Goal: Task Accomplishment & Management: Complete application form

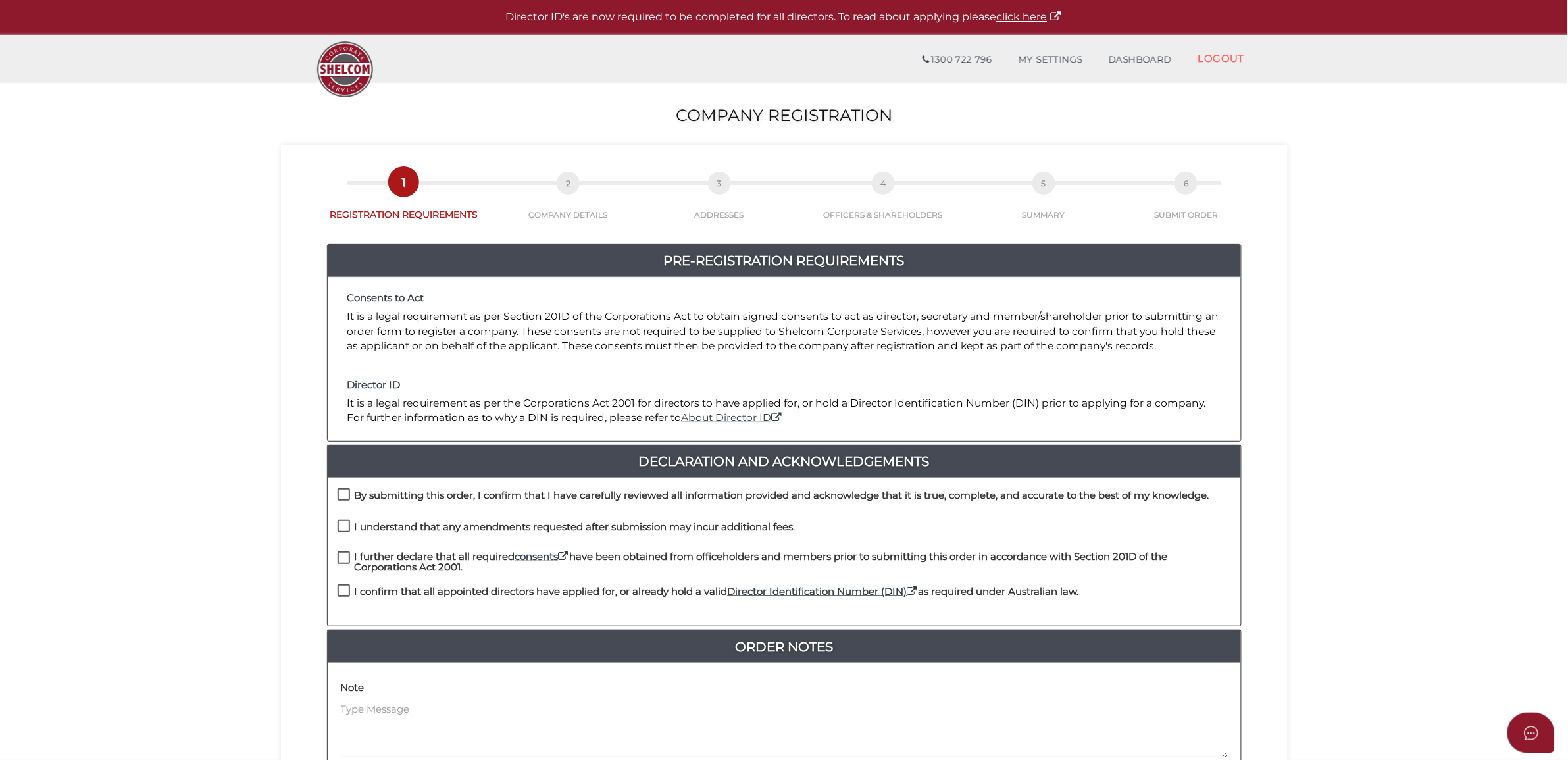
drag, startPoint x: 342, startPoint y: 504, endPoint x: 341, endPoint y: 538, distance: 34.0
click at [342, 504] on label "By submitting this order, I confirm that I have carefully reviewed all informat…" at bounding box center [773, 498] width 872 height 16
checkbox input "true"
click at [341, 538] on div "I understand that any amendments requested after submission may incur additiona…" at bounding box center [566, 531] width 458 height 22
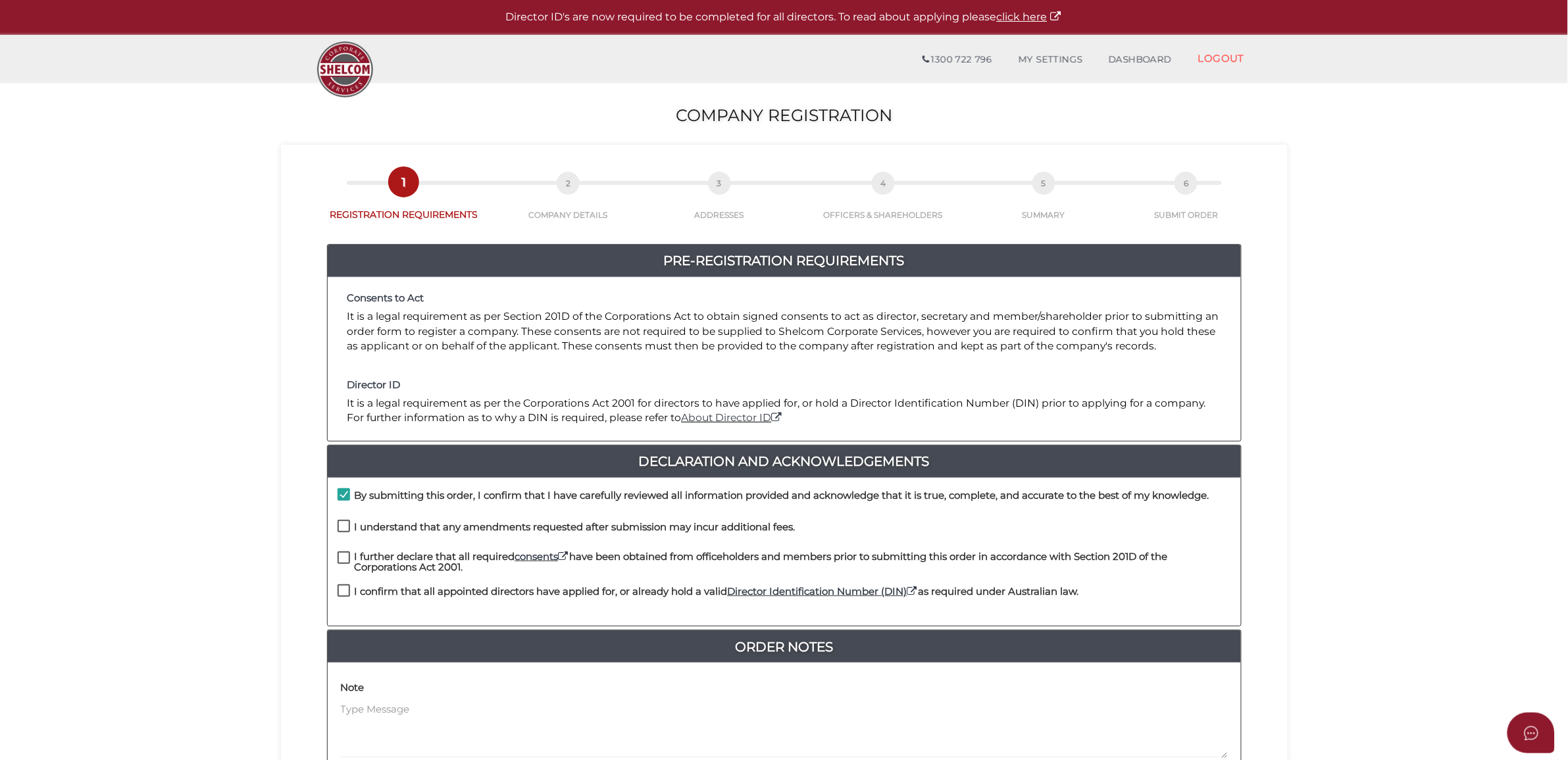
click at [343, 523] on div "By submitting this order, I confirm that I have carefully reviewed all informat…" at bounding box center [784, 552] width 913 height 149
drag, startPoint x: 343, startPoint y: 523, endPoint x: 339, endPoint y: 551, distance: 28.3
click at [339, 552] on label "I further declare that all required consents have been obtained from officehold…" at bounding box center [784, 559] width 894 height 16
click at [339, 563] on label "I further declare that all required consents have been obtained from officehold…" at bounding box center [784, 559] width 894 height 16
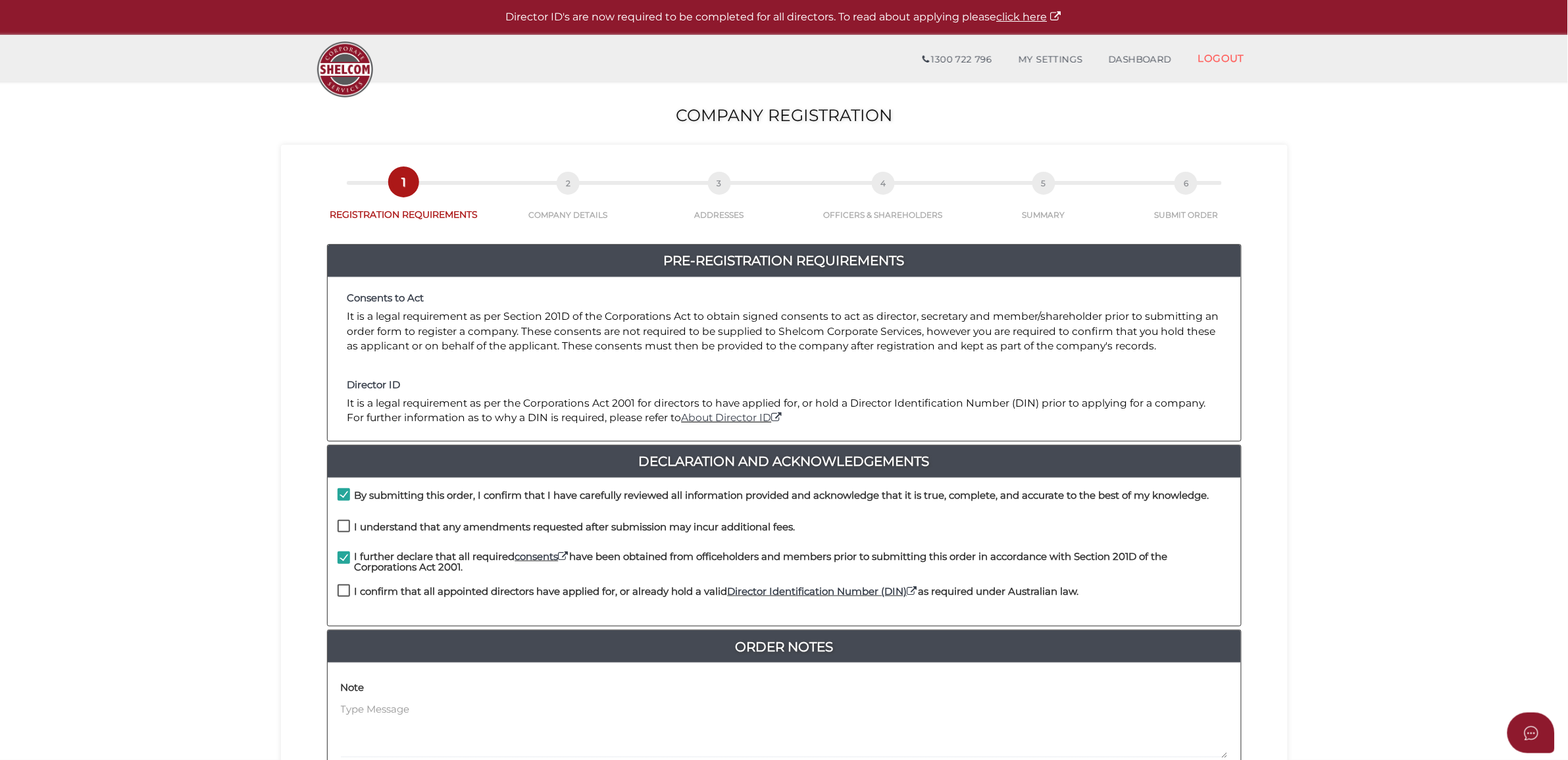
checkbox input "false"
click at [339, 535] on label "I understand that any amendments requested after submission may incur additiona…" at bounding box center [566, 530] width 458 height 16
checkbox input "true"
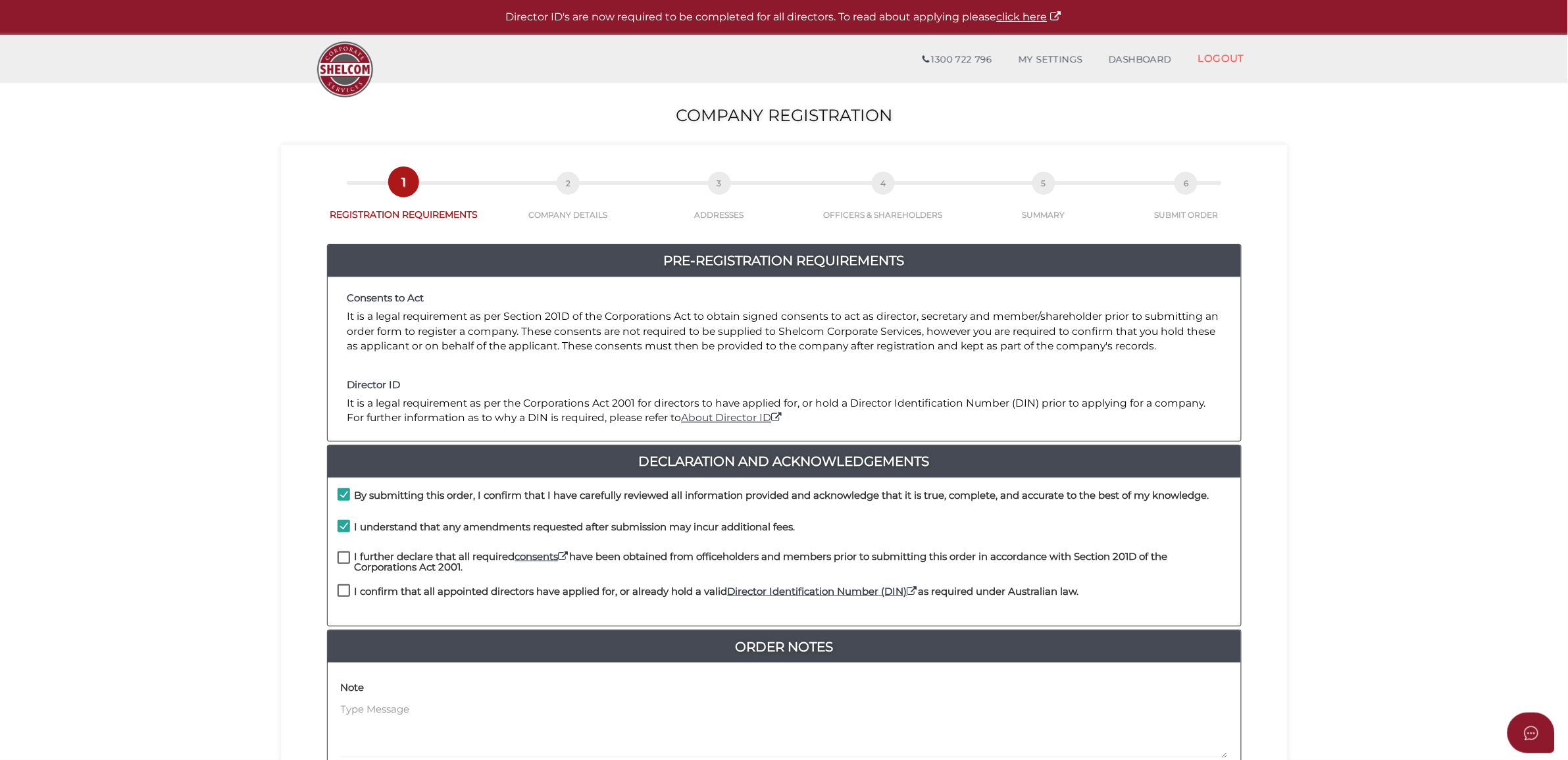
click at [344, 563] on label "I further declare that all required consents have been obtained from officehold…" at bounding box center [784, 559] width 894 height 16
checkbox input "true"
click at [343, 592] on label "I confirm that all appointed directors have applied for, or already hold a vali…" at bounding box center [708, 594] width 742 height 16
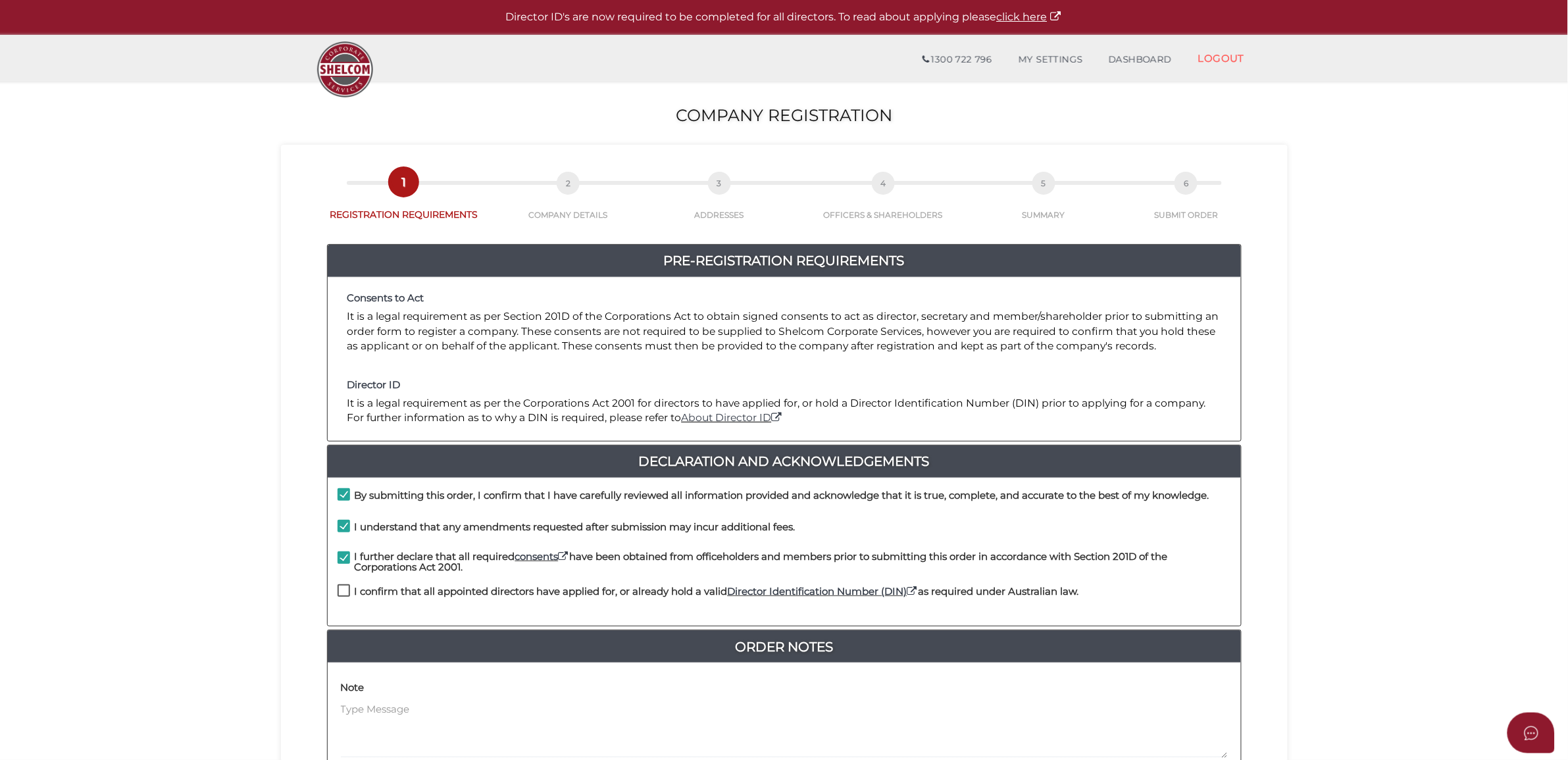
checkbox input "true"
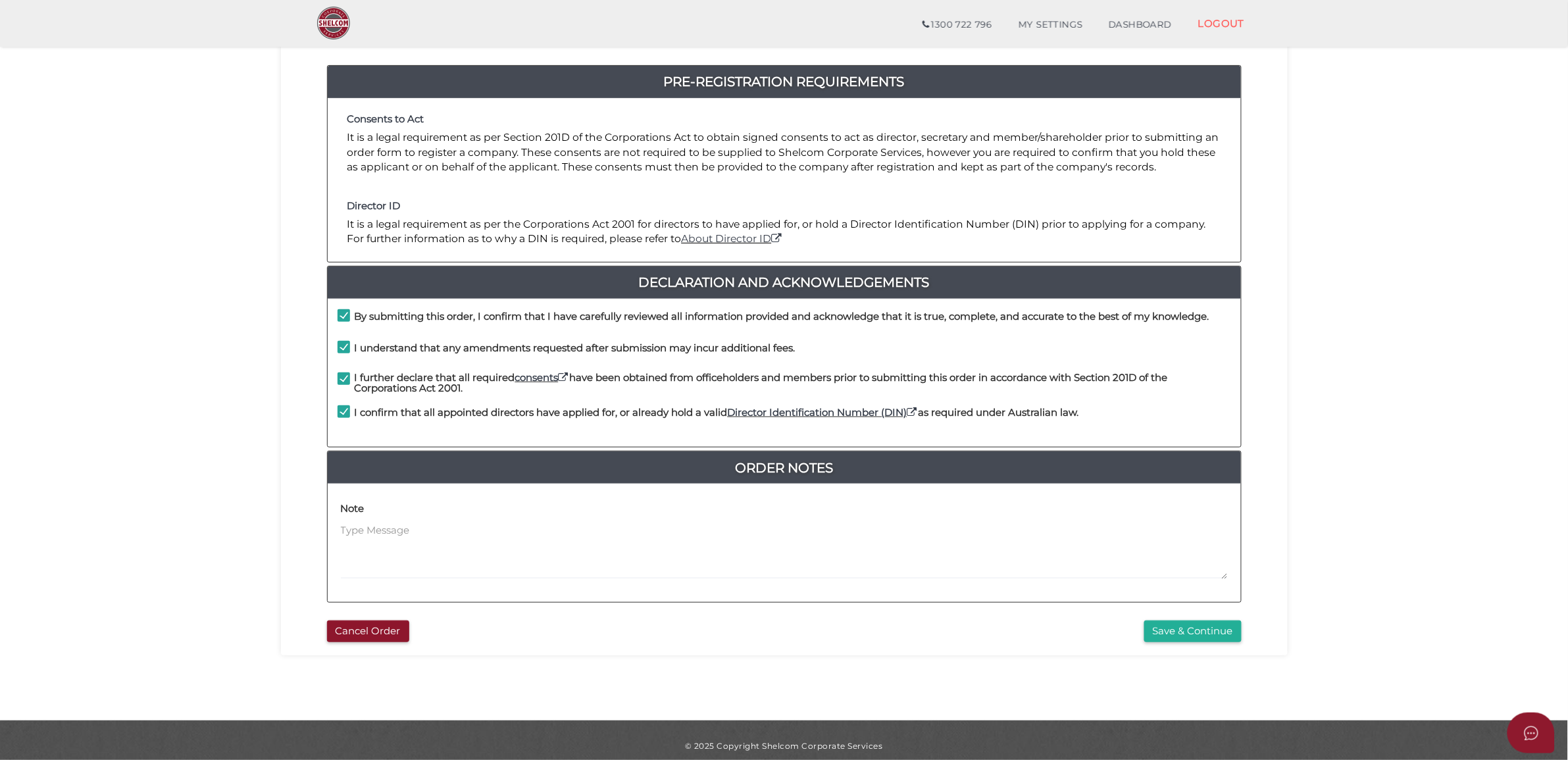
scroll to position [143, 0]
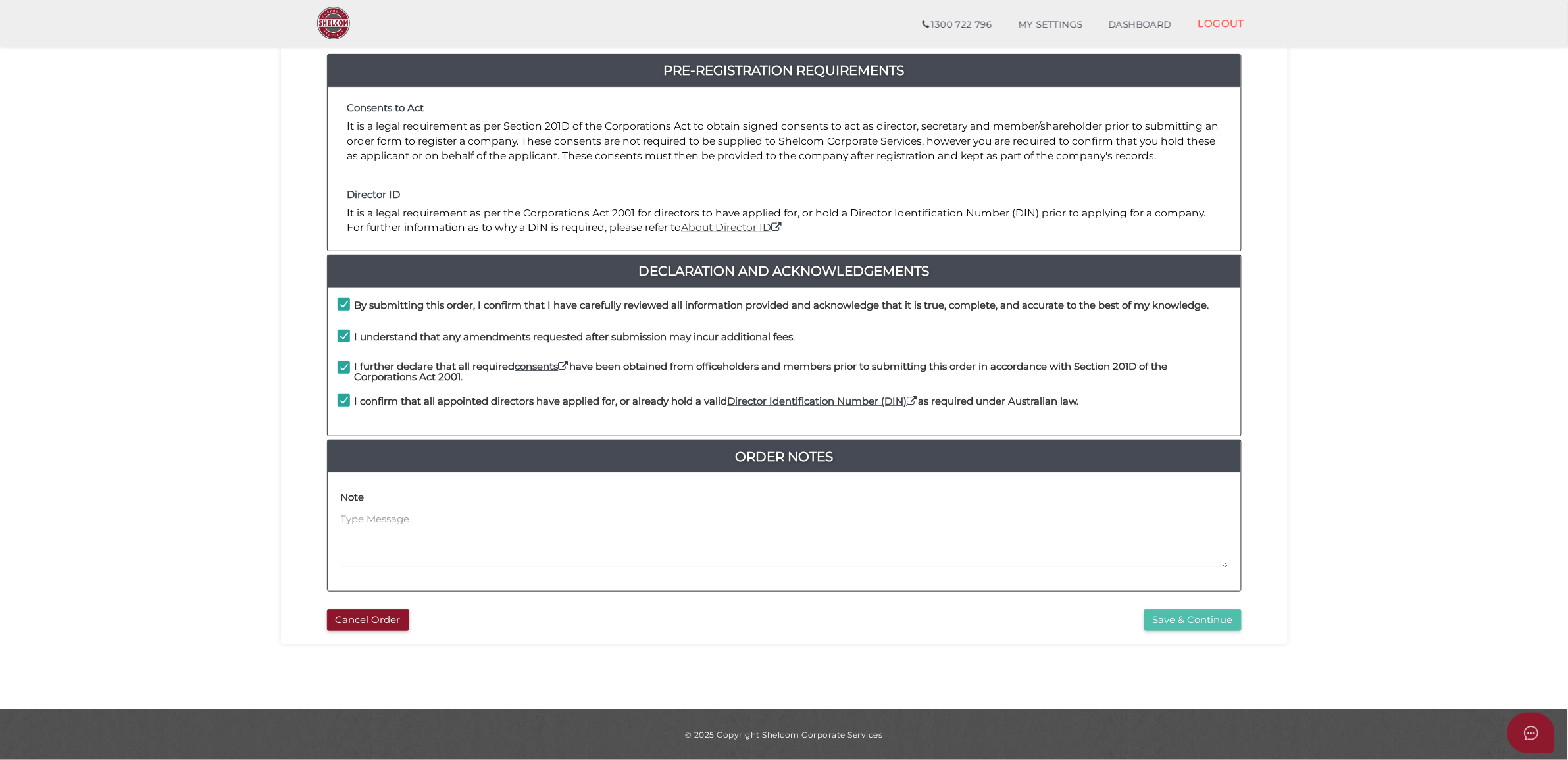
click at [1215, 622] on button "Save & Continue" at bounding box center [1193, 621] width 97 height 22
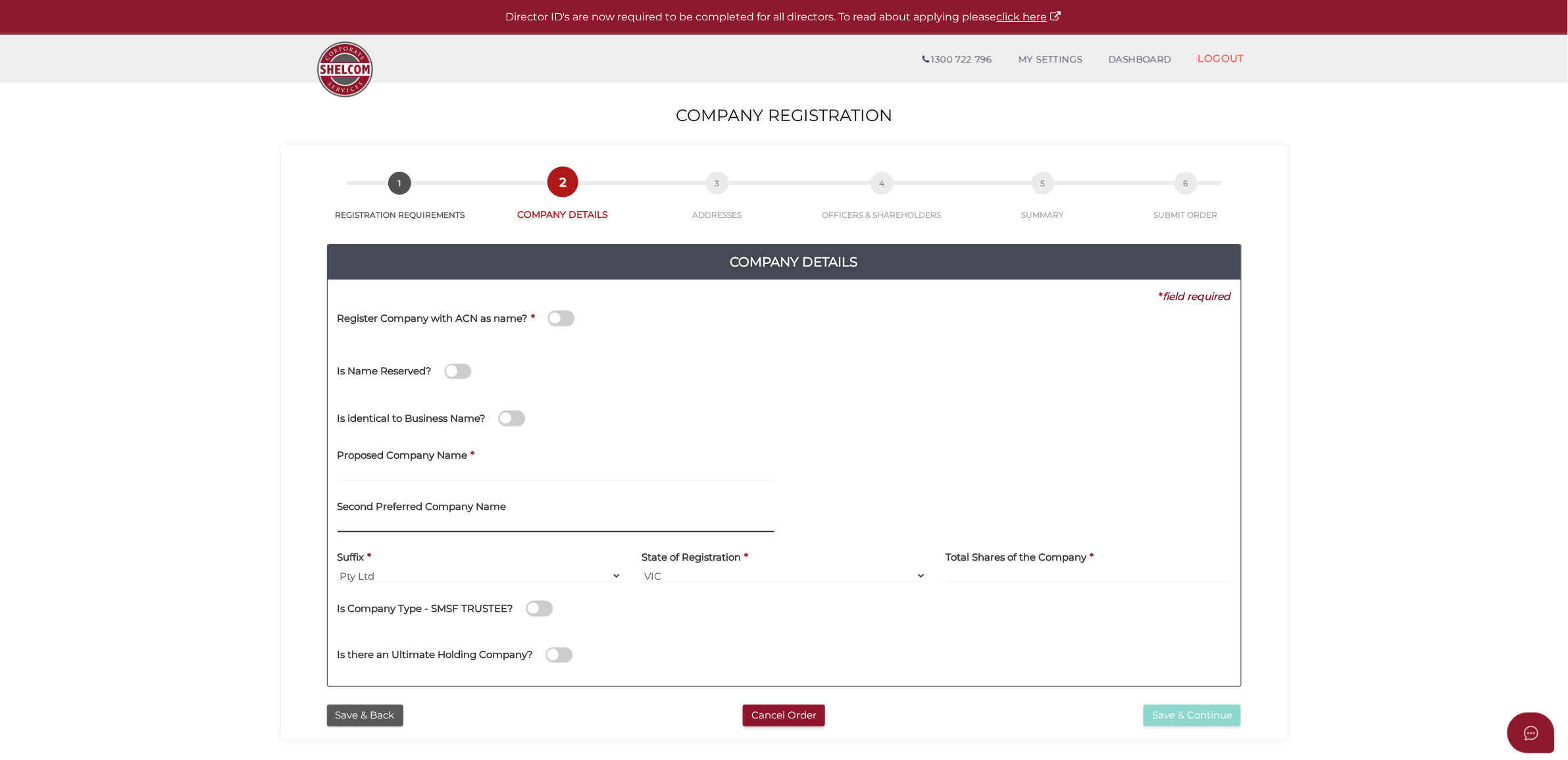
click at [428, 520] on input "text" at bounding box center [556, 525] width 437 height 14
click at [431, 458] on h4 "Proposed Company Name" at bounding box center [403, 456] width 130 height 11
click at [431, 462] on label "Proposed Company Name" at bounding box center [403, 454] width 130 height 27
click at [429, 468] on input "text" at bounding box center [556, 474] width 437 height 14
paste input "238wellington"
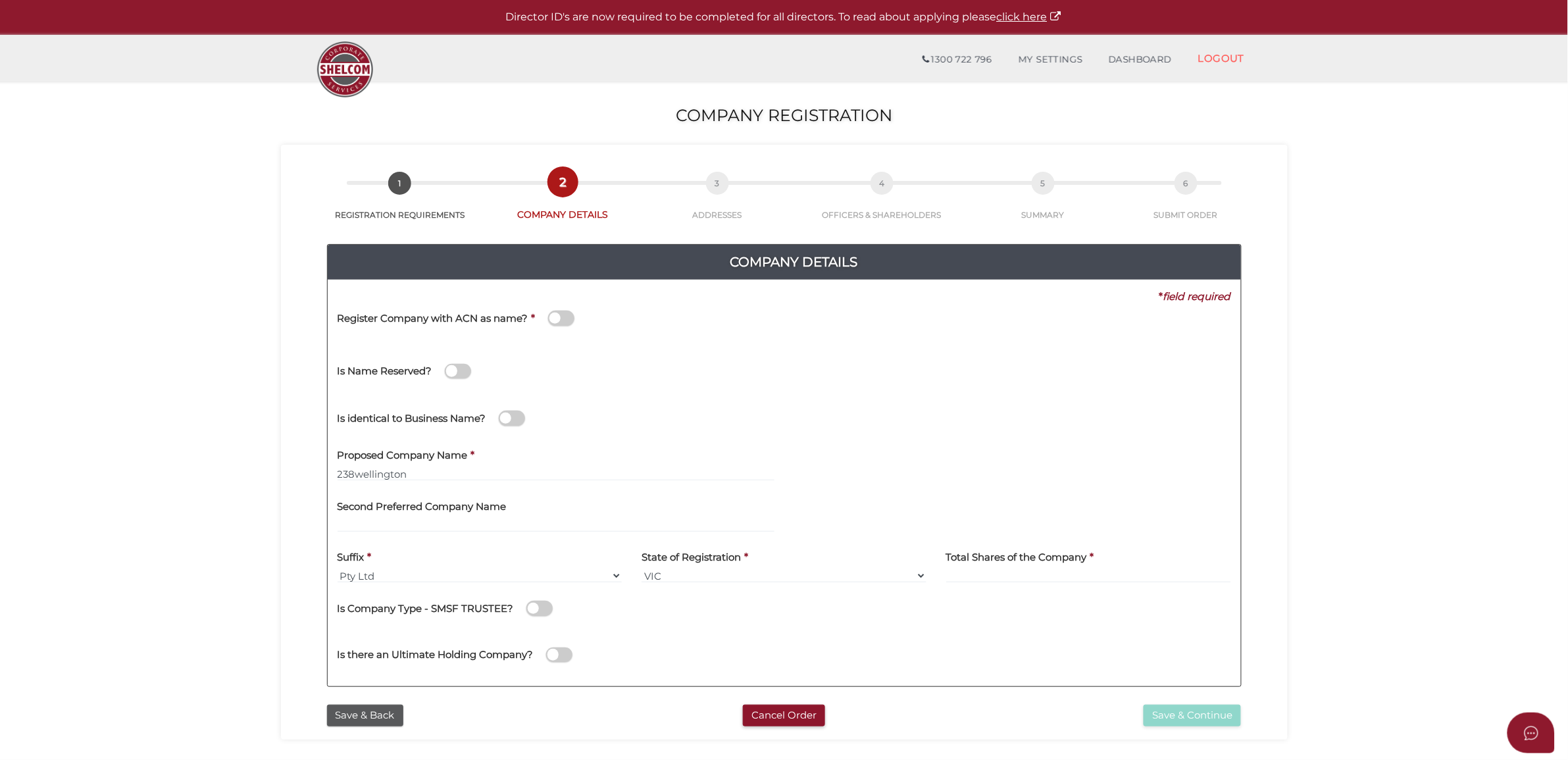
click at [421, 540] on div "Second Preferred Company Name" at bounding box center [555, 517] width 457 height 52
click at [359, 474] on input "238wellington" at bounding box center [556, 474] width 437 height 14
click at [876, 451] on div "This name will be referred for a manual decision, however, you can proceed with…" at bounding box center [1013, 447] width 437 height 14
click at [557, 471] on input "238 Wellington" at bounding box center [556, 474] width 437 height 14
click at [244, 530] on section "Company Registration eda315d1ce34f35ff6dbf637998a8533 1 REGISTRATION REQUIREMEN…" at bounding box center [784, 490] width 1568 height 818
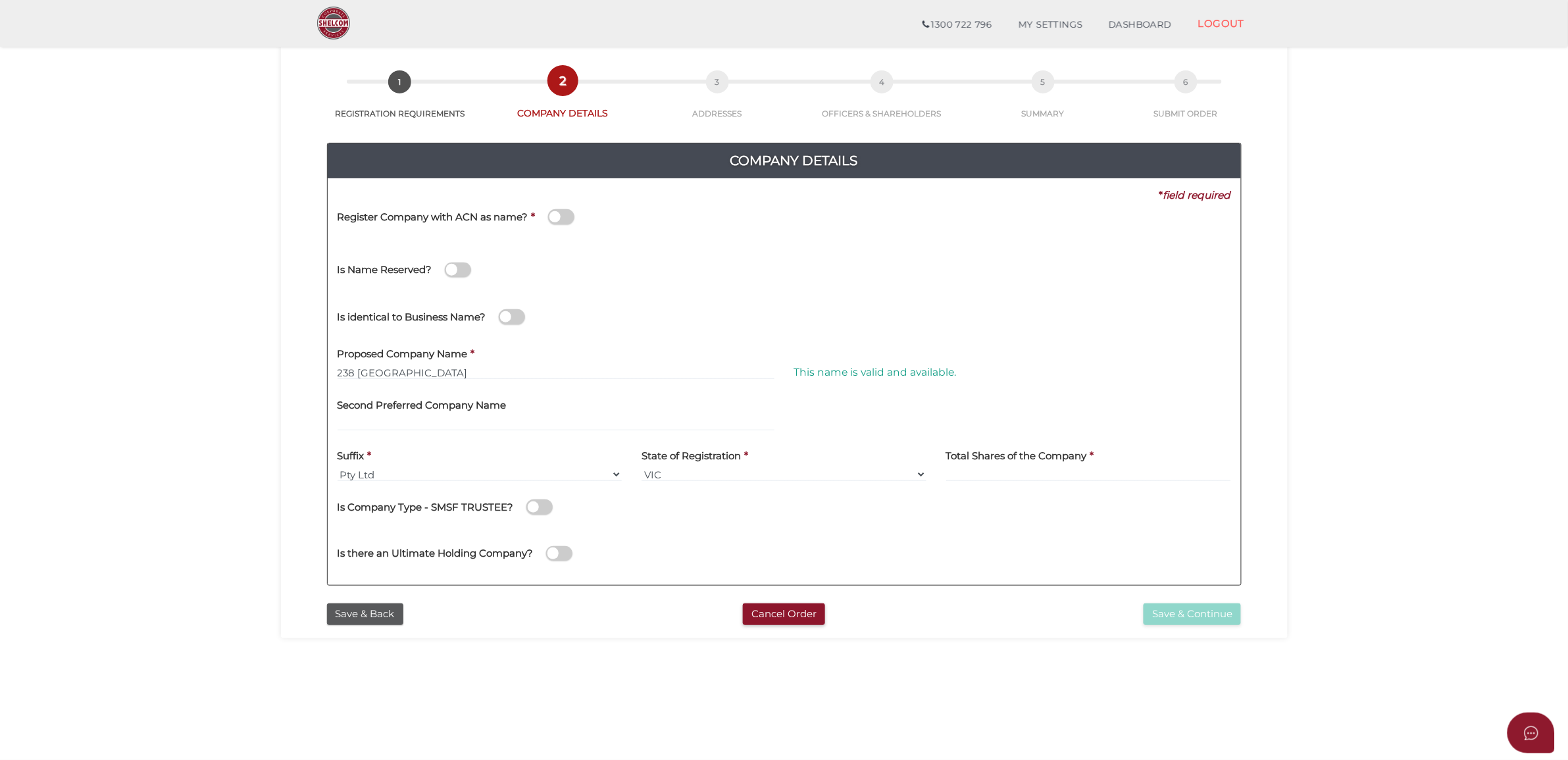
scroll to position [82, 0]
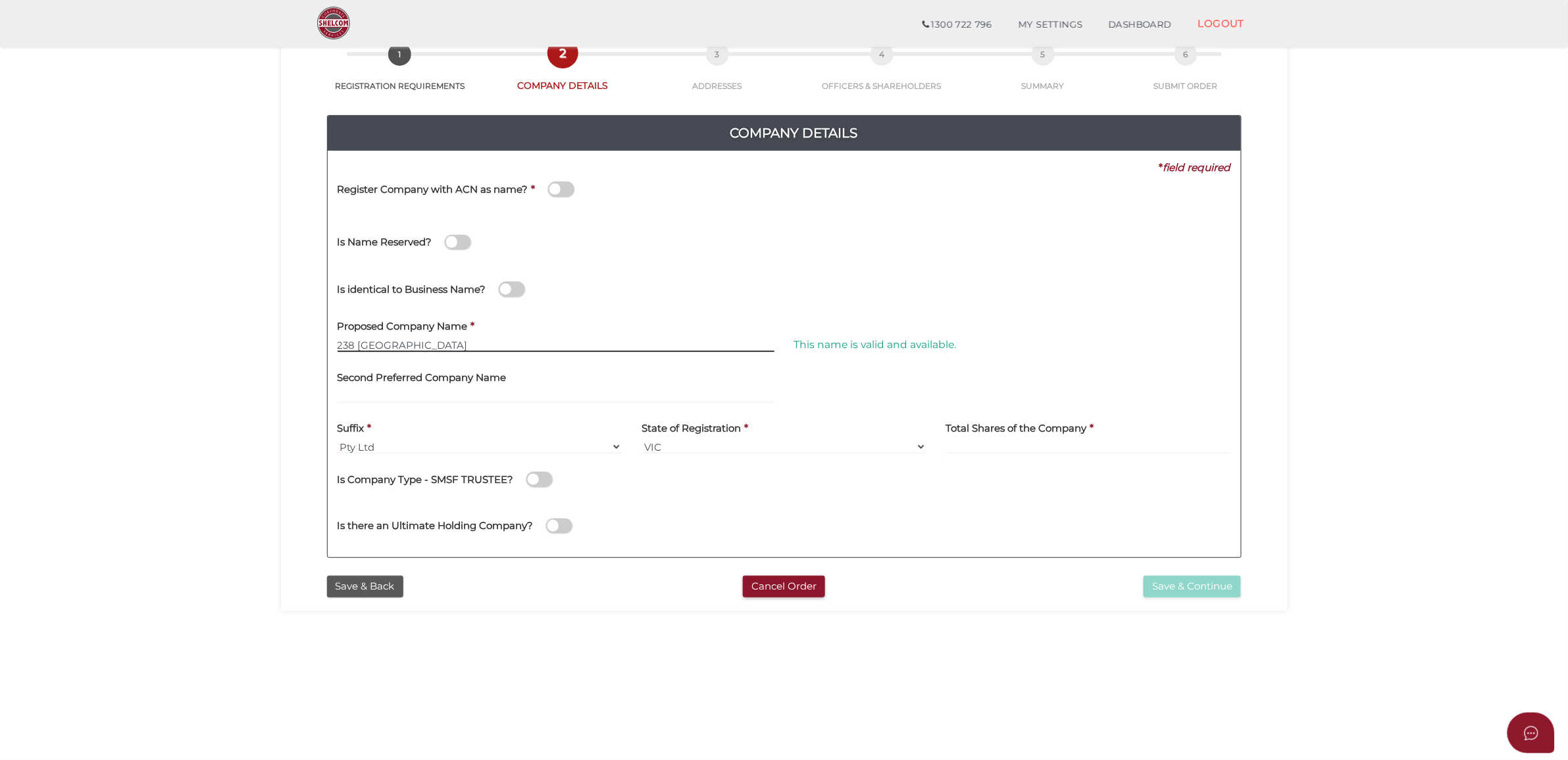
click at [482, 344] on input "238 Wellington" at bounding box center [556, 345] width 437 height 14
drag, startPoint x: 482, startPoint y: 344, endPoint x: 110, endPoint y: 353, distance: 372.1
click at [125, 359] on section "Company Registration eda315d1ce34f35ff6dbf637998a8533 1 REGISTRATION REQUIREMEN…" at bounding box center [784, 362] width 1568 height 818
type input "Montague Wellington"
click at [494, 689] on section "Company Registration eda315d1ce34f35ff6dbf637998a8533 1 REGISTRATION REQUIREMEN…" at bounding box center [784, 362] width 1568 height 818
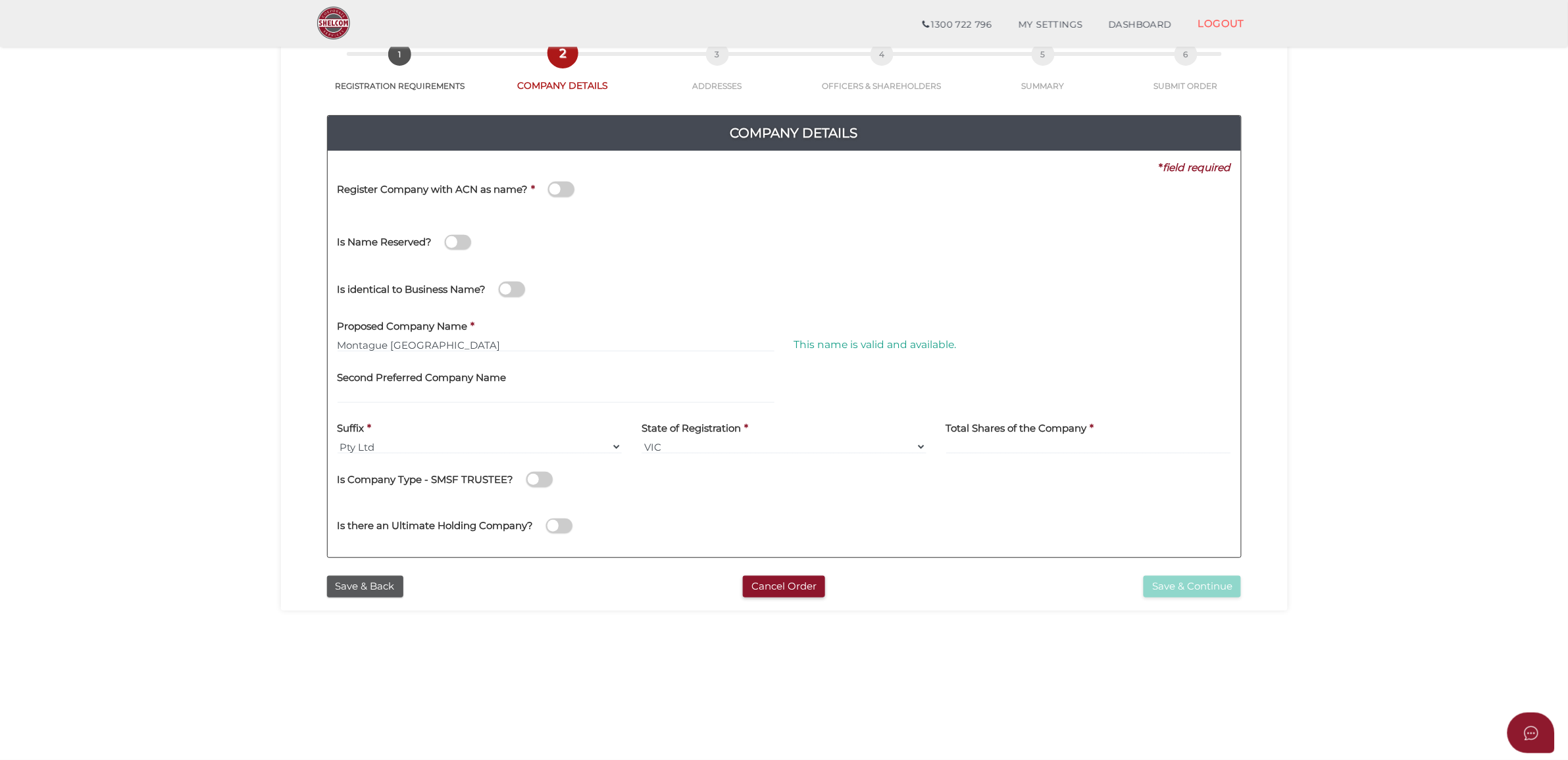
click at [580, 357] on div "Proposed Company Name * Montague Wellington" at bounding box center [555, 337] width 457 height 52
click at [558, 342] on input "Montague Wellington" at bounding box center [556, 345] width 437 height 14
click at [555, 628] on section "Company Registration eda315d1ce34f35ff6dbf637998a8533 1 REGISTRATION REQUIREMEN…" at bounding box center [784, 362] width 1568 height 818
click at [583, 583] on div "Save & Back" at bounding box center [472, 587] width 311 height 22
click at [1086, 447] on input at bounding box center [1089, 447] width 285 height 14
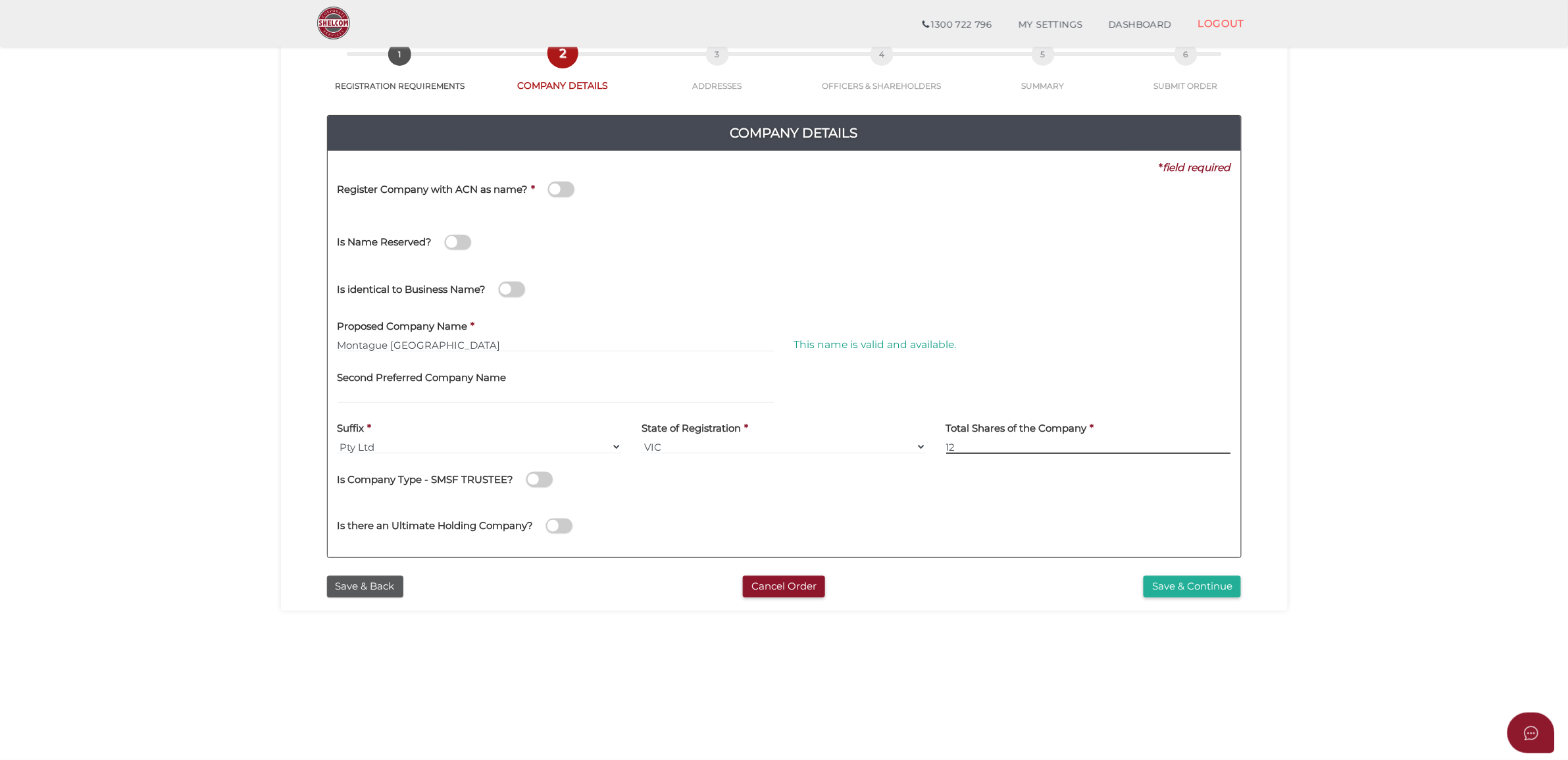
type input "12"
click at [1064, 541] on div "Is there an Ultimate Holding Company?" at bounding box center [784, 524] width 913 height 47
click at [1198, 582] on button "Save & Continue" at bounding box center [1192, 587] width 97 height 22
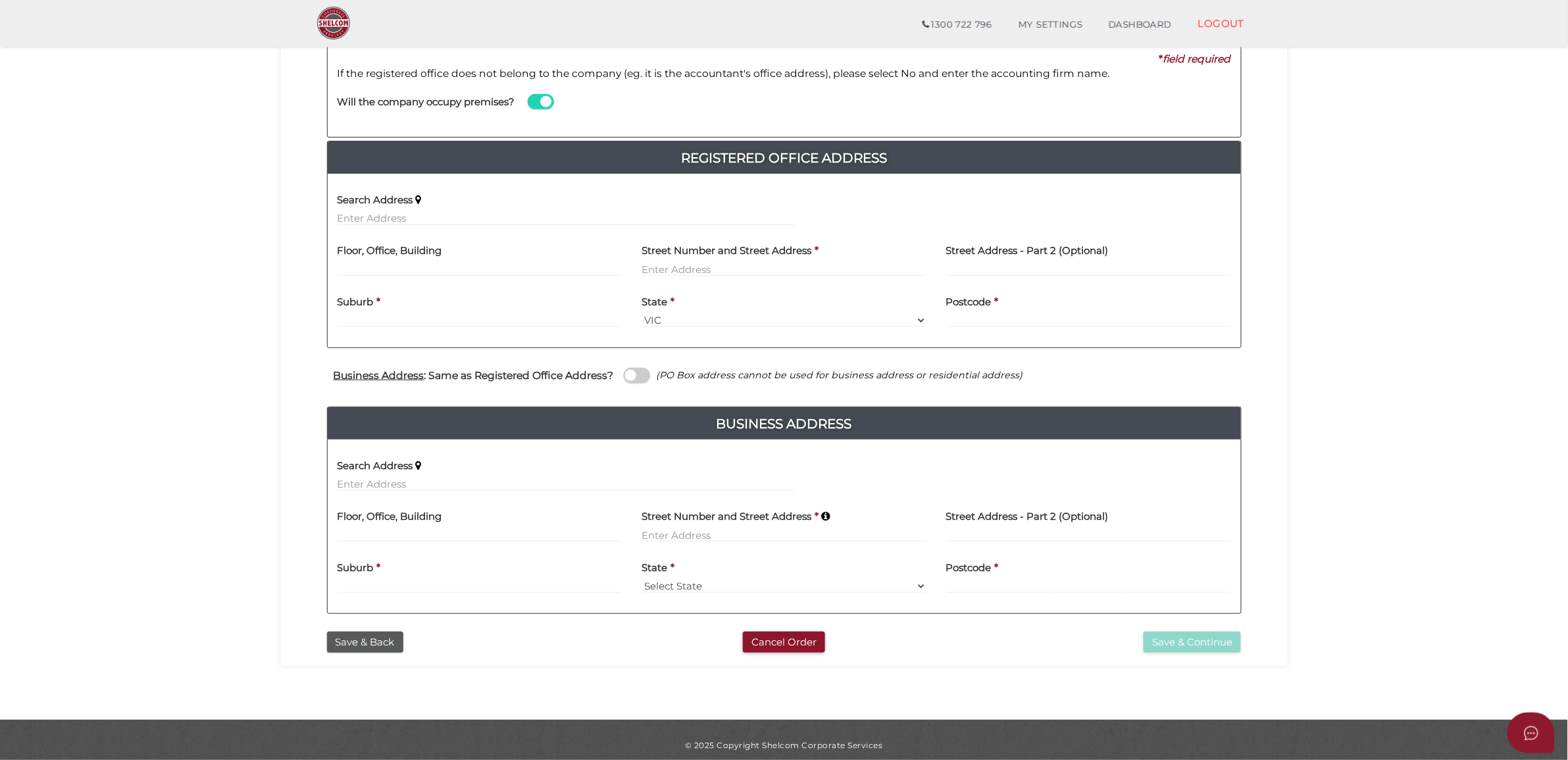
scroll to position [201, 0]
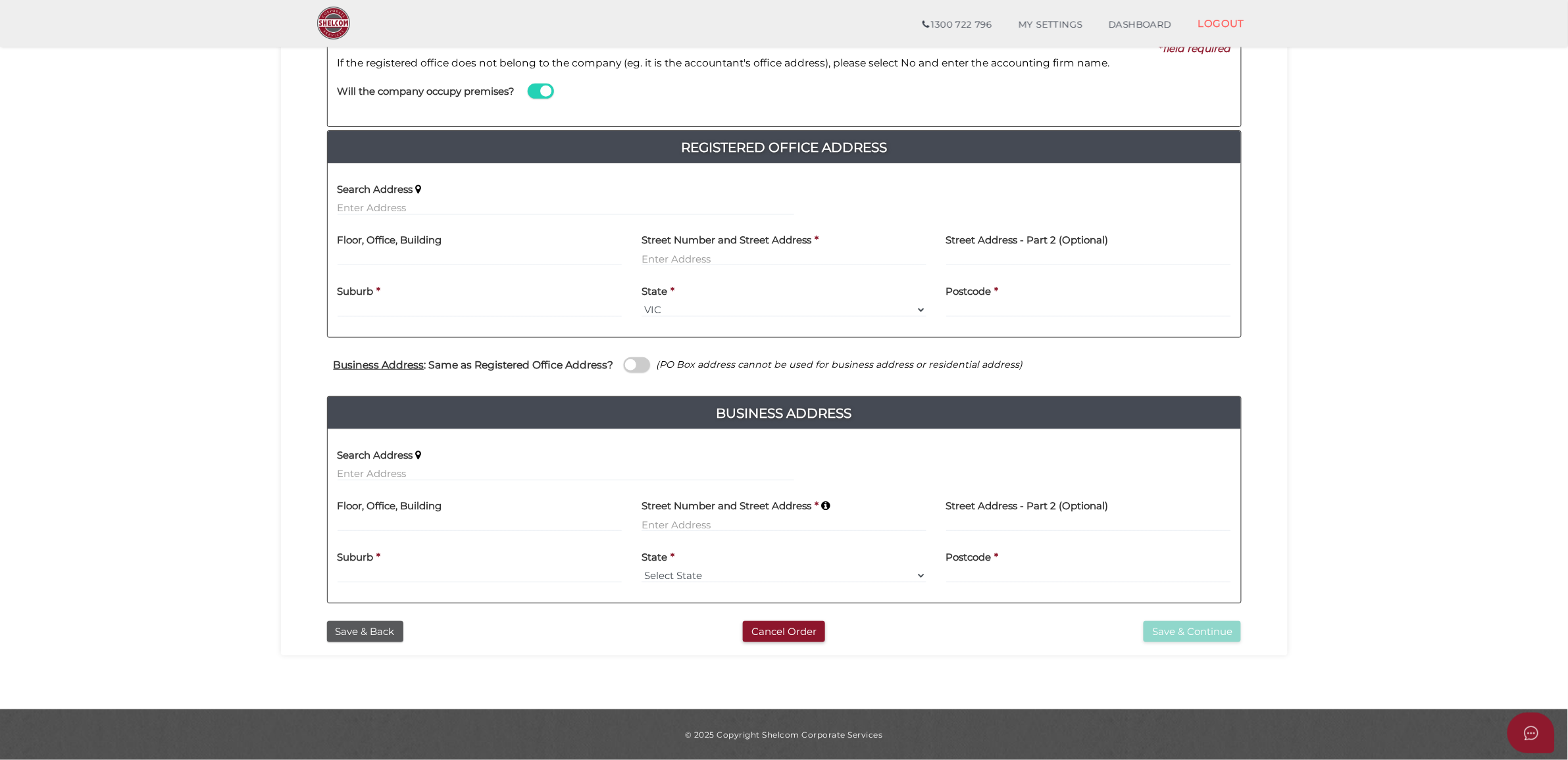
click at [626, 362] on span at bounding box center [637, 364] width 27 height 15
click at [0, 0] on input "checkbox" at bounding box center [0, 0] width 0 height 0
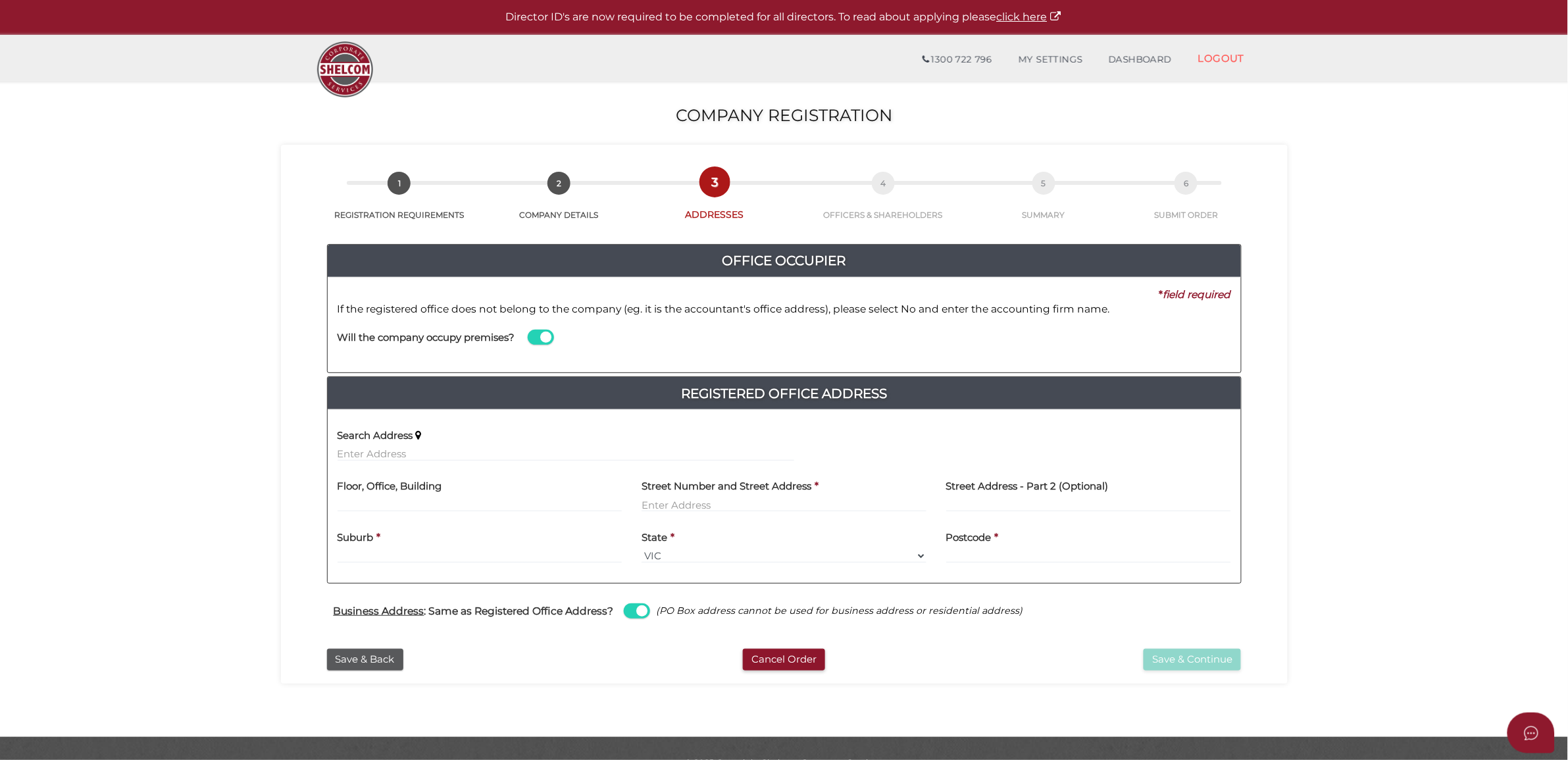
click at [610, 443] on div "Search Address" at bounding box center [565, 440] width 457 height 42
click at [602, 459] on input "text" at bounding box center [565, 454] width 457 height 14
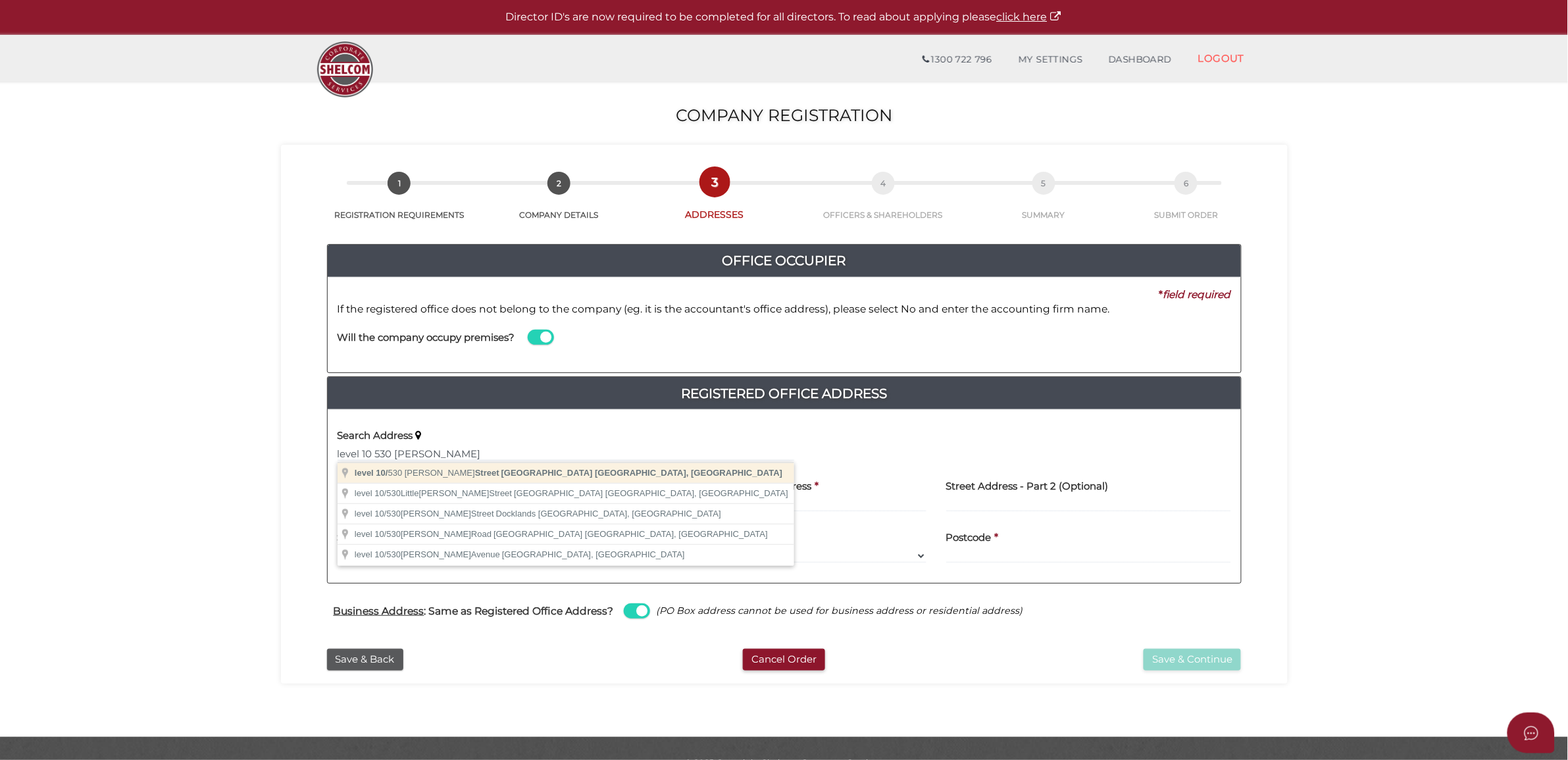
type input "level [STREET_ADDRESS][PERSON_NAME]"
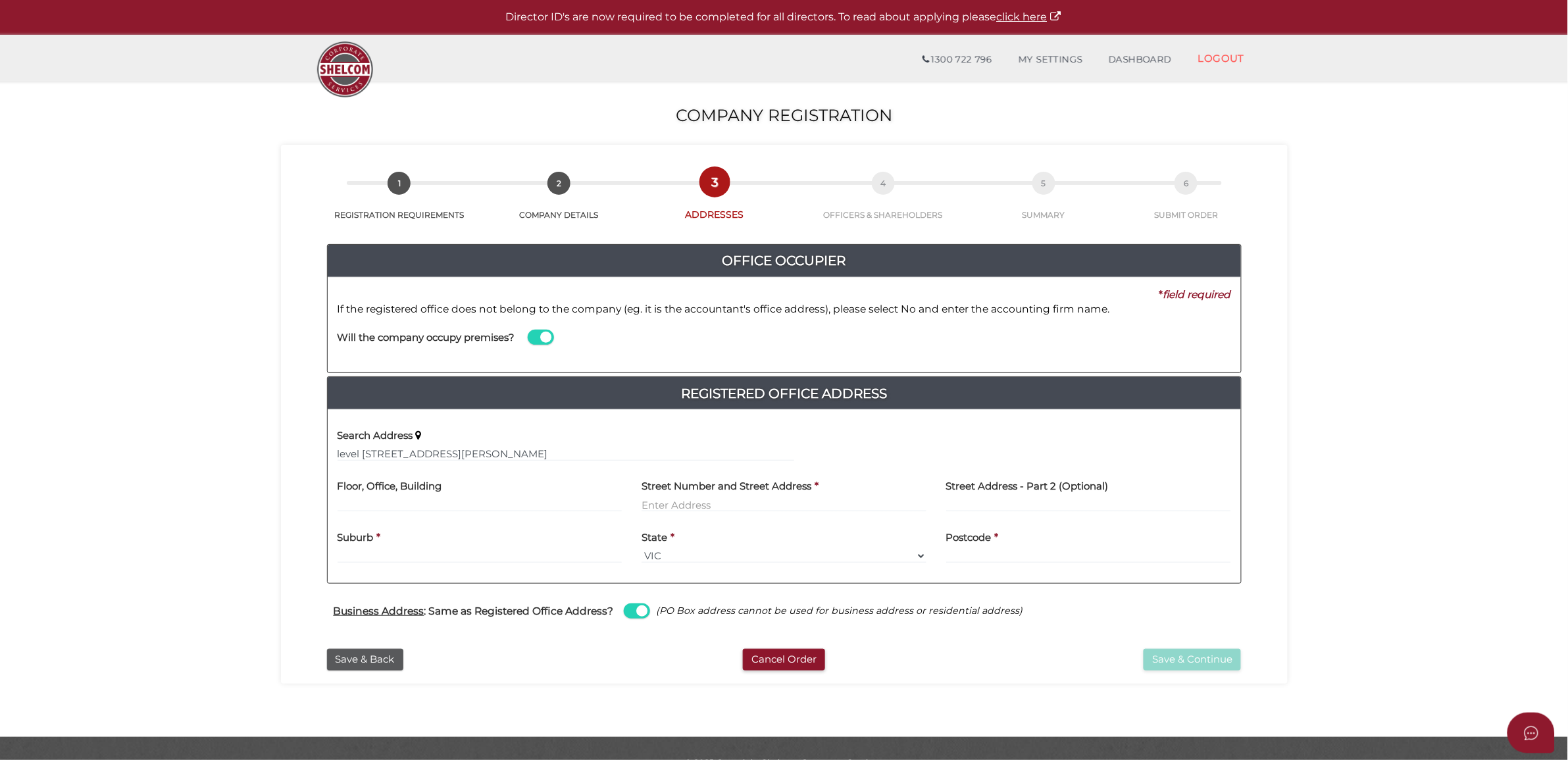
type input "level 10"
type input "530 Collins Street"
type input "[GEOGRAPHIC_DATA]"
select select "VIC"
type input "3000"
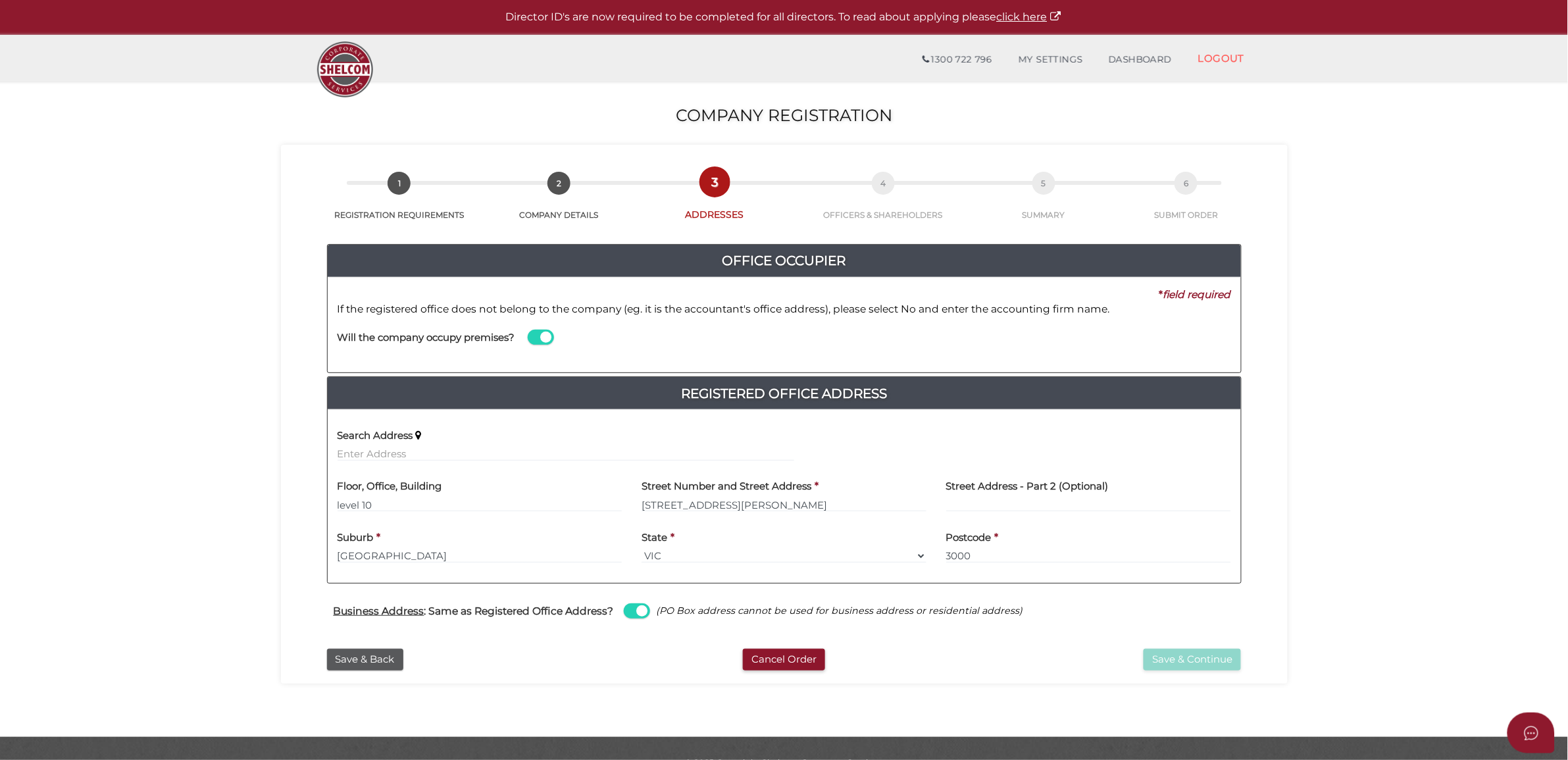
click at [1067, 619] on div "Business Address : Same as Registered Office Address? (PO Box address cannot be…" at bounding box center [784, 613] width 934 height 26
click at [348, 510] on input "level 10" at bounding box center [480, 505] width 285 height 14
type input "Level 10"
click at [528, 347] on div "Will the company occupy premises?" at bounding box center [565, 339] width 476 height 46
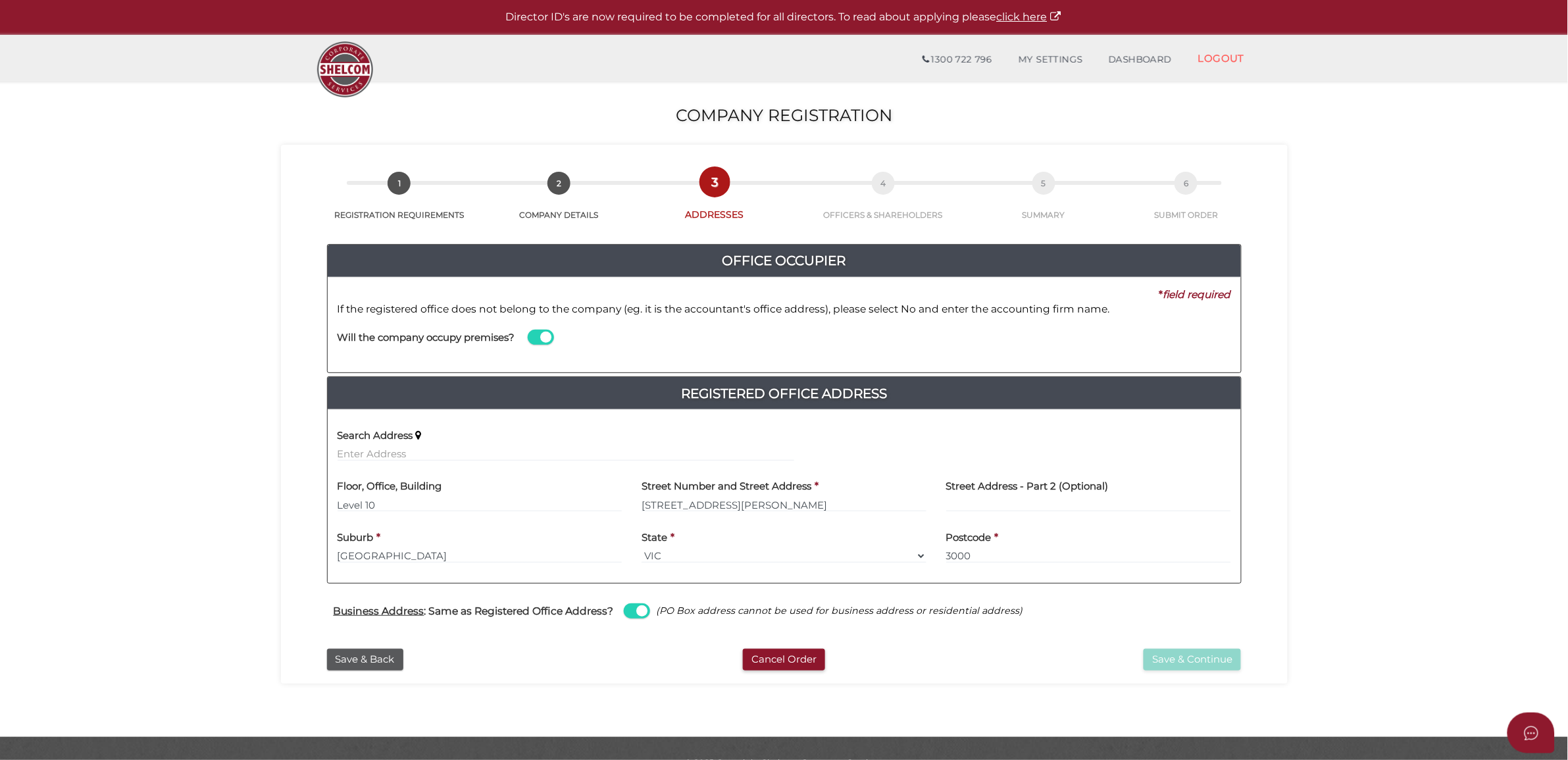
click at [540, 334] on span at bounding box center [541, 337] width 27 height 15
click at [0, 0] on input "checkbox" at bounding box center [0, 0] width 0 height 0
type input "SW Accountants & Advisors Pty Ltd"
click at [984, 587] on div "Business Address : Same as Registered Office Address? (PO Box address cannot be…" at bounding box center [784, 613] width 915 height 59
click at [981, 553] on input "3000" at bounding box center [1089, 556] width 285 height 14
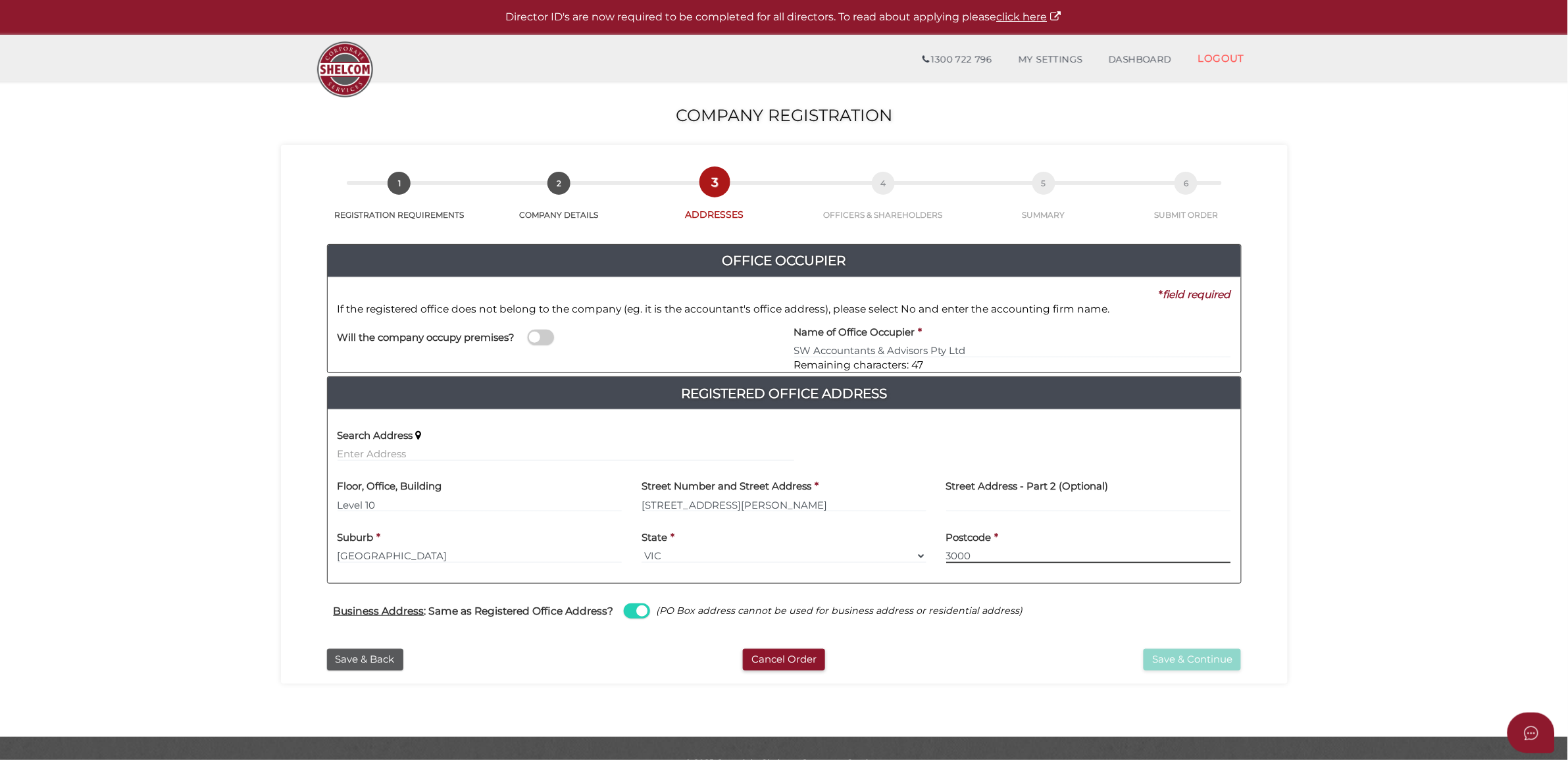
click at [981, 553] on input "3000" at bounding box center [1089, 556] width 285 height 14
type input "3000"
click at [918, 636] on div "Business Address : Same as Registered Office Address? (PO Box address cannot be…" at bounding box center [784, 613] width 915 height 59
click at [630, 623] on div "Business Address : Same as Registered Office Address? (PO Box address cannot be…" at bounding box center [784, 613] width 934 height 26
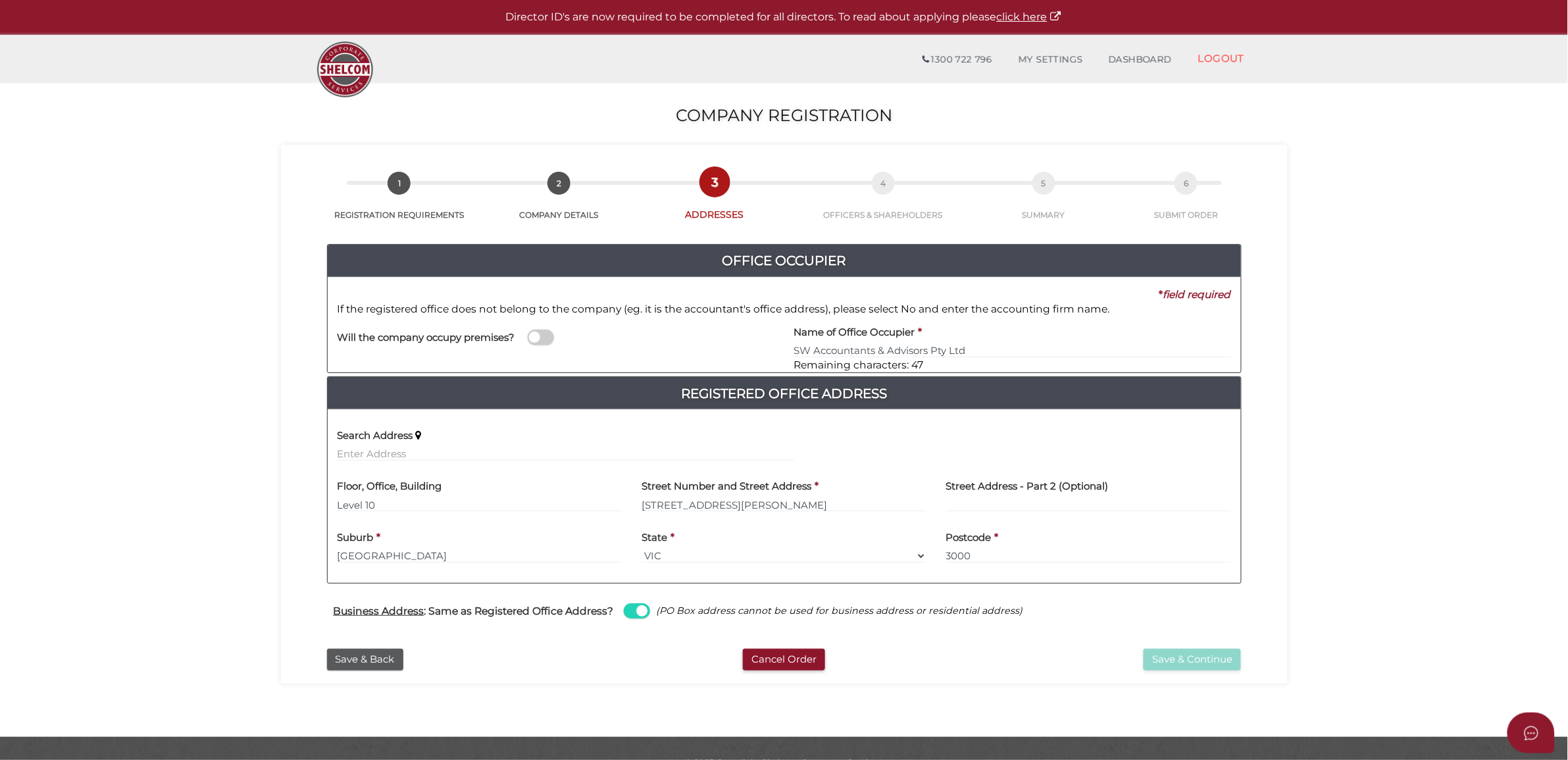
click at [633, 619] on div "Business Address : Same as Registered Office Address? (PO Box address cannot be…" at bounding box center [784, 613] width 934 height 26
click at [635, 610] on span at bounding box center [637, 610] width 27 height 15
click at [0, 0] on input "checkbox" at bounding box center [0, 0] width 0 height 0
select select
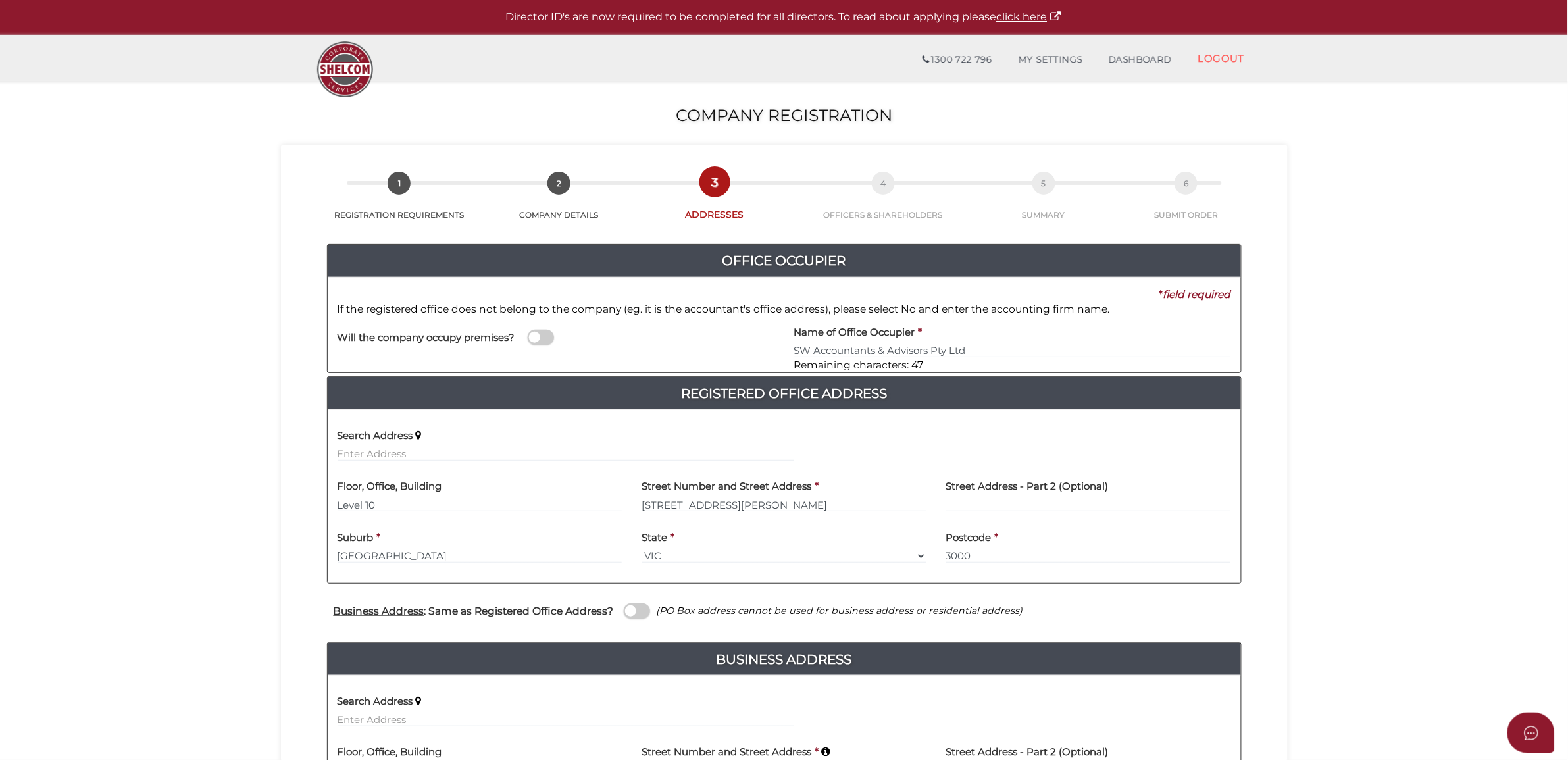
click at [631, 610] on span at bounding box center [637, 610] width 27 height 15
click at [0, 0] on input "checkbox" at bounding box center [0, 0] width 0 height 0
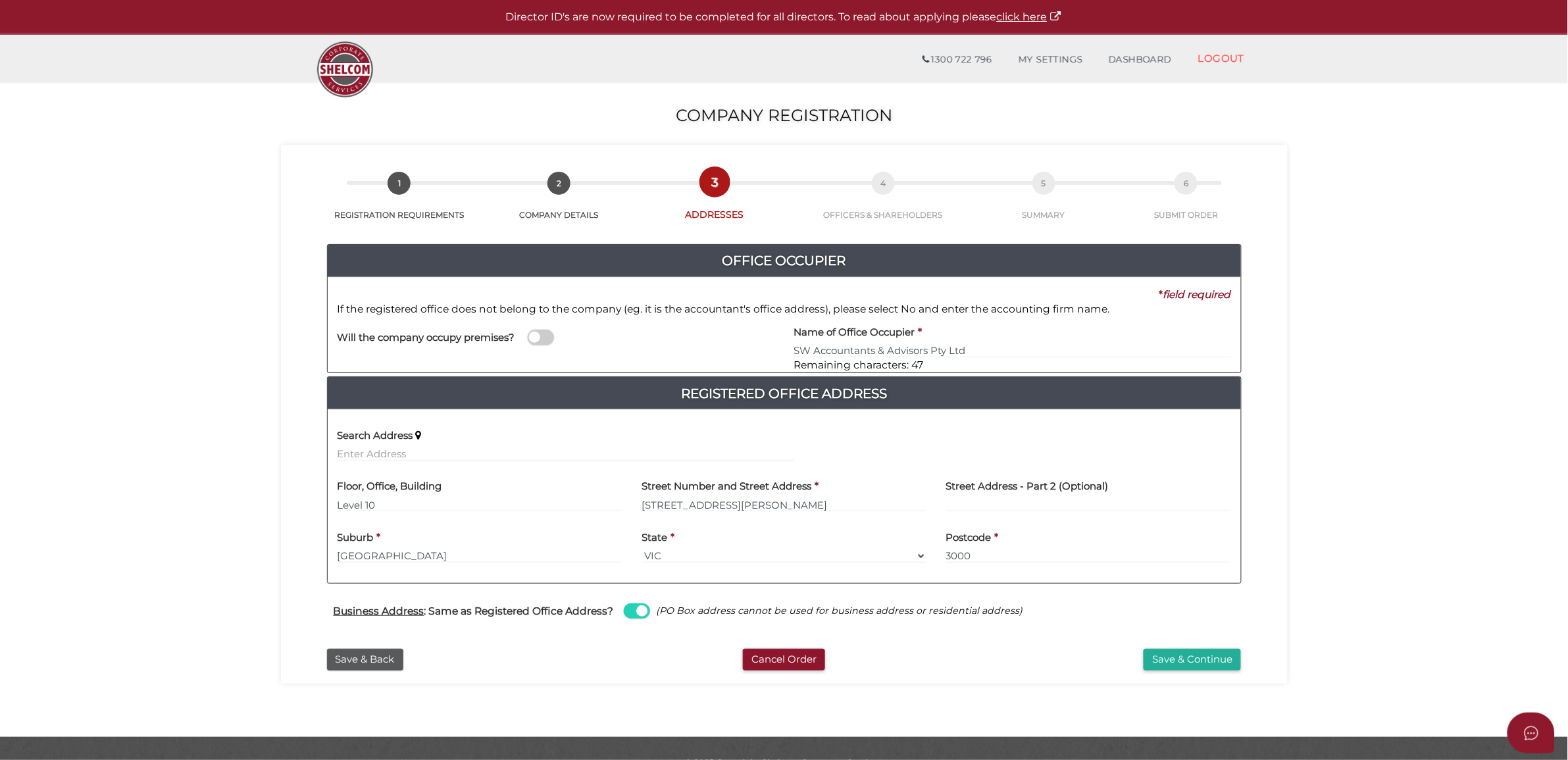
scroll to position [3, 0]
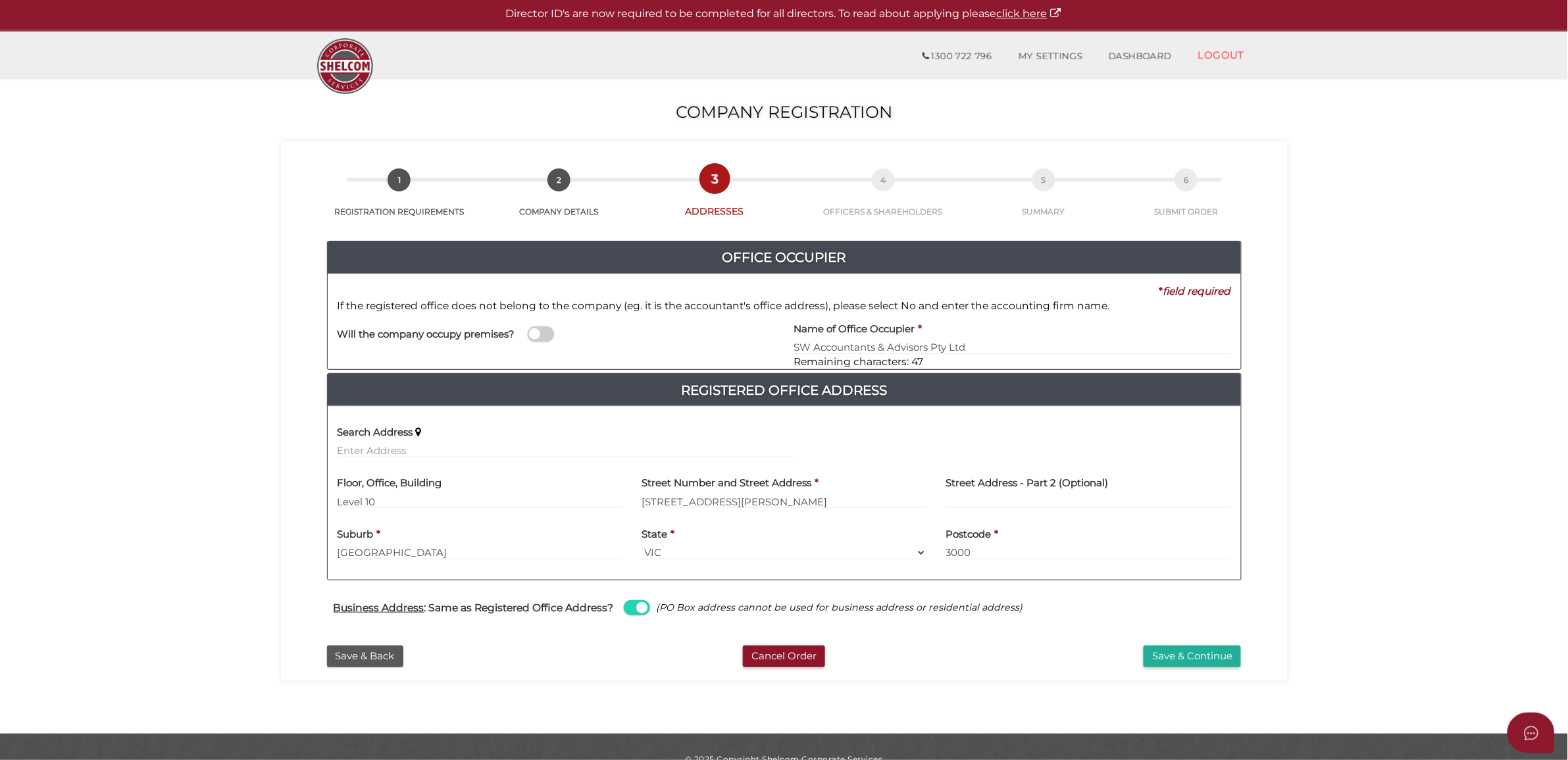
click at [406, 494] on label "Floor, Office, Building" at bounding box center [390, 481] width 105 height 27
click at [764, 475] on label "Street Number and Street Address" at bounding box center [726, 481] width 170 height 27
drag, startPoint x: 770, startPoint y: 492, endPoint x: 900, endPoint y: 537, distance: 137.6
click at [795, 505] on div "Street Number and Street Address * 530 Collins Street" at bounding box center [784, 488] width 285 height 42
click at [758, 504] on input "530 Collins Street" at bounding box center [784, 501] width 285 height 14
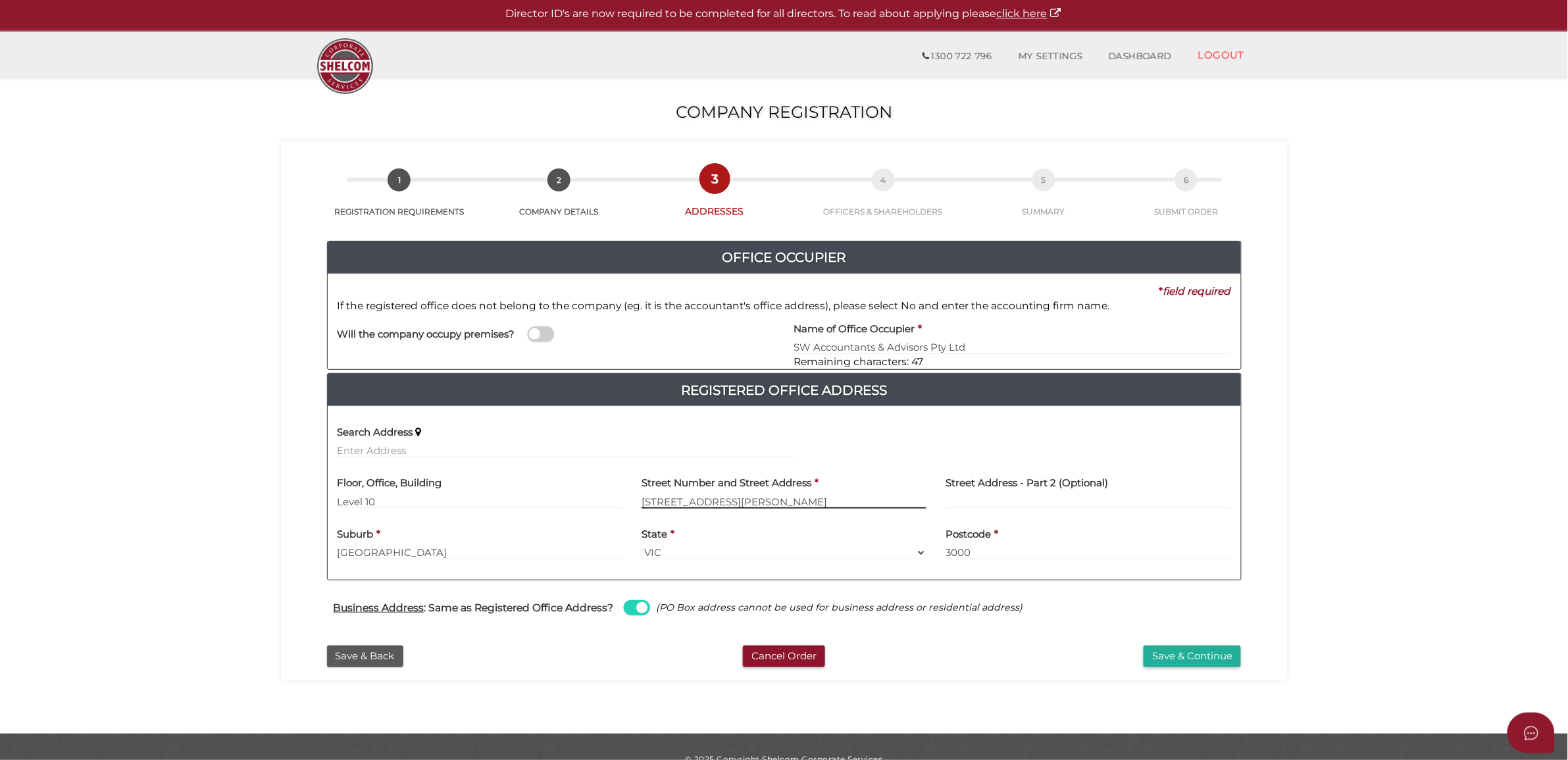
click at [758, 504] on input "530 Collins Street" at bounding box center [784, 501] width 285 height 14
drag, startPoint x: 758, startPoint y: 504, endPoint x: 224, endPoint y: 513, distance: 534.1
click at [224, 513] on section "Company Registration eda315d1ce34f35ff6dbf637998a8533 1 REGISTRATION REQUIREMEN…" at bounding box center [784, 406] width 1568 height 656
type input "530 Collins Street"
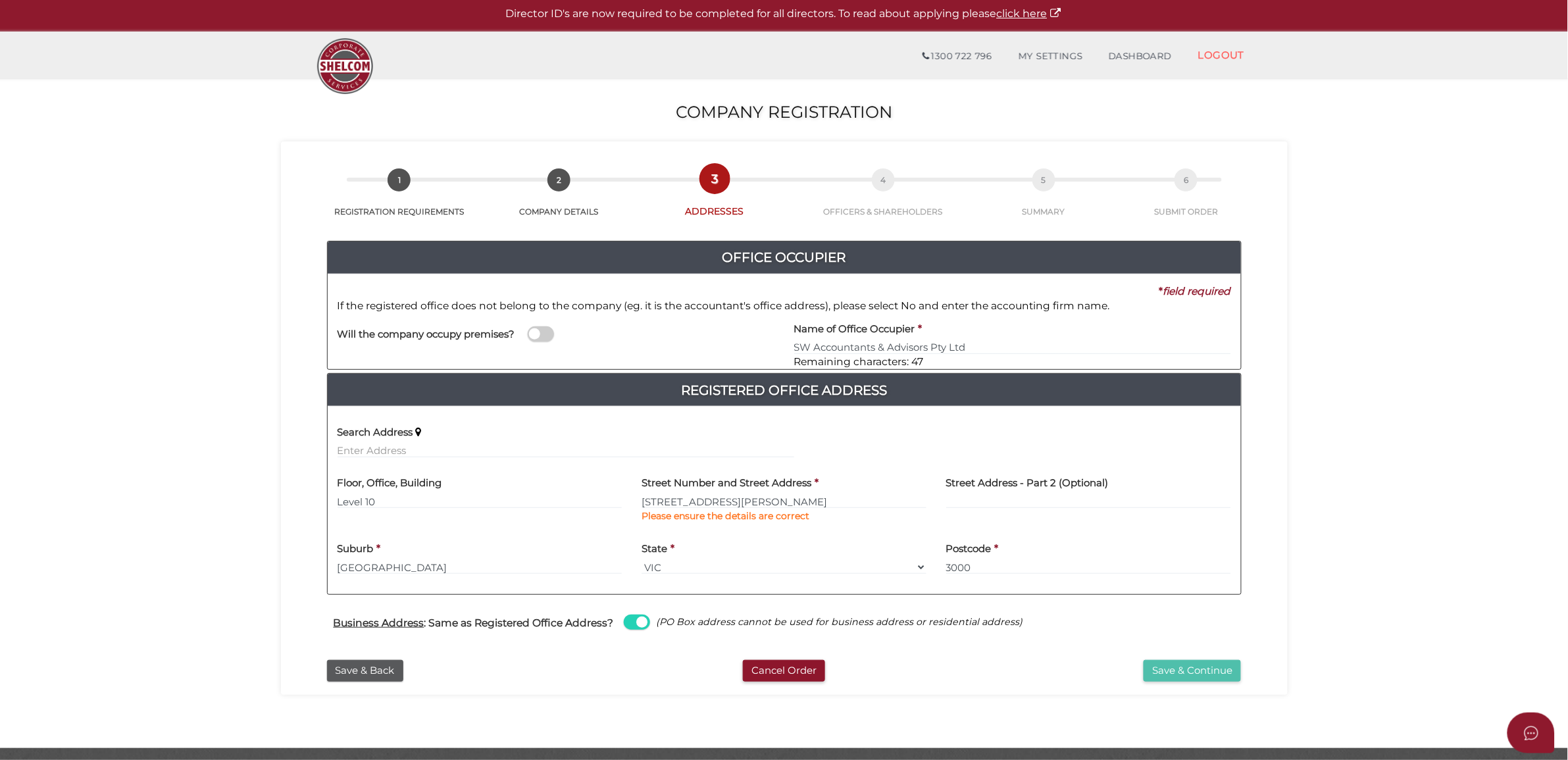
click at [1178, 657] on div "Save & Back Cancel Order Save & Continue" at bounding box center [784, 668] width 987 height 28
click at [1194, 666] on button "Save & Continue" at bounding box center [1192, 671] width 97 height 22
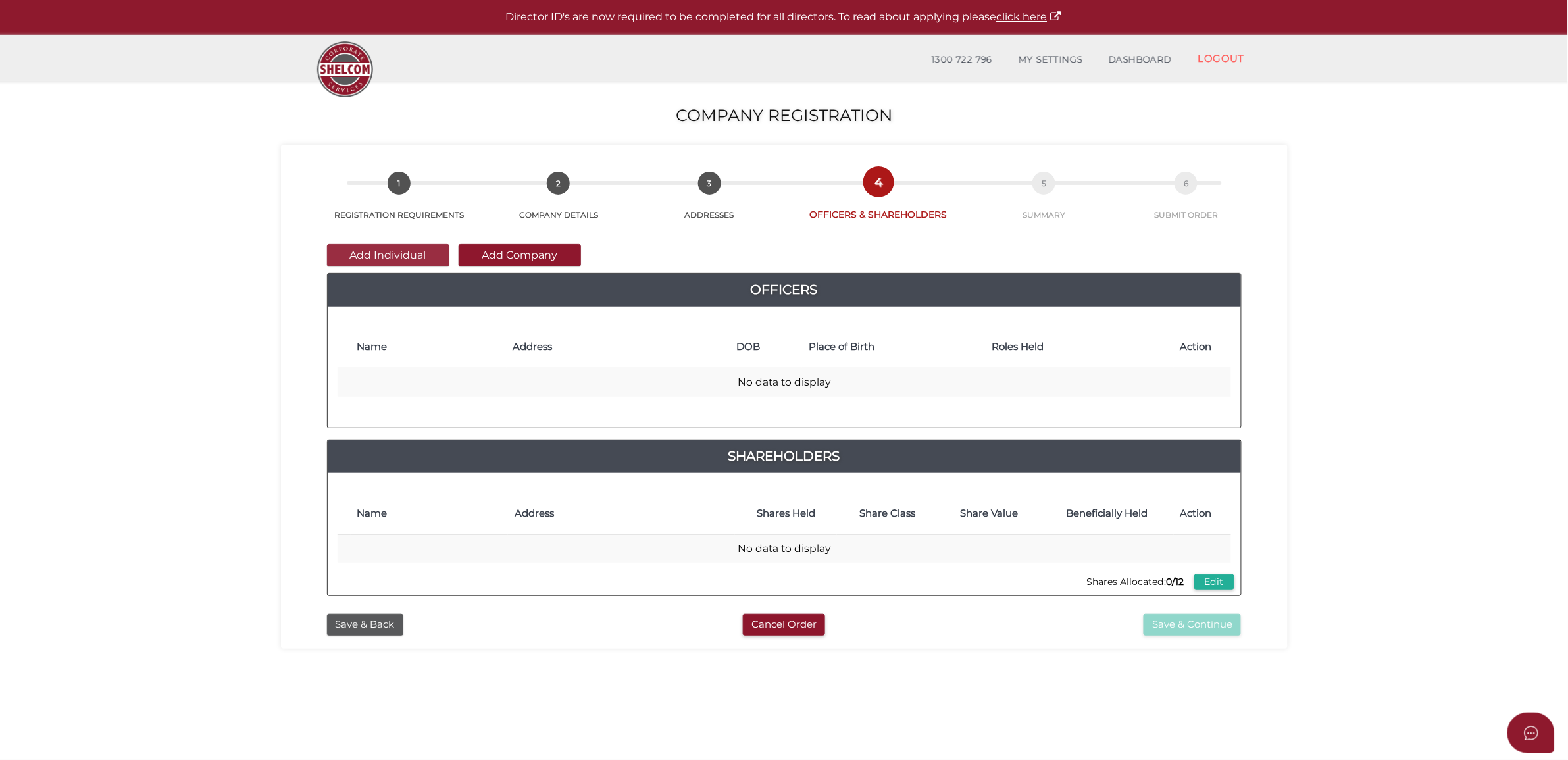
click at [426, 252] on button "Add Individual" at bounding box center [388, 255] width 122 height 23
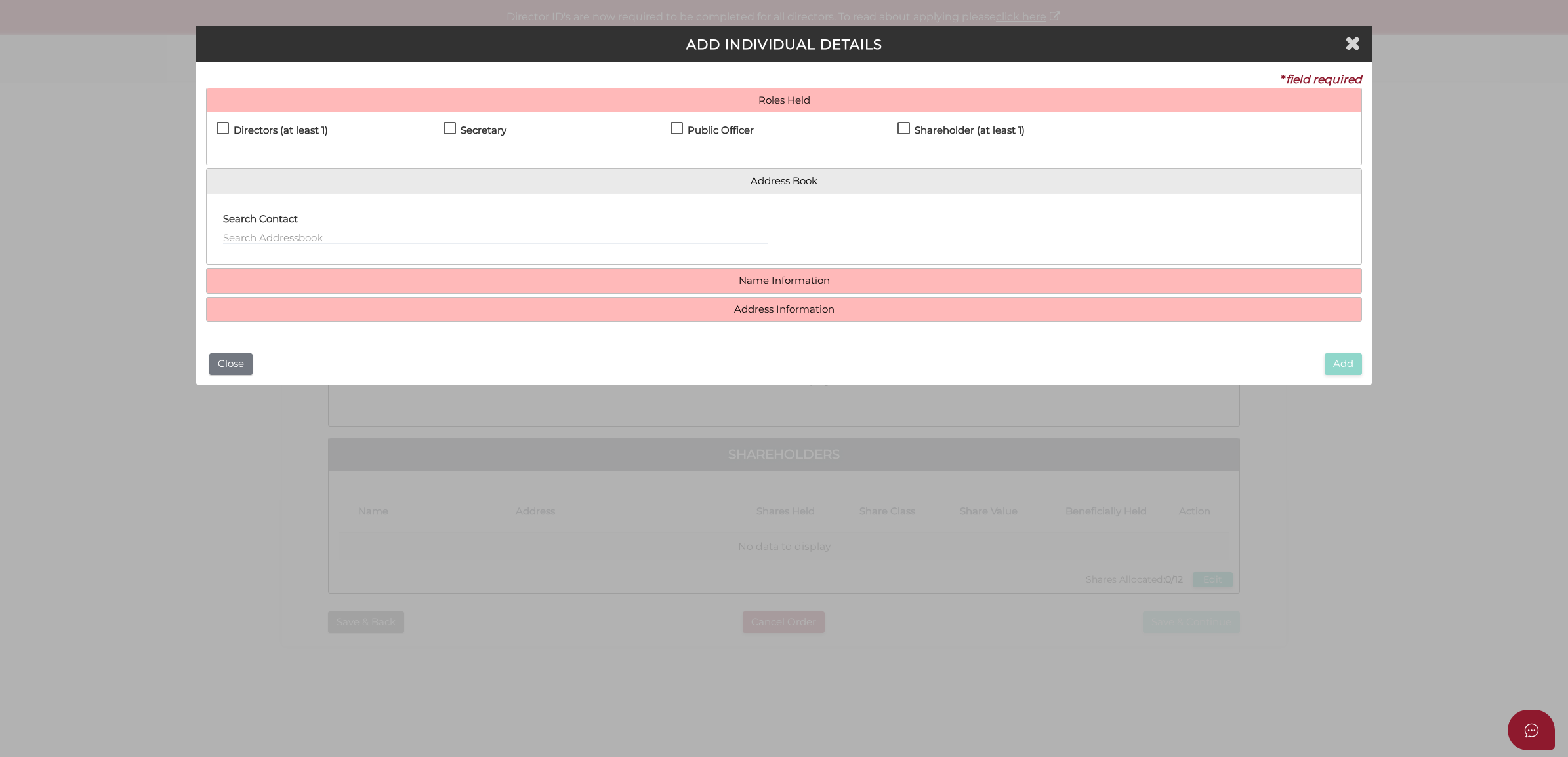
click at [290, 146] on div "Directors (at least 1) Secretary Public Officer Member Shareholder (at least 1)" at bounding box center [784, 138] width 1155 height 52
click at [307, 122] on div "Directors (at least 1)" at bounding box center [330, 133] width 227 height 23
click at [299, 132] on h4 "Directors (at least 1)" at bounding box center [280, 130] width 94 height 11
checkbox input "true"
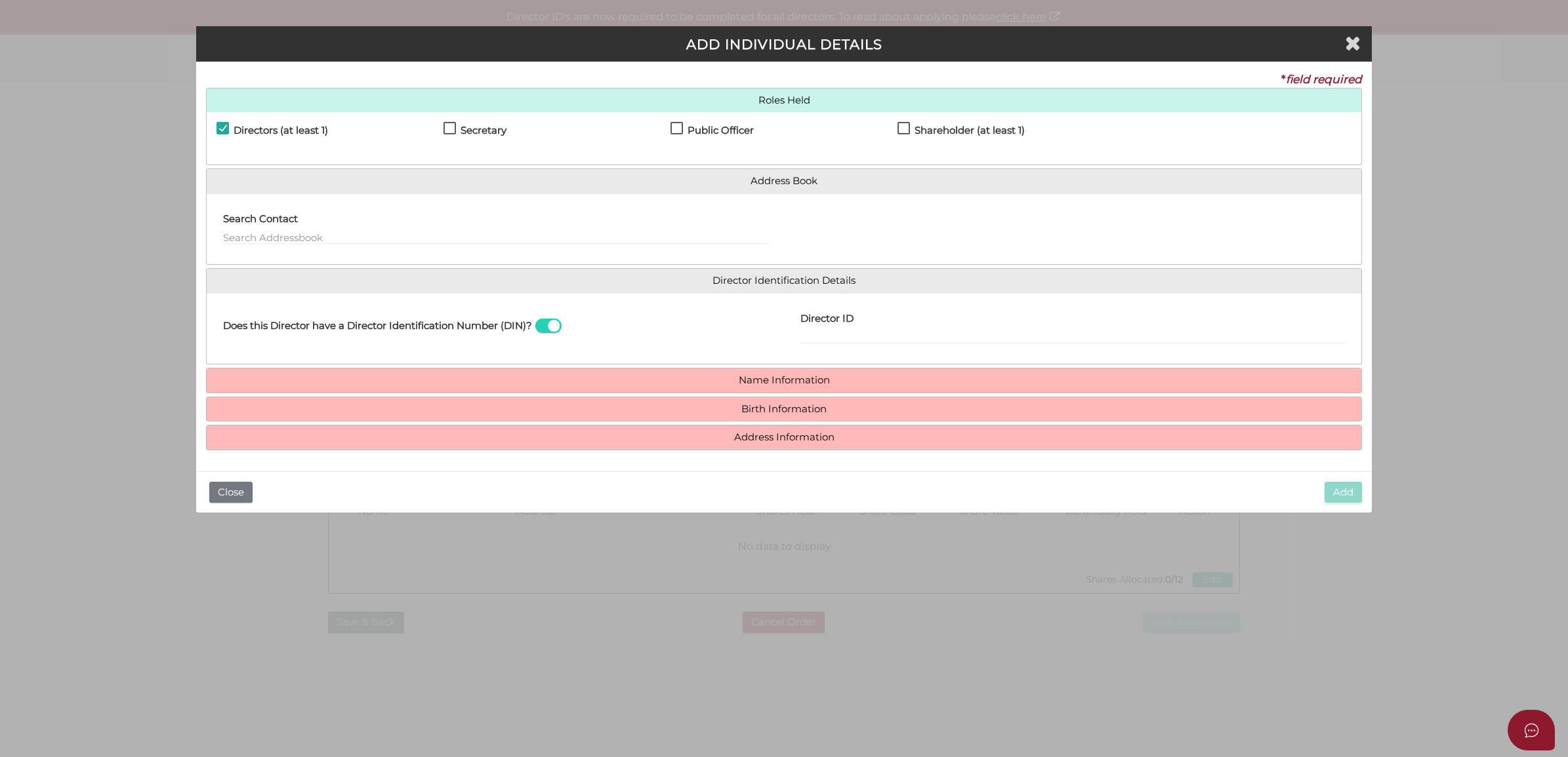
click at [437, 125] on div "Directors (at least 1)" at bounding box center [330, 133] width 227 height 23
click at [463, 125] on h4 "Secretary" at bounding box center [483, 130] width 46 height 11
checkbox input "true"
drag, startPoint x: 714, startPoint y: 128, endPoint x: 596, endPoint y: 187, distance: 131.9
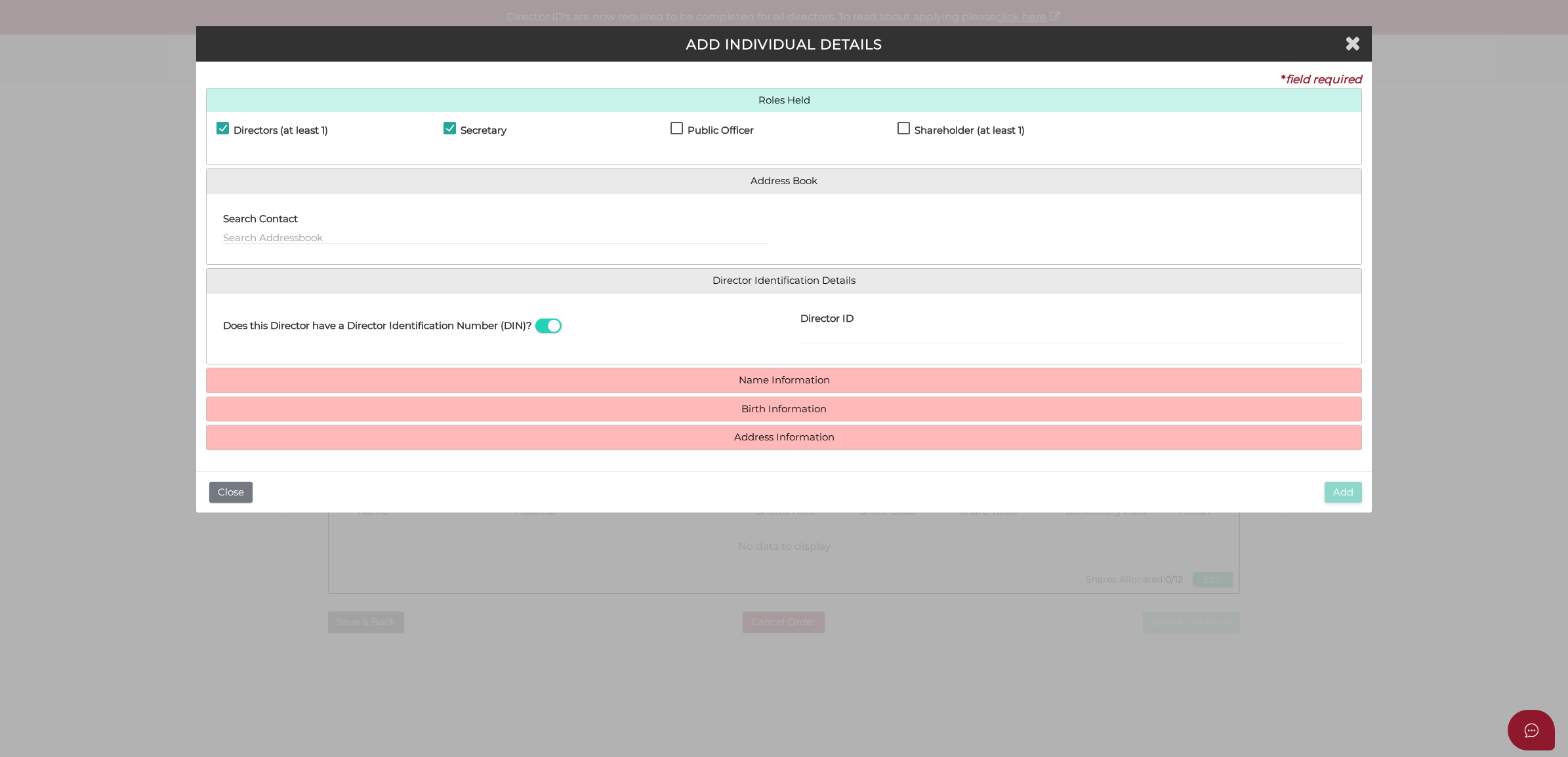
click at [713, 128] on h4 "Public Officer" at bounding box center [720, 130] width 66 height 11
checkbox input "true"
click at [462, 240] on input "text" at bounding box center [495, 237] width 544 height 14
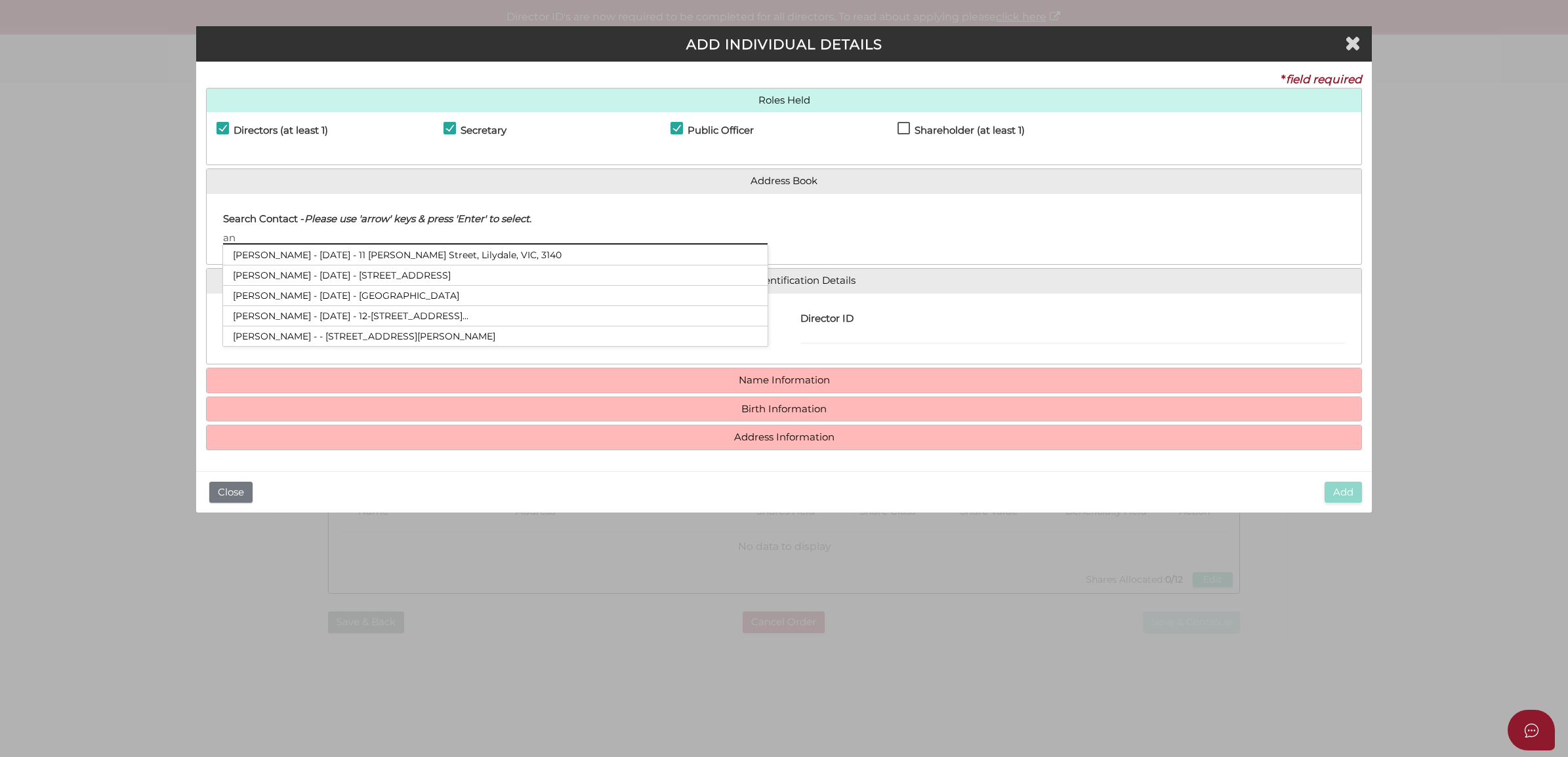
type input "a"
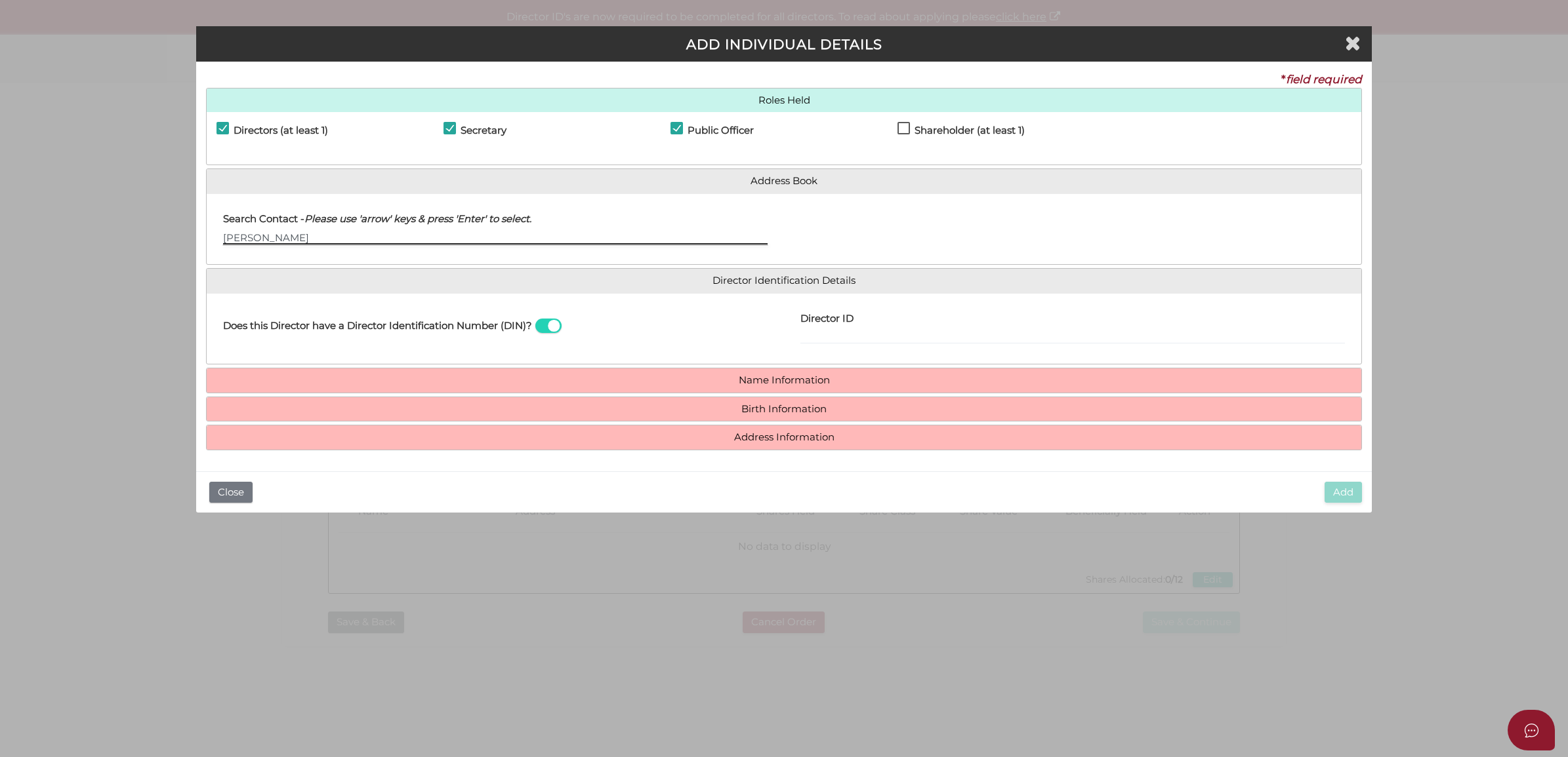
type input "andrew"
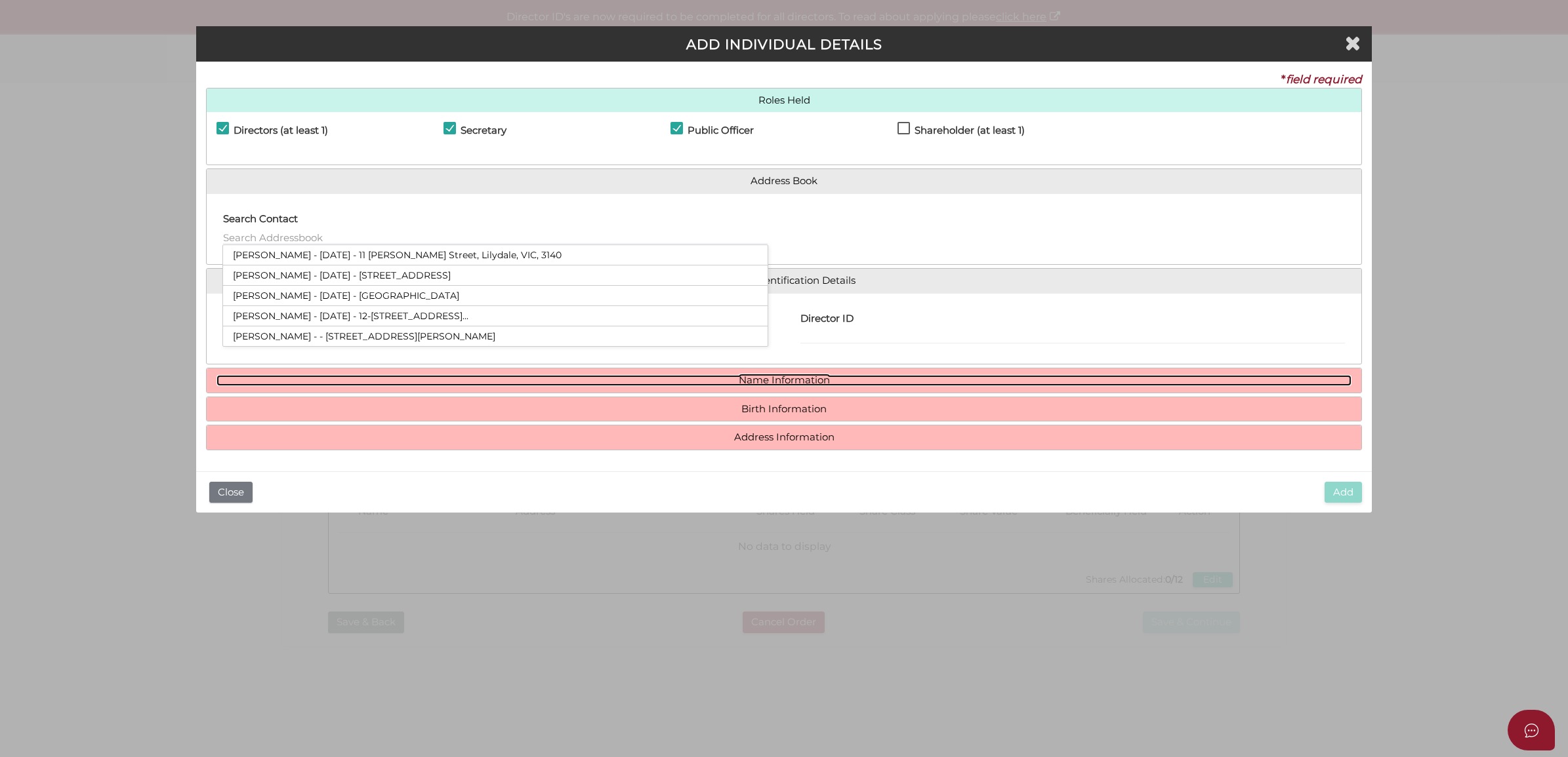
click at [637, 379] on link "Name Information" at bounding box center [784, 380] width 1135 height 11
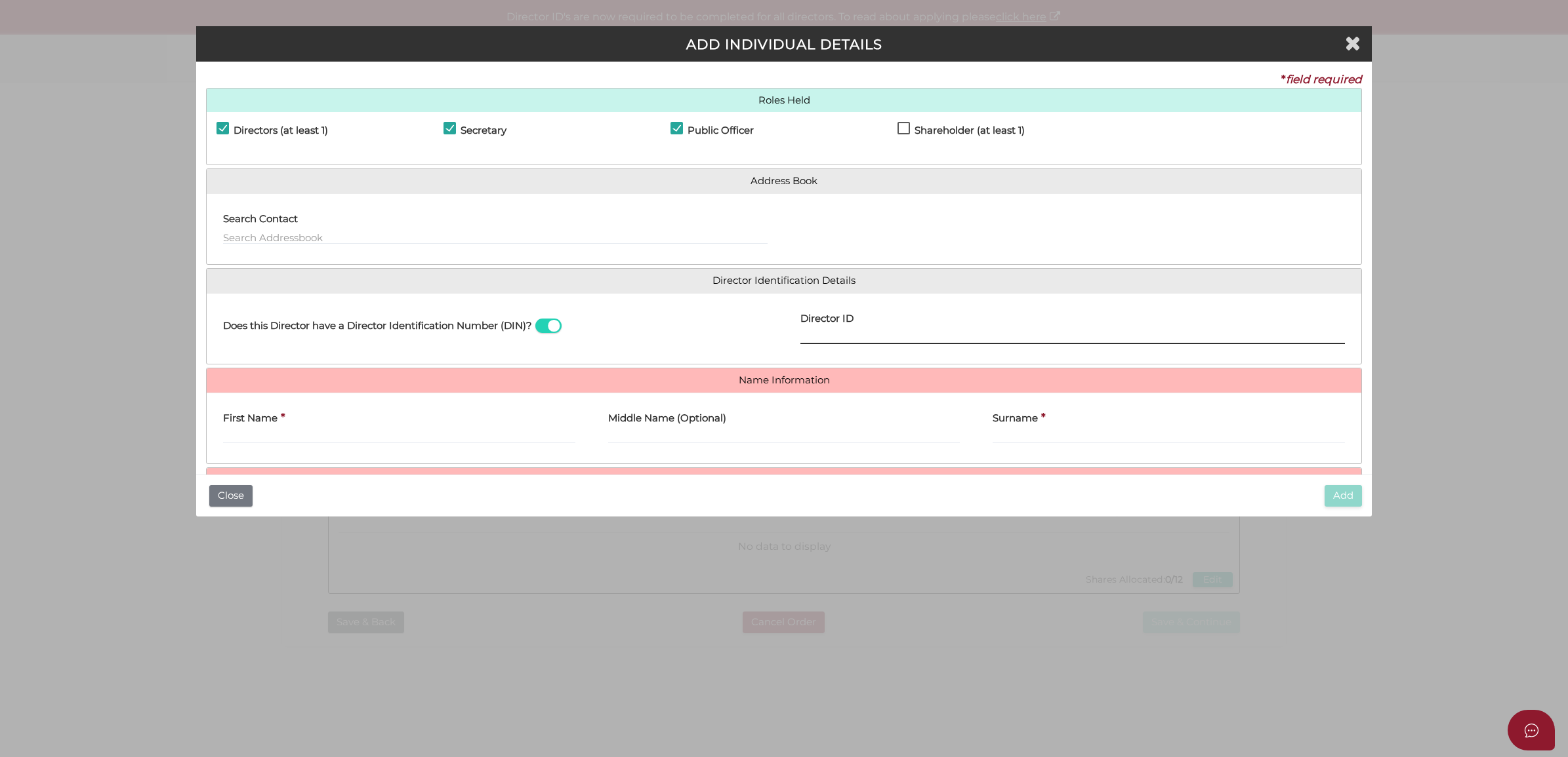
drag, startPoint x: 961, startPoint y: 336, endPoint x: 953, endPoint y: 335, distance: 8.1
click at [961, 336] on input "Director ID" at bounding box center [1072, 337] width 544 height 14
type input "000000000000000"
click at [330, 432] on input "First Name" at bounding box center [399, 436] width 352 height 14
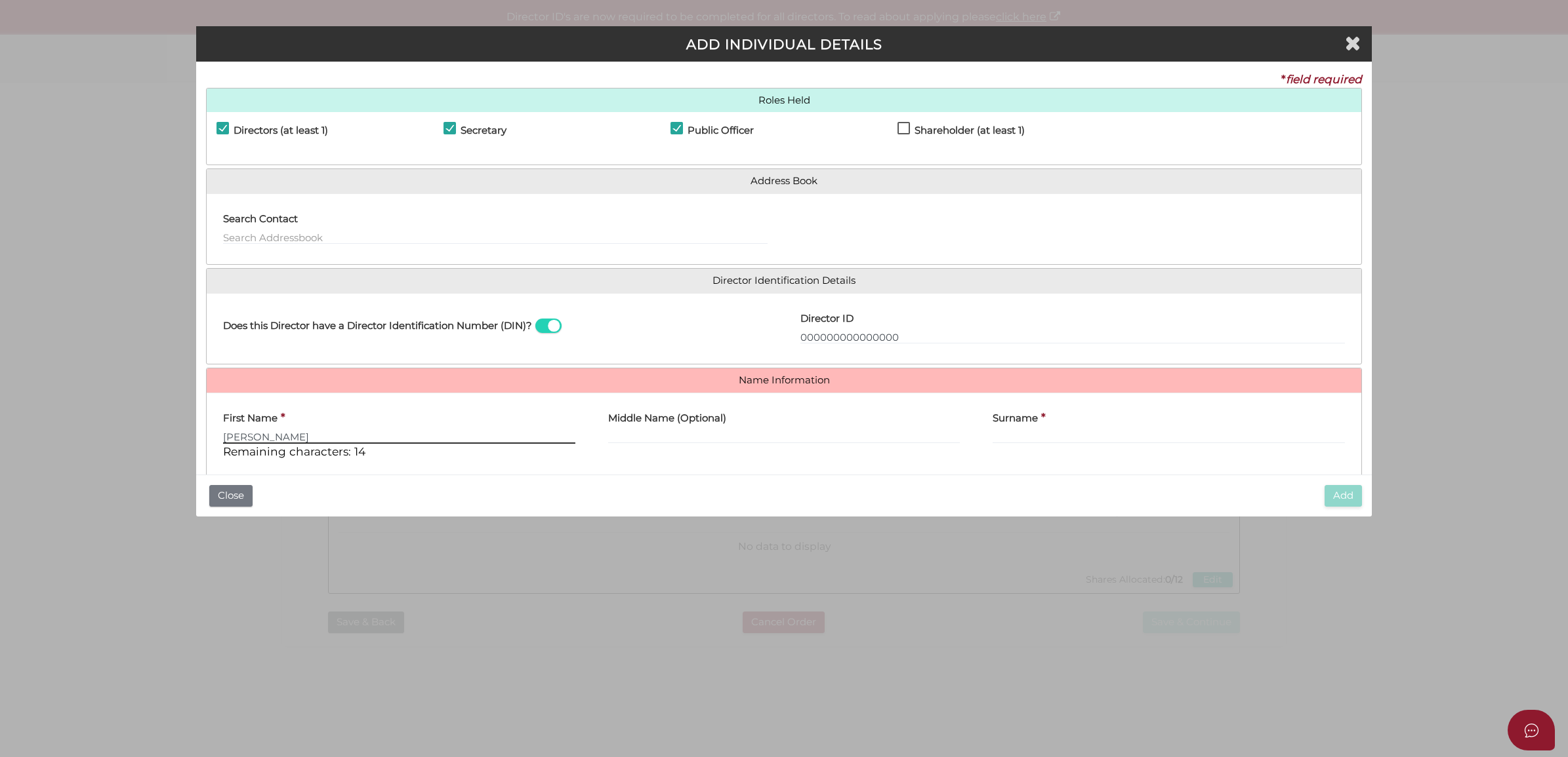
type input "[PERSON_NAME]"
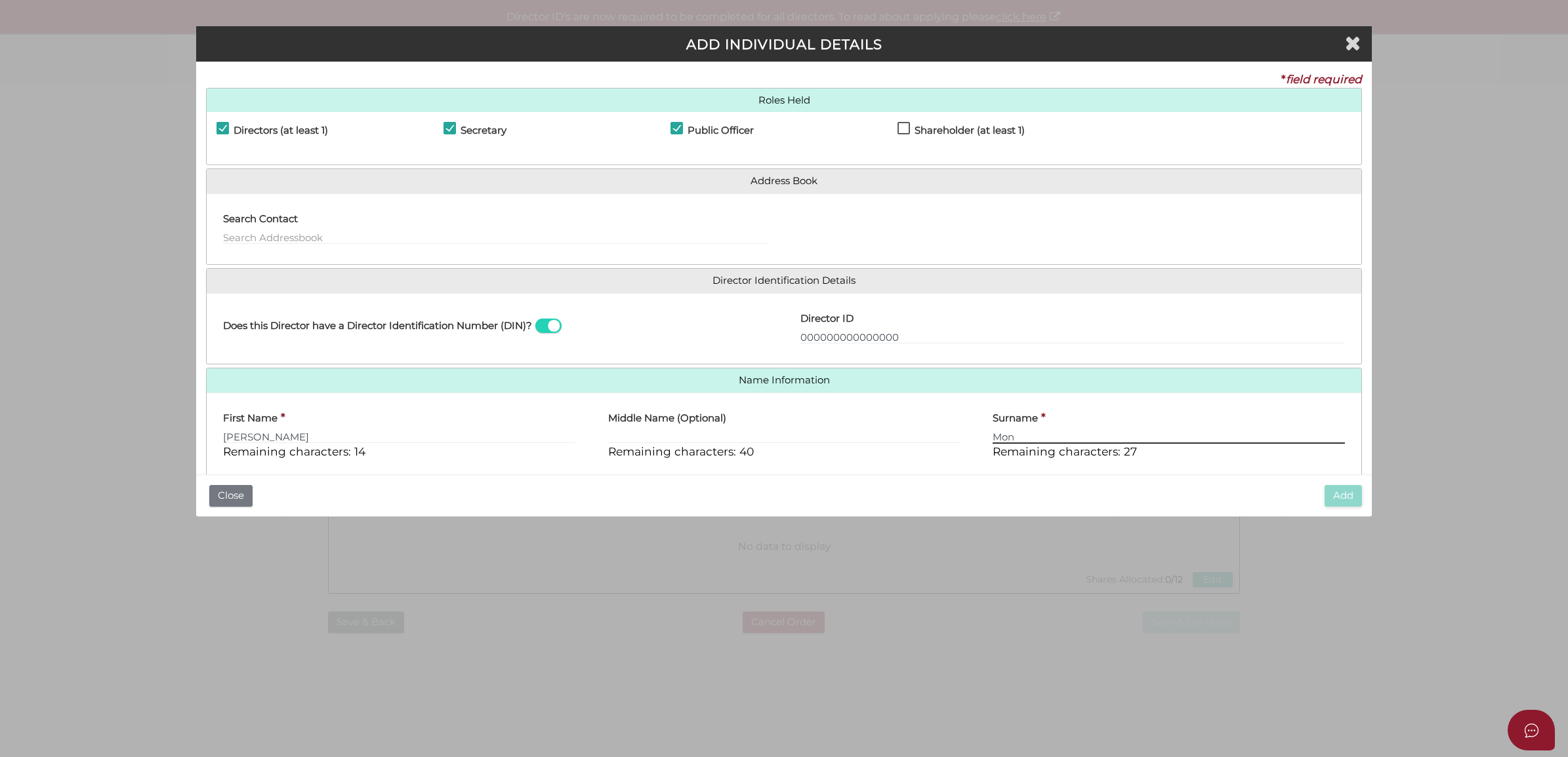
click at [1027, 440] on input "Mon" at bounding box center [1168, 436] width 352 height 14
drag, startPoint x: 1060, startPoint y: 446, endPoint x: 1060, endPoint y: 430, distance: 16.0
click at [1060, 443] on div "Surname * Mon Remaining characters: 27" at bounding box center [1168, 432] width 352 height 57
drag, startPoint x: 1060, startPoint y: 430, endPoint x: 1064, endPoint y: 438, distance: 8.9
click at [1060, 431] on input "Mon" at bounding box center [1168, 436] width 352 height 14
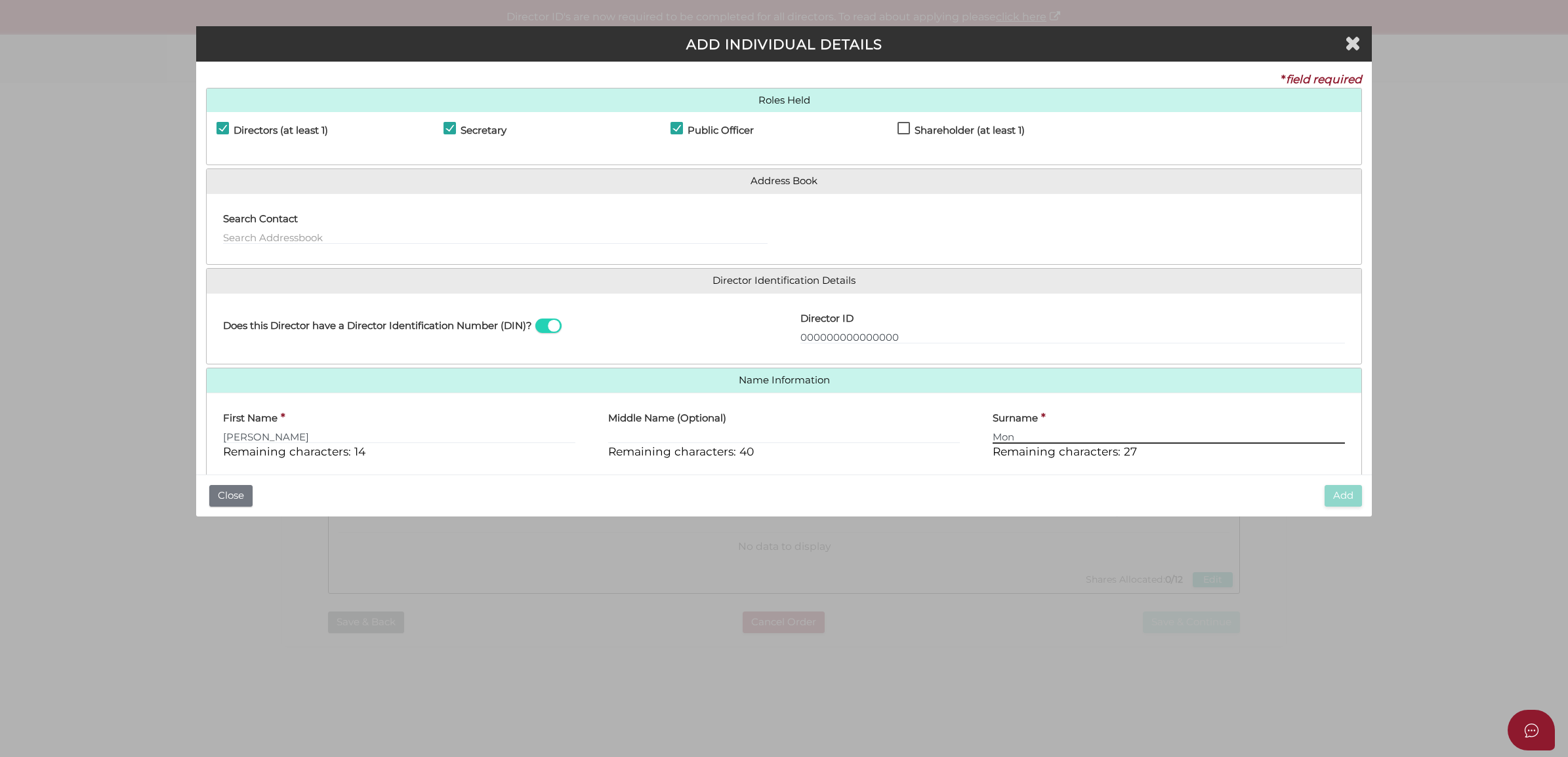
click at [1067, 438] on input "Mon" at bounding box center [1168, 436] width 352 height 14
click at [1067, 443] on input "Mon" at bounding box center [1168, 436] width 352 height 14
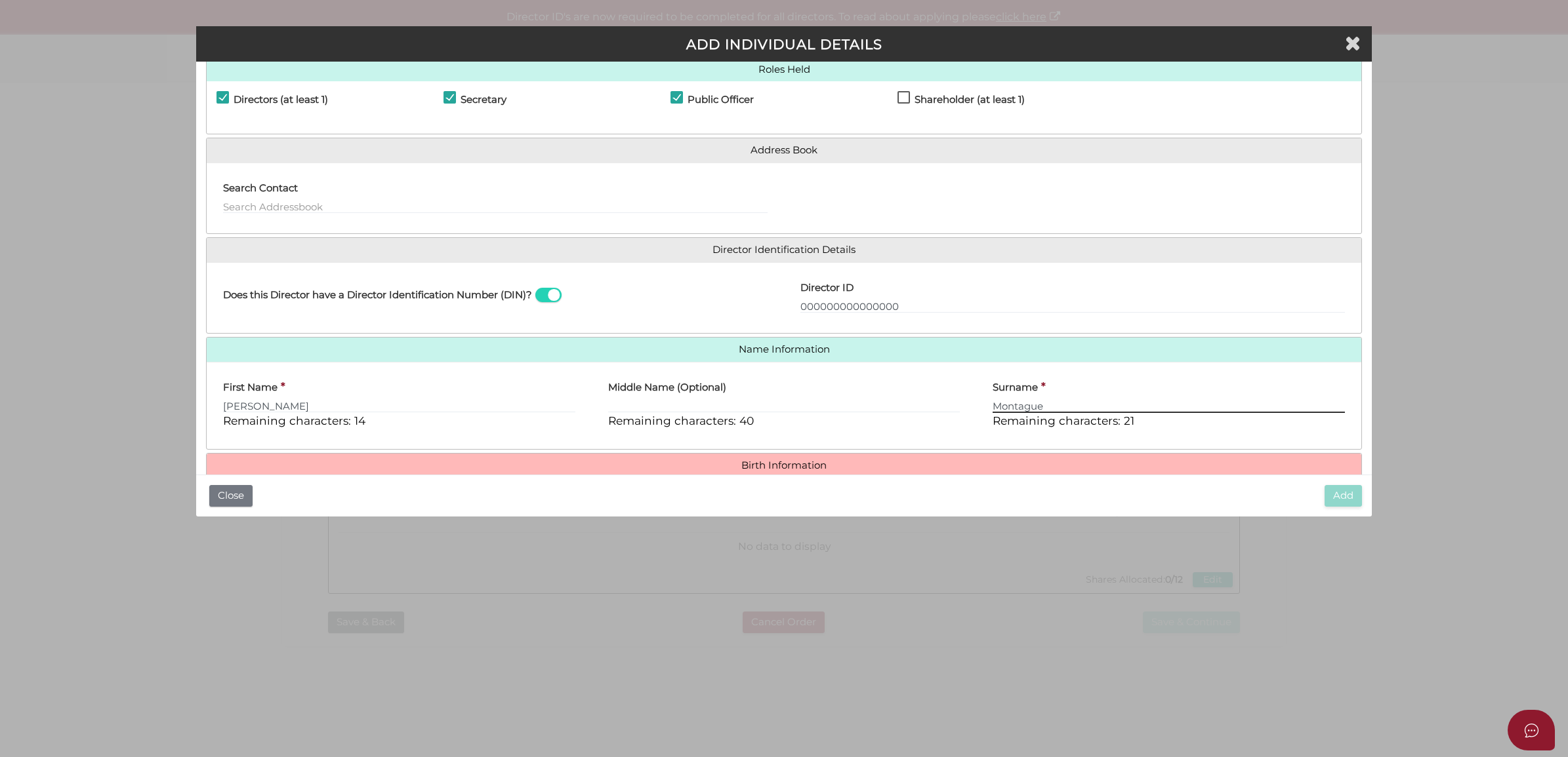
scroll to position [85, 0]
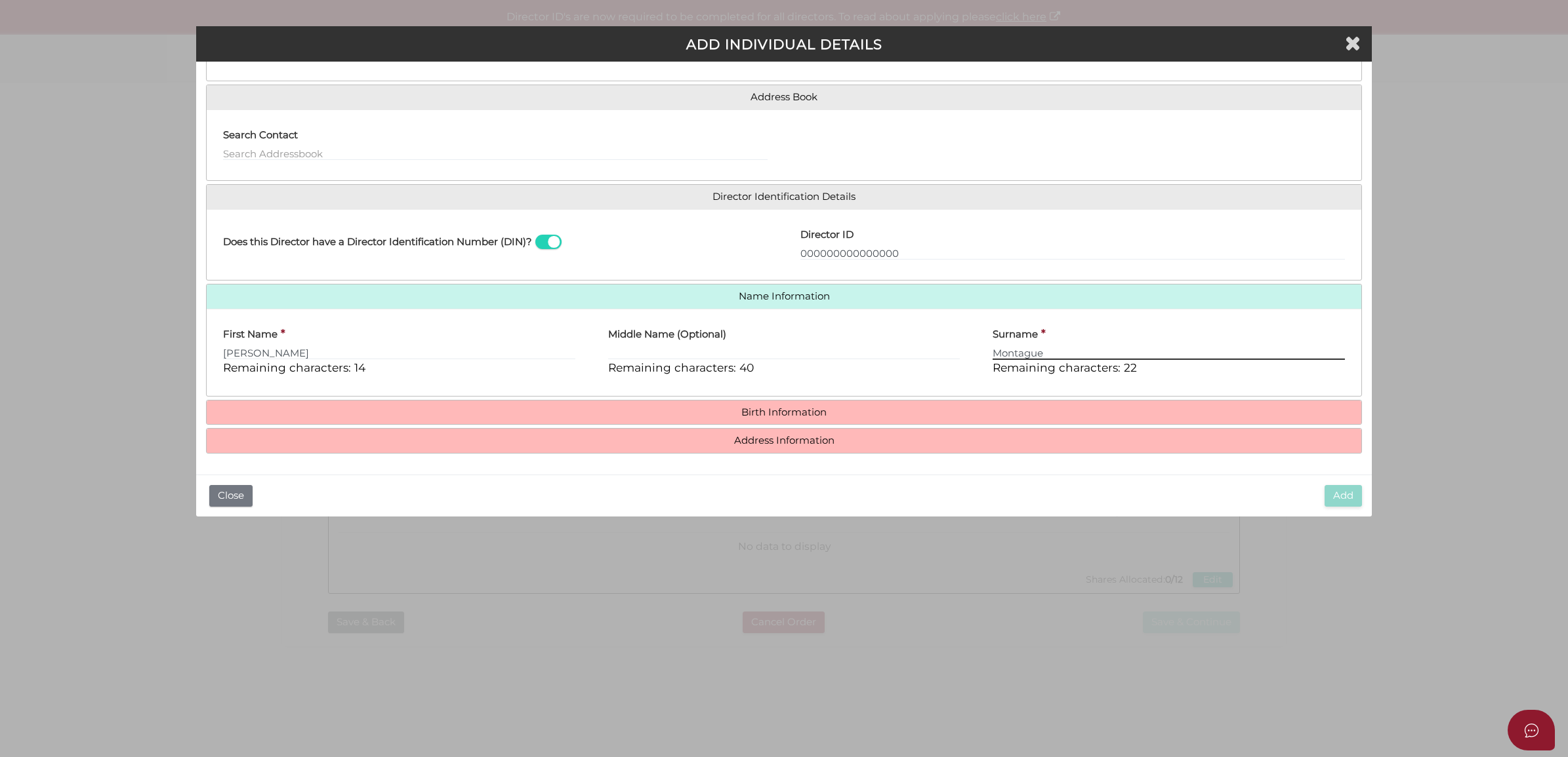
type input "Montague"
drag, startPoint x: 818, startPoint y: 395, endPoint x: 818, endPoint y: 411, distance: 16.0
click at [818, 395] on div "First Name * Andrew Remaining characters: 14 Middle Name (Optional) Remaining c…" at bounding box center [784, 353] width 1155 height 87
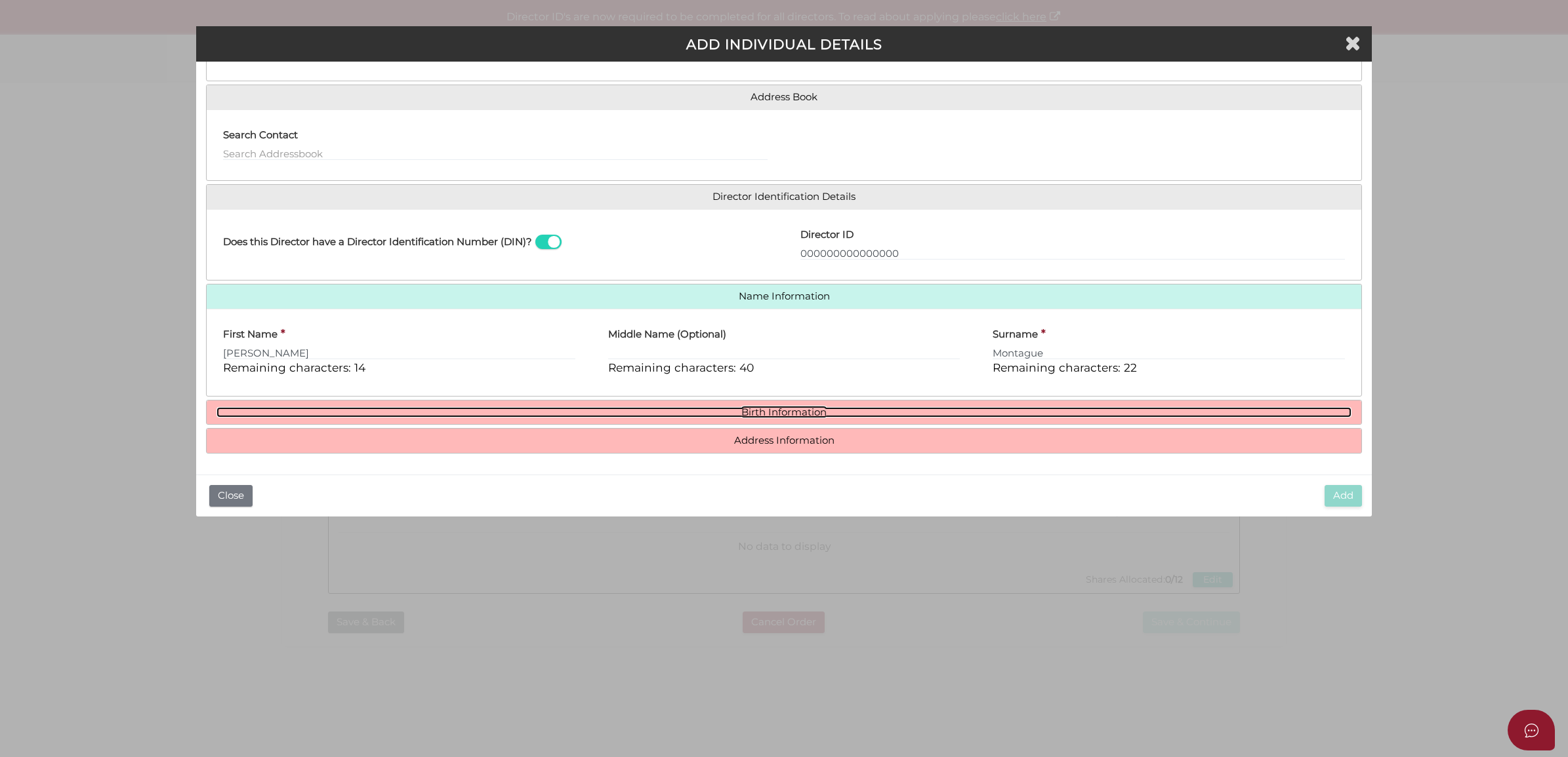
click at [818, 411] on link "Birth Information" at bounding box center [784, 413] width 1135 height 11
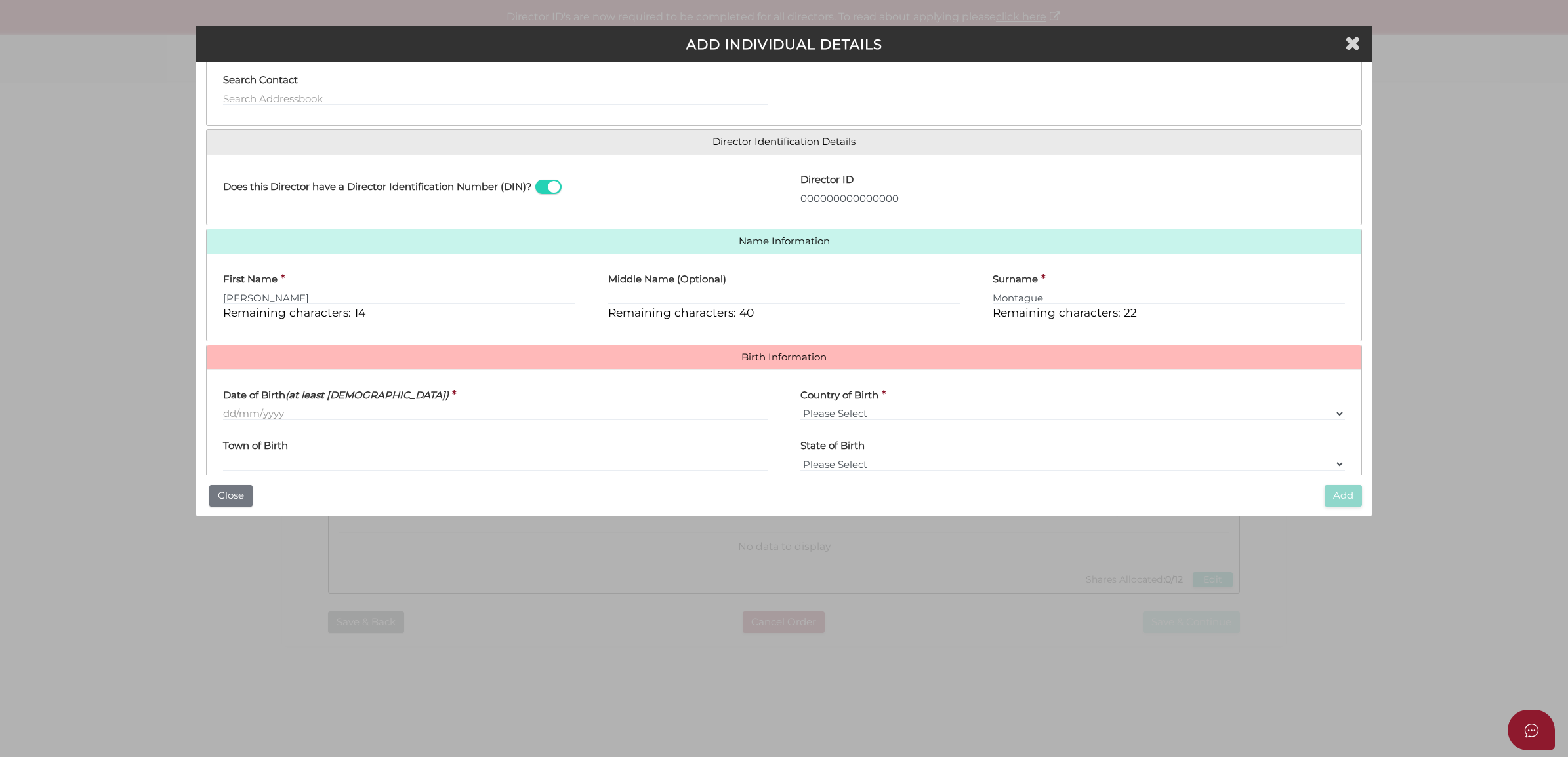
scroll to position [167, 0]
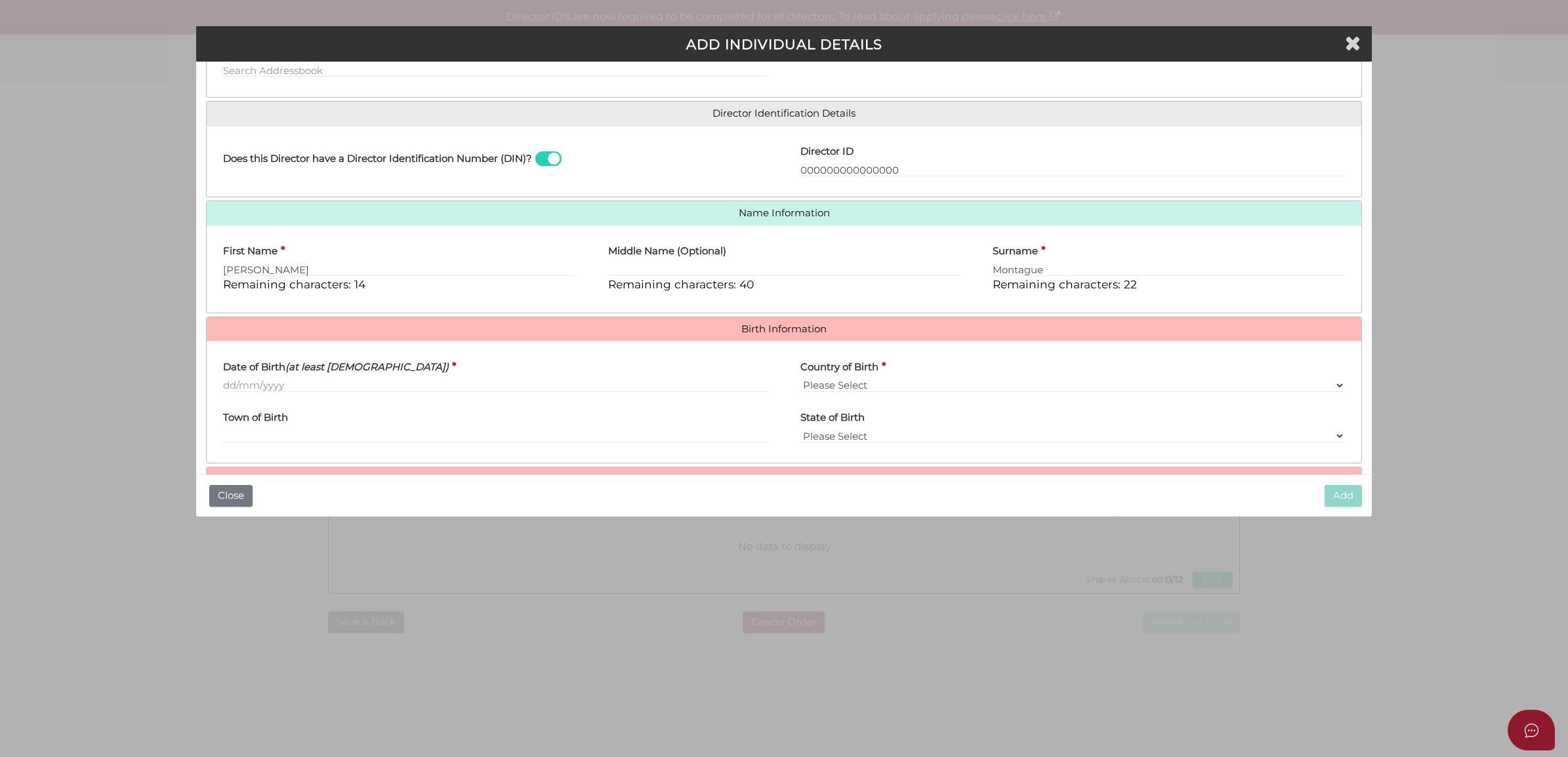
click at [352, 375] on label "Date of Birth (at least 18 years old)" at bounding box center [336, 364] width 226 height 27
click at [352, 378] on input "Date of Birth (at least 18 years old)" at bounding box center [495, 386] width 544 height 14
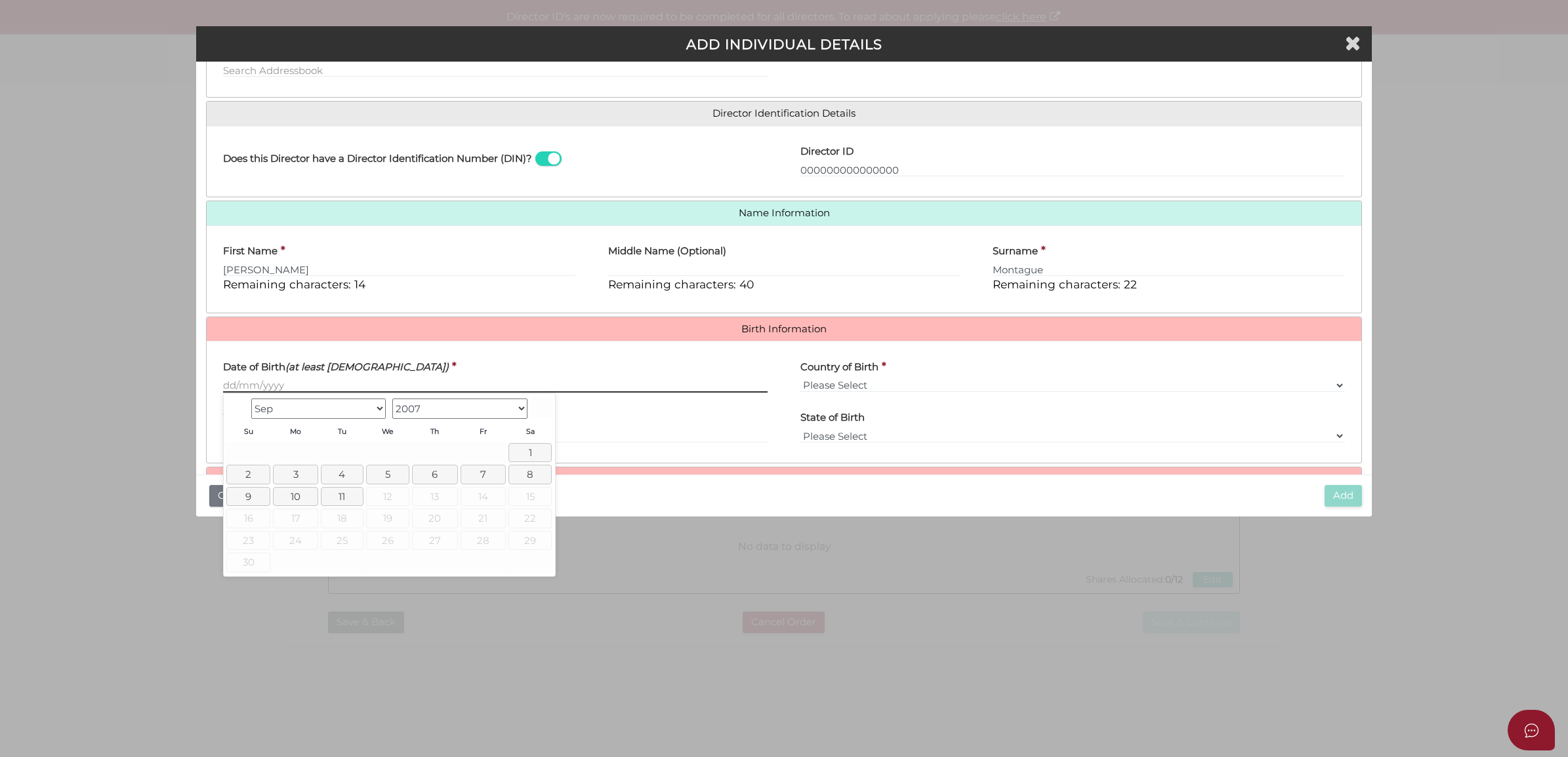
click at [347, 391] on input "Date of Birth (at least 18 years old)" at bounding box center [495, 386] width 544 height 14
paste input "[DATE]"
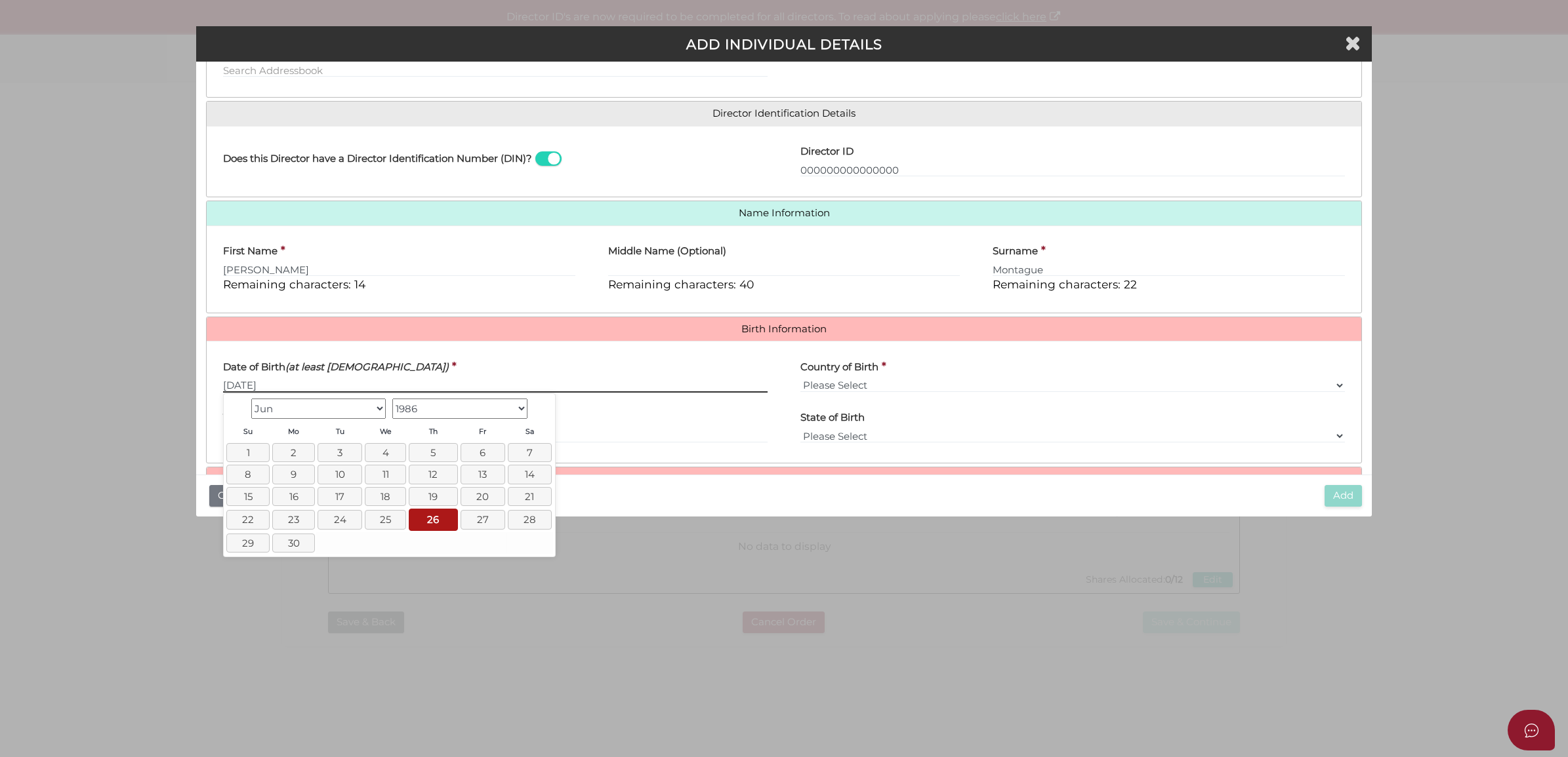
type input "[DATE]"
click at [589, 423] on div "Town of Birth" at bounding box center [495, 423] width 544 height 41
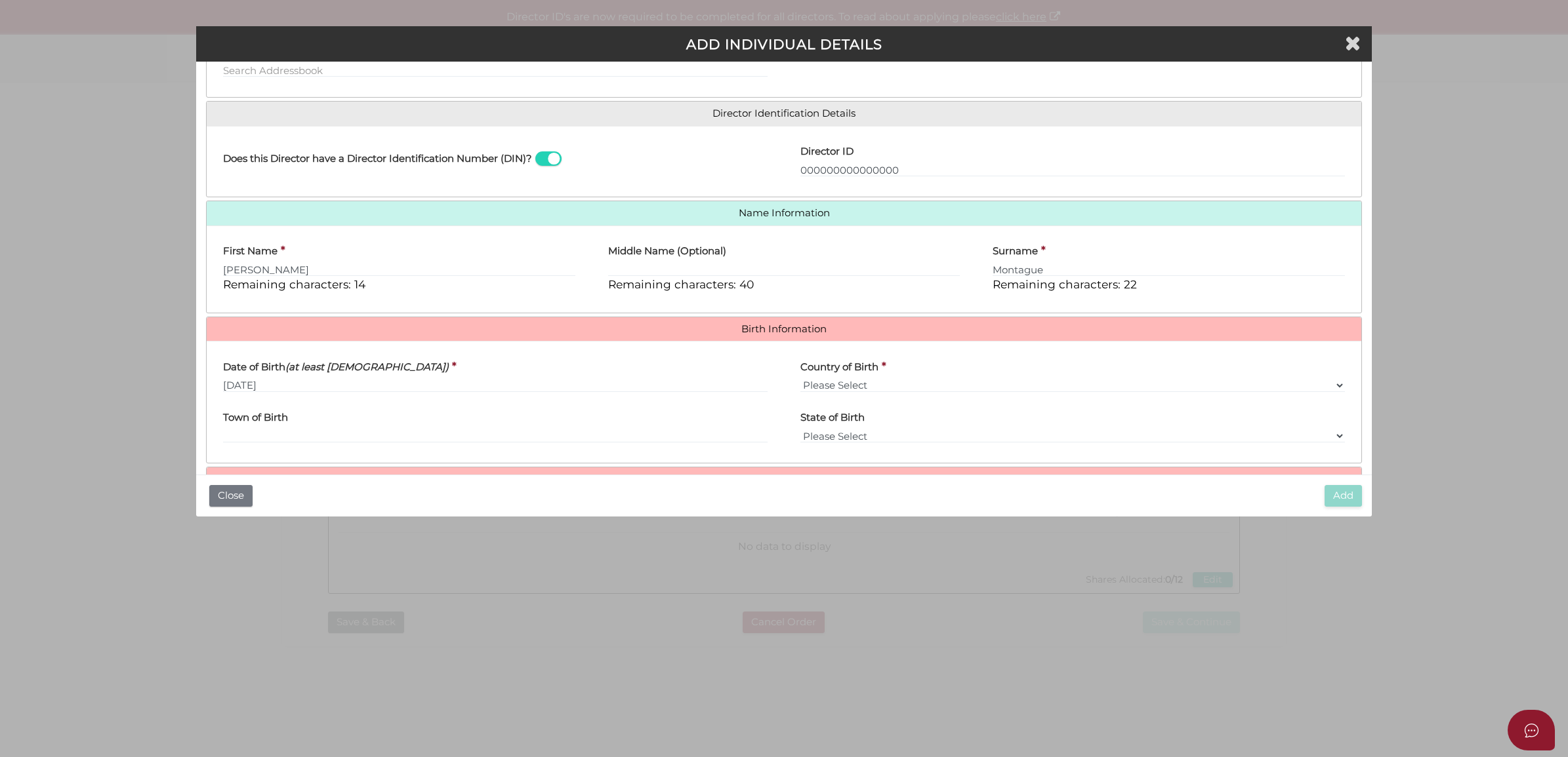
click at [486, 420] on div "Town of Birth" at bounding box center [495, 423] width 544 height 41
click at [486, 429] on input "Town of Birth" at bounding box center [495, 435] width 544 height 14
paste input "MELBOURNE"
type input "MELBOURNE"
click at [911, 384] on select "Please Select v Australia Afghanistan Albania Algeria American Samoa Andorra An…" at bounding box center [1072, 386] width 544 height 14
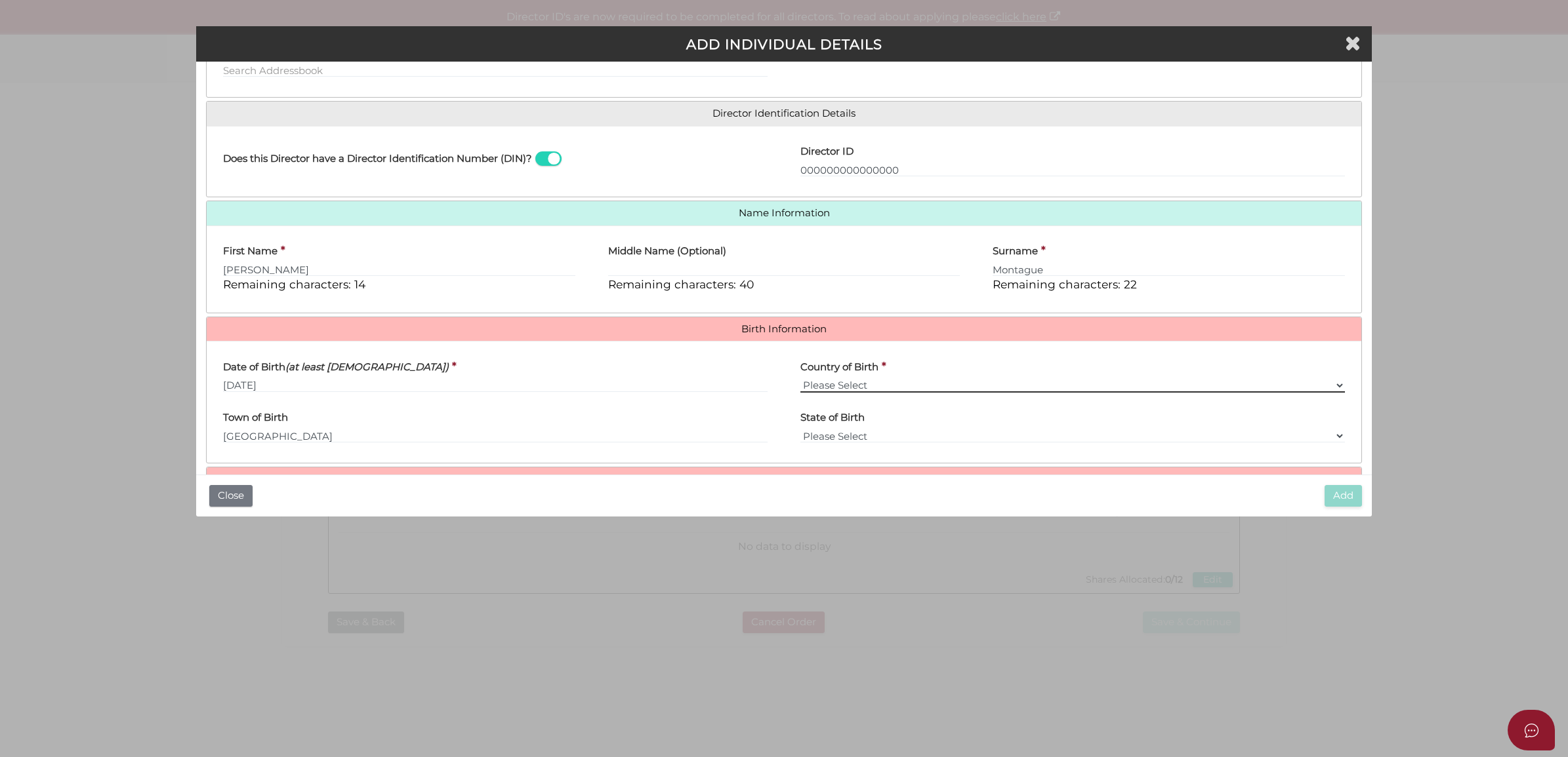
select select "[GEOGRAPHIC_DATA]"
click at [800, 379] on select "Please Select v Australia Afghanistan Albania Algeria American Samoa Andorra An…" at bounding box center [1072, 386] width 544 height 14
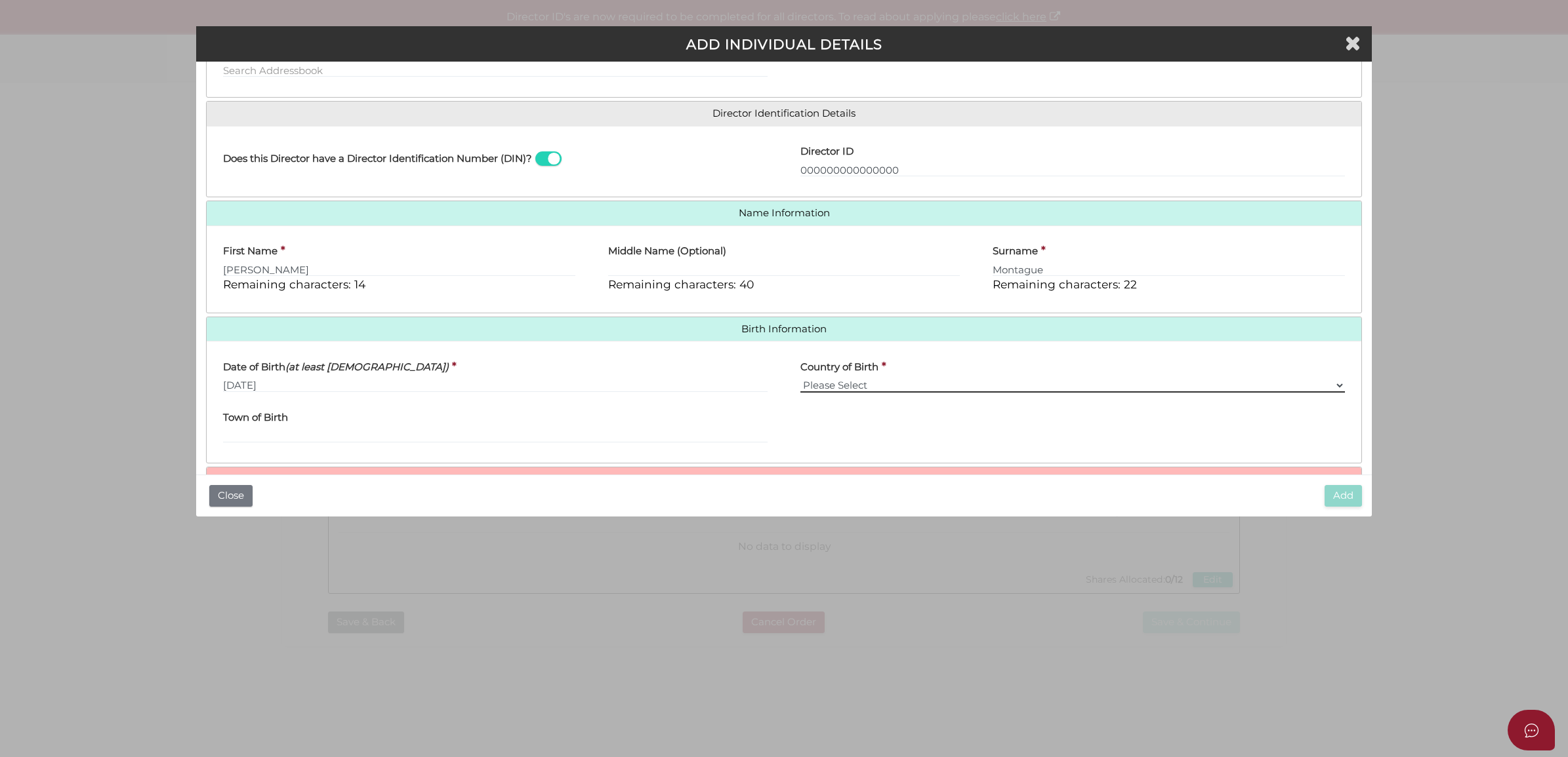
click at [875, 382] on select "Please Select v Australia Afghanistan Albania Algeria American Samoa Andorra An…" at bounding box center [1072, 386] width 544 height 14
select select "[GEOGRAPHIC_DATA]"
click at [800, 379] on select "Please Select v Australia Afghanistan Albania Algeria American Samoa Andorra An…" at bounding box center [1072, 386] width 544 height 14
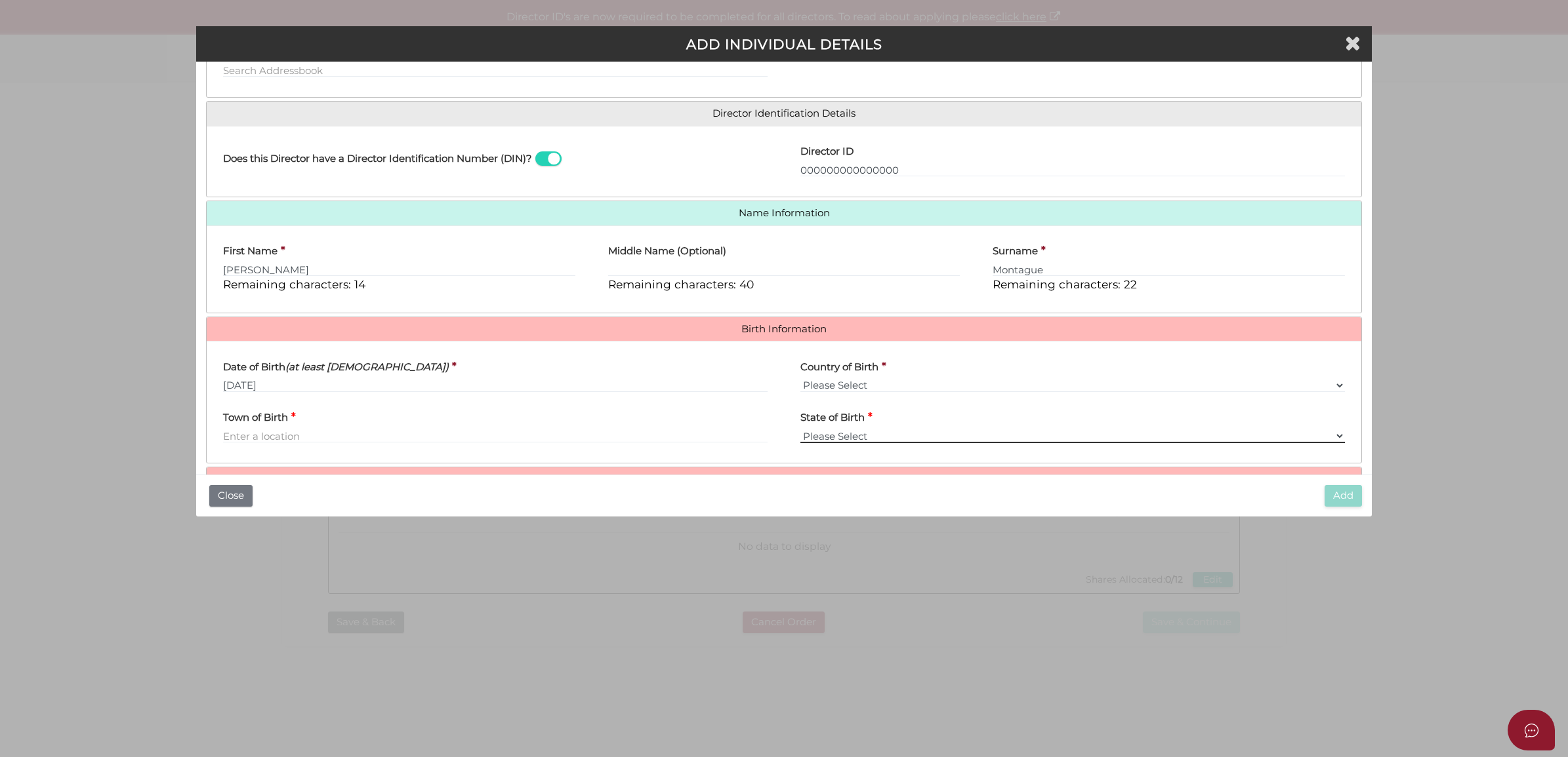
click at [861, 434] on select "Please Select VIC ACT NSW NT QLD TAS WA SA" at bounding box center [1072, 435] width 544 height 14
select select "VIC"
click at [800, 429] on select "Please Select VIC ACT NSW NT QLD TAS WA SA" at bounding box center [1072, 435] width 544 height 14
click at [643, 439] on input "Town of Birth" at bounding box center [495, 435] width 544 height 14
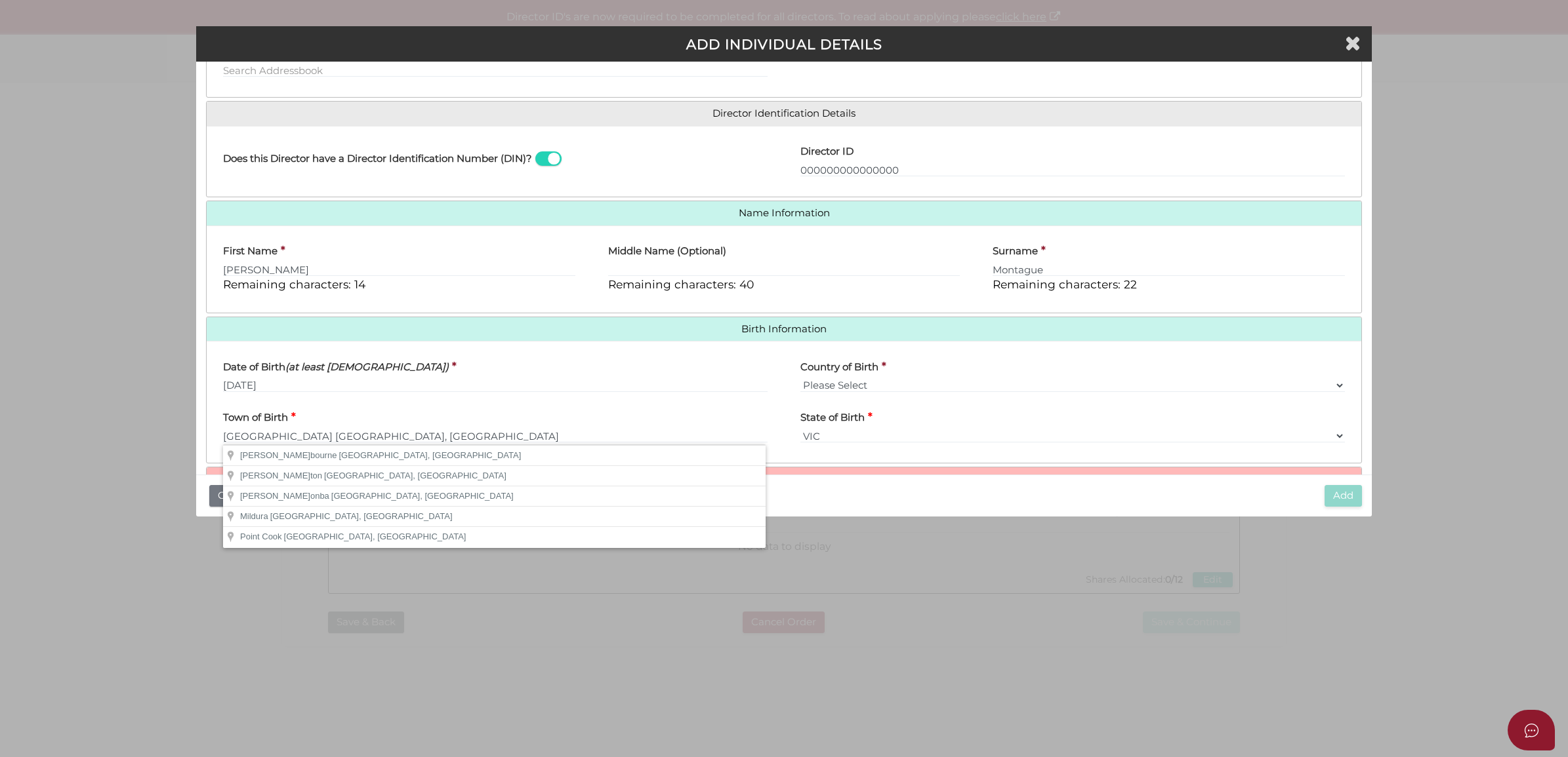
type input "Melbourne"
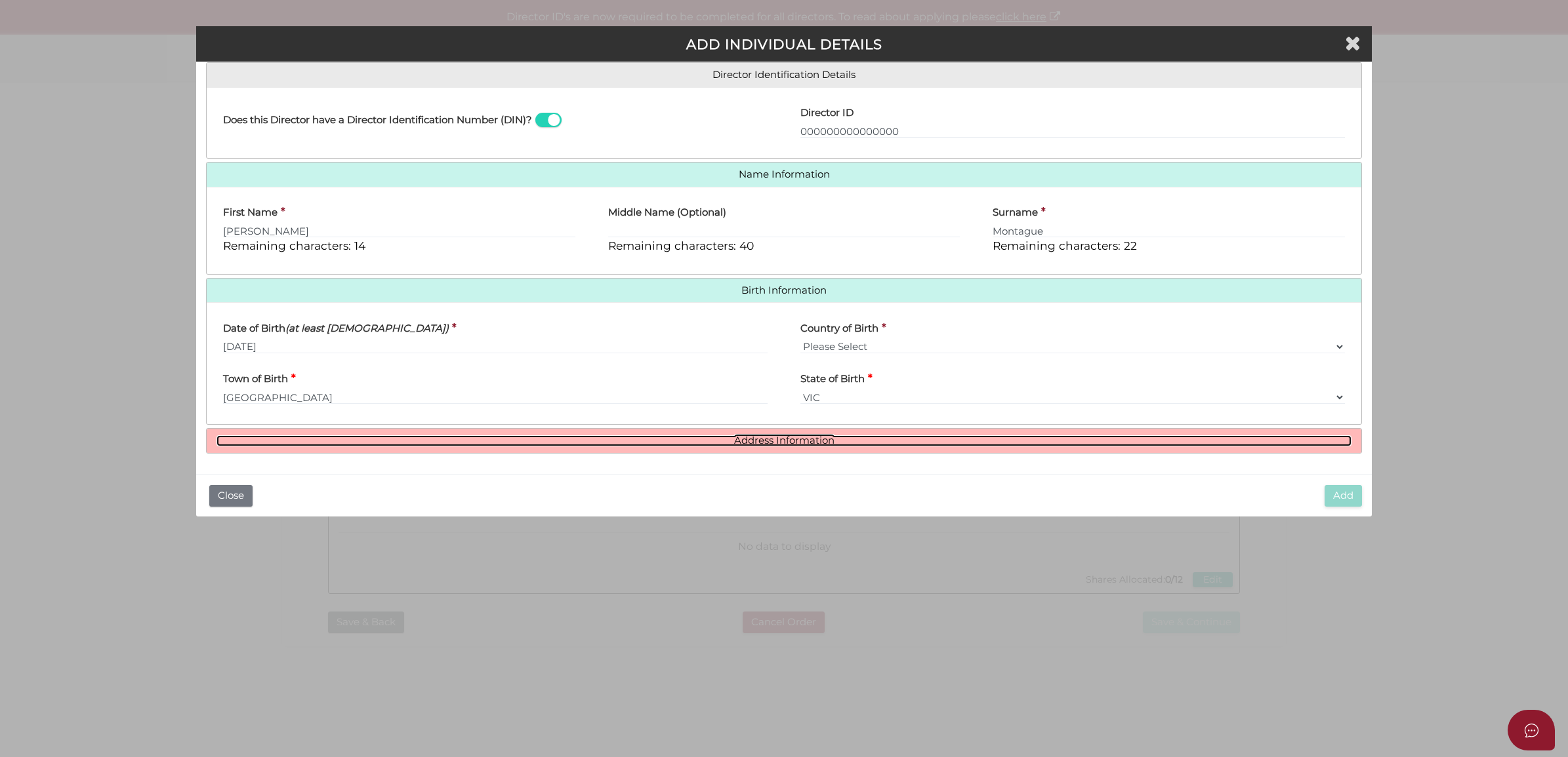
click at [501, 446] on link "Address Information" at bounding box center [784, 441] width 1135 height 11
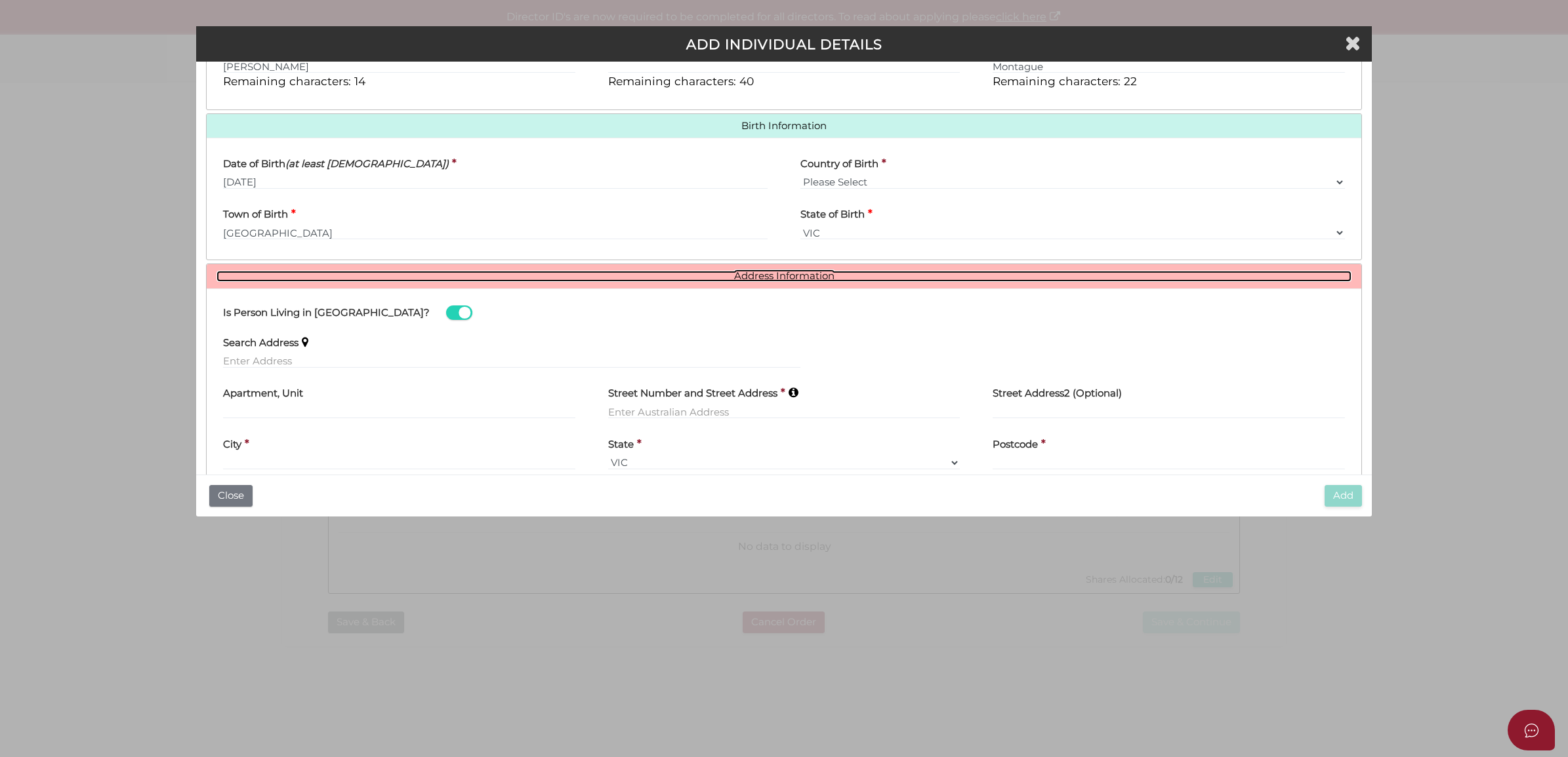
scroll to position [407, 0]
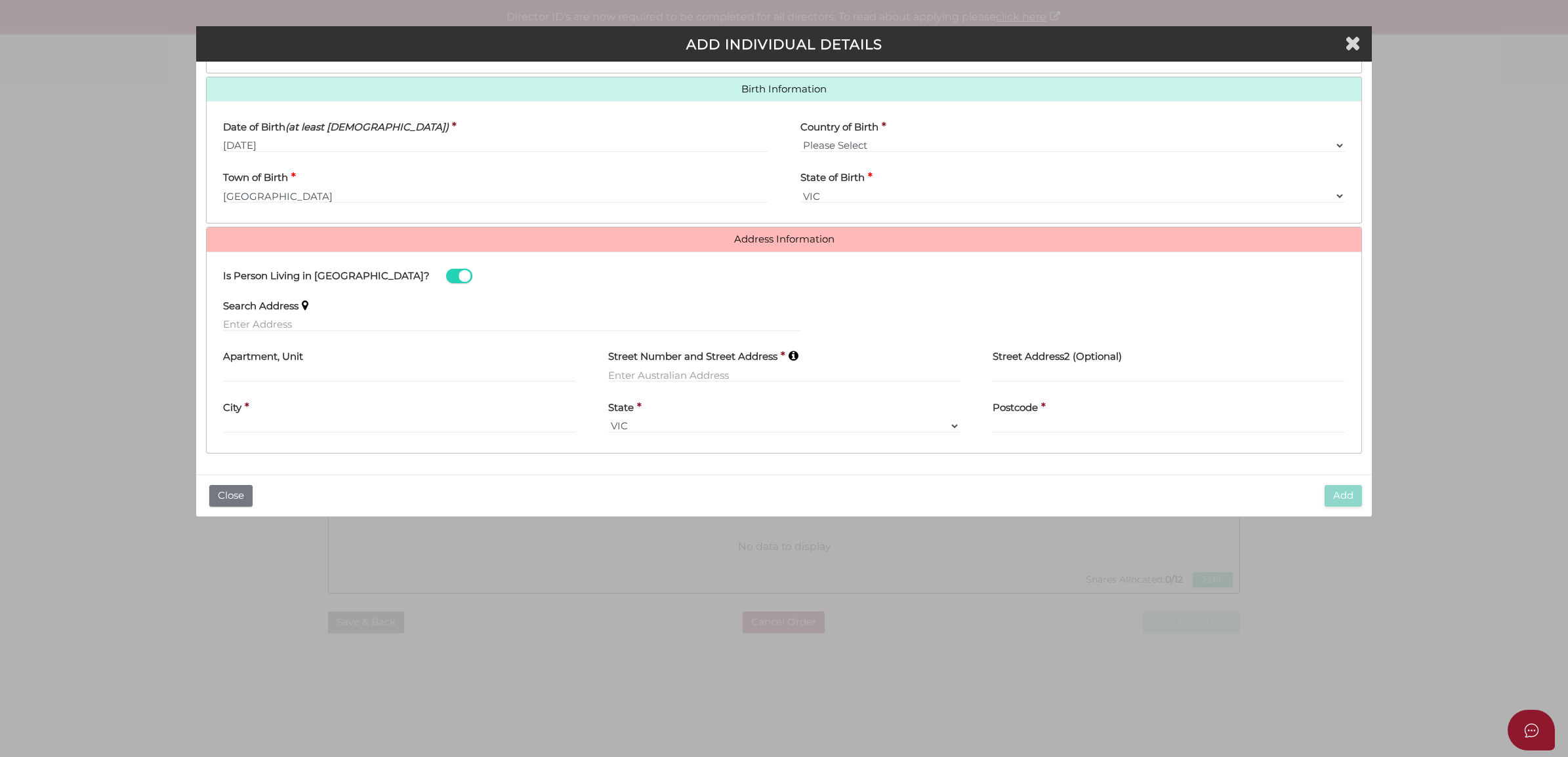
click at [654, 358] on h4 "Street Number and Street Address" at bounding box center [693, 357] width 169 height 11
click at [654, 378] on input "text" at bounding box center [784, 375] width 352 height 14
type input "18 barkly"
drag, startPoint x: 419, startPoint y: 313, endPoint x: 415, endPoint y: 320, distance: 8.1
click at [417, 317] on div "Search Address" at bounding box center [511, 310] width 577 height 41
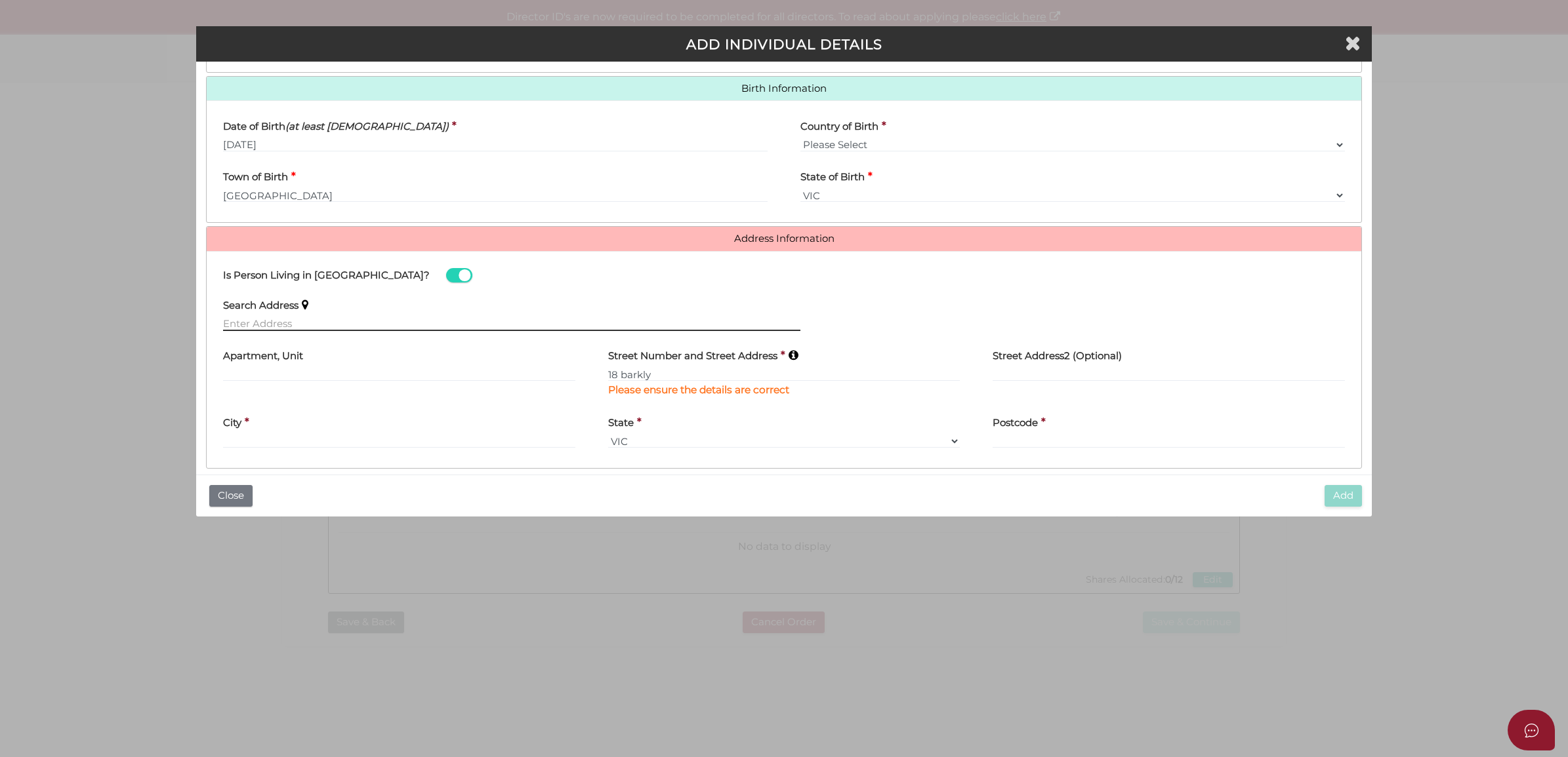
click at [401, 329] on input "text" at bounding box center [511, 324] width 577 height 14
paste input "18 BARKLY AVENUE, ARMADALE, VIC, 3143"
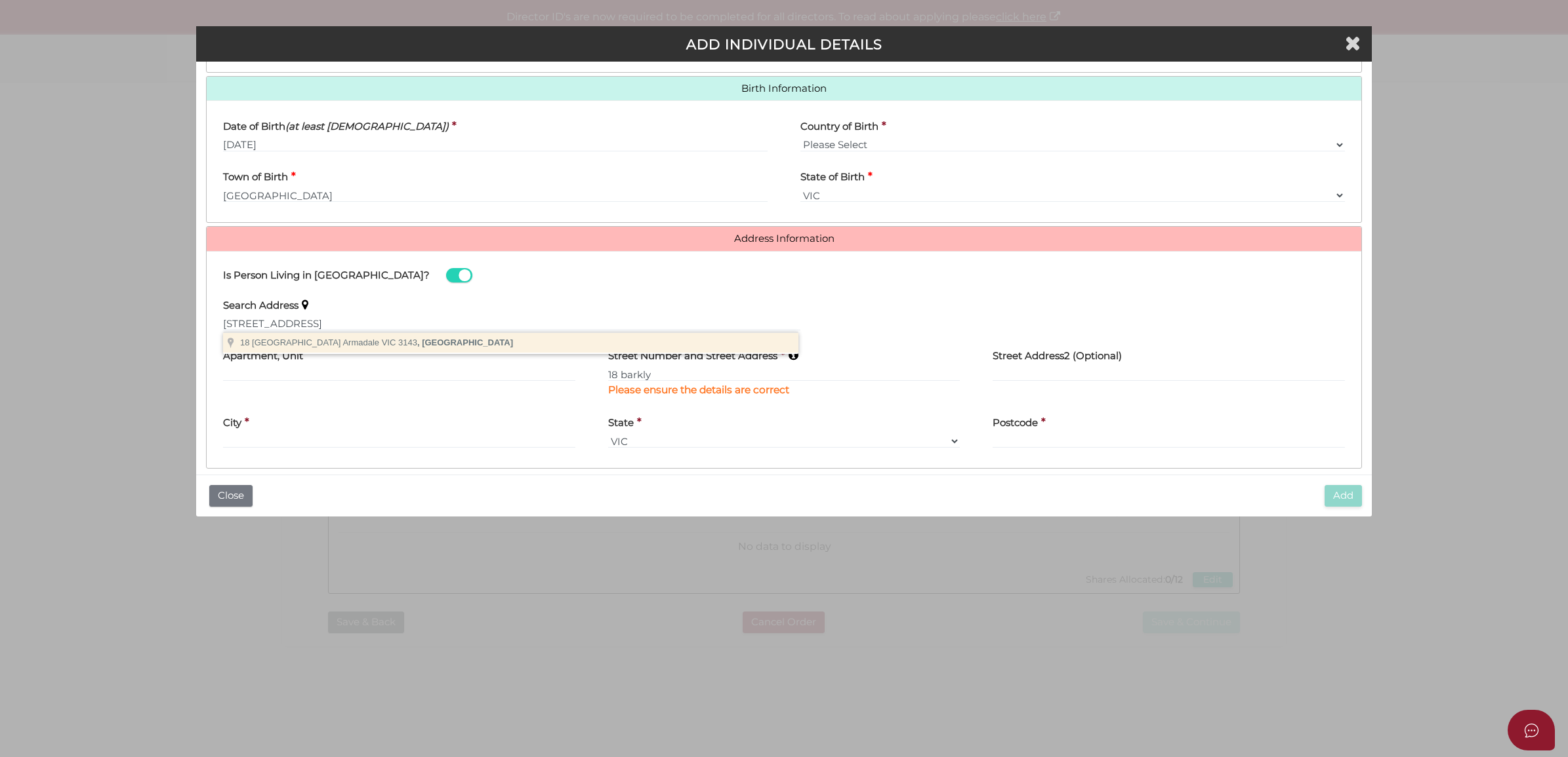
type input "18 Barkly Avenue, Armadale VIC 3143, Australia"
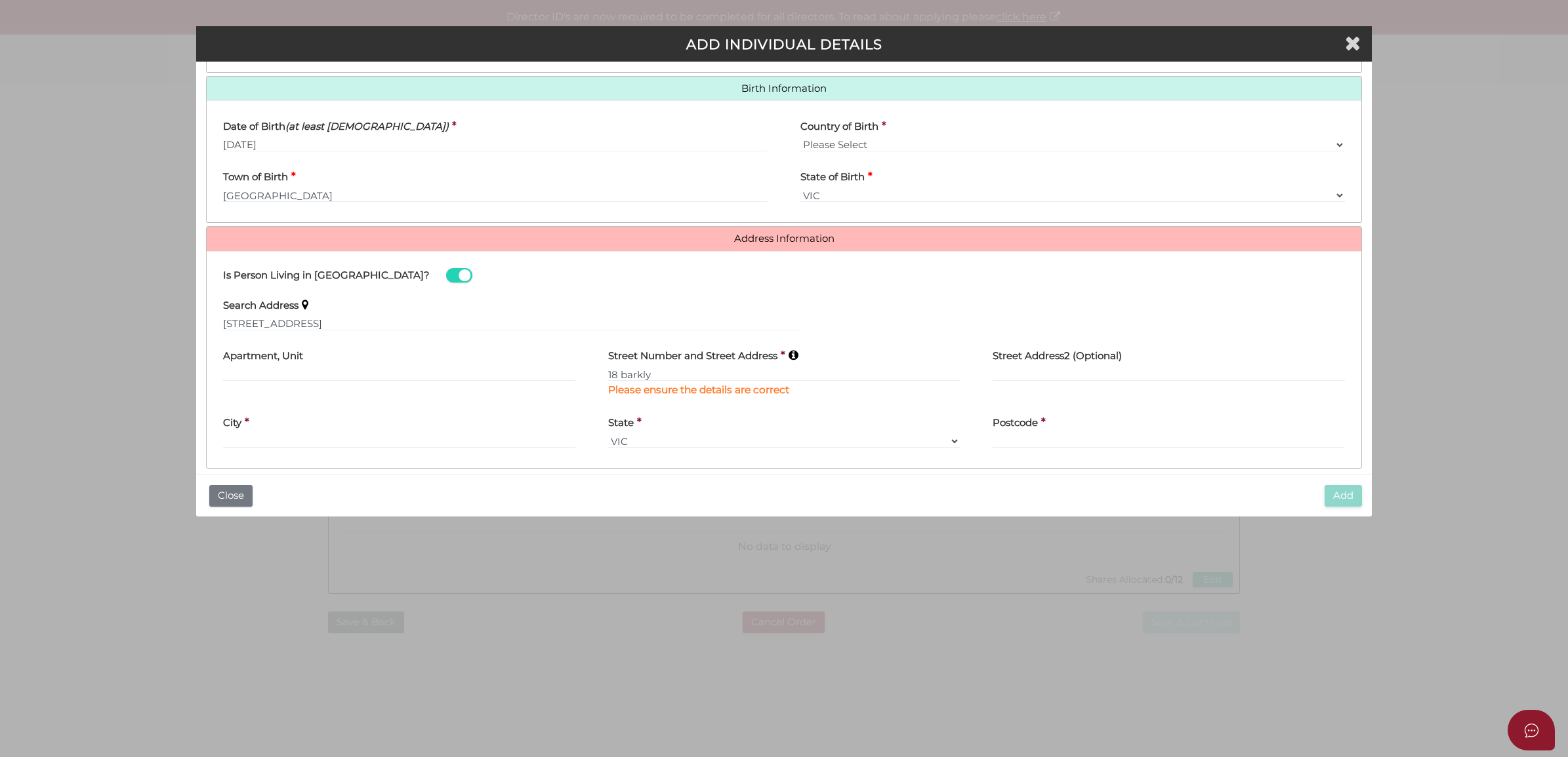
type input "18 Barkly Avenue"
type input "Armadale"
select select "VIC"
type input "3143"
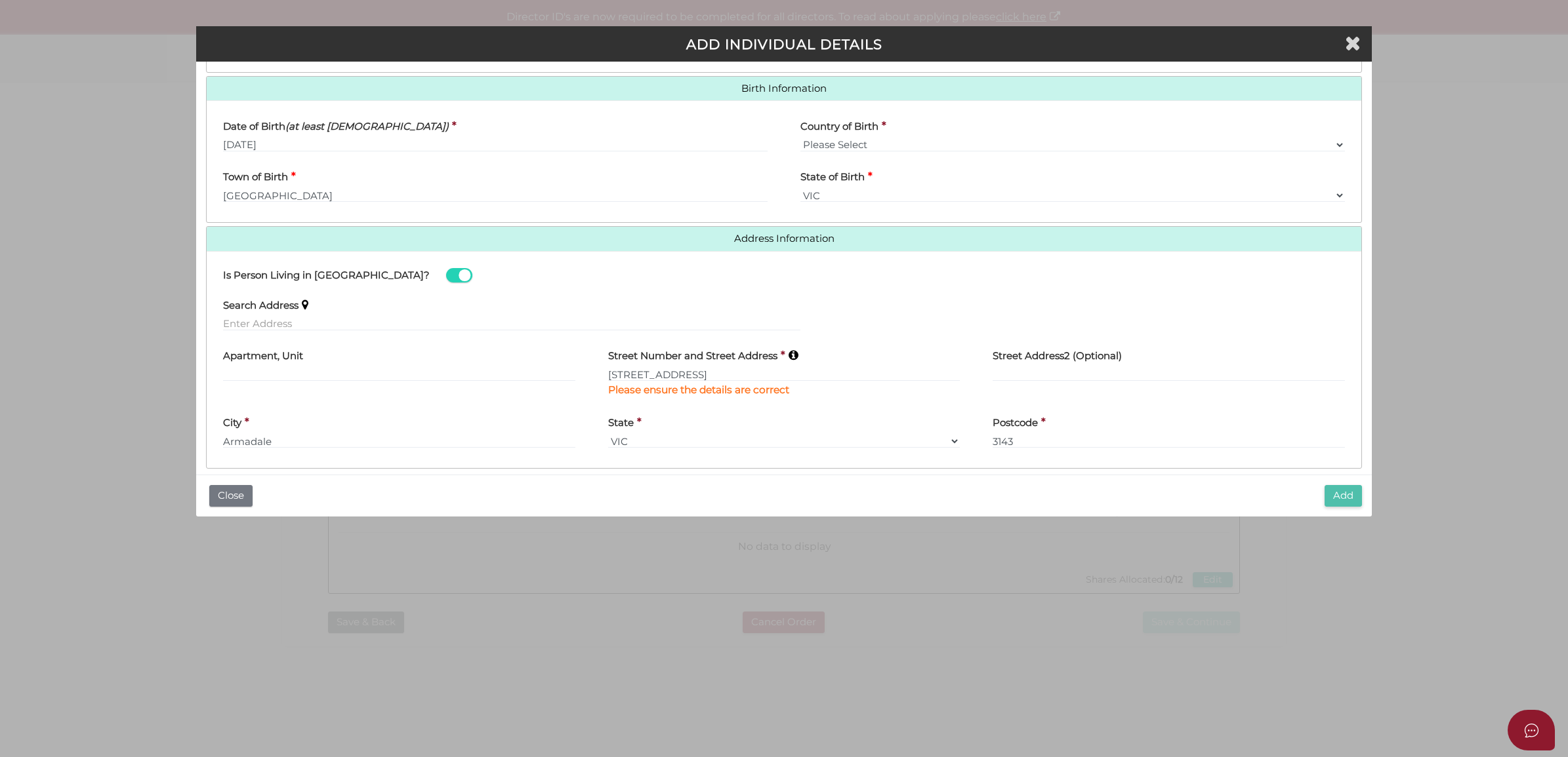
click at [1335, 485] on div "Add Close" at bounding box center [784, 496] width 1176 height 42
click at [1335, 492] on button "Add" at bounding box center [1343, 496] width 37 height 22
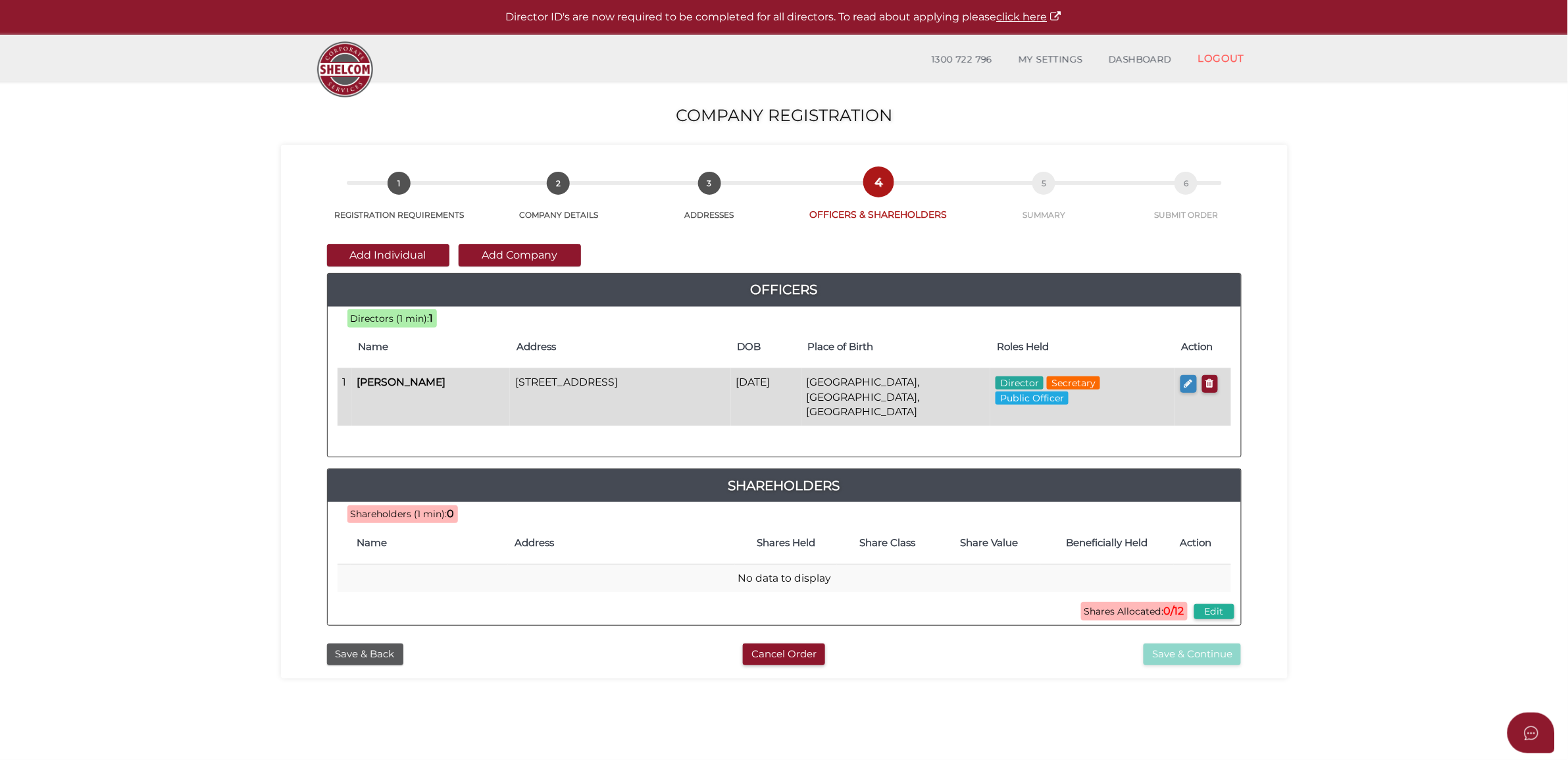
click at [1190, 379] on button "button" at bounding box center [1188, 384] width 16 height 18
checkbox input "true"
type input "0"
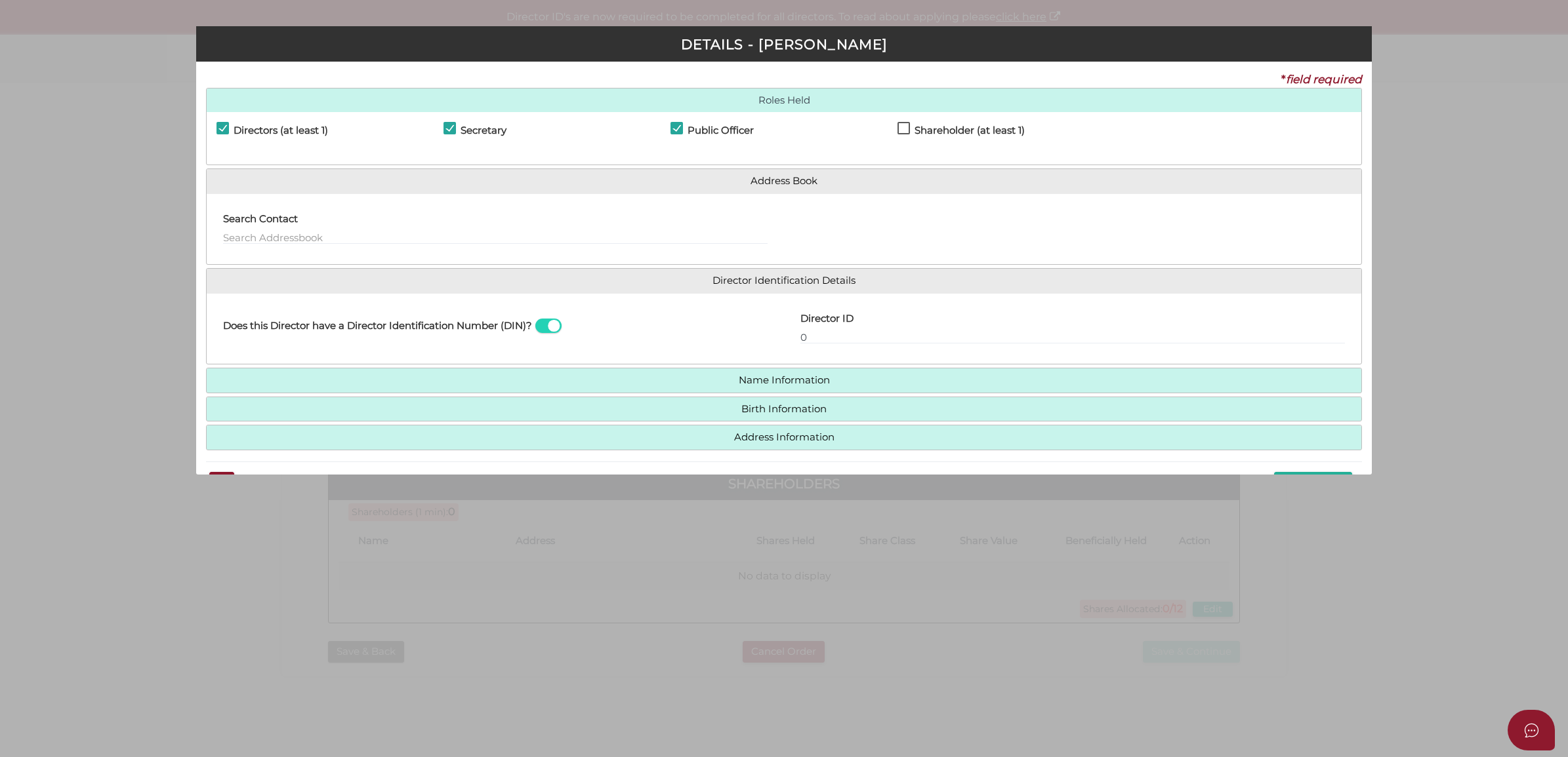
click at [909, 123] on div "Shareholder (at least 1)" at bounding box center [1010, 133] width 227 height 23
click at [910, 128] on label "Shareholder (at least 1)" at bounding box center [960, 133] width 127 height 16
checkbox input "true"
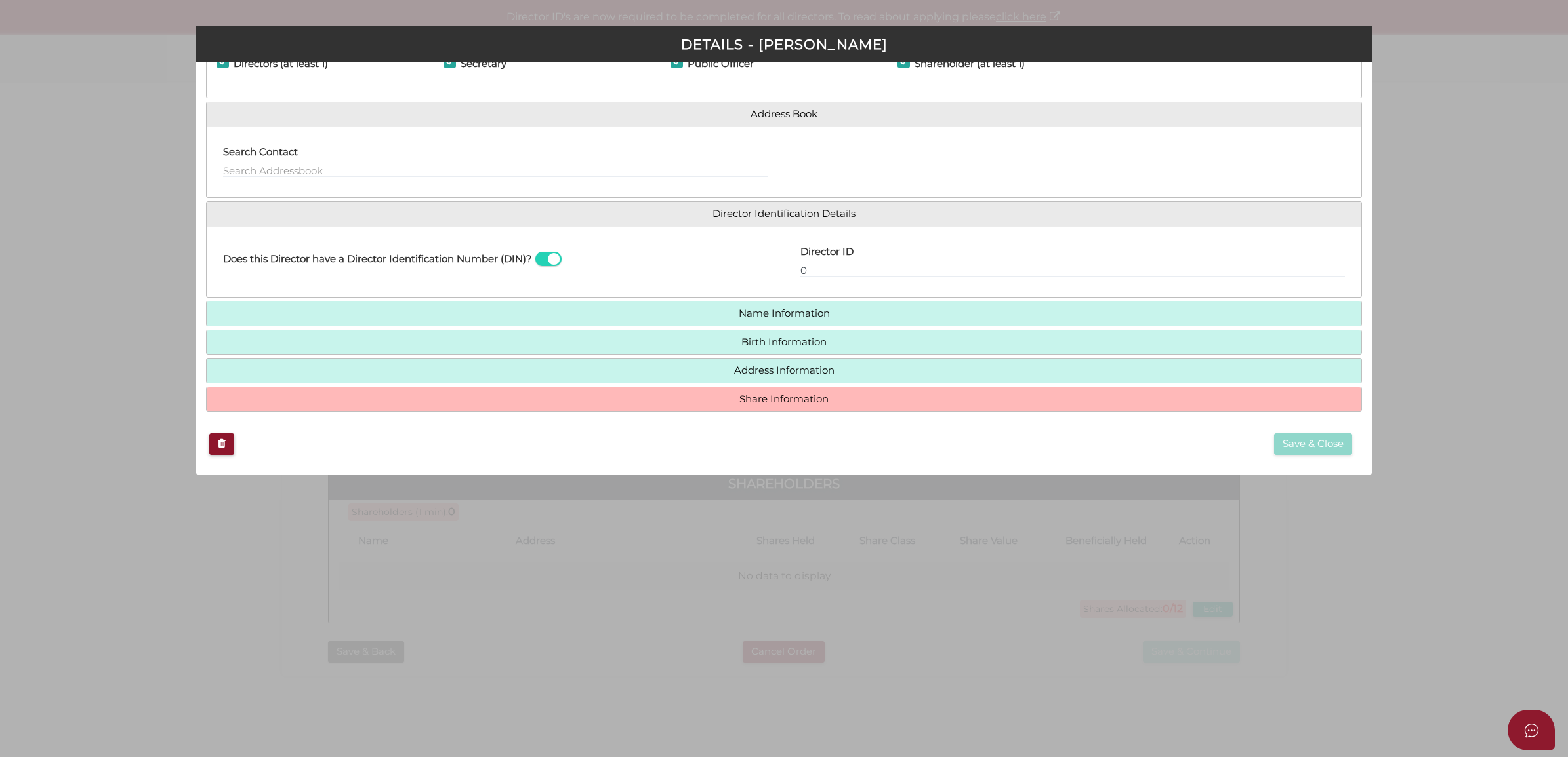
drag, startPoint x: 946, startPoint y: 386, endPoint x: 945, endPoint y: 394, distance: 8.1
click at [946, 387] on div "Share Information Number of Shares * Share Class * ORD A CLASS B CLASS C CLASS …" at bounding box center [784, 400] width 1156 height 26
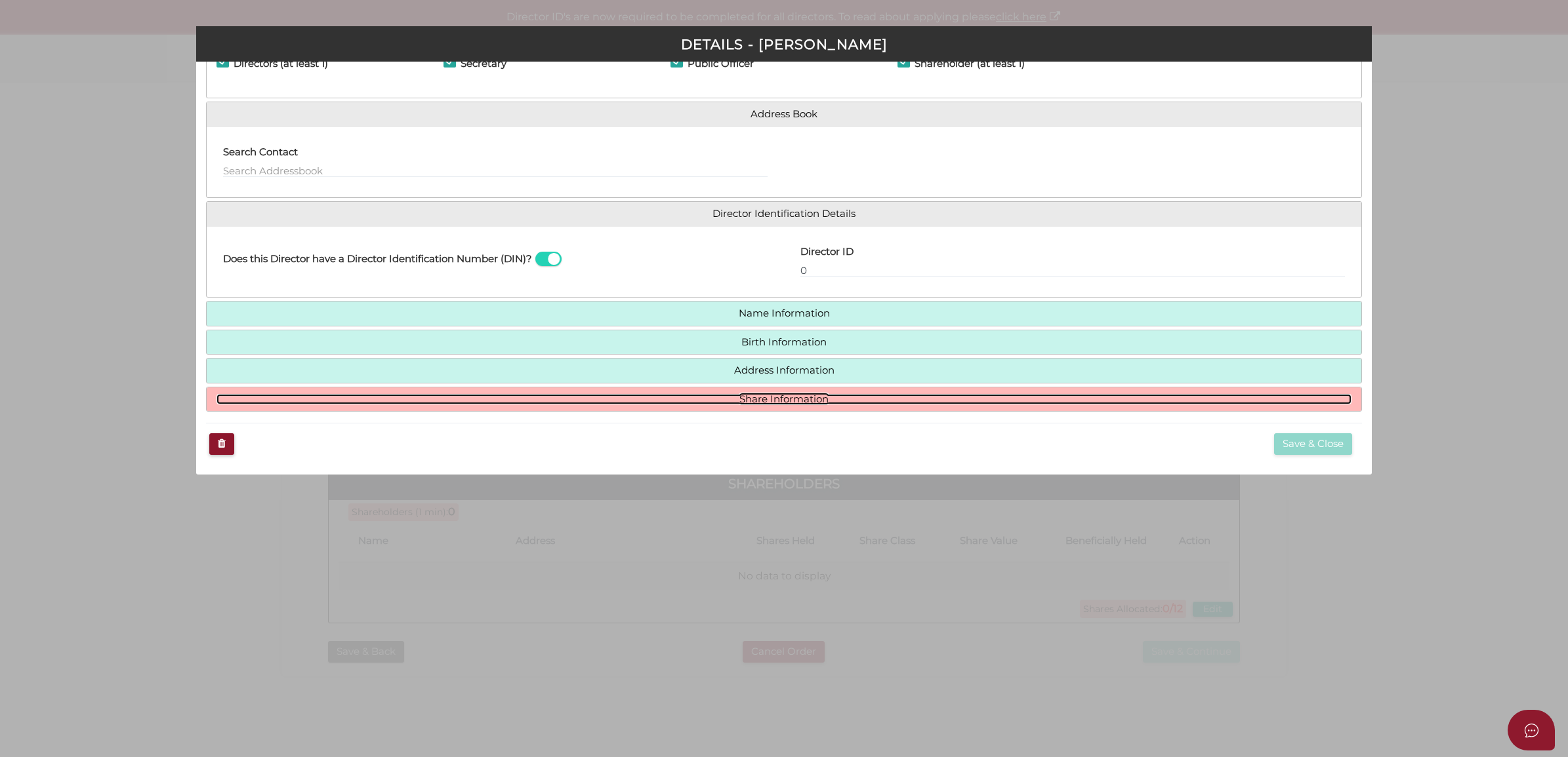
click at [943, 396] on link "Share Information" at bounding box center [784, 400] width 1135 height 11
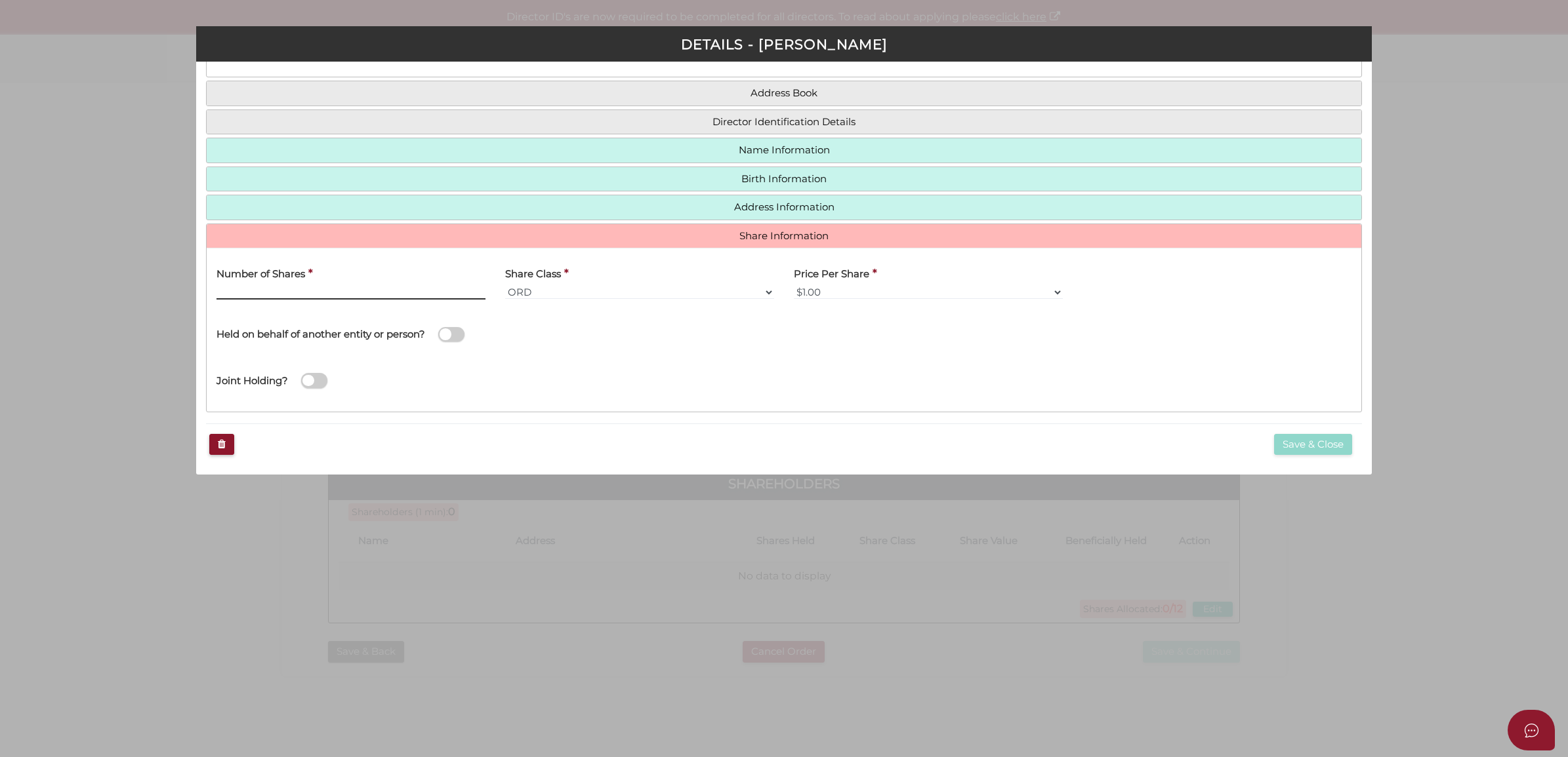
click at [322, 289] on input "Number of Shares" at bounding box center [351, 292] width 269 height 14
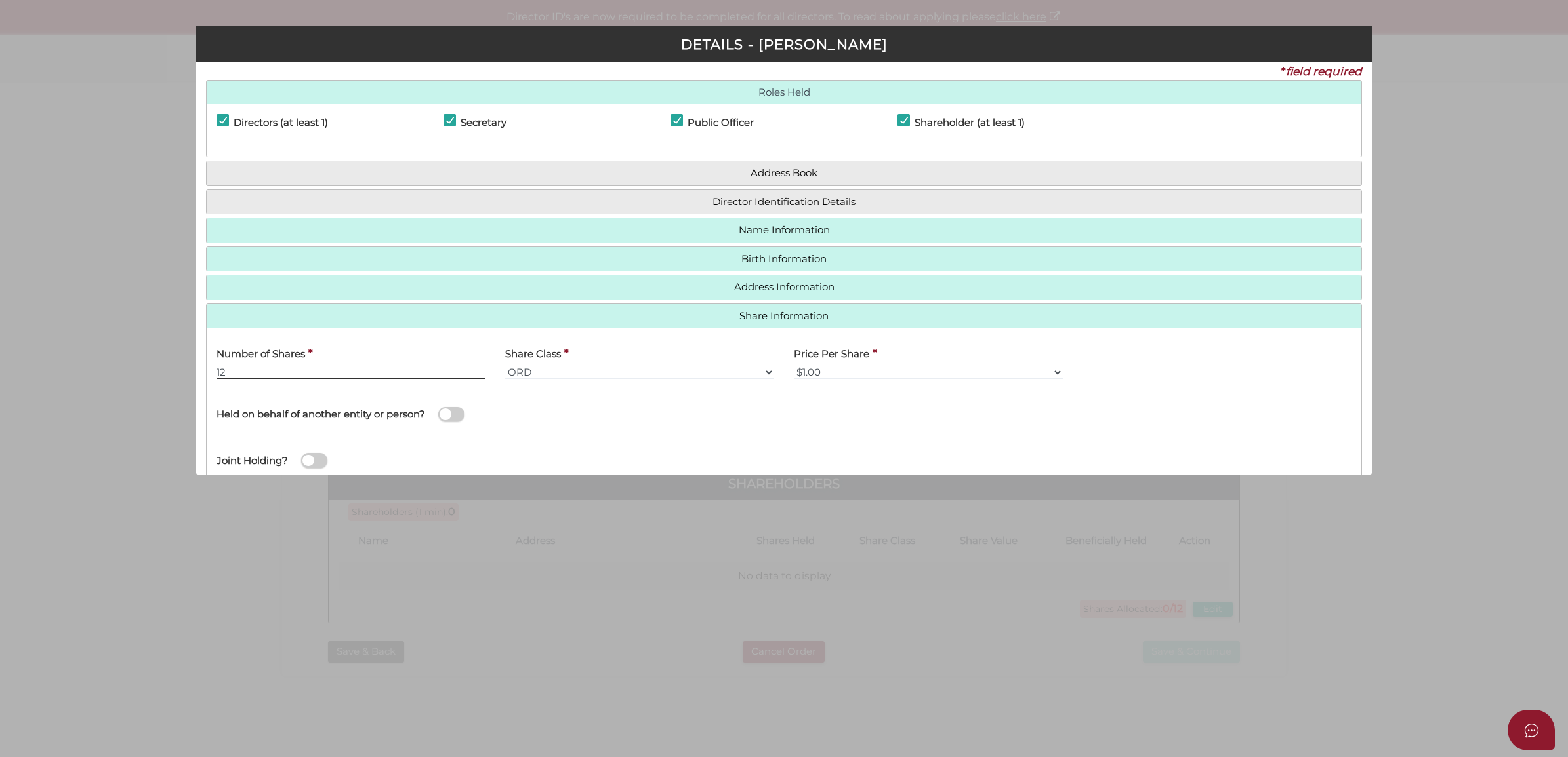
scroll to position [90, 0]
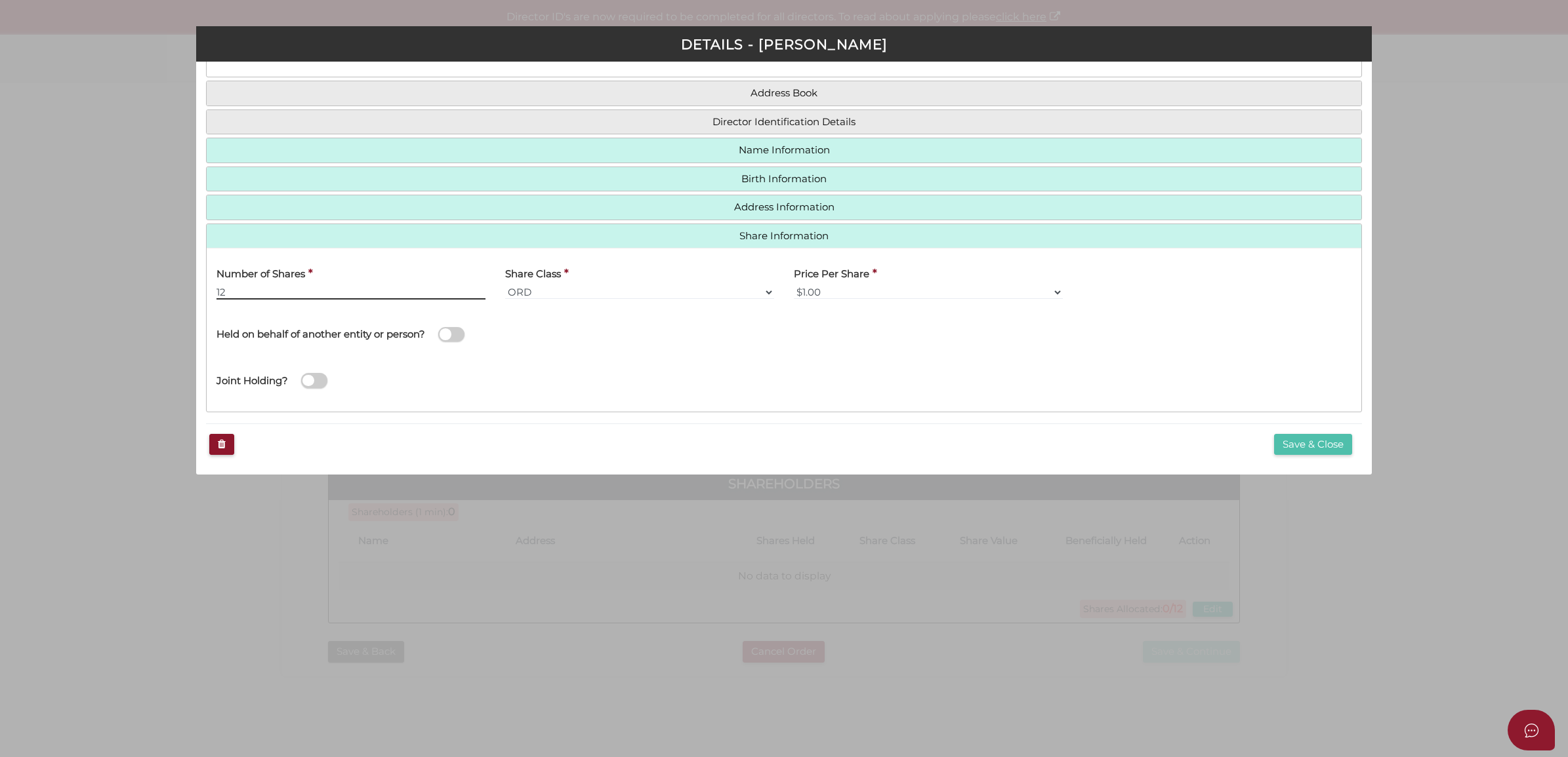
type input "12"
click at [1326, 444] on button "Save & Close" at bounding box center [1313, 445] width 78 height 22
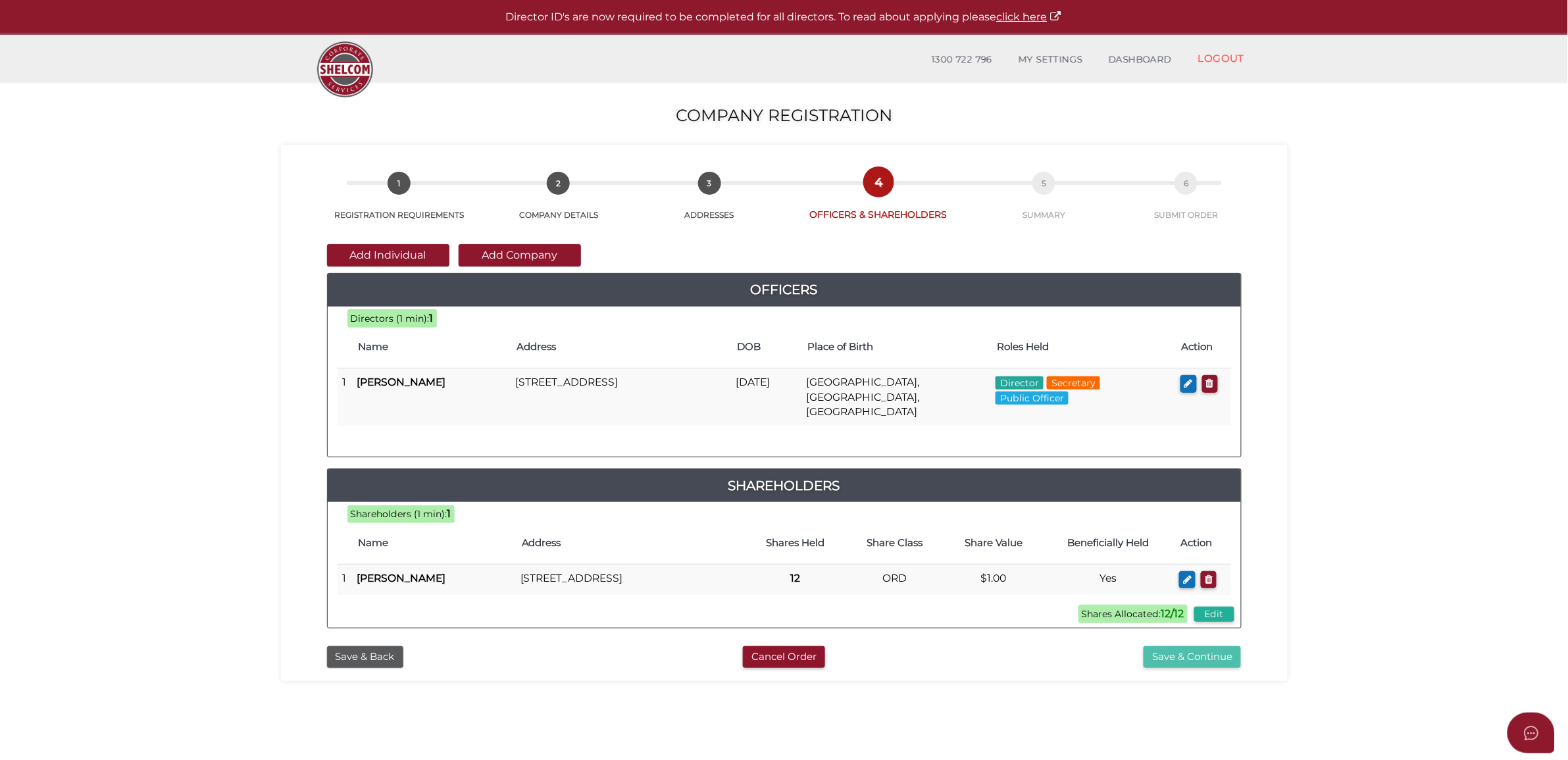
click at [1172, 649] on button "Save & Continue" at bounding box center [1192, 657] width 97 height 22
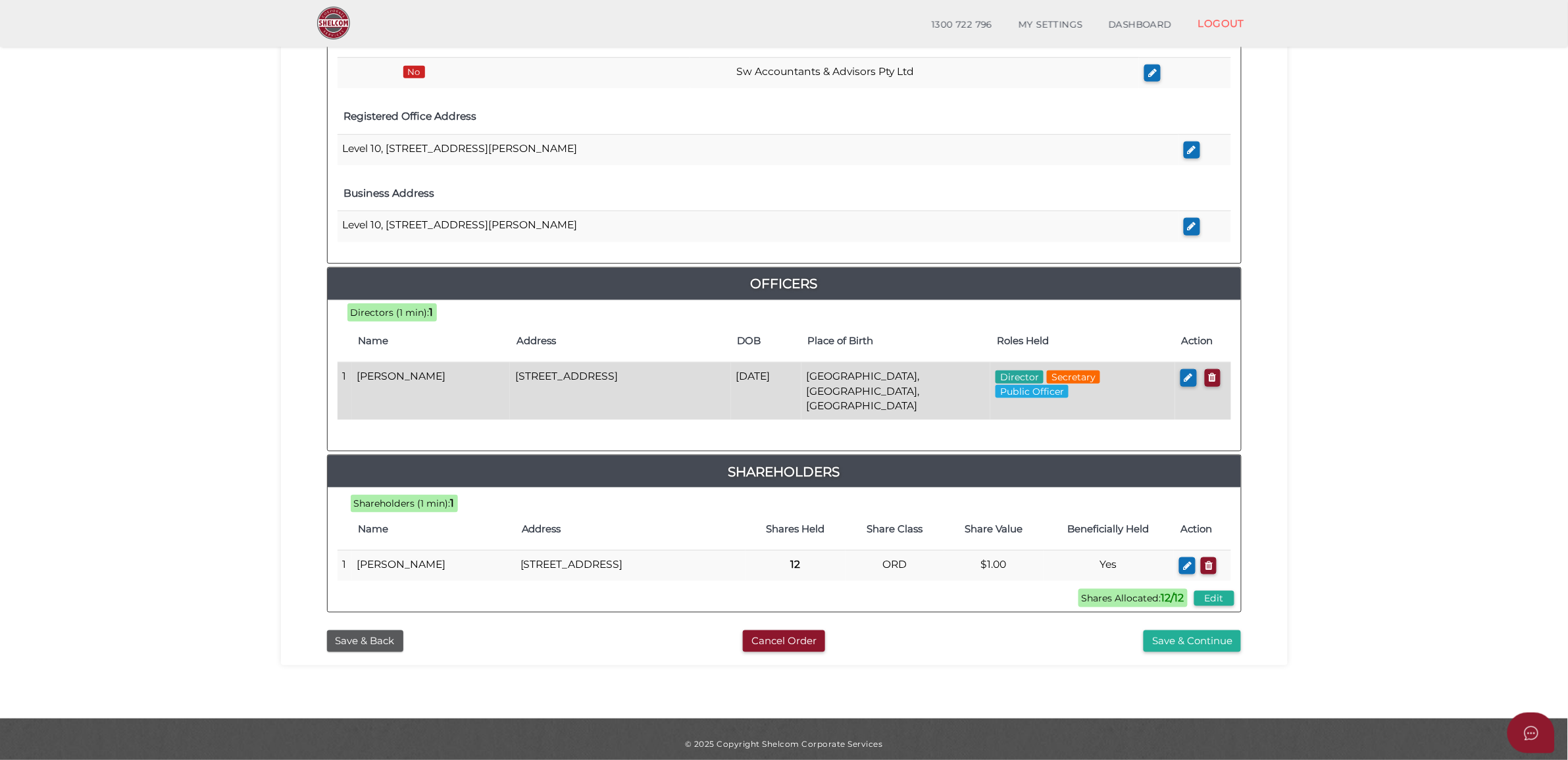
scroll to position [409, 0]
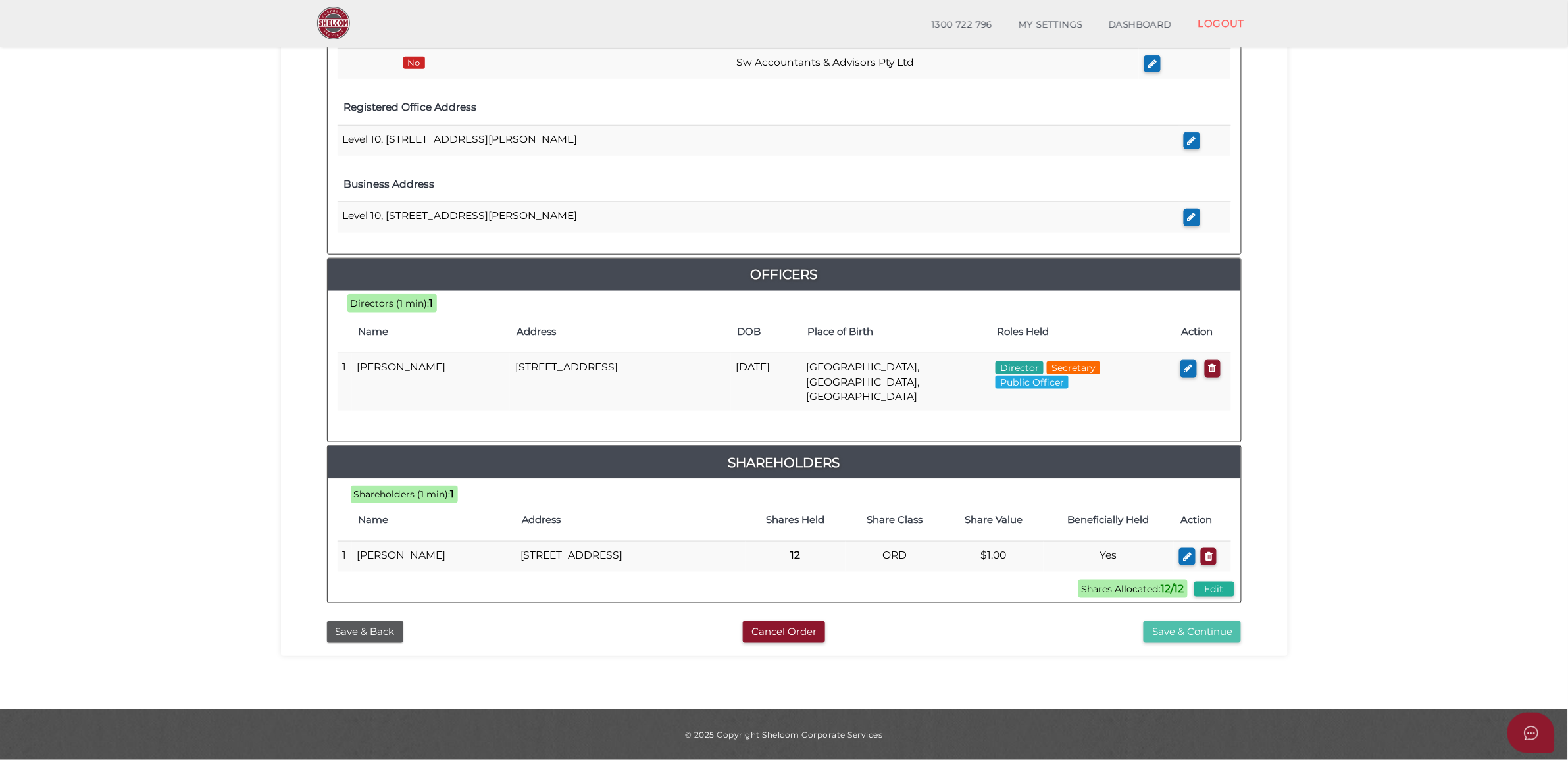
click at [1190, 631] on button "Save & Continue" at bounding box center [1192, 632] width 97 height 22
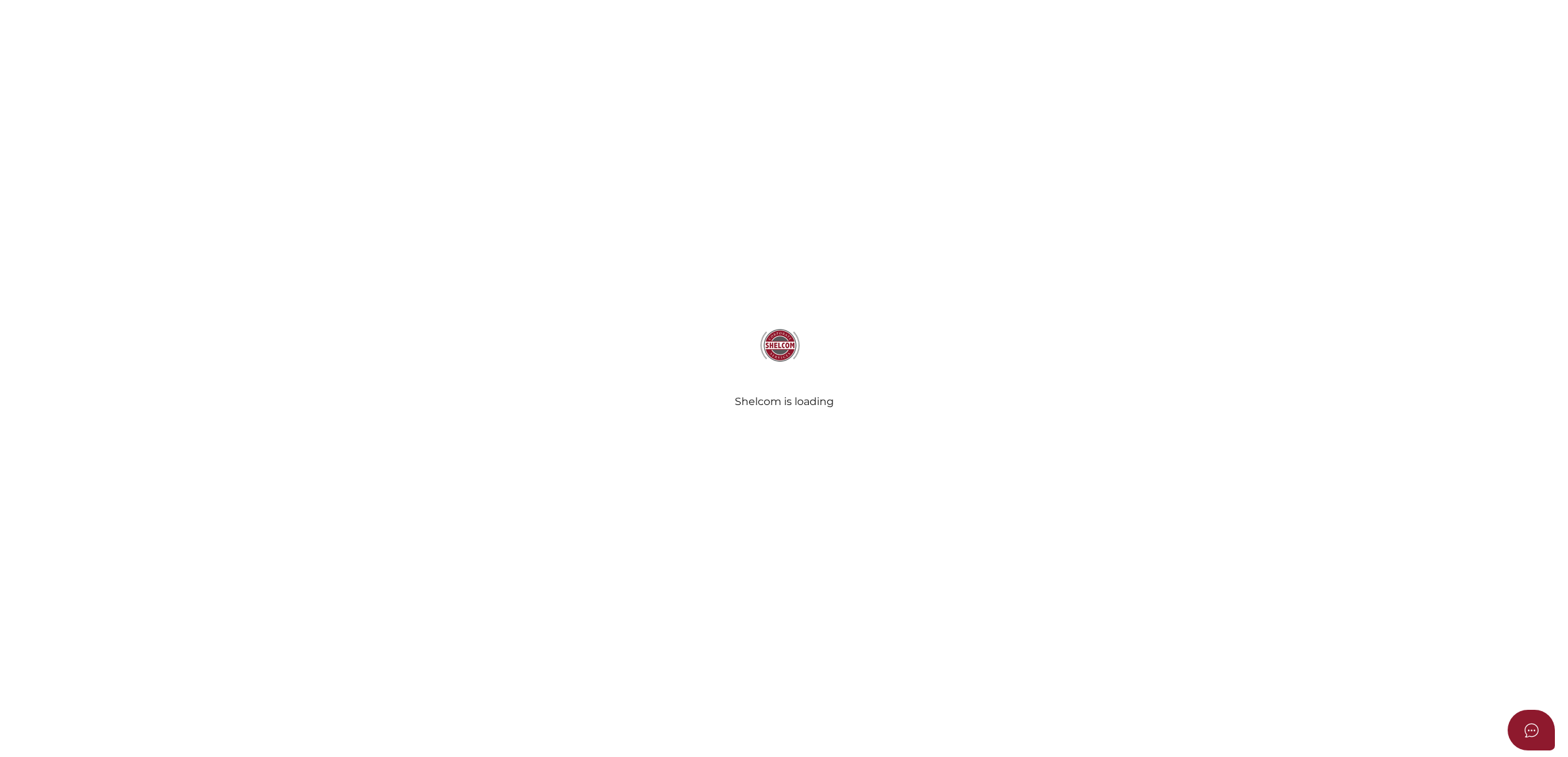
select select "Comb Binding"
select select "No"
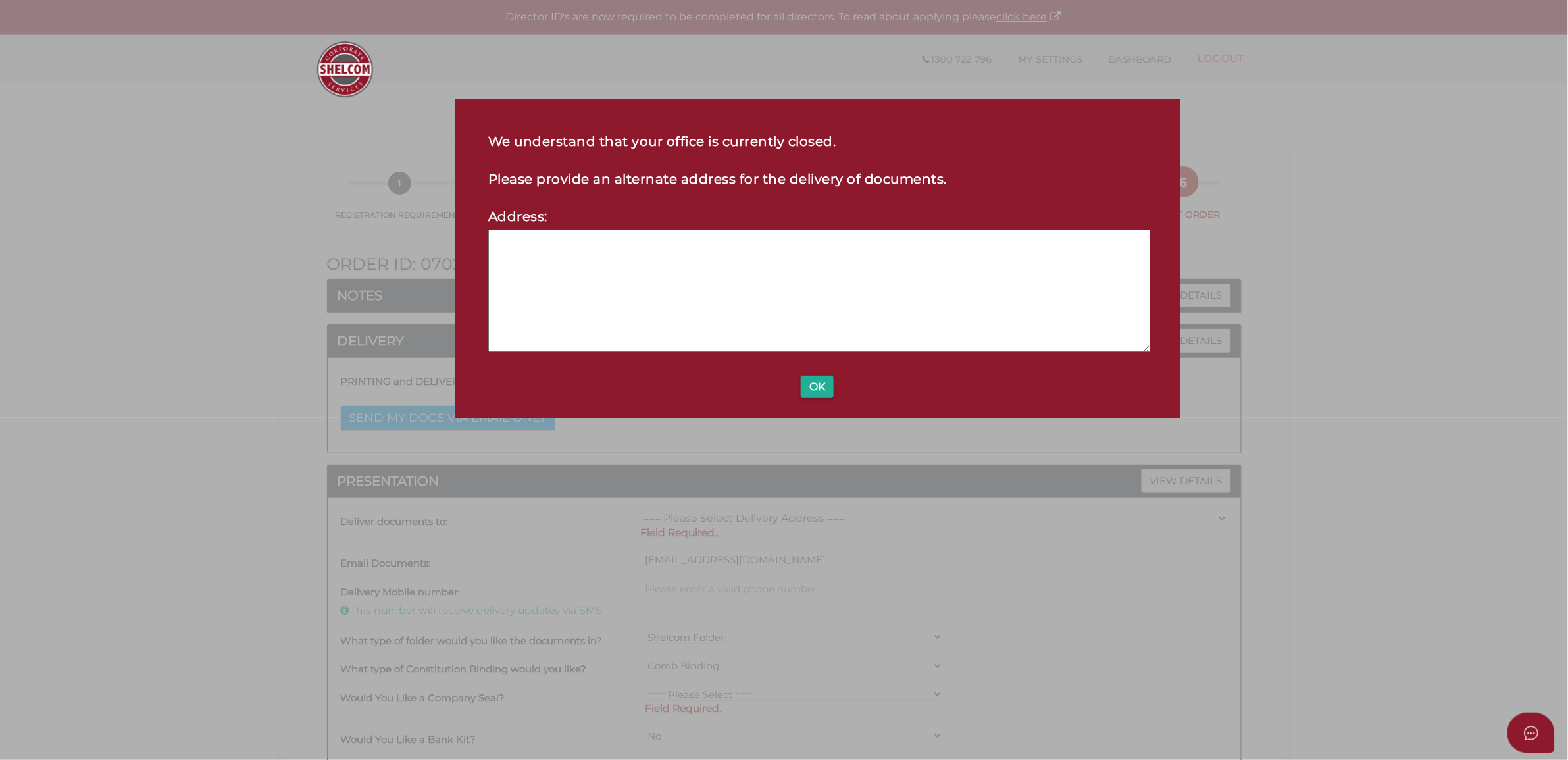
click at [797, 385] on div "We understand that your office is currently closed. Please provide an alternate…" at bounding box center [817, 259] width 725 height 320
click at [807, 393] on button "OK" at bounding box center [817, 387] width 33 height 23
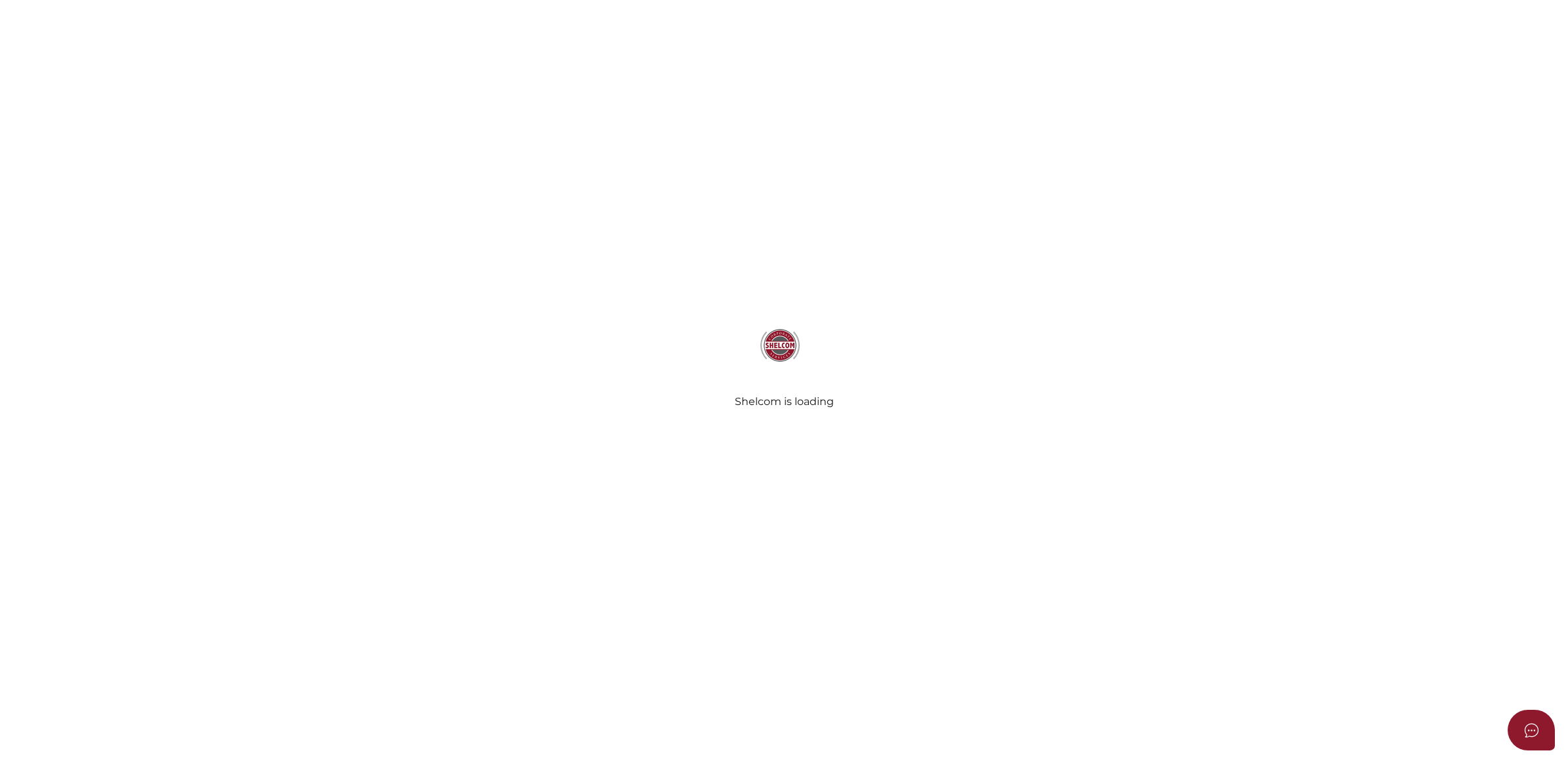
select select "Comb Binding"
select select "No"
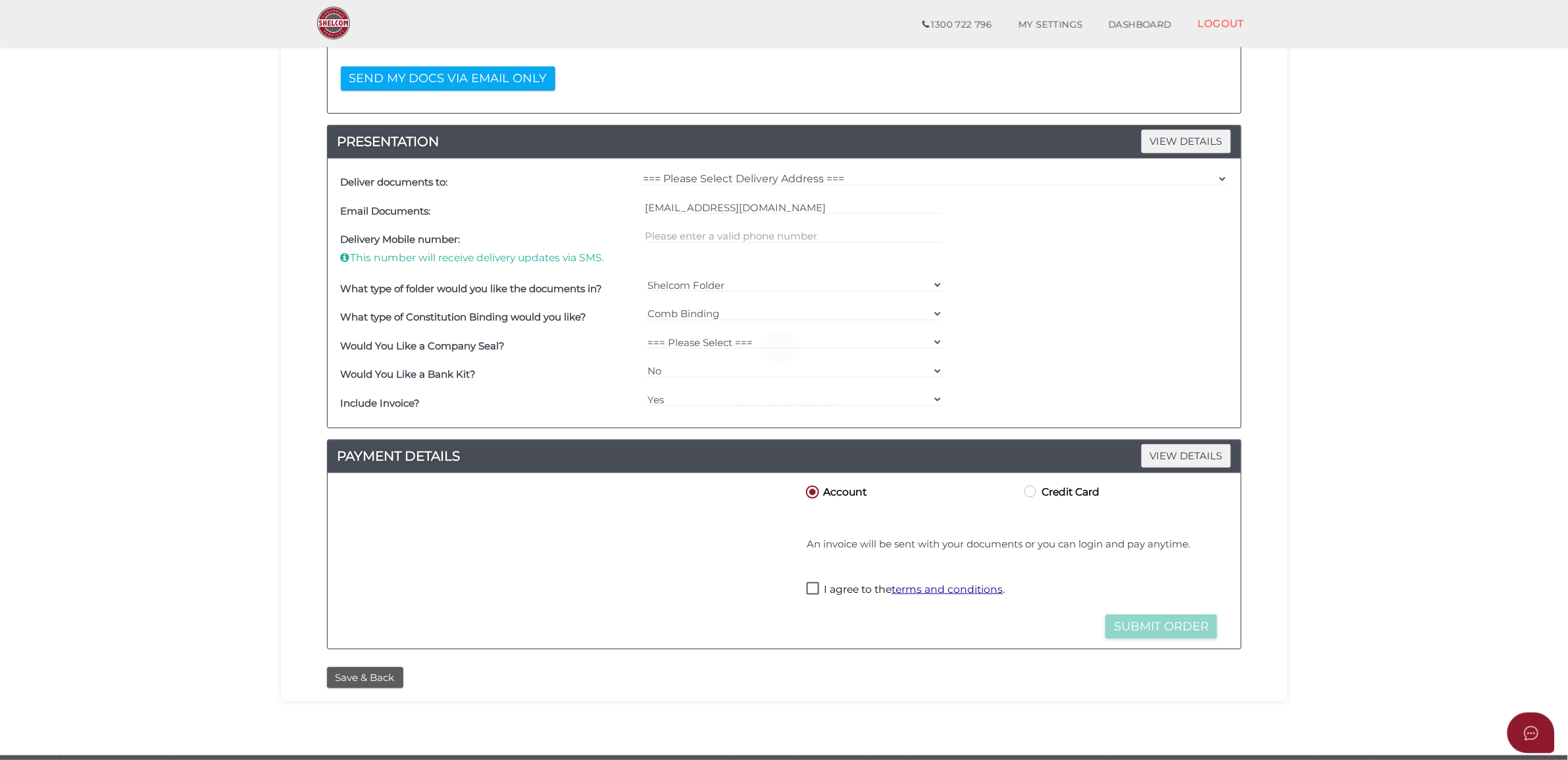
scroll to position [342, 0]
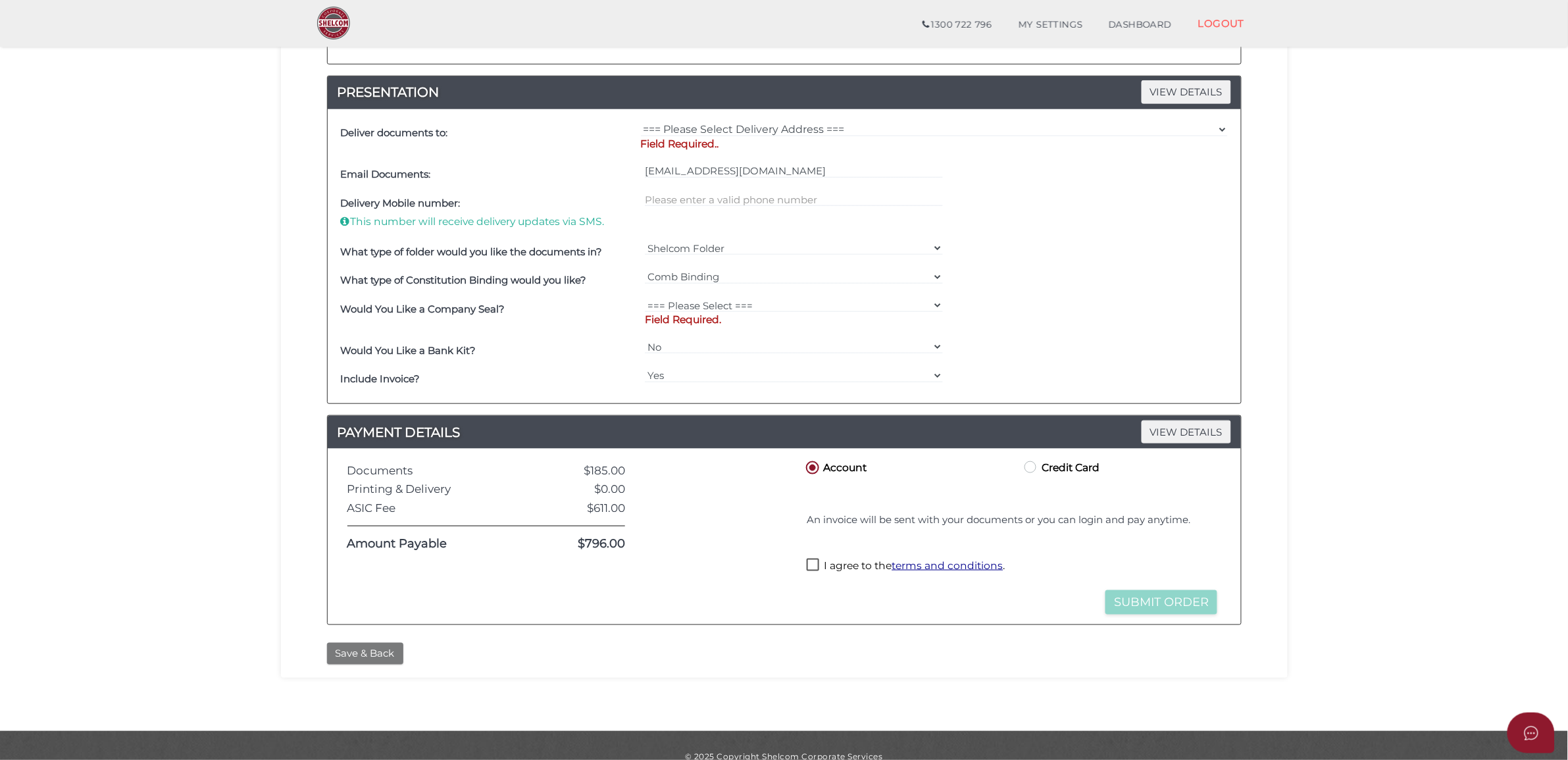
click at [385, 659] on button "Save & Back" at bounding box center [364, 654] width 76 height 22
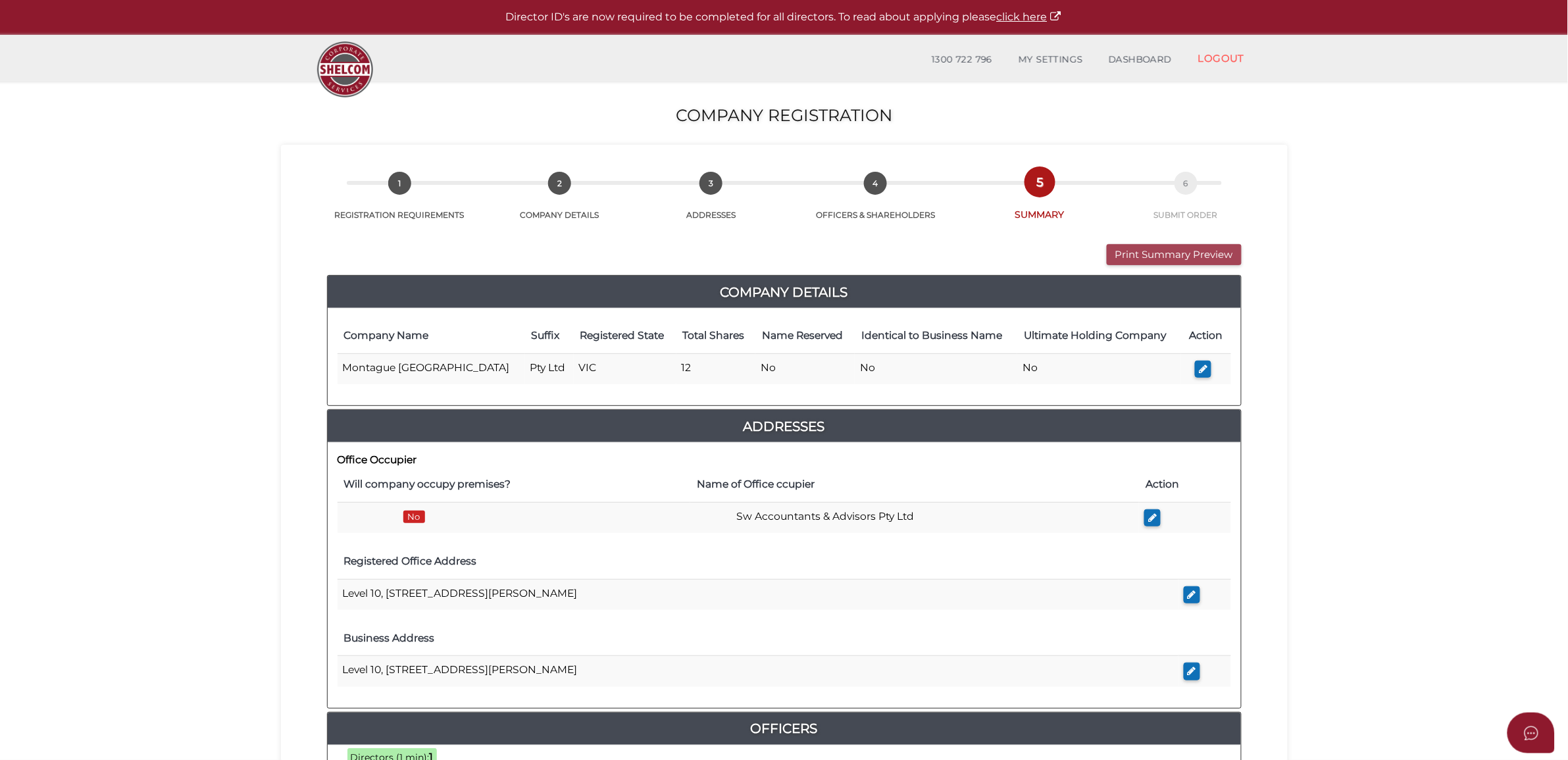
click at [1133, 245] on button "Print Summary Preview" at bounding box center [1174, 255] width 135 height 22
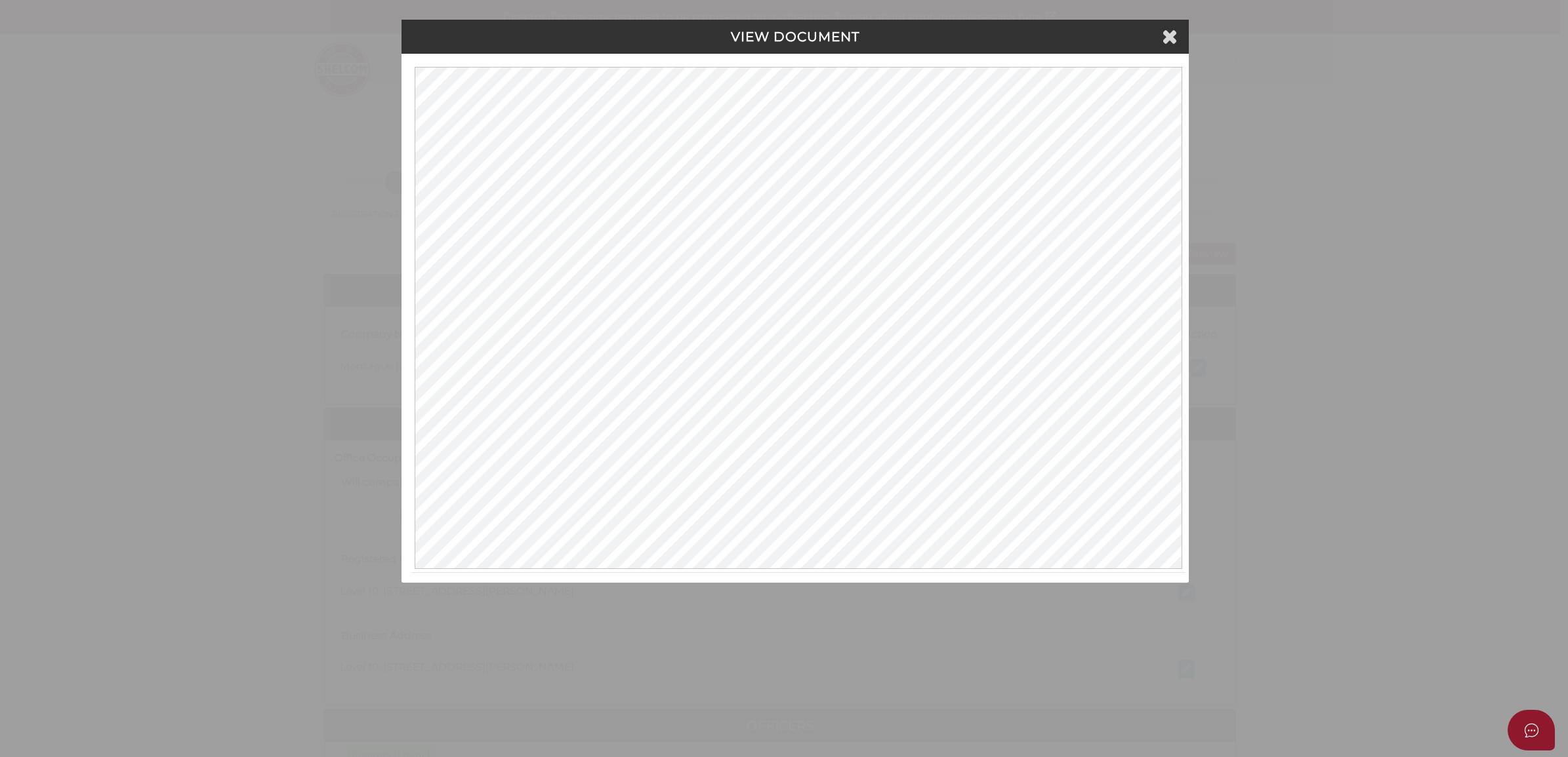
click at [189, 129] on div "VIEW DOCUMENT Please click here to view this document in a new tab." at bounding box center [784, 378] width 1568 height 757
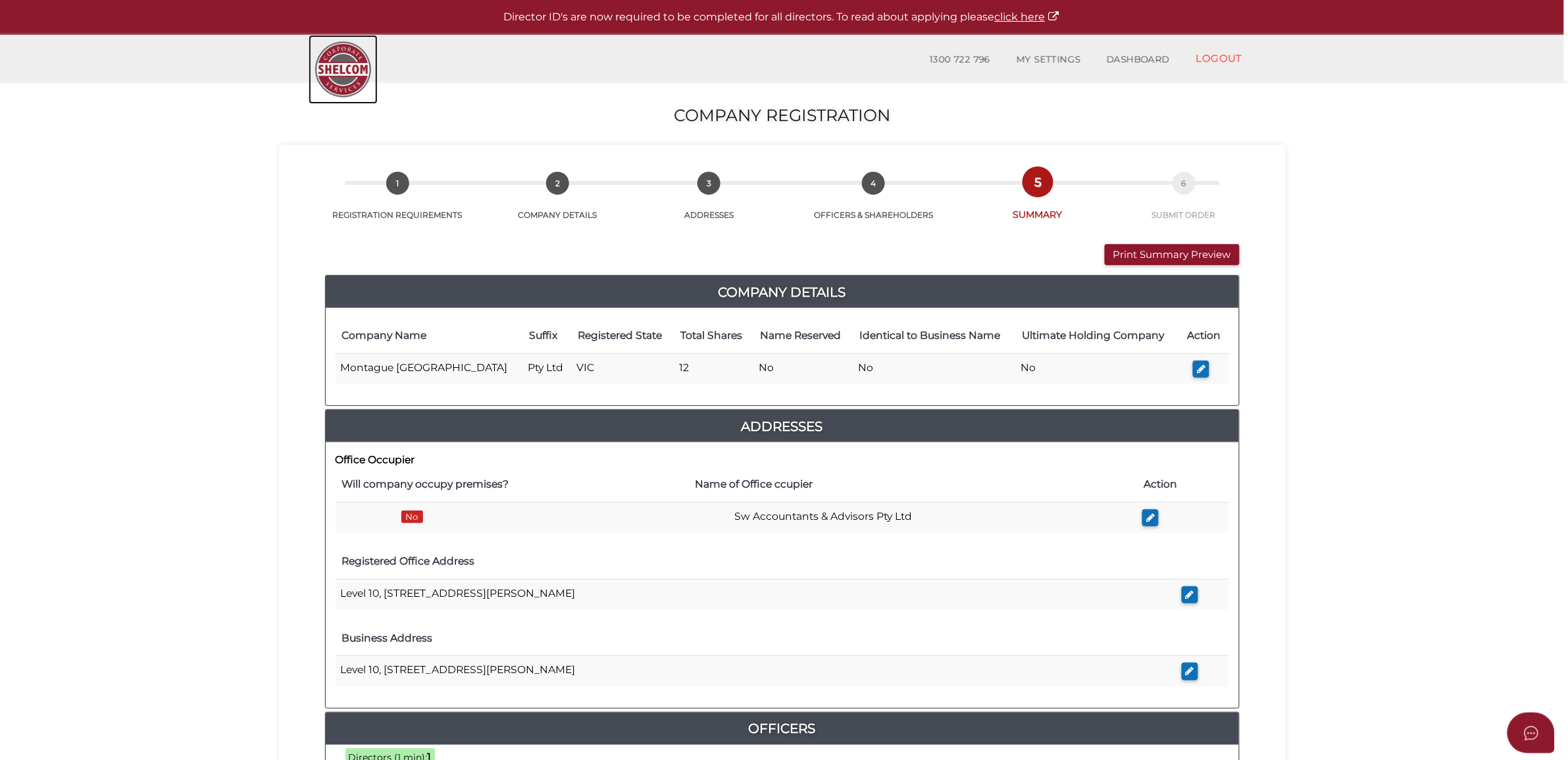
click at [342, 63] on img at bounding box center [343, 70] width 69 height 69
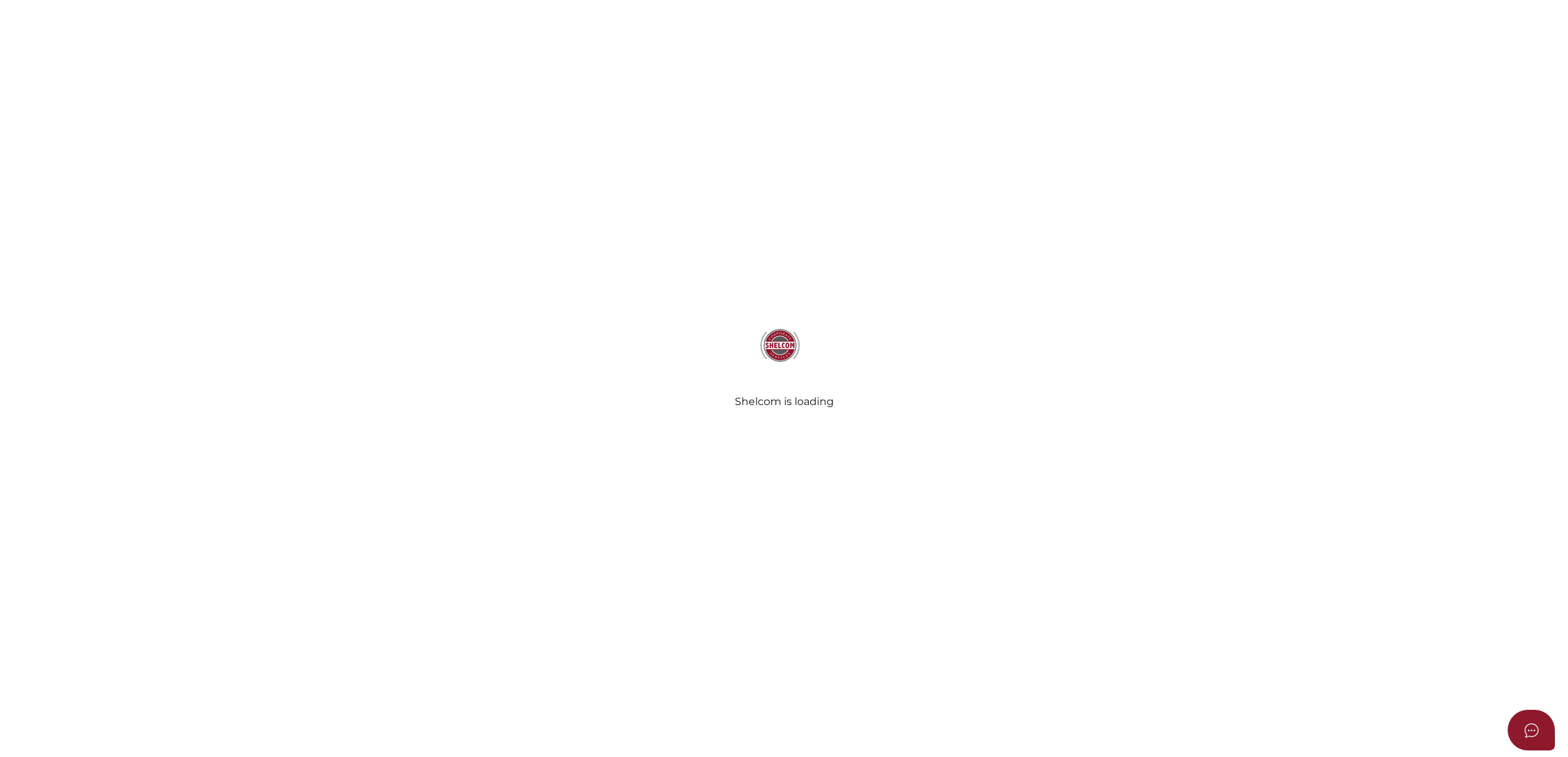
select select
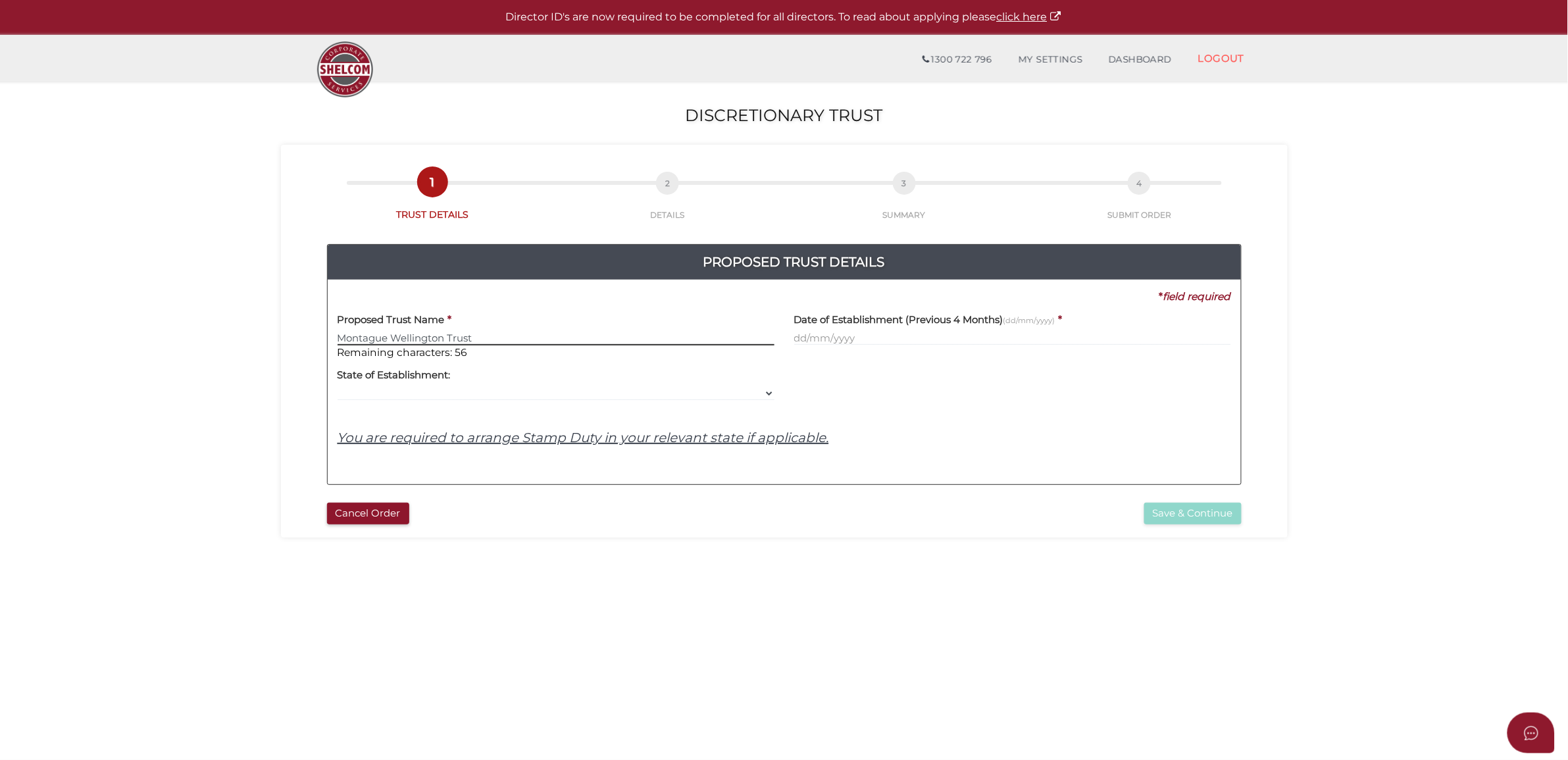
type input "Montague Wellington Trust"
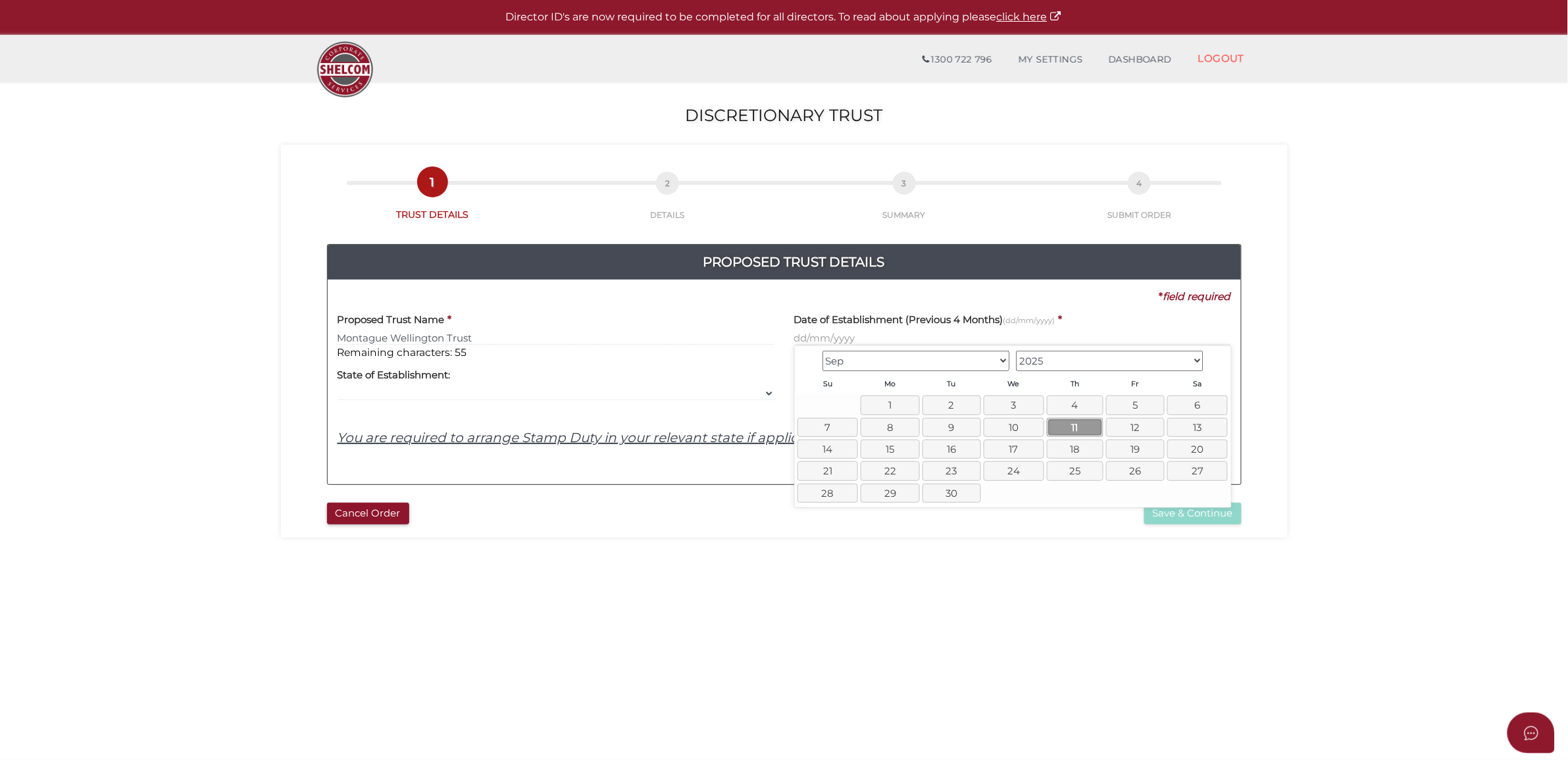
click at [1081, 432] on link "11" at bounding box center [1075, 427] width 56 height 19
type input "[DATE]"
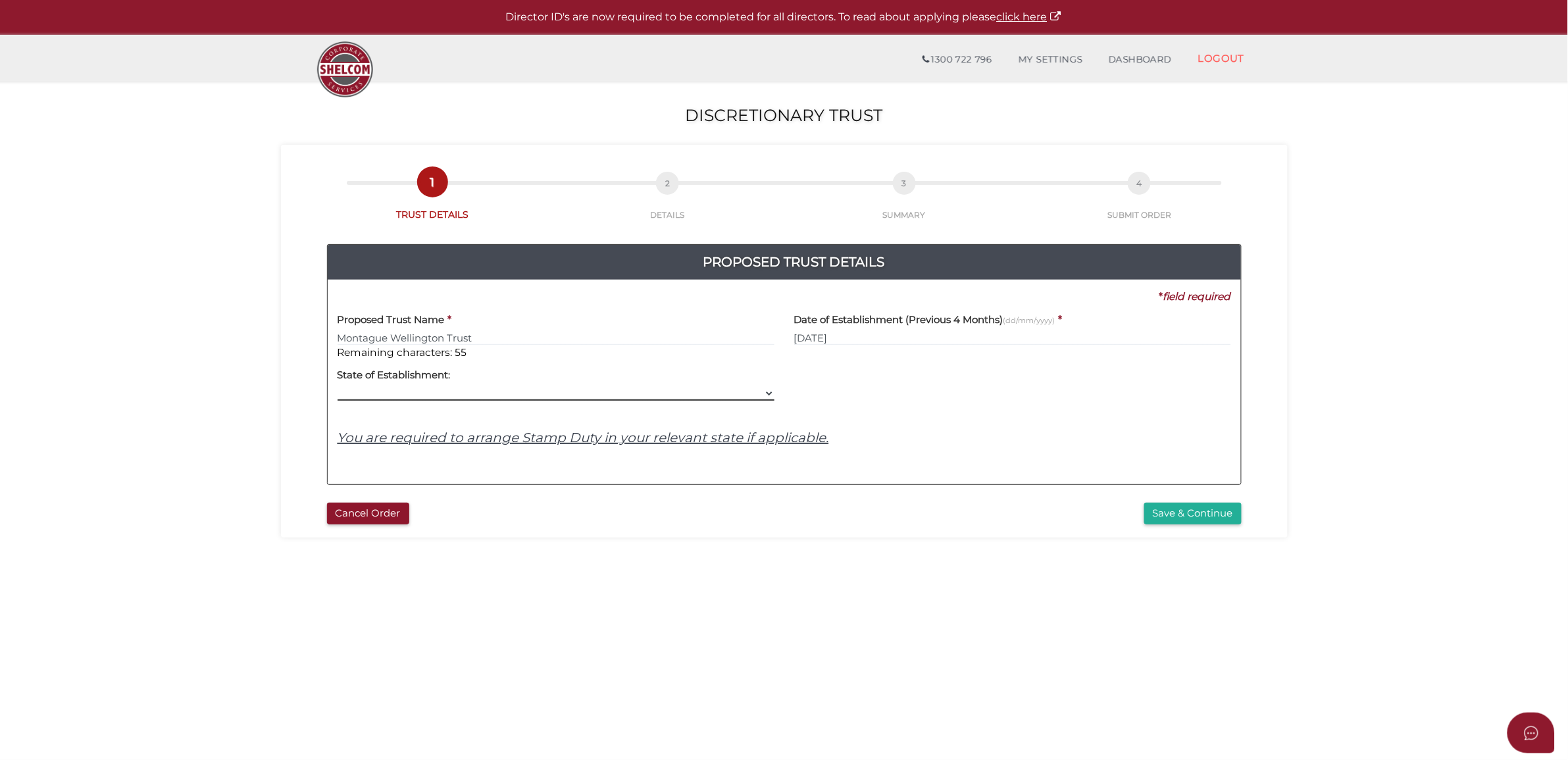
click at [531, 400] on select "VIC ACT [GEOGRAPHIC_DATA] [GEOGRAPHIC_DATA] QLD [GEOGRAPHIC_DATA] [GEOGRAPHIC_D…" at bounding box center [556, 393] width 437 height 14
select select "VIC"
click at [338, 387] on select "VIC ACT [GEOGRAPHIC_DATA] [GEOGRAPHIC_DATA] QLD [GEOGRAPHIC_DATA] [GEOGRAPHIC_D…" at bounding box center [556, 393] width 437 height 14
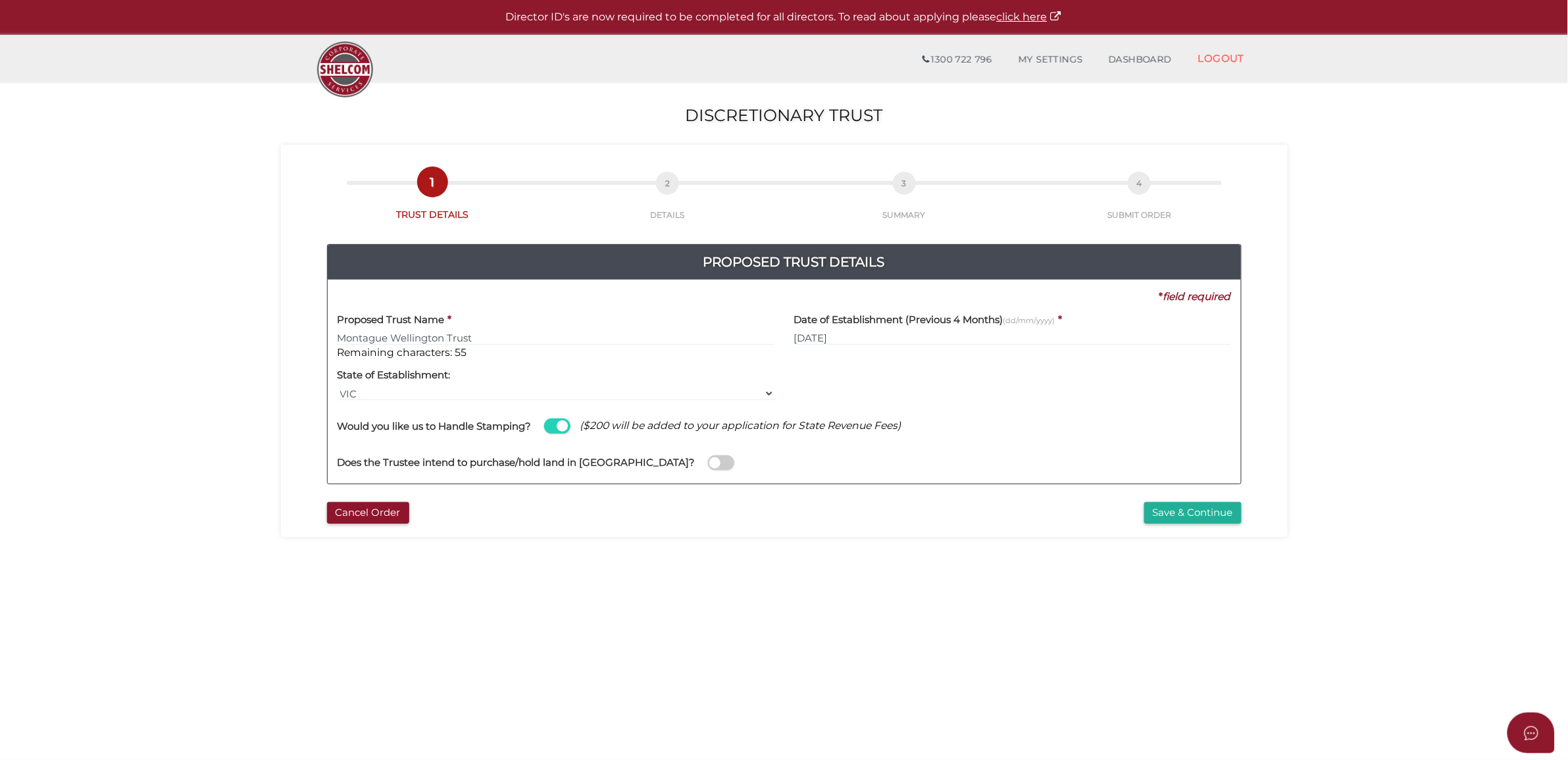
click at [708, 464] on span at bounding box center [721, 462] width 27 height 15
click at [0, 0] on input "checkbox" at bounding box center [0, 0] width 0 height 0
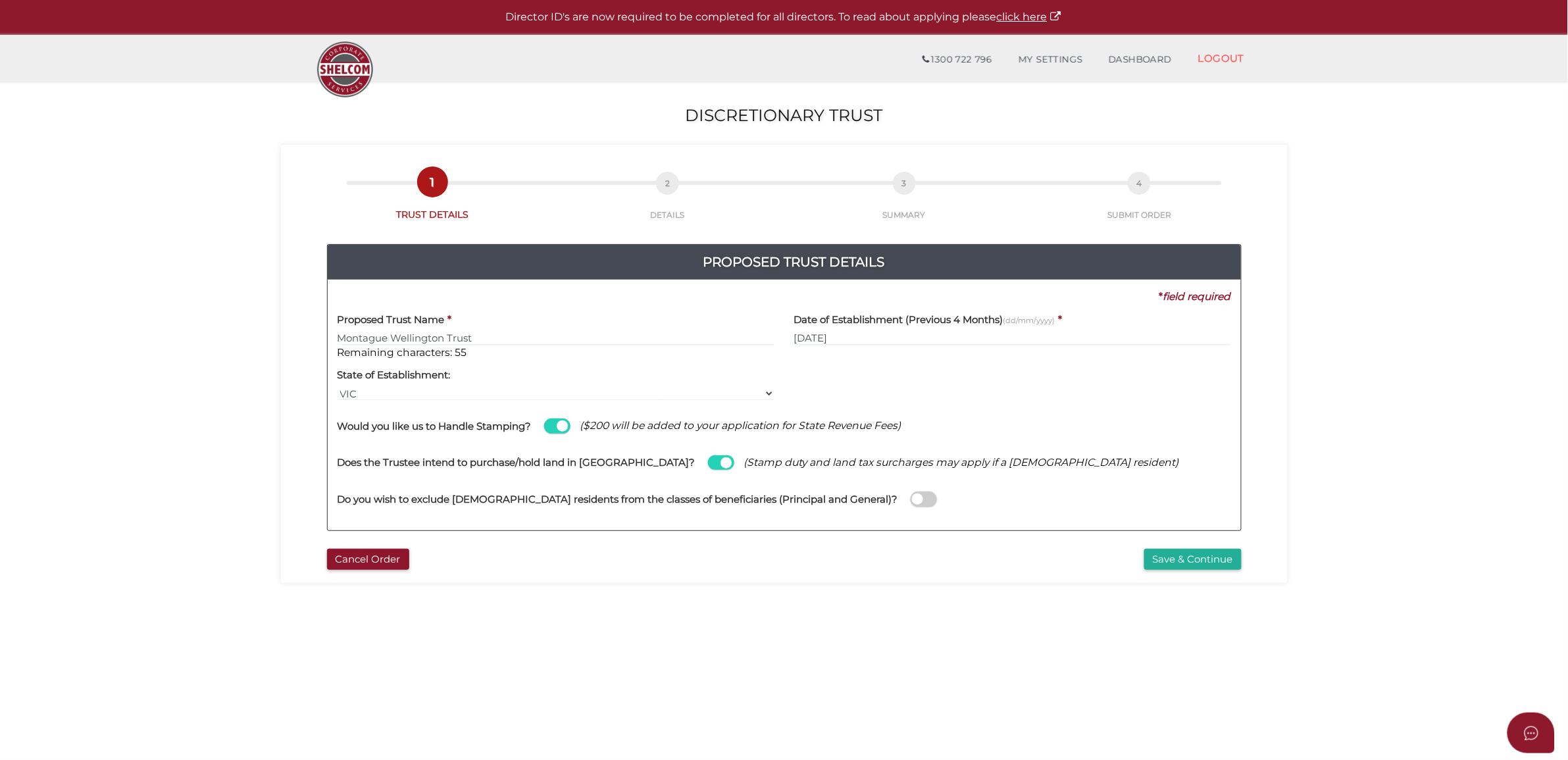
click at [834, 511] on div "Do you wish to exclude foreign residents from the classes of beneficiaries (Pri…" at bounding box center [784, 492] width 894 height 37
click at [911, 507] on span at bounding box center [924, 498] width 27 height 15
click at [0, 0] on input "checkbox" at bounding box center [0, 0] width 0 height 0
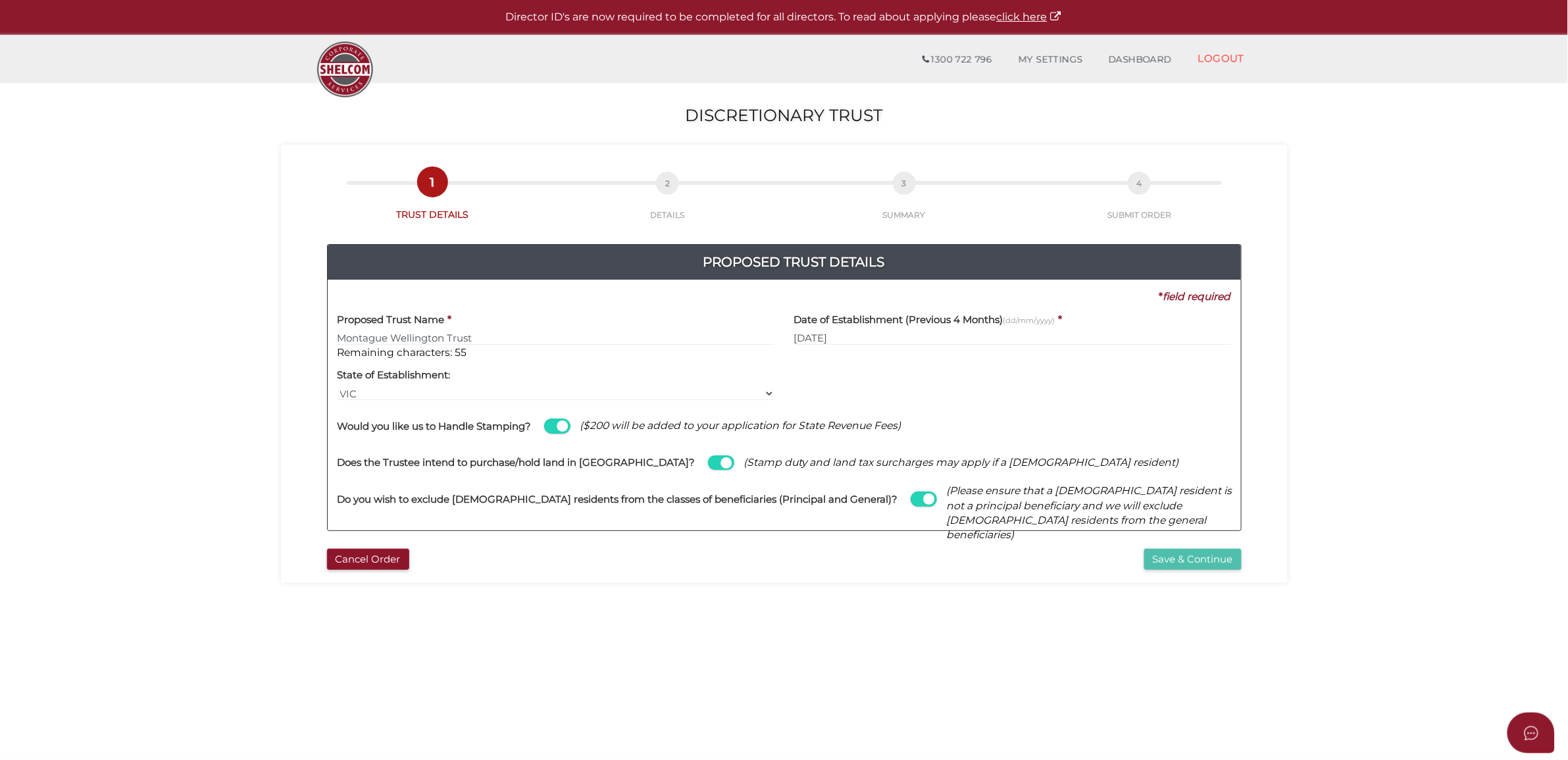
click at [1220, 554] on button "Save & Continue" at bounding box center [1193, 560] width 97 height 22
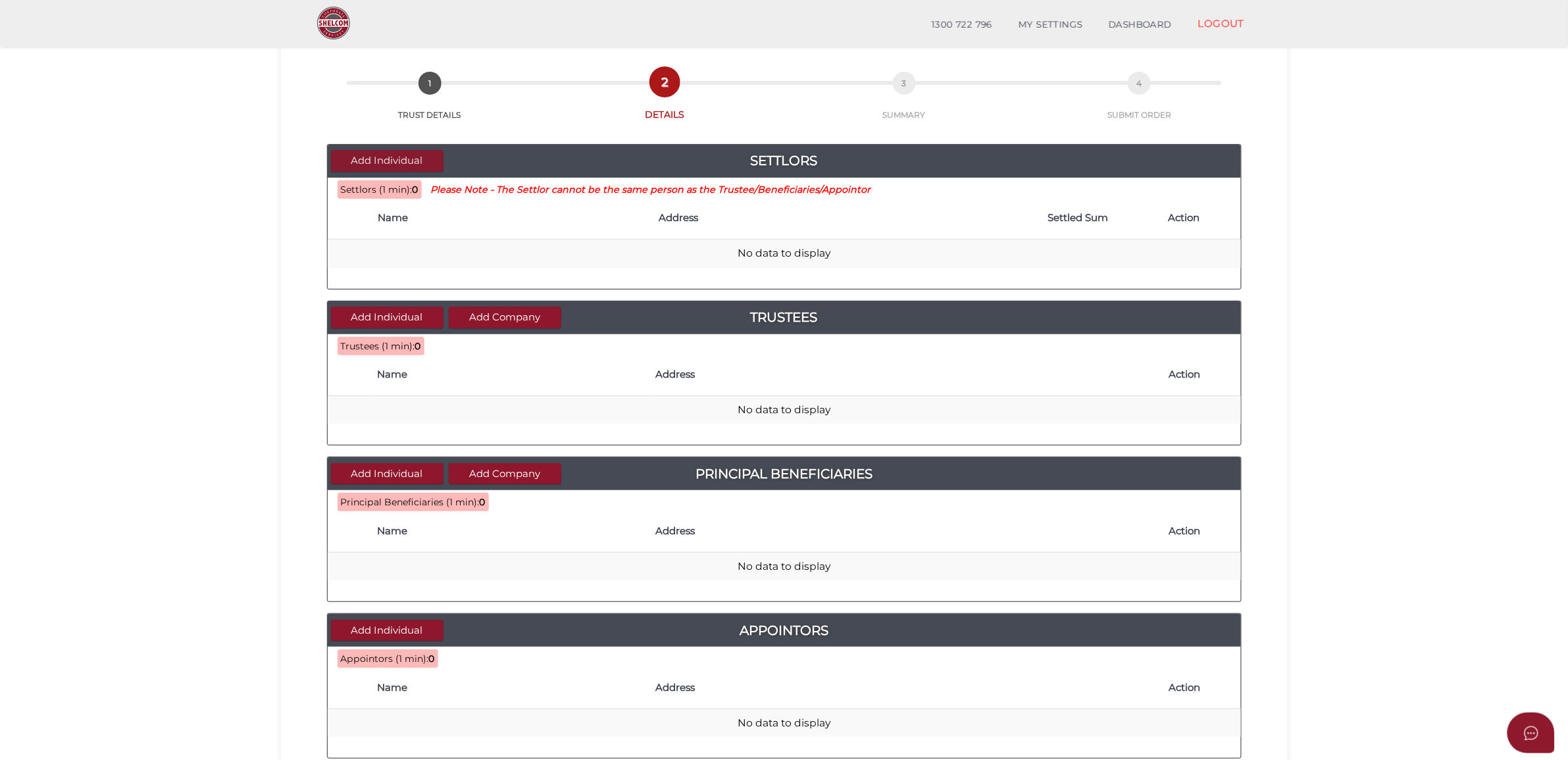
scroll to position [82, 0]
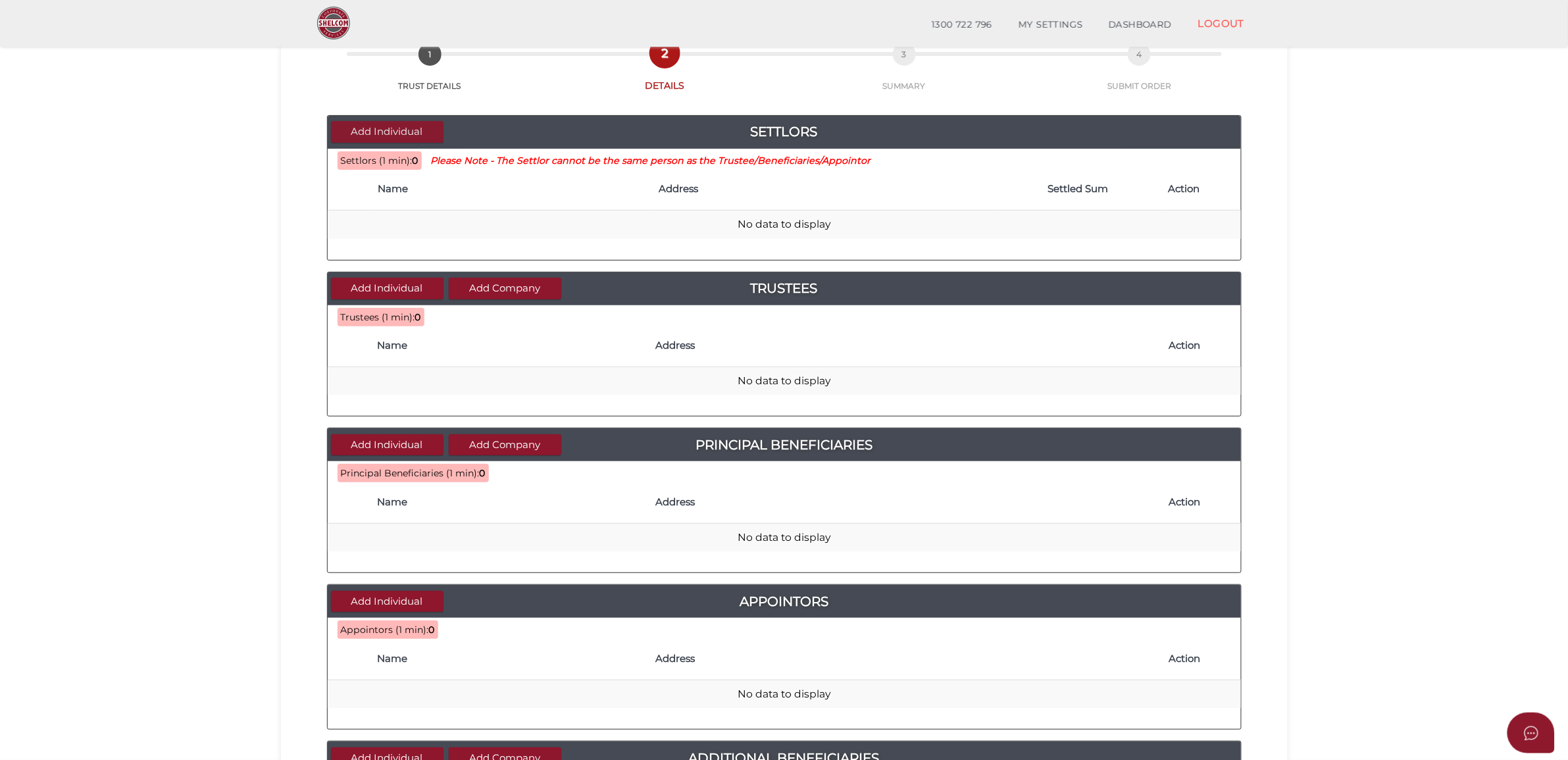
click at [396, 130] on button "Add Individual" at bounding box center [388, 132] width 113 height 22
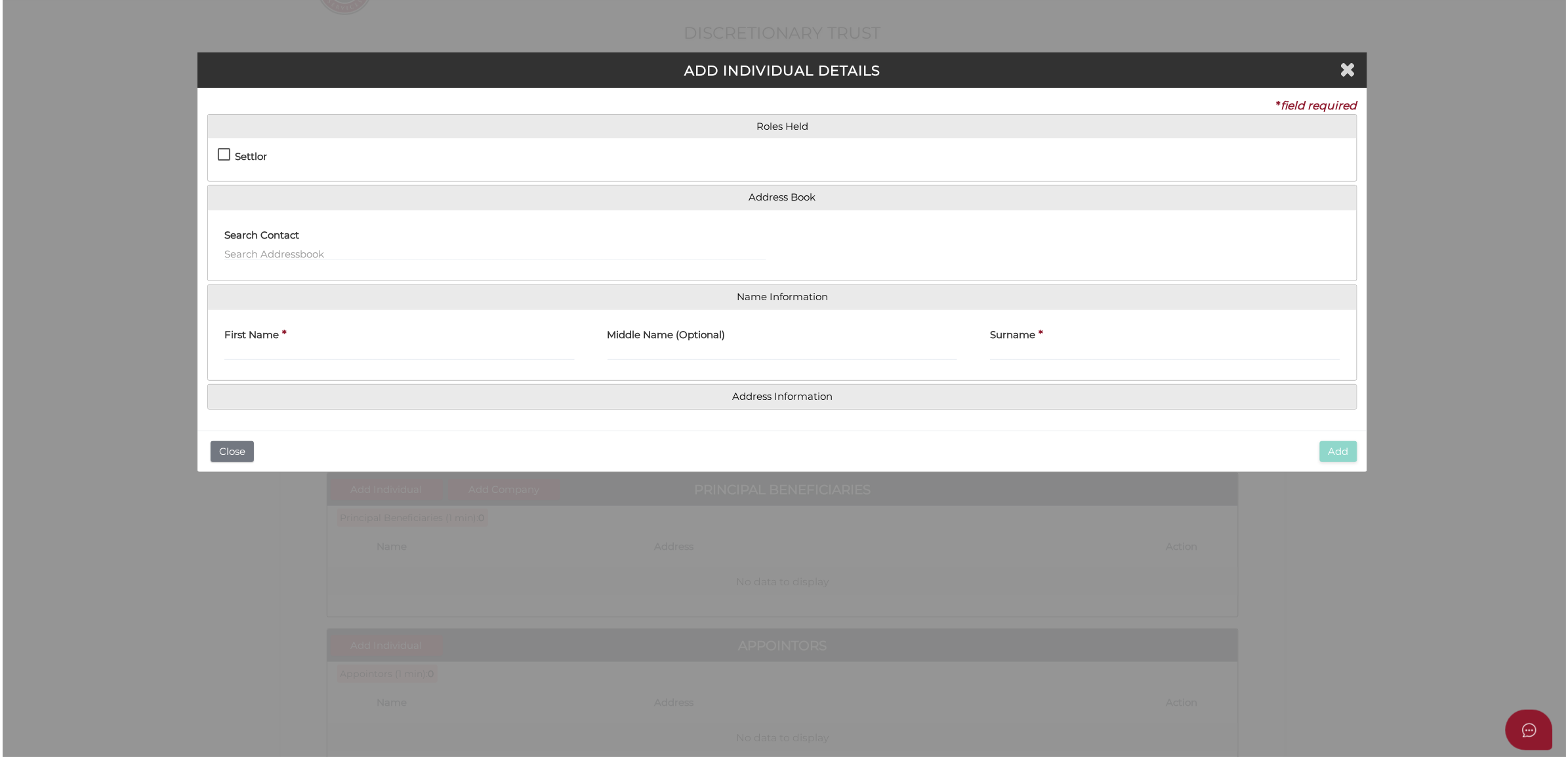
scroll to position [0, 0]
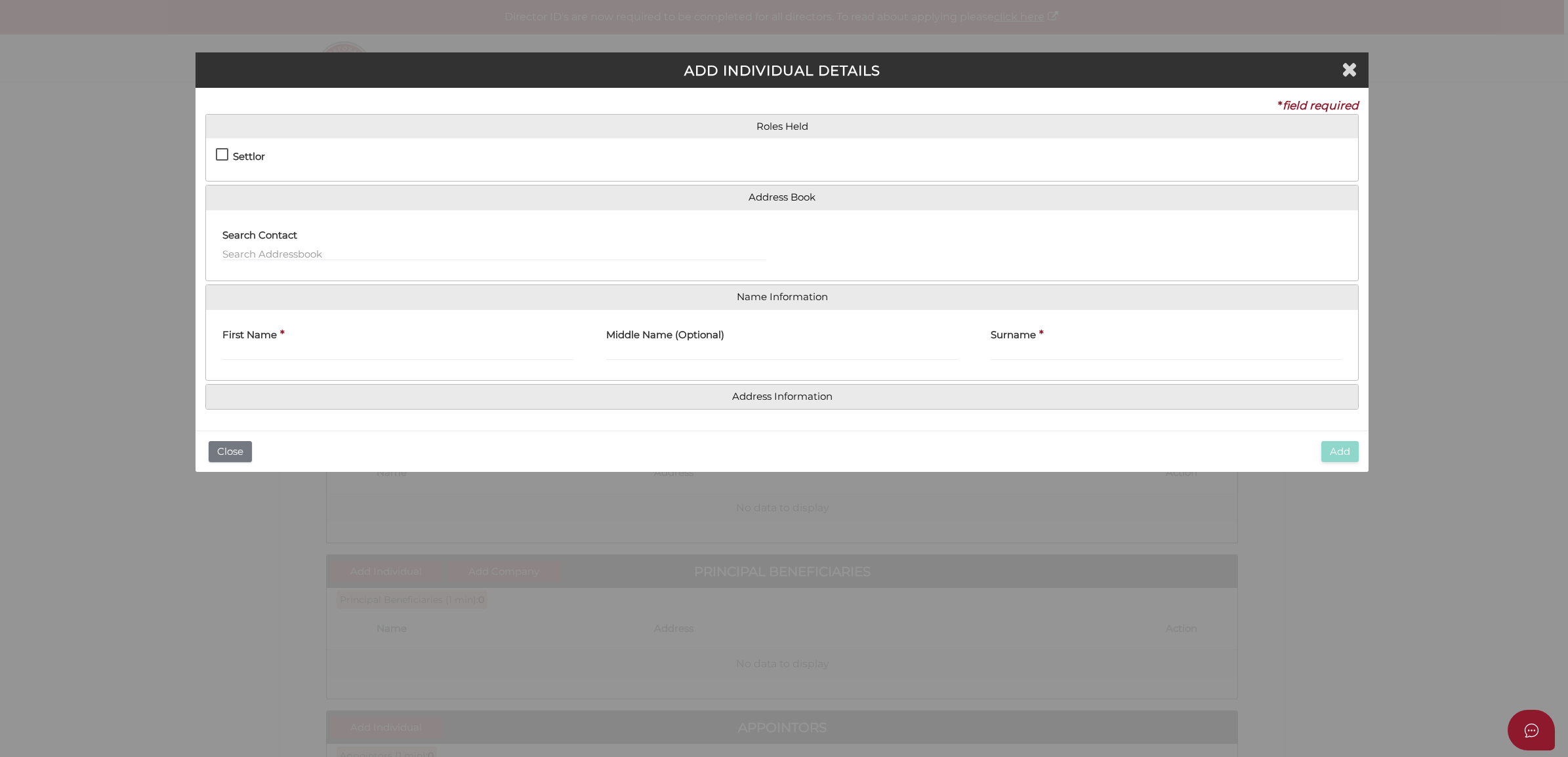
click at [218, 146] on div "Settlor Trustee Principal Beneficiary Appointor Additional Beneficiary" at bounding box center [782, 159] width 1152 height 43
drag, startPoint x: 212, startPoint y: 145, endPoint x: 220, endPoint y: 150, distance: 9.4
click at [215, 147] on div "Settlor Trustee Principal Beneficiary Appointor Additional Beneficiary" at bounding box center [782, 159] width 1152 height 43
drag, startPoint x: 220, startPoint y: 150, endPoint x: 225, endPoint y: 162, distance: 13.0
click at [223, 158] on label "Settlor" at bounding box center [240, 159] width 49 height 16
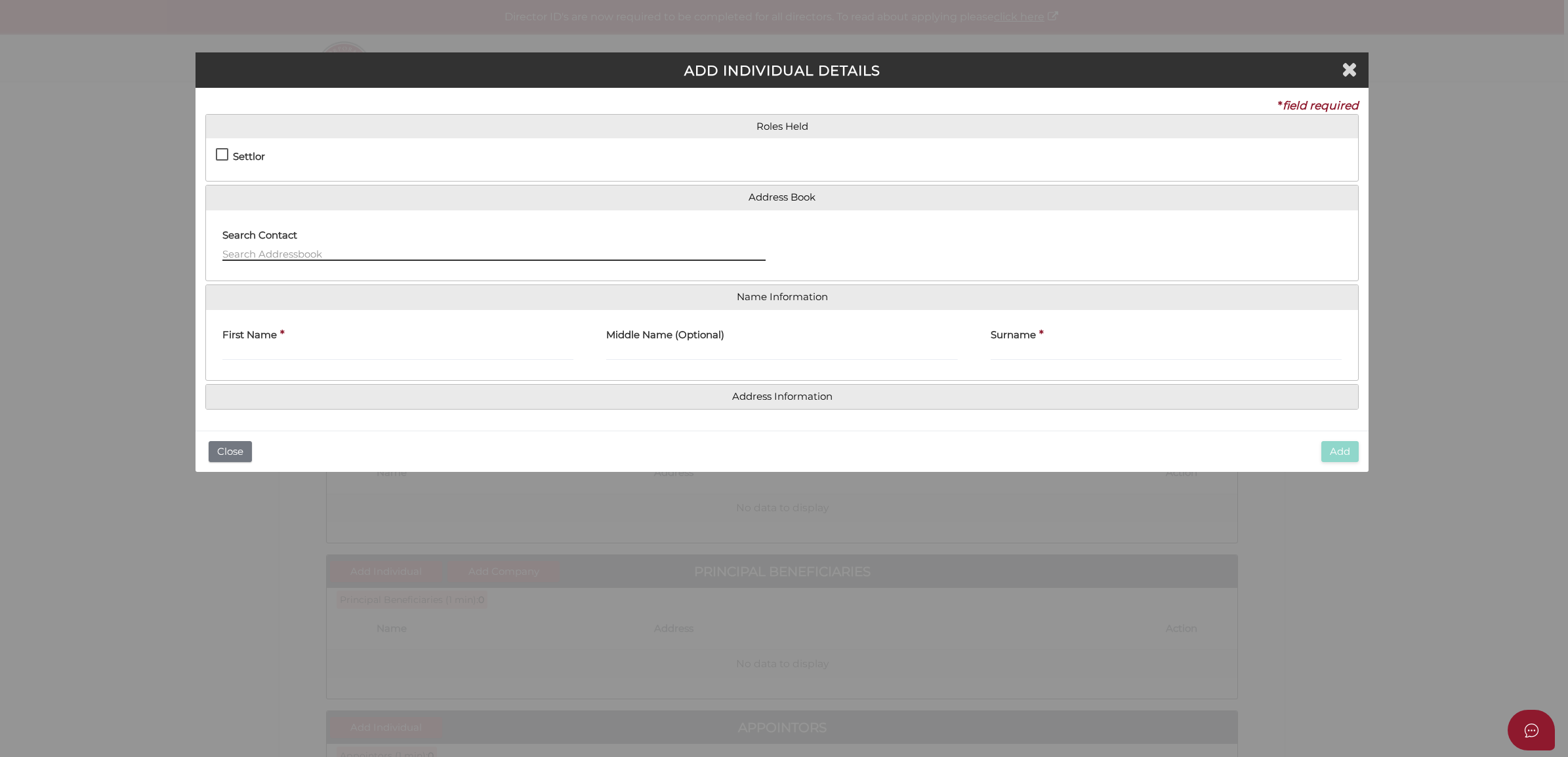
drag, startPoint x: 225, startPoint y: 162, endPoint x: 256, endPoint y: 250, distance: 93.3
click at [256, 250] on input "text" at bounding box center [494, 254] width 543 height 14
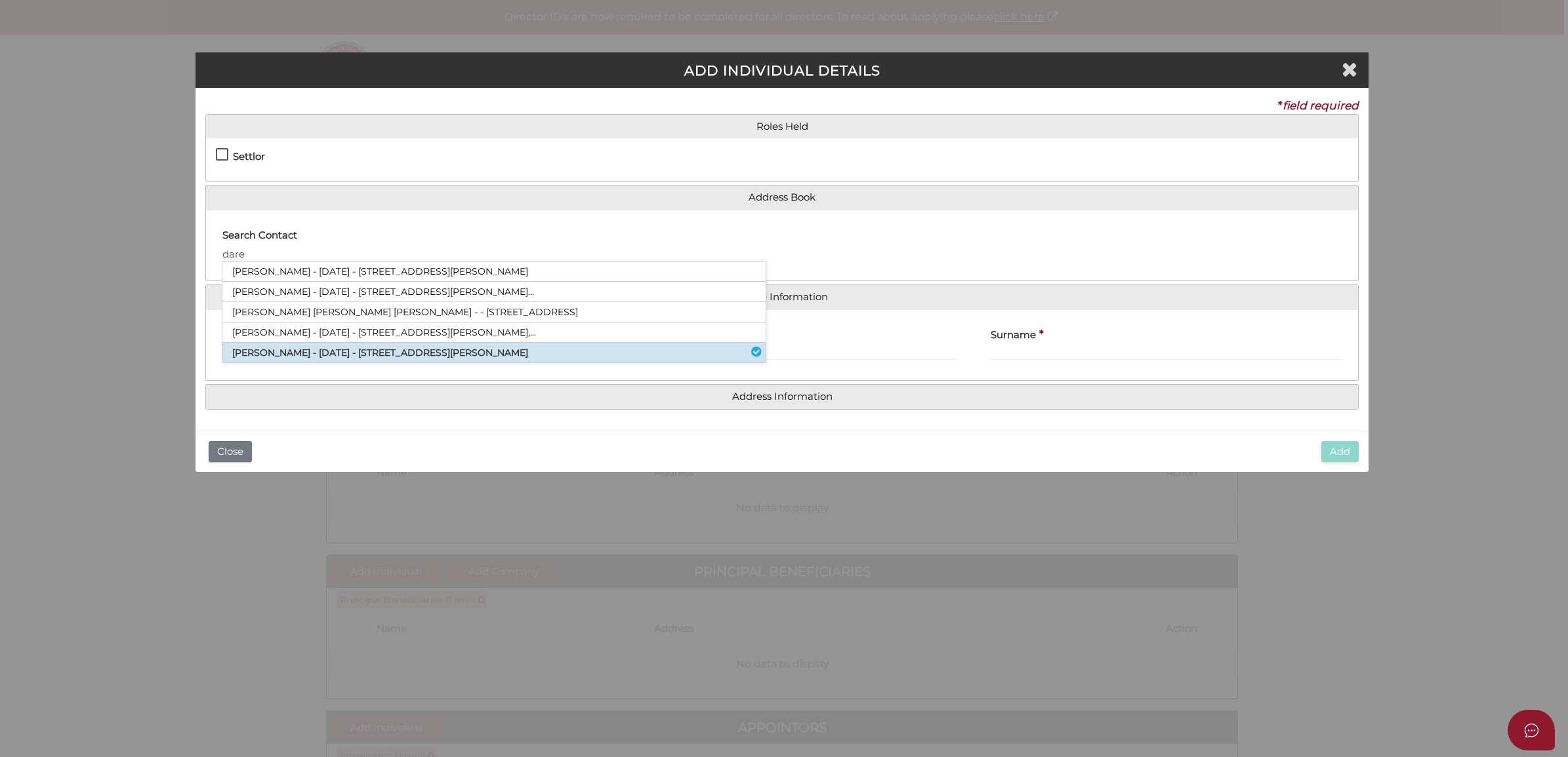
click at [304, 348] on li "Daren Mcdonald - 08/10/1968 - 530 Collins Street, Melbourne, VIC, 3000" at bounding box center [494, 352] width 543 height 20
type input "Daren"
type input "Mcdonald"
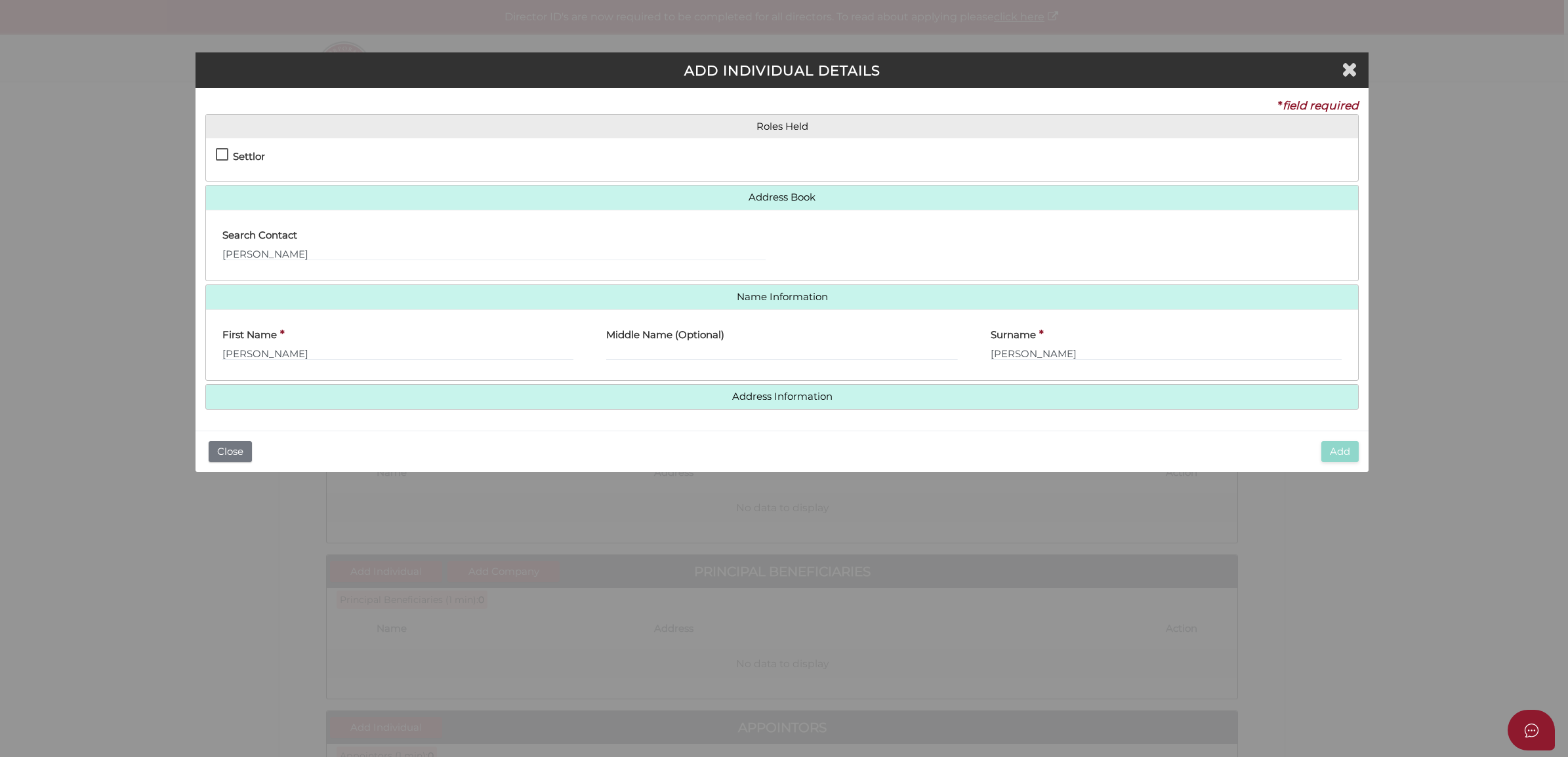
click at [226, 139] on div "Roles Held Settlor Trustee Principal Beneficiary Appointor Additional Beneficia…" at bounding box center [782, 147] width 1153 height 68
drag, startPoint x: 226, startPoint y: 139, endPoint x: 233, endPoint y: 158, distance: 20.2
click at [220, 159] on label "Settlor" at bounding box center [240, 159] width 49 height 16
checkbox input "true"
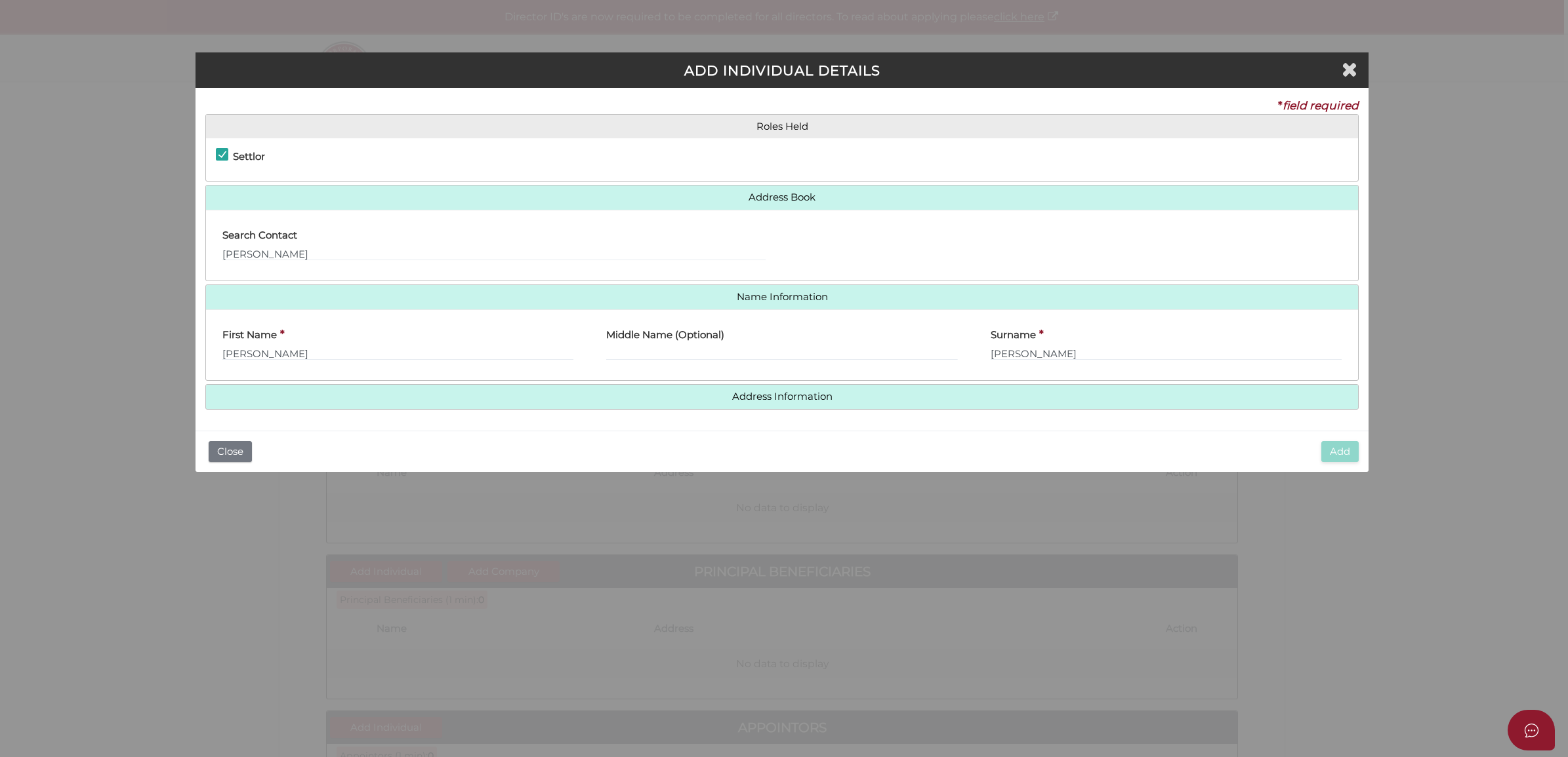
type input "10"
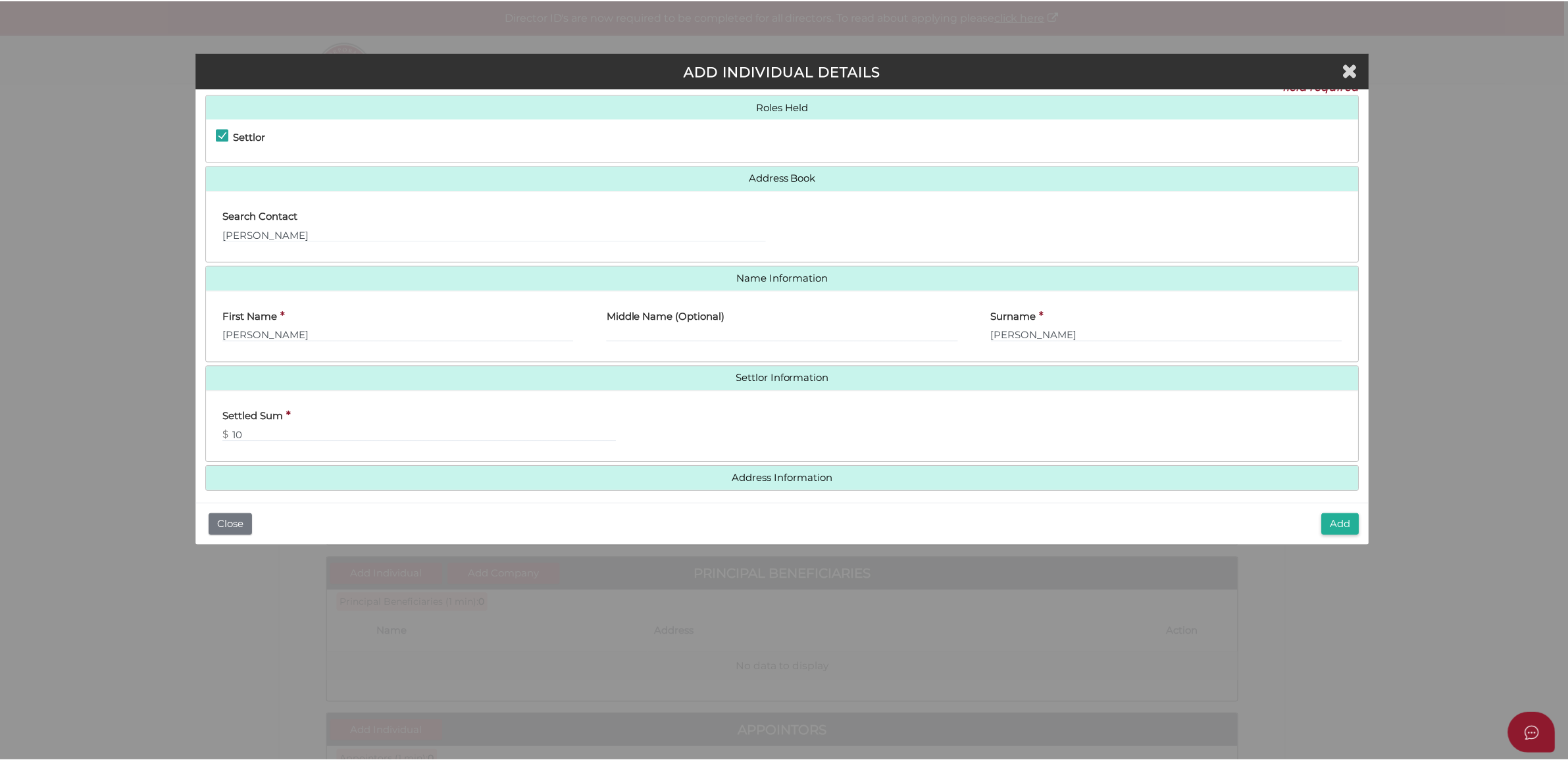
scroll to position [31, 0]
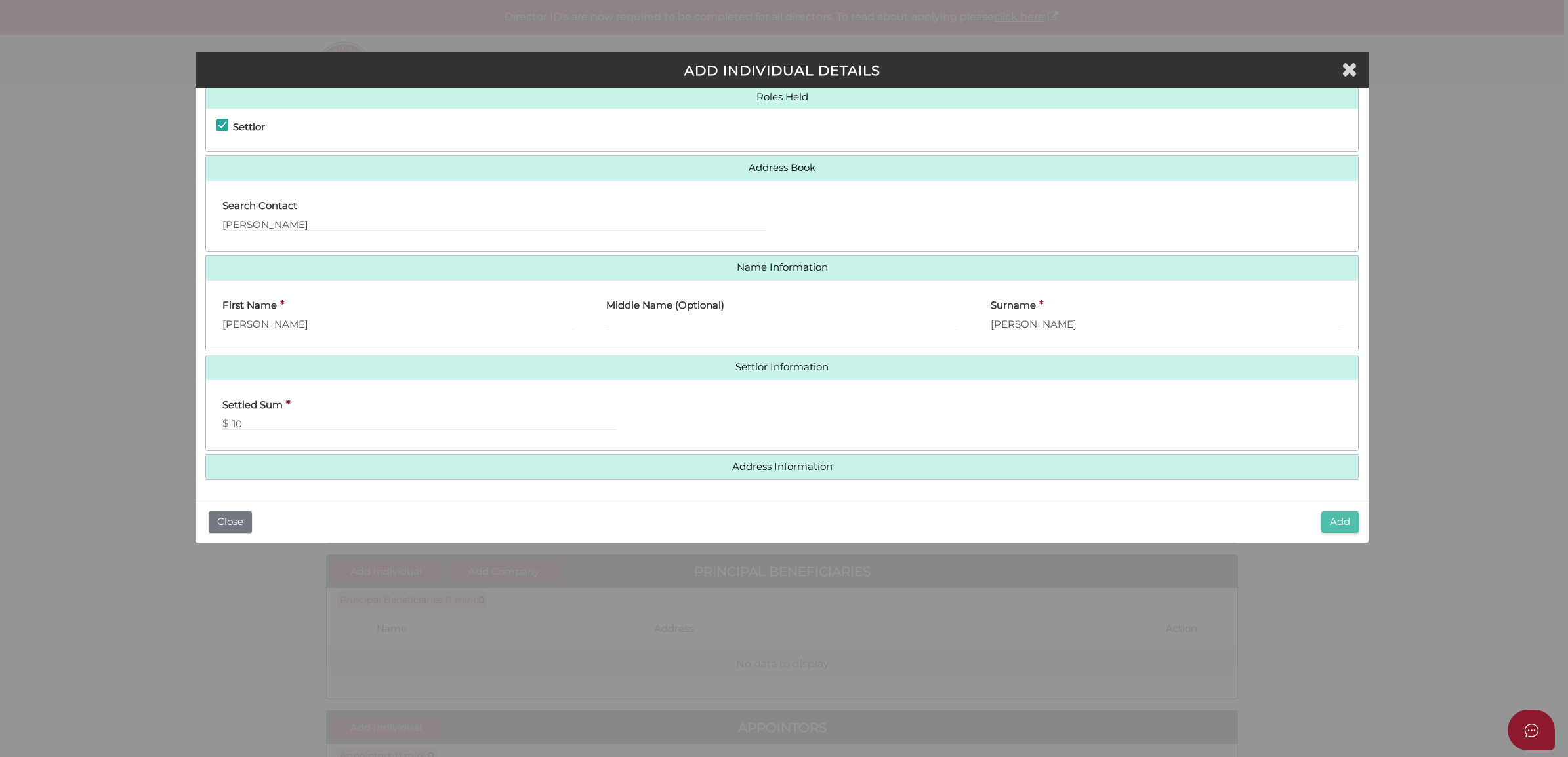
click at [1339, 520] on button "Add" at bounding box center [1340, 522] width 37 height 22
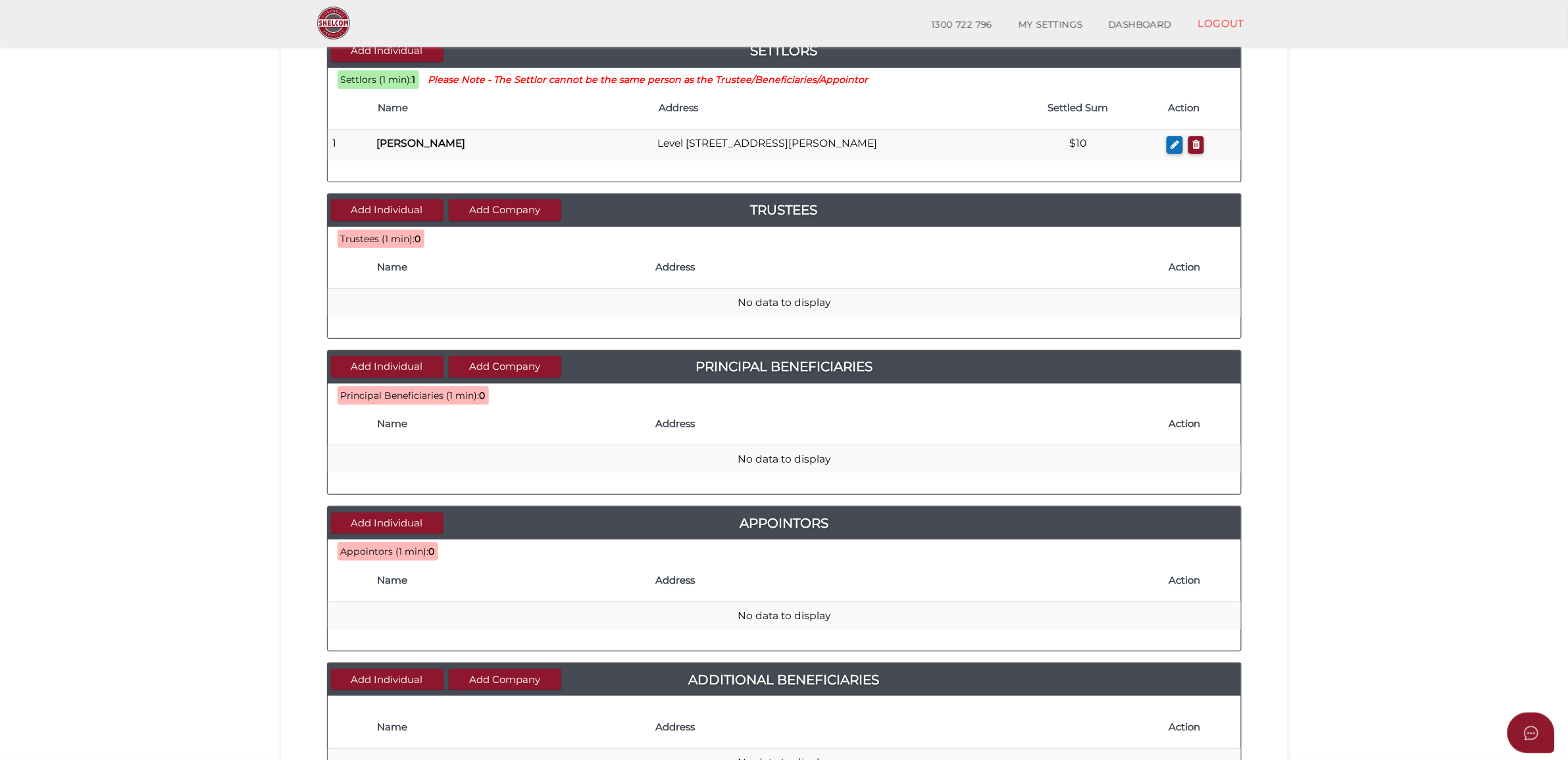
scroll to position [165, 0]
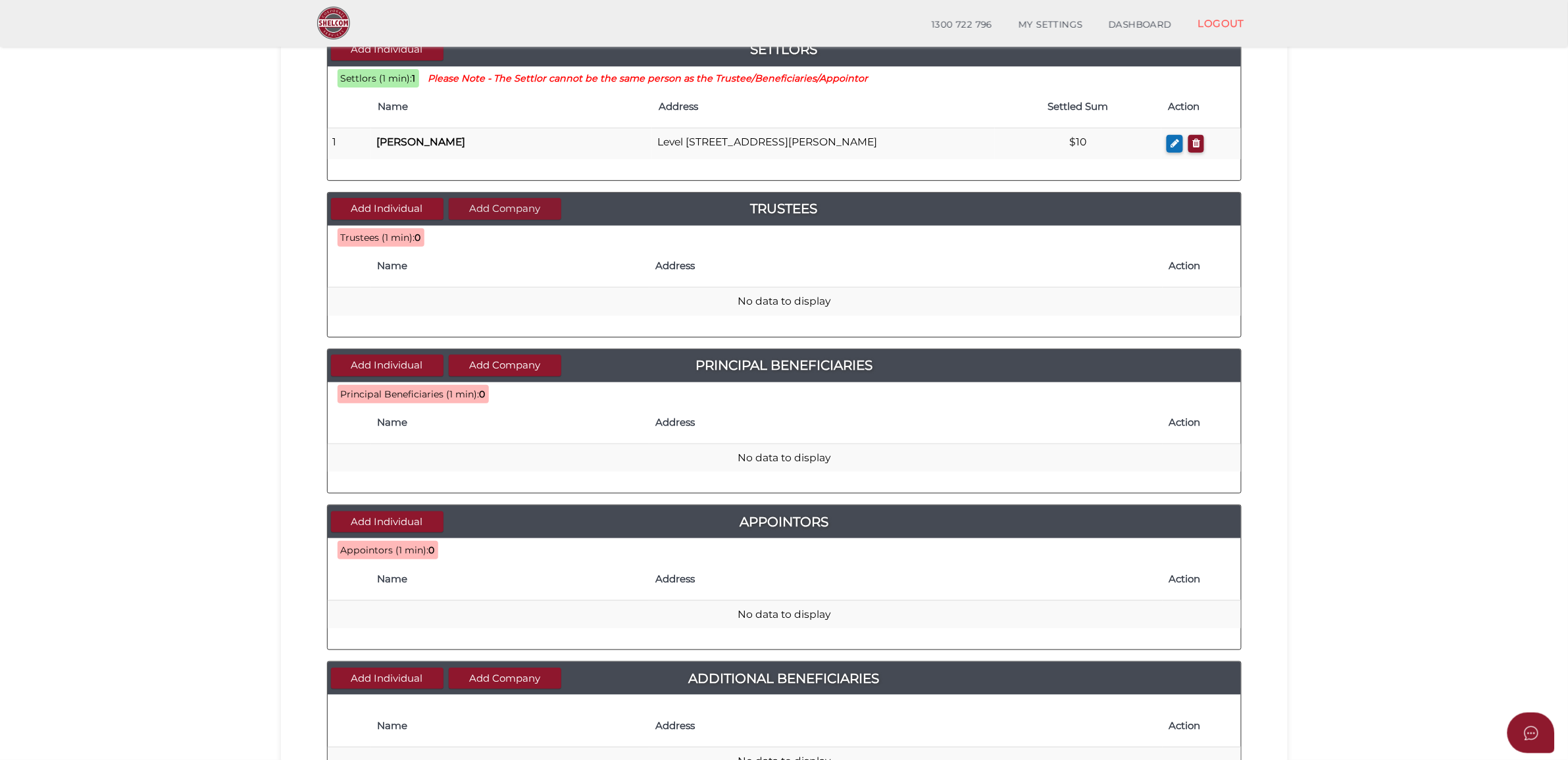
click at [469, 209] on button "Add Company" at bounding box center [505, 209] width 113 height 22
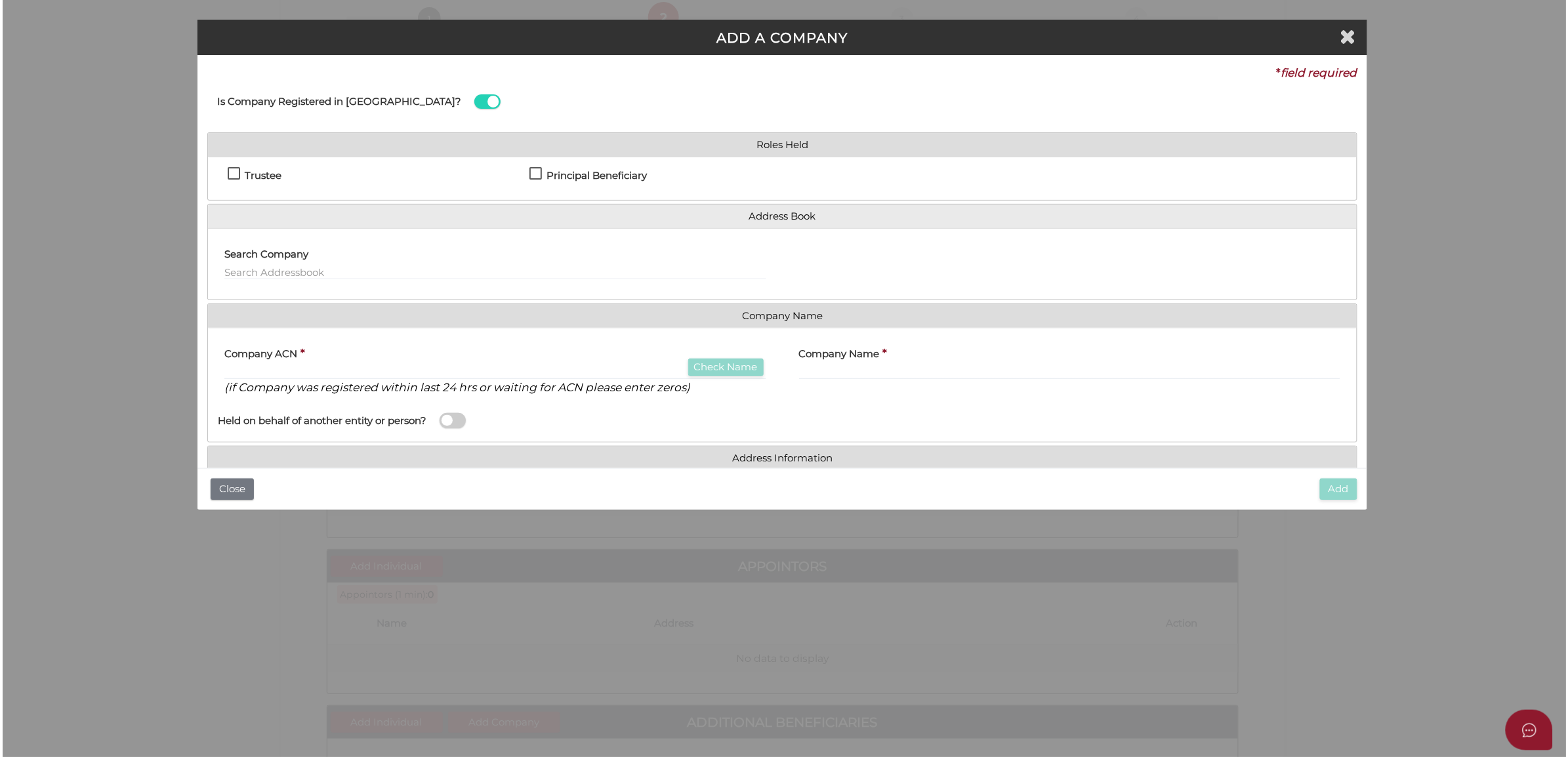
scroll to position [0, 0]
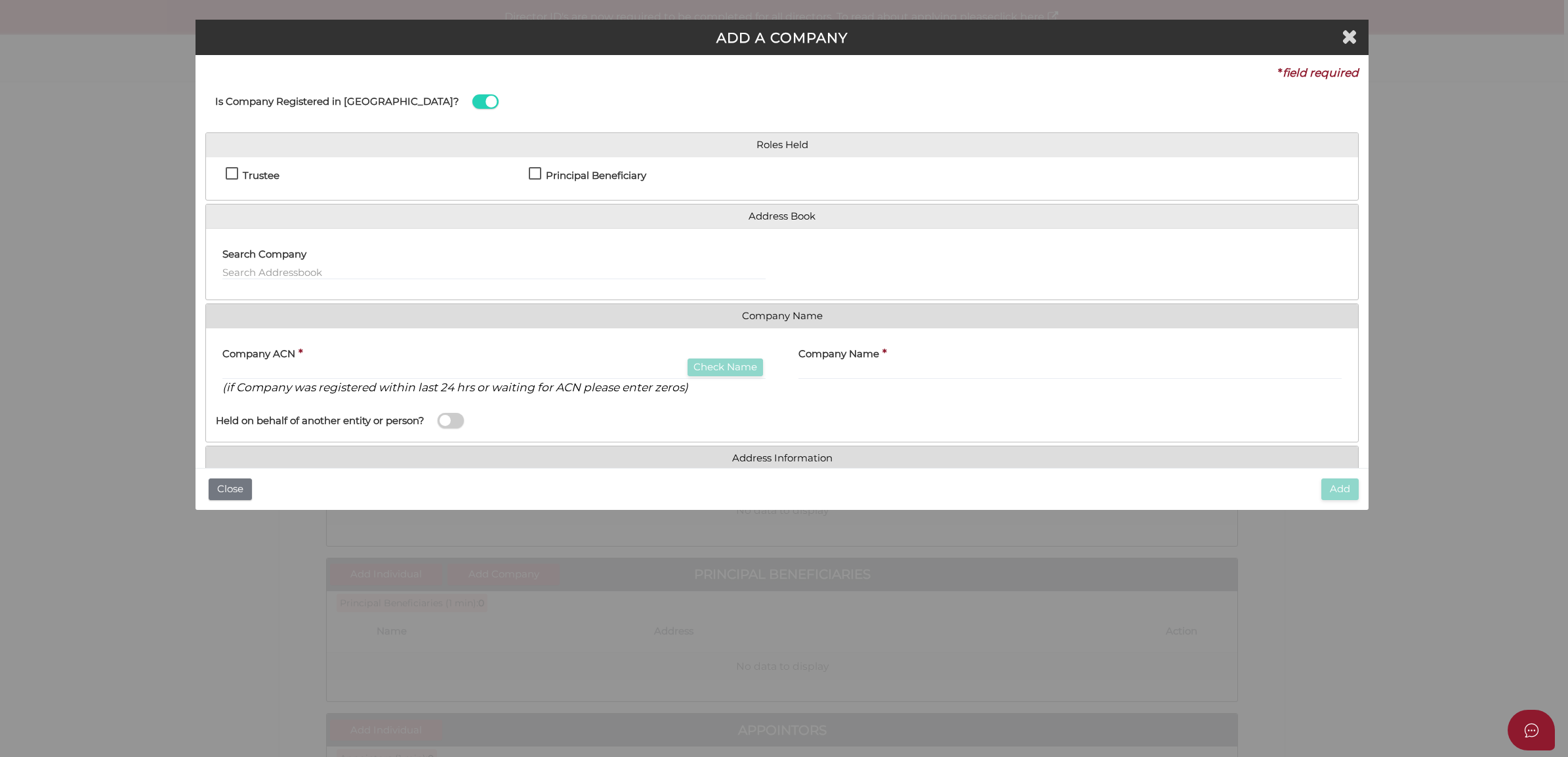
click at [285, 169] on div "Trustee" at bounding box center [367, 178] width 283 height 23
click at [263, 171] on h4 "Trustee" at bounding box center [261, 176] width 37 height 11
checkbox input "true"
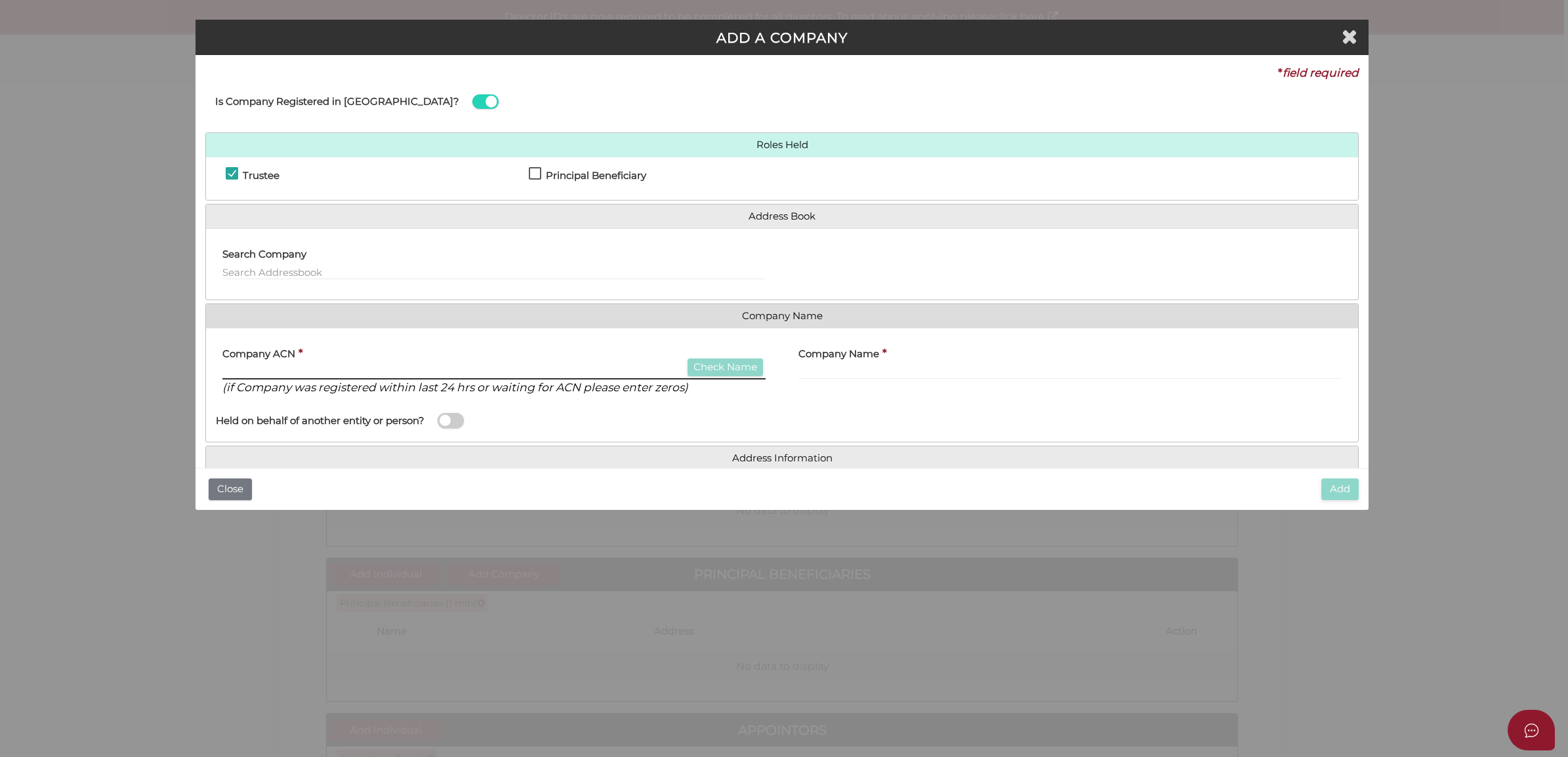
click at [304, 371] on input "text" at bounding box center [494, 372] width 543 height 14
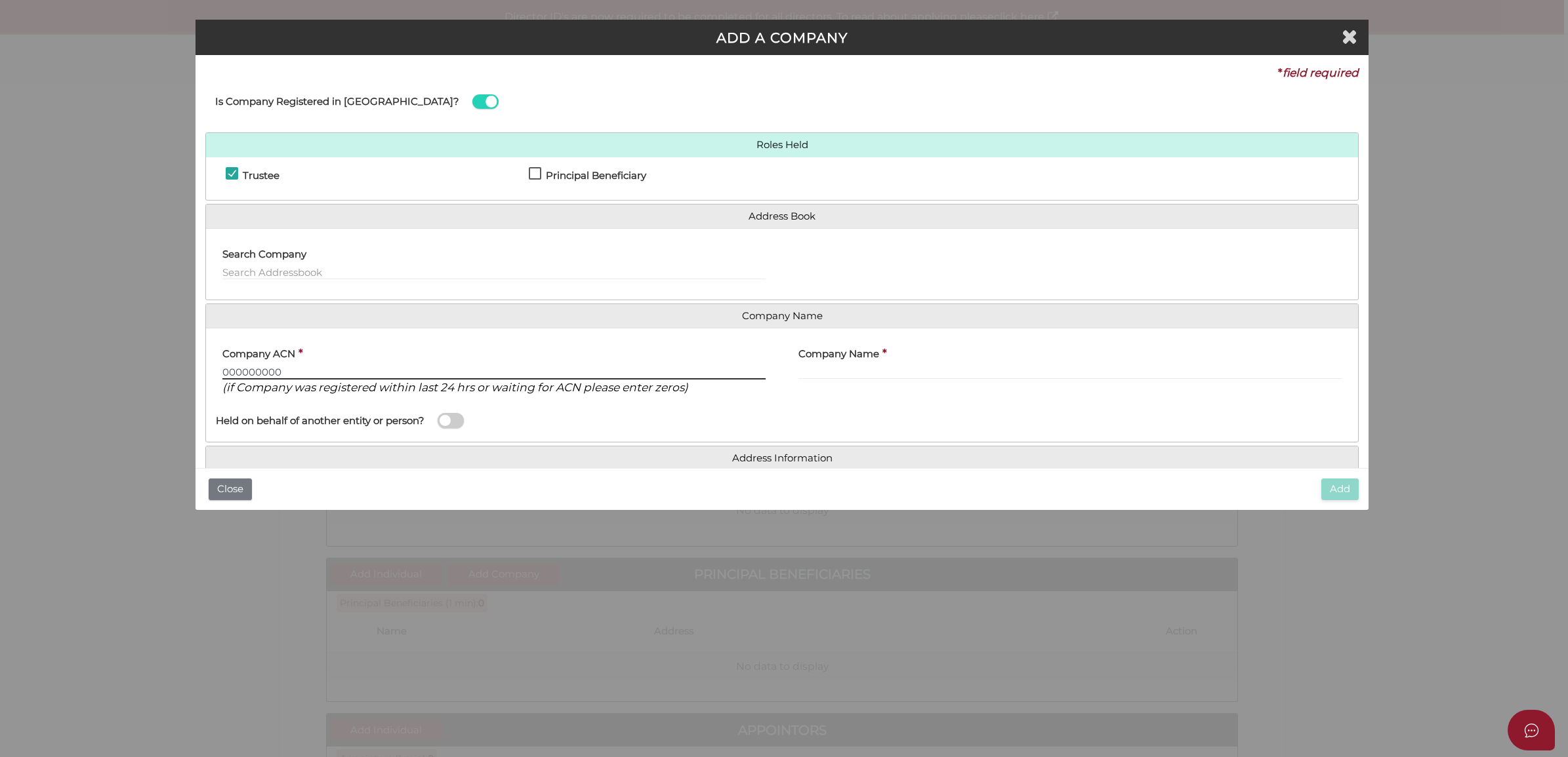
type input "000000000"
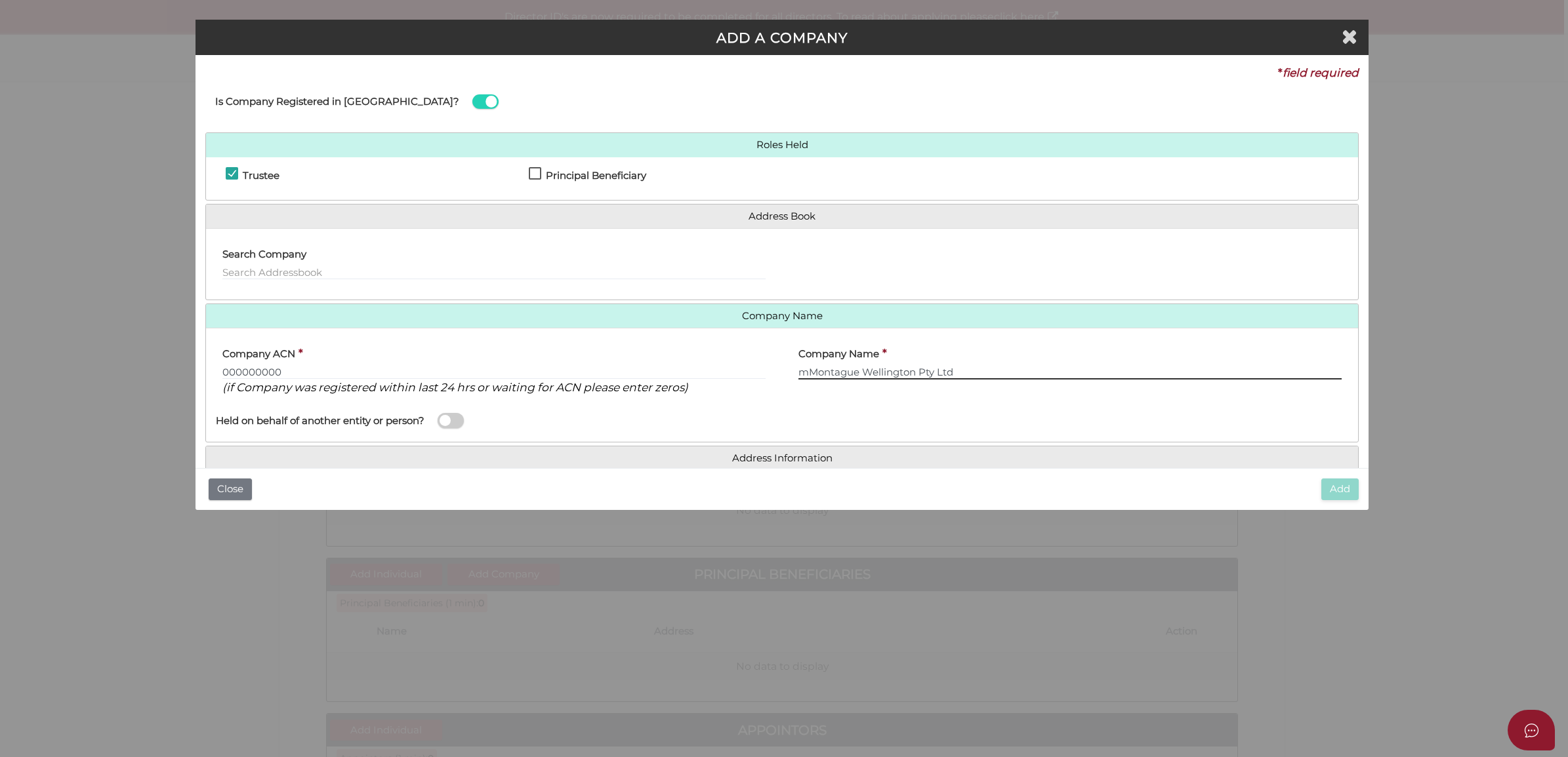
drag, startPoint x: 798, startPoint y: 367, endPoint x: 788, endPoint y: 325, distance: 43.2
click at [802, 367] on input "mMontague Wellington Pty Ltd" at bounding box center [1069, 372] width 543 height 14
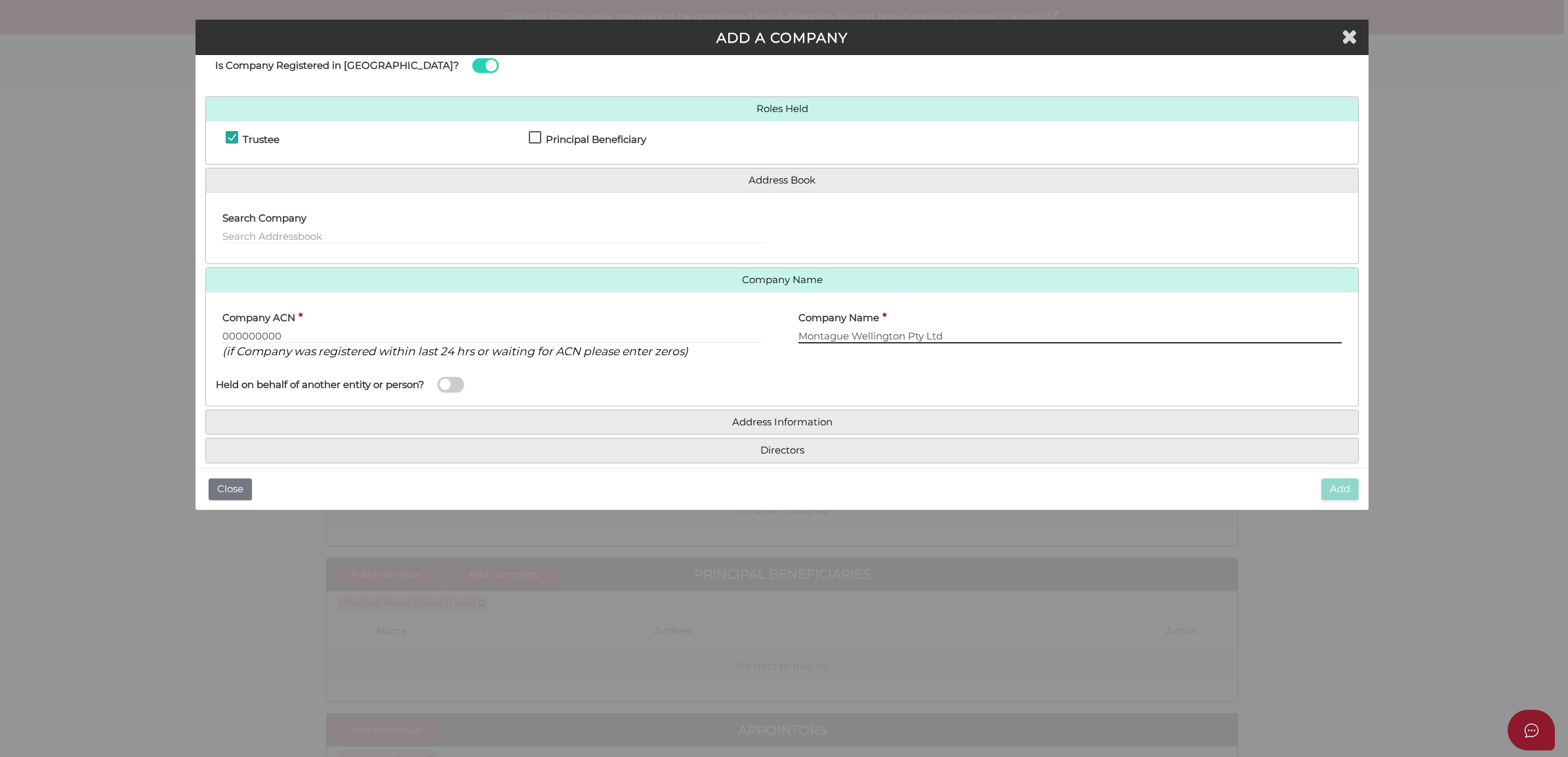
scroll to position [53, 0]
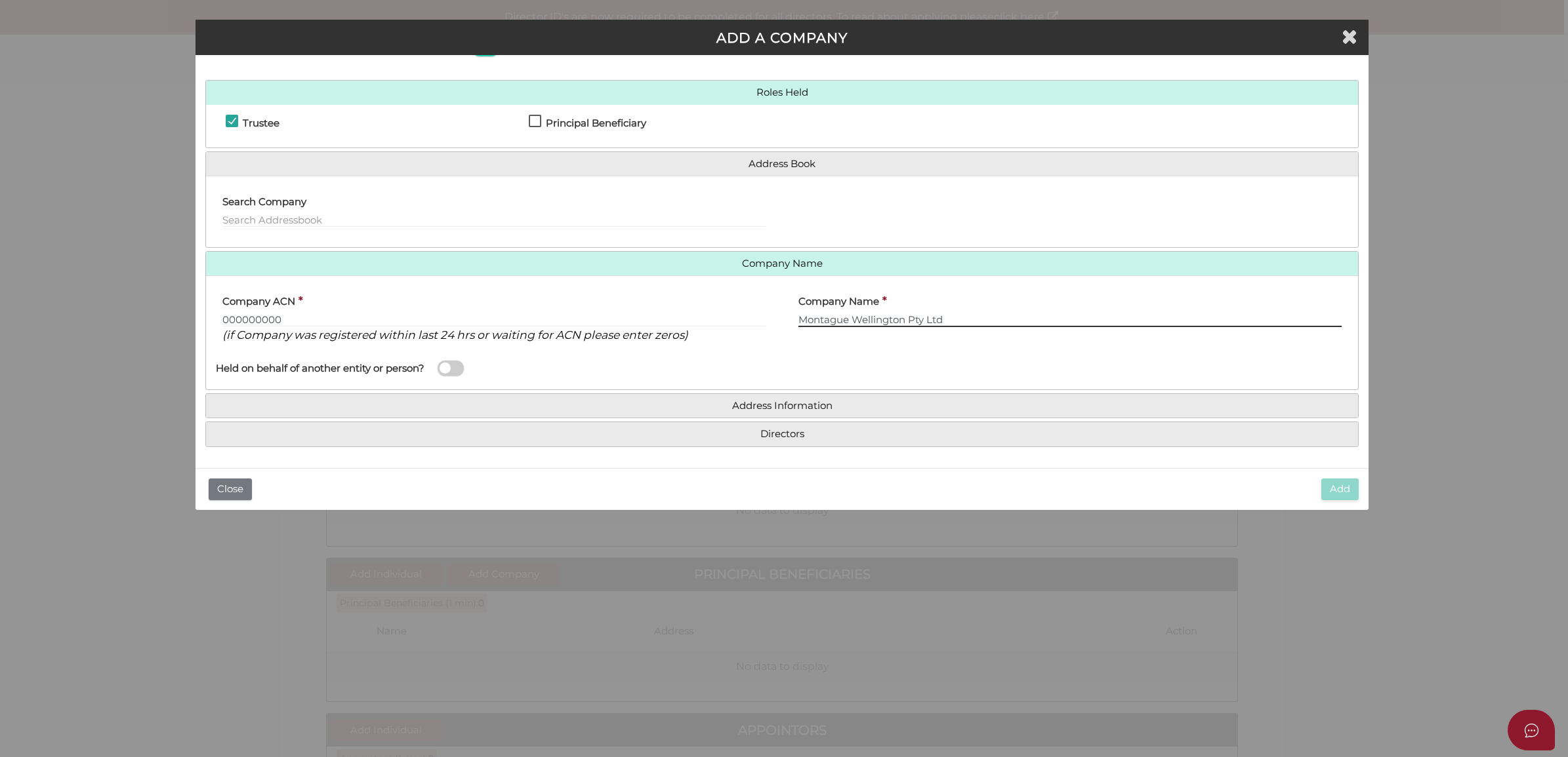
type input "Montague Wellington Pty Ltd"
click at [801, 398] on h4 "Address Information" at bounding box center [782, 406] width 1152 height 24
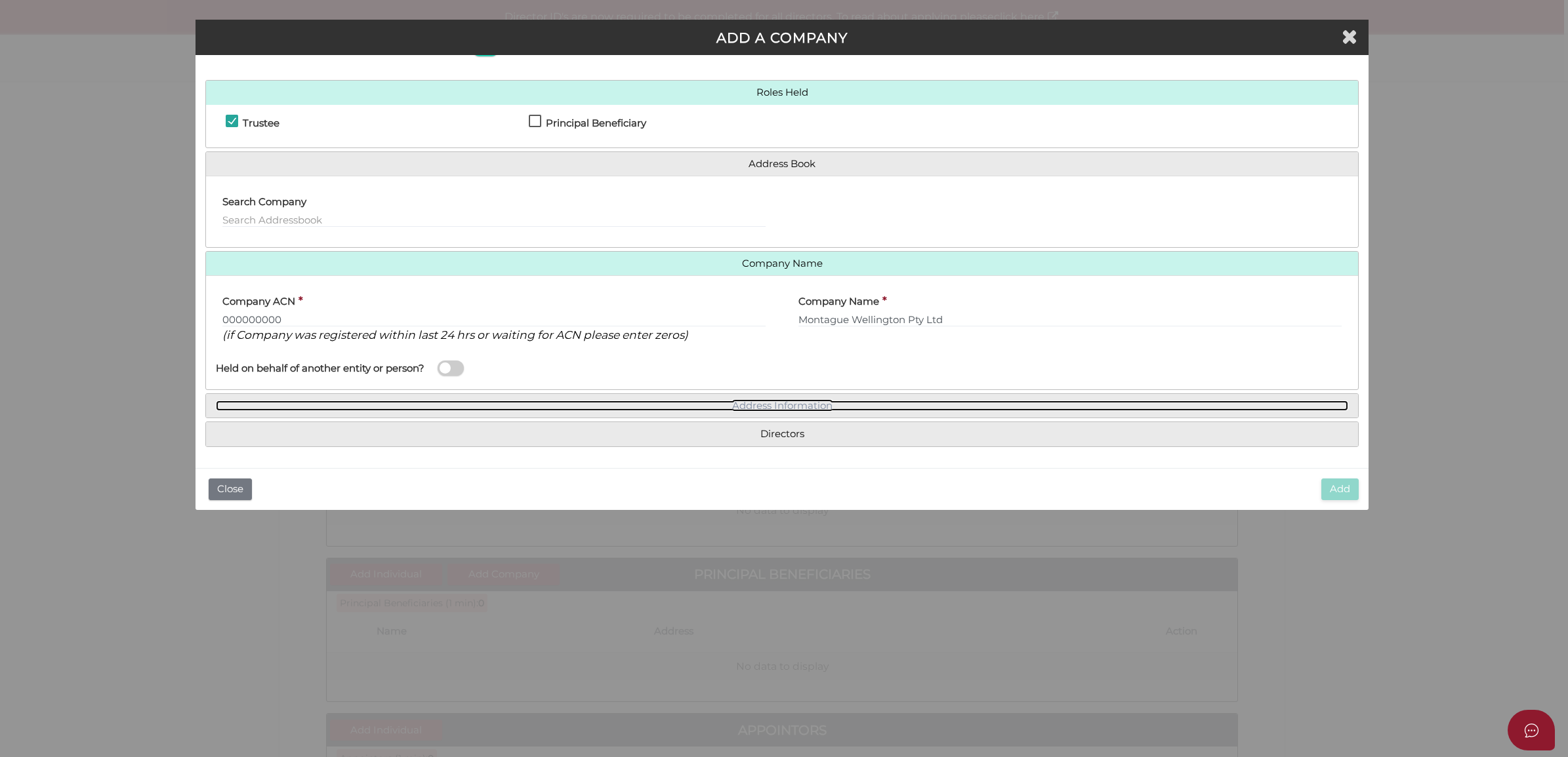
click at [752, 402] on link "Address Information" at bounding box center [782, 406] width 1132 height 11
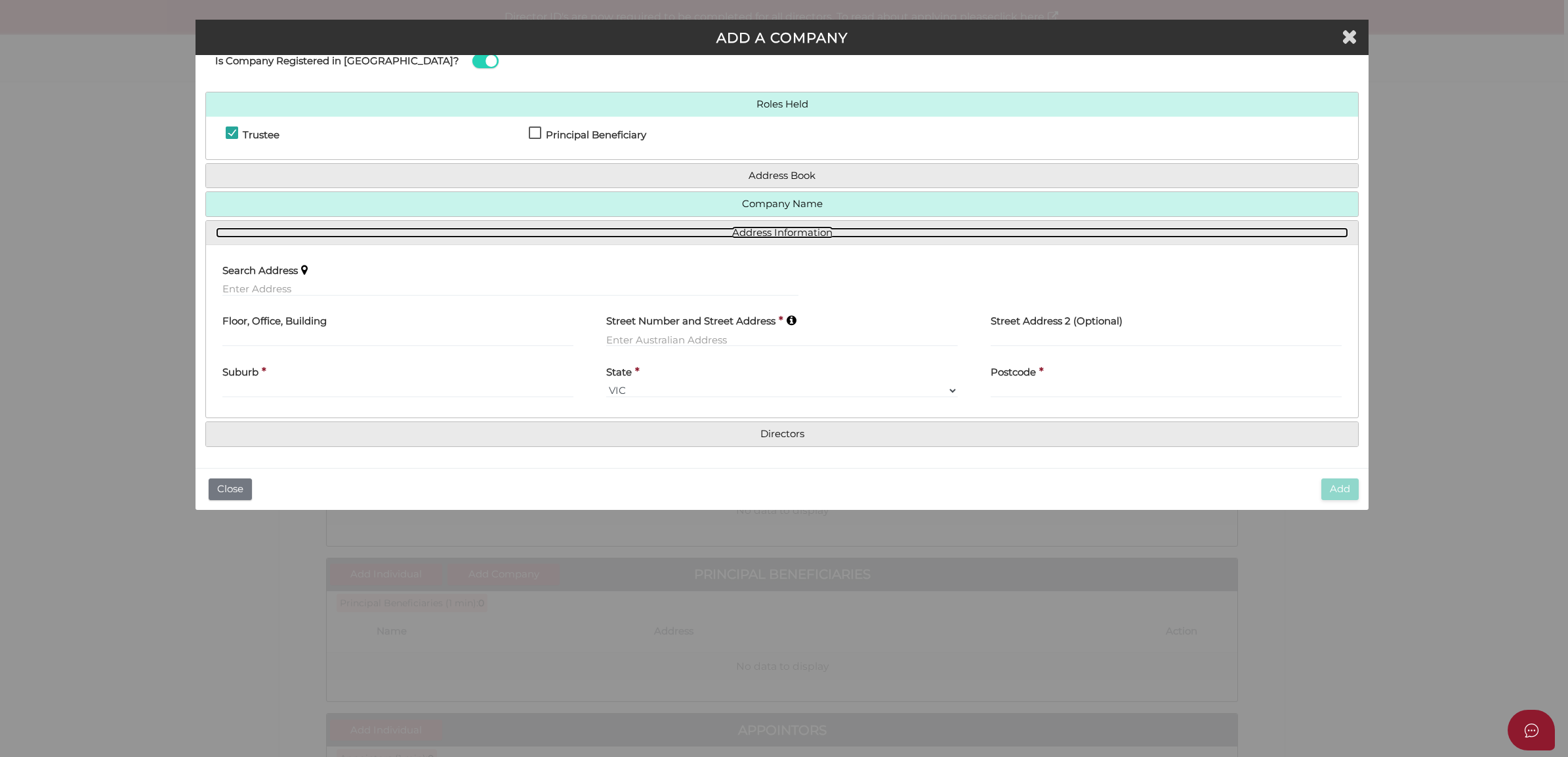
scroll to position [41, 0]
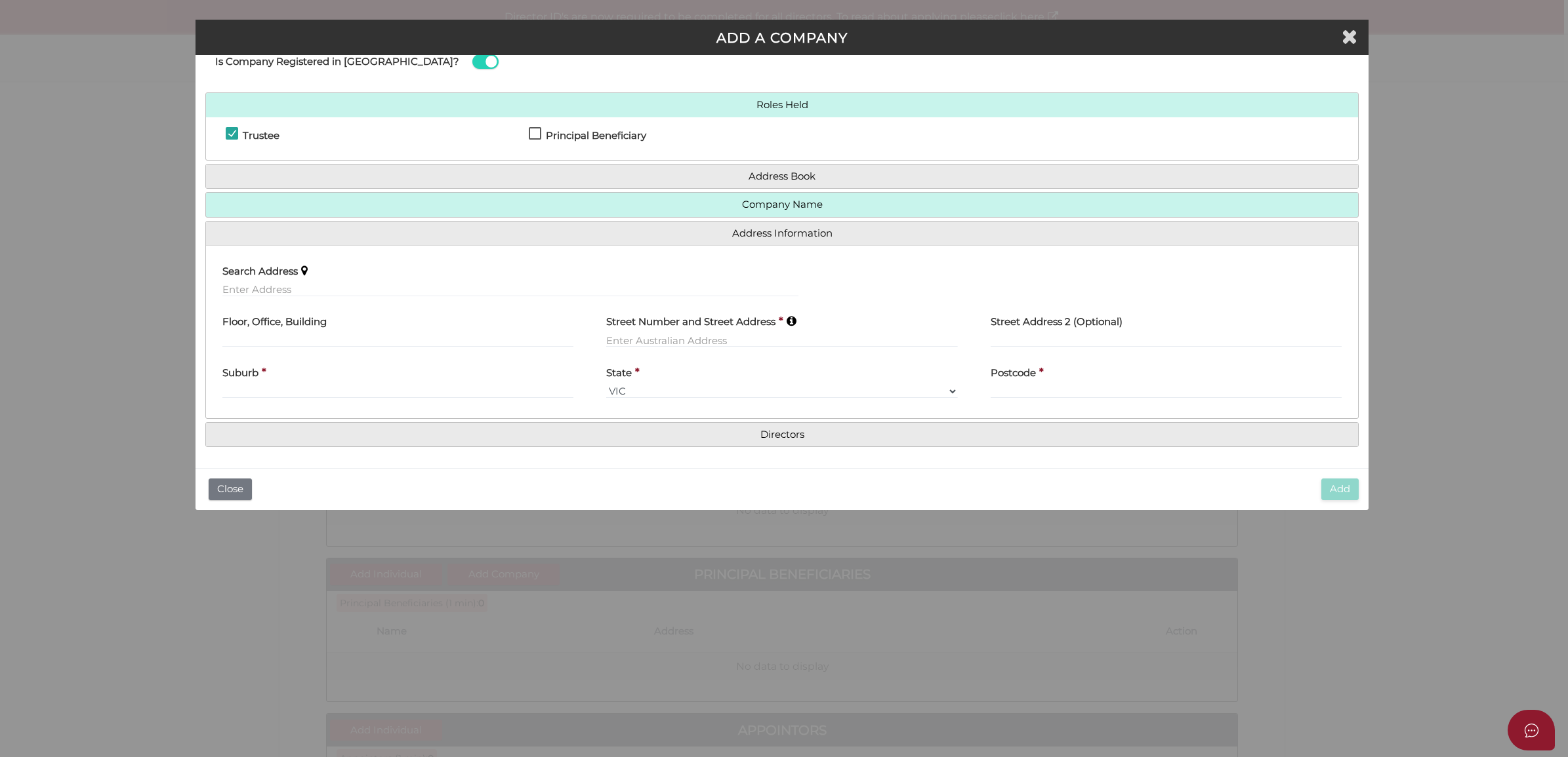
click at [738, 322] on h4 "Street Number and Street Address" at bounding box center [690, 322] width 169 height 11
click at [722, 330] on label "Street Number and Street Address" at bounding box center [690, 320] width 169 height 27
click at [703, 344] on input "text" at bounding box center [781, 340] width 351 height 14
click at [583, 320] on div "Floor, Office, Building" at bounding box center [397, 332] width 383 height 52
click at [568, 300] on div "Search Address" at bounding box center [510, 282] width 608 height 52
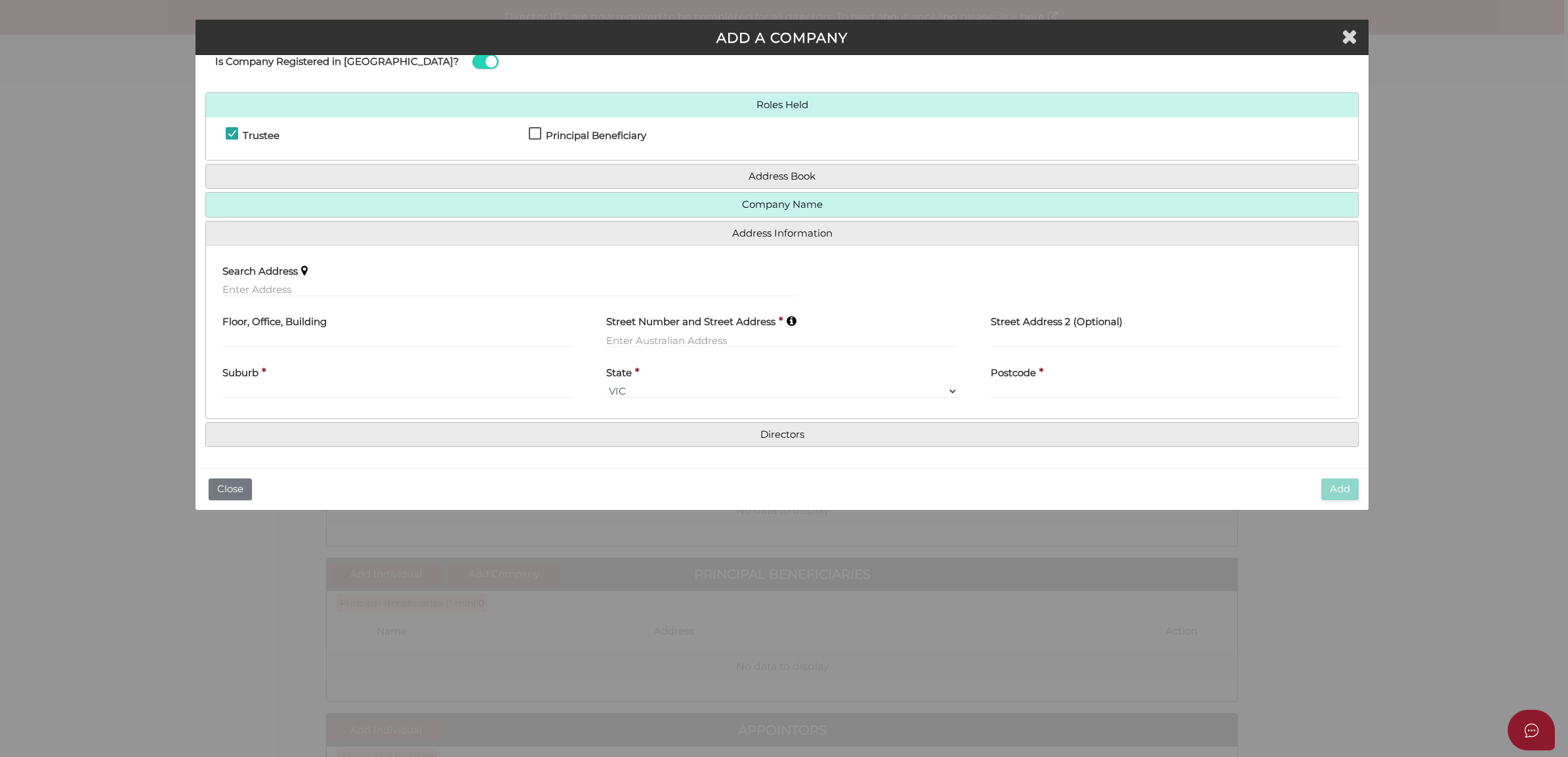
click at [617, 348] on div "Street Number and Street Address *" at bounding box center [781, 332] width 383 height 52
click at [519, 272] on div "Search Address" at bounding box center [510, 276] width 576 height 41
click at [510, 289] on input "text" at bounding box center [510, 290] width 576 height 14
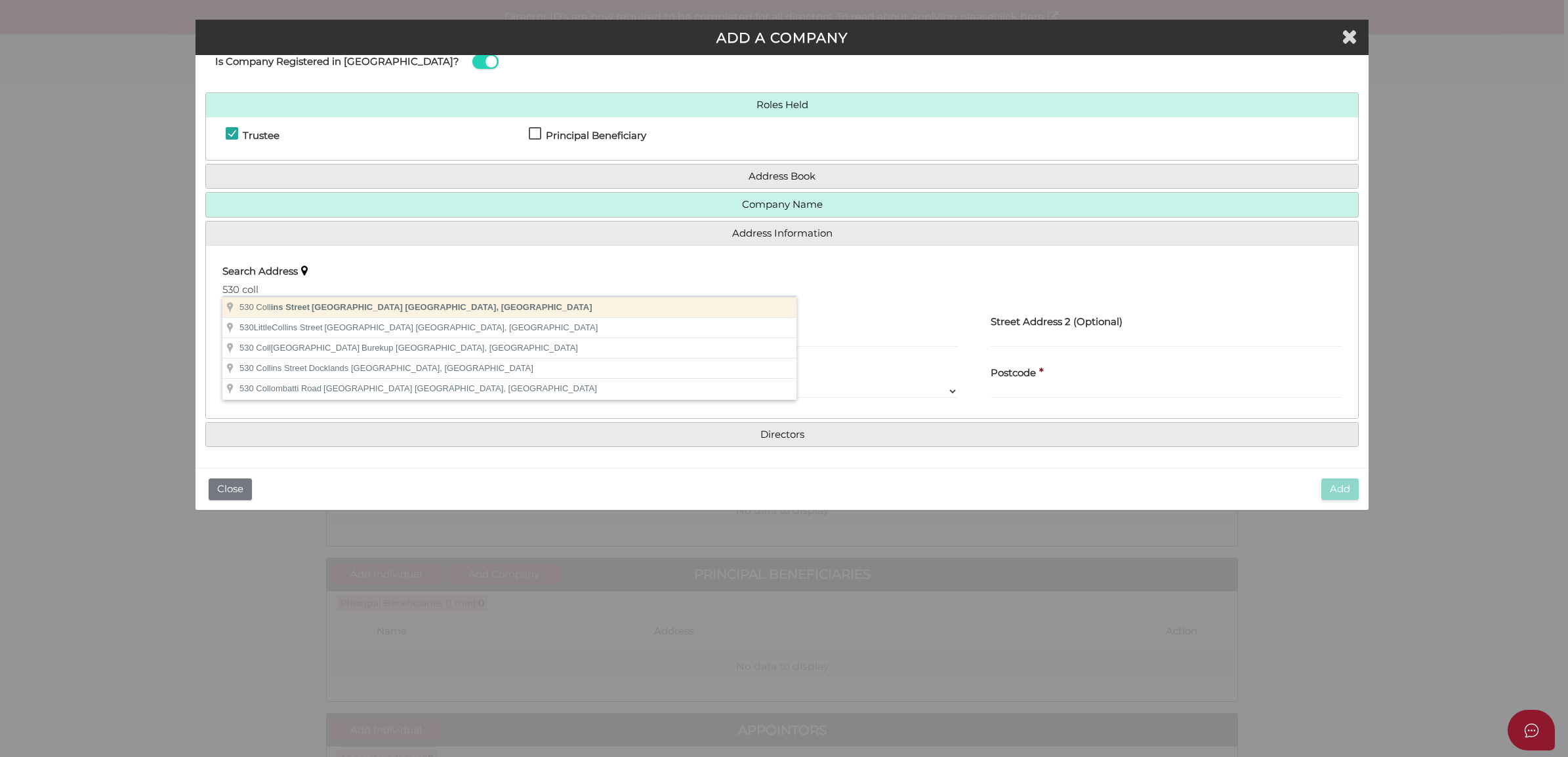
type input "530 Collins Street, Melbourne VIC, Australia"
type input "530 Collins Street"
type input "Melbourne"
select select "VIC"
type input "3000"
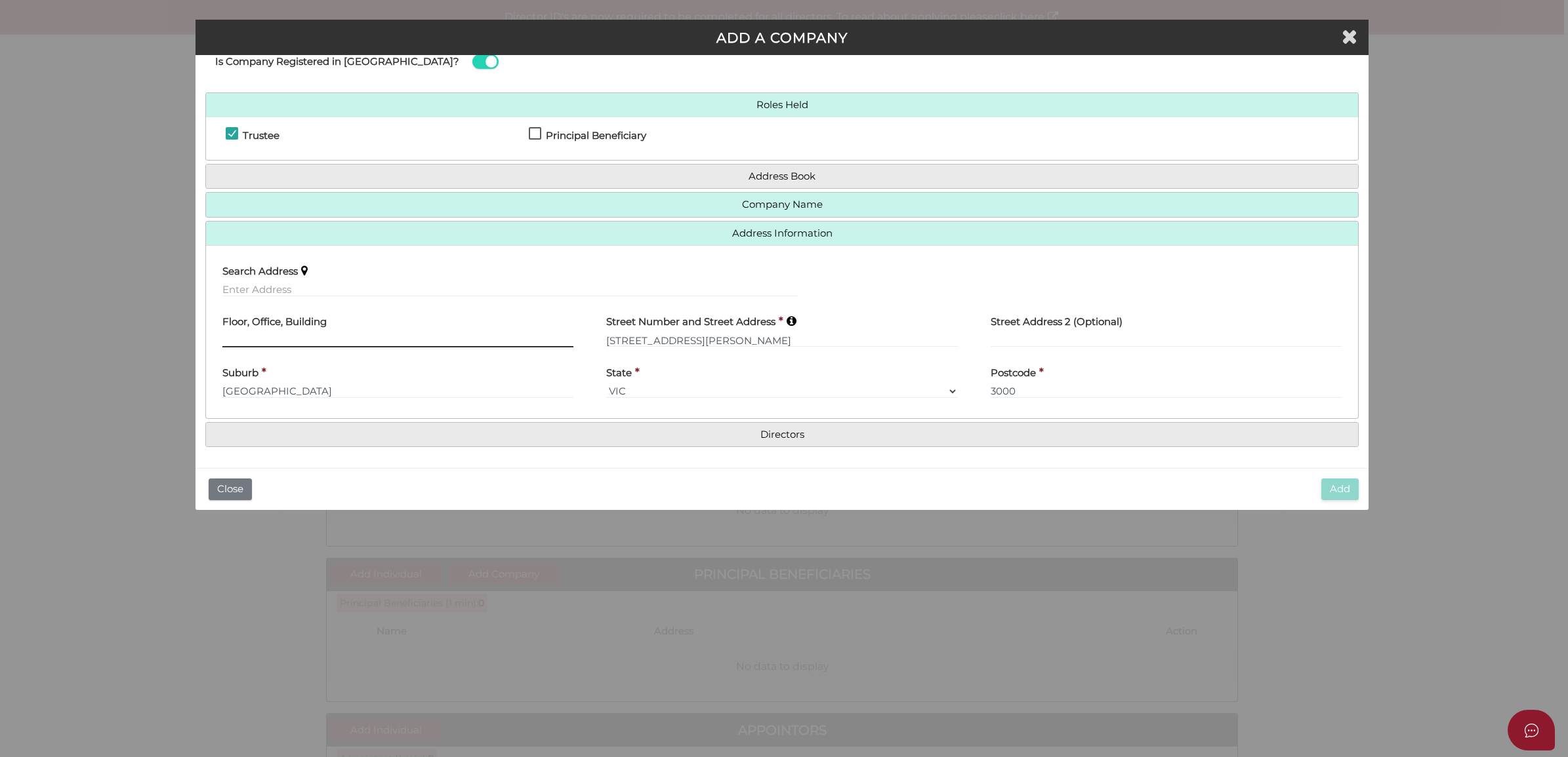
click at [344, 346] on input "text" at bounding box center [397, 340] width 351 height 14
type input "Level 10"
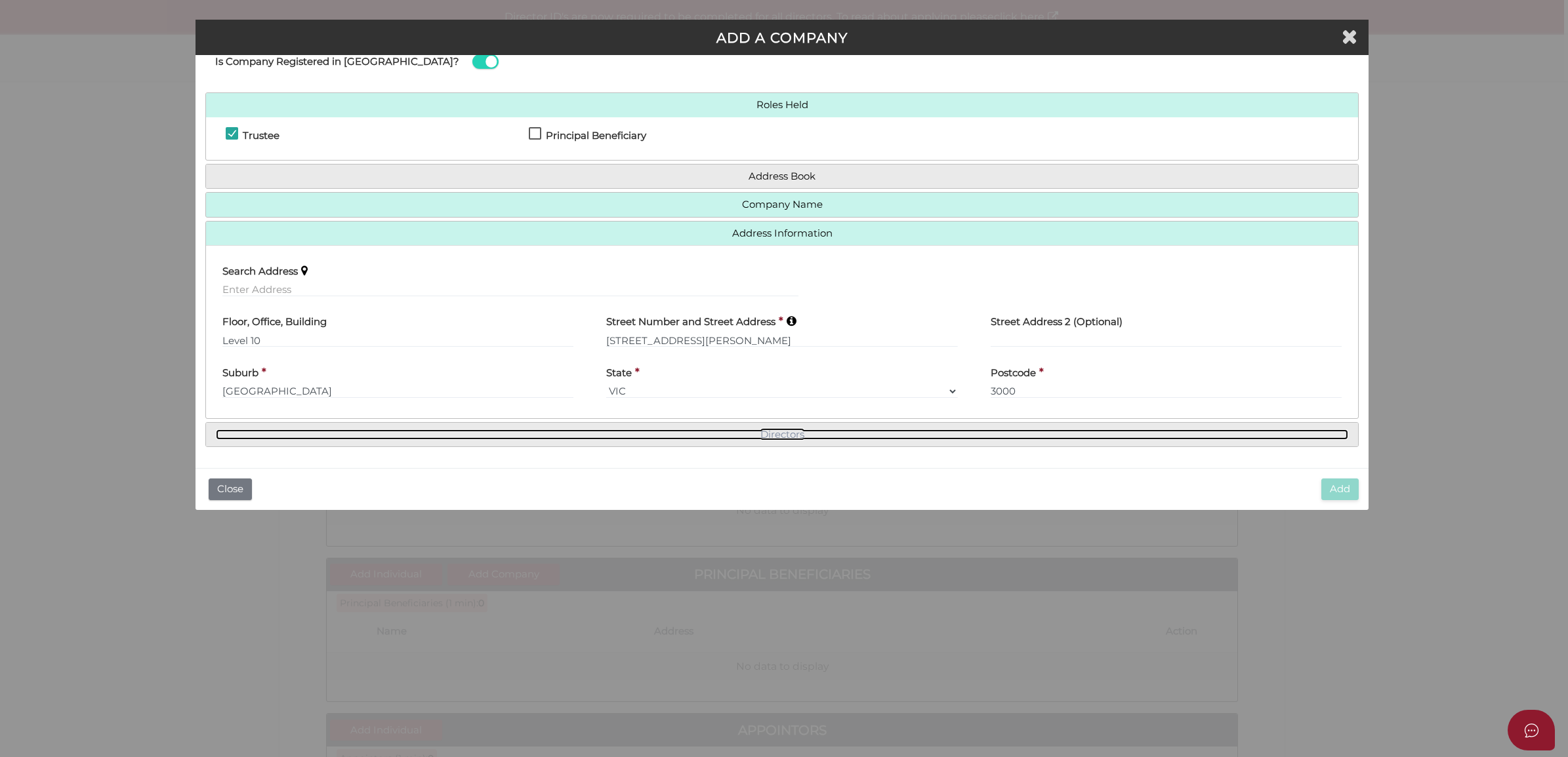
click at [782, 437] on link "Directors" at bounding box center [782, 435] width 1132 height 11
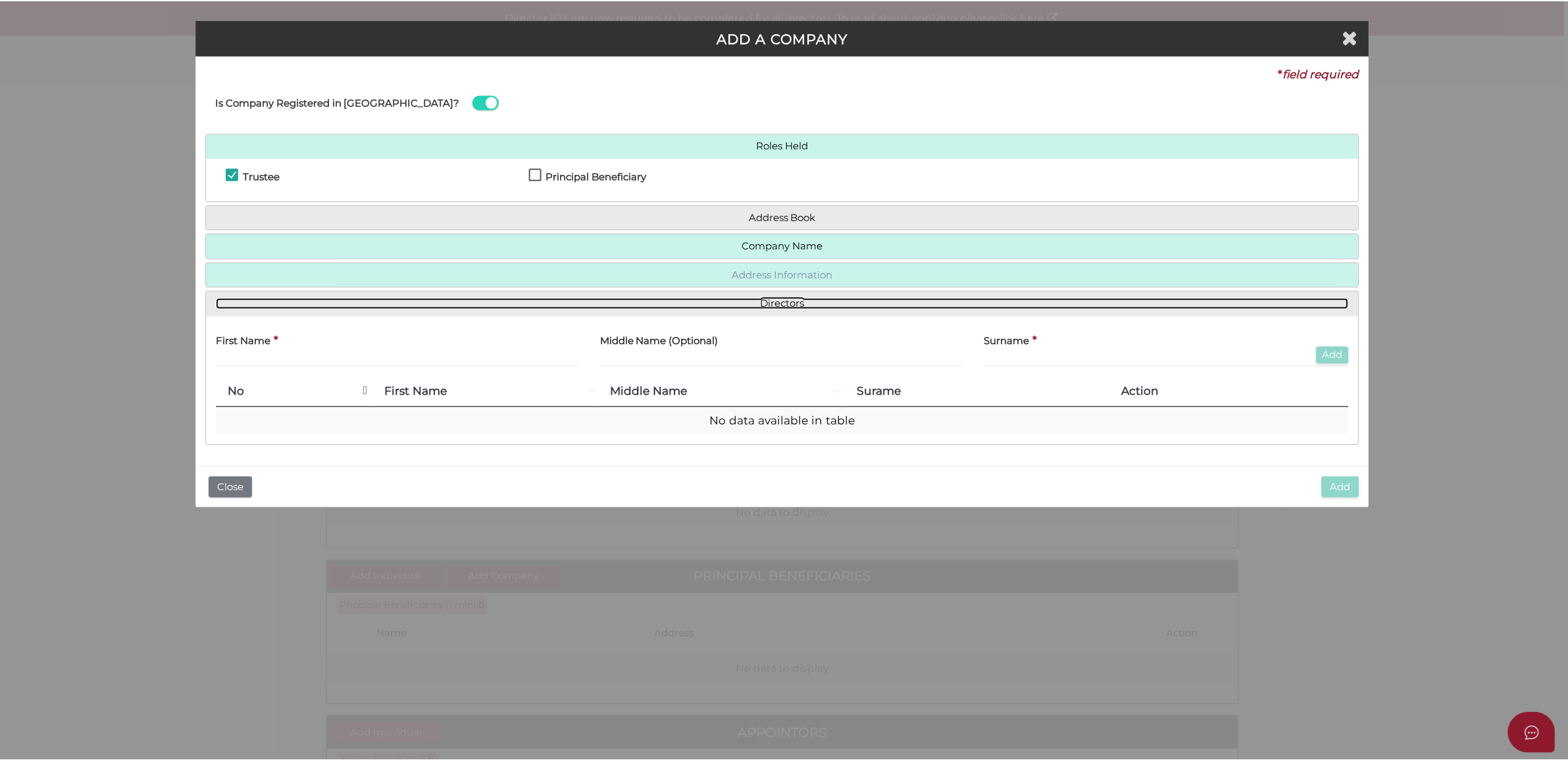
scroll to position [0, 0]
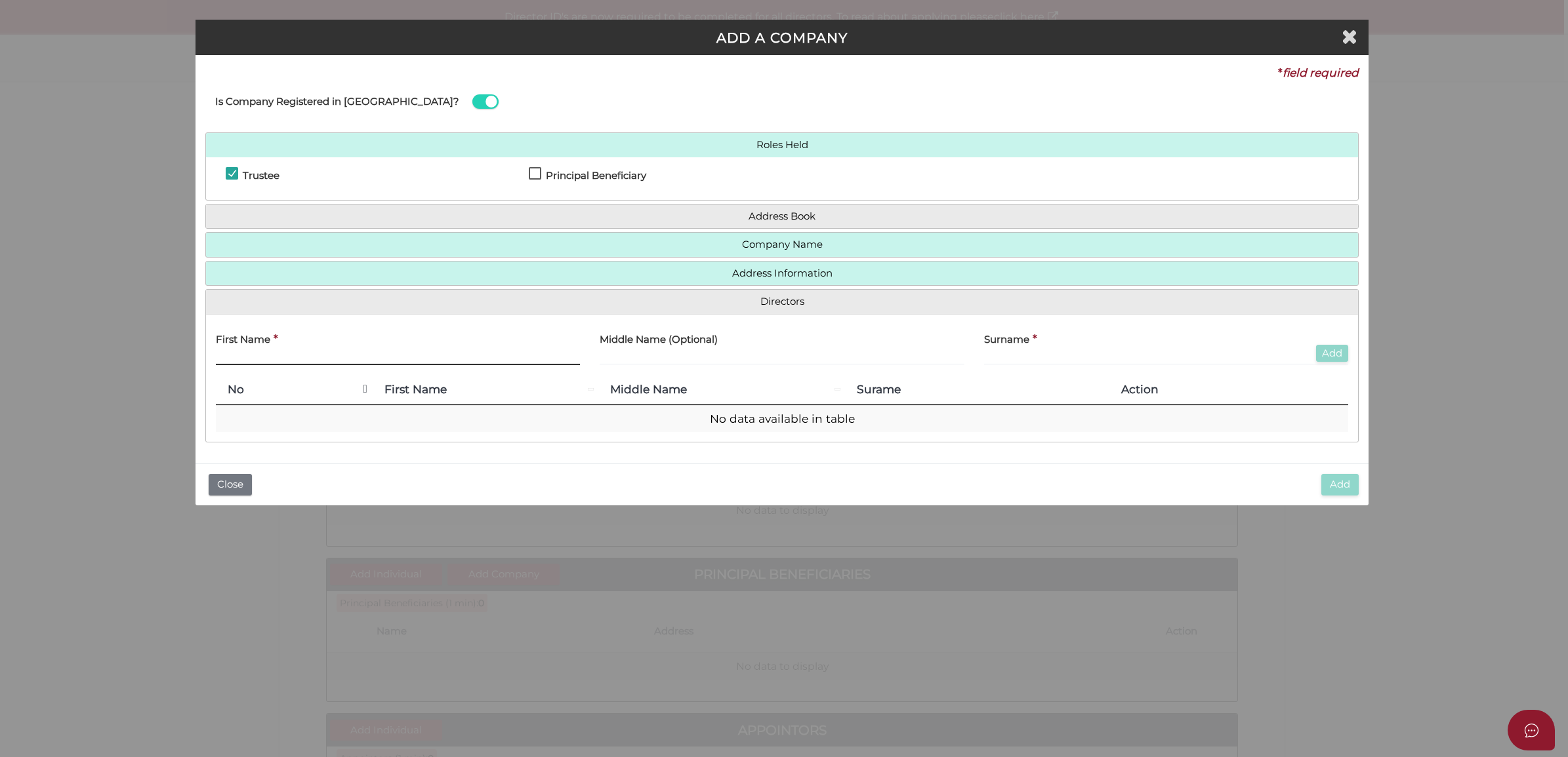
click at [338, 355] on input "text" at bounding box center [397, 357] width 364 height 14
type input "Andrew"
type input "<"
type input "Montague"
click at [1325, 361] on button "Add" at bounding box center [1331, 354] width 32 height 18
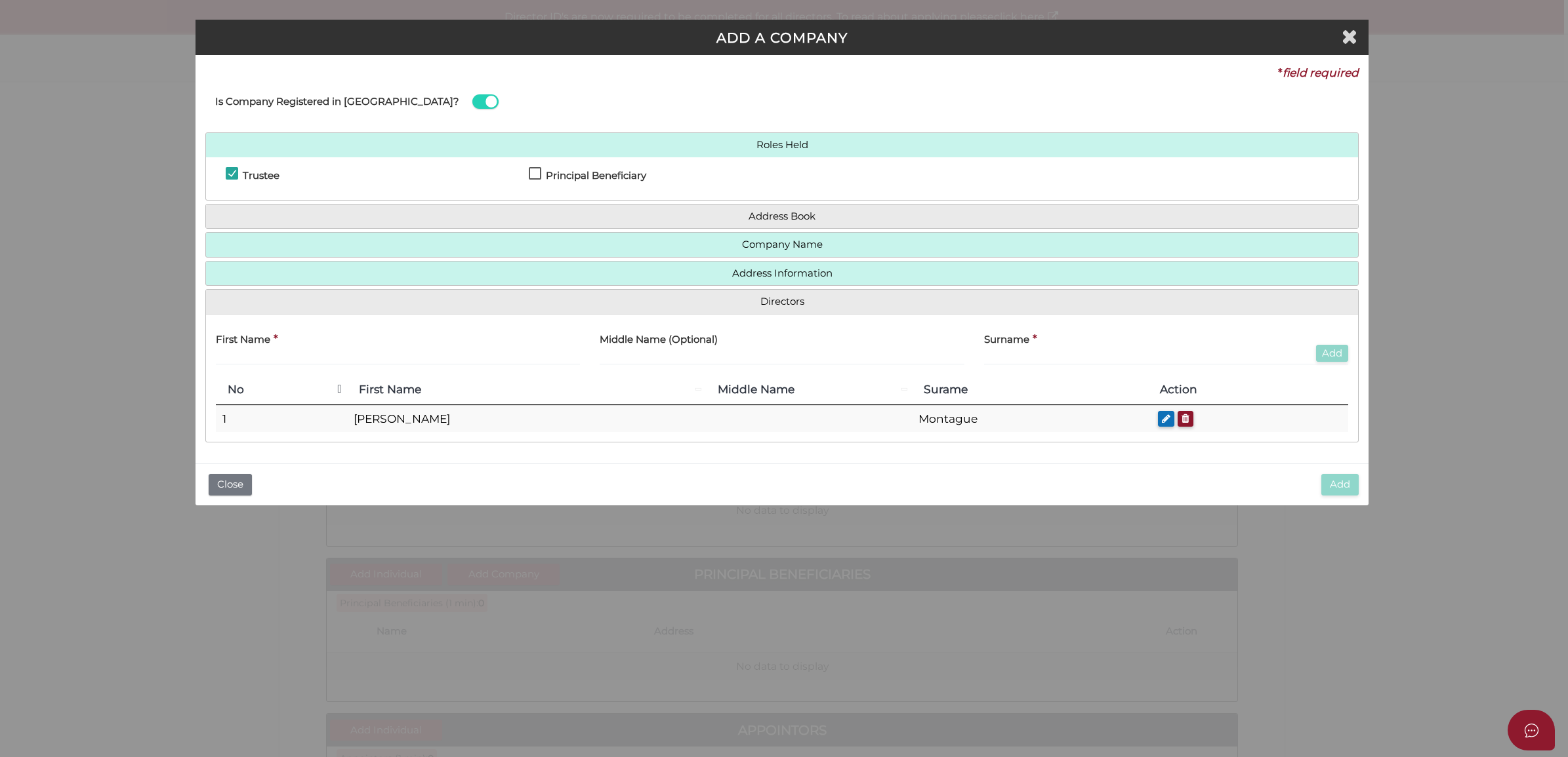
click at [1338, 495] on button "Add" at bounding box center [1340, 485] width 37 height 22
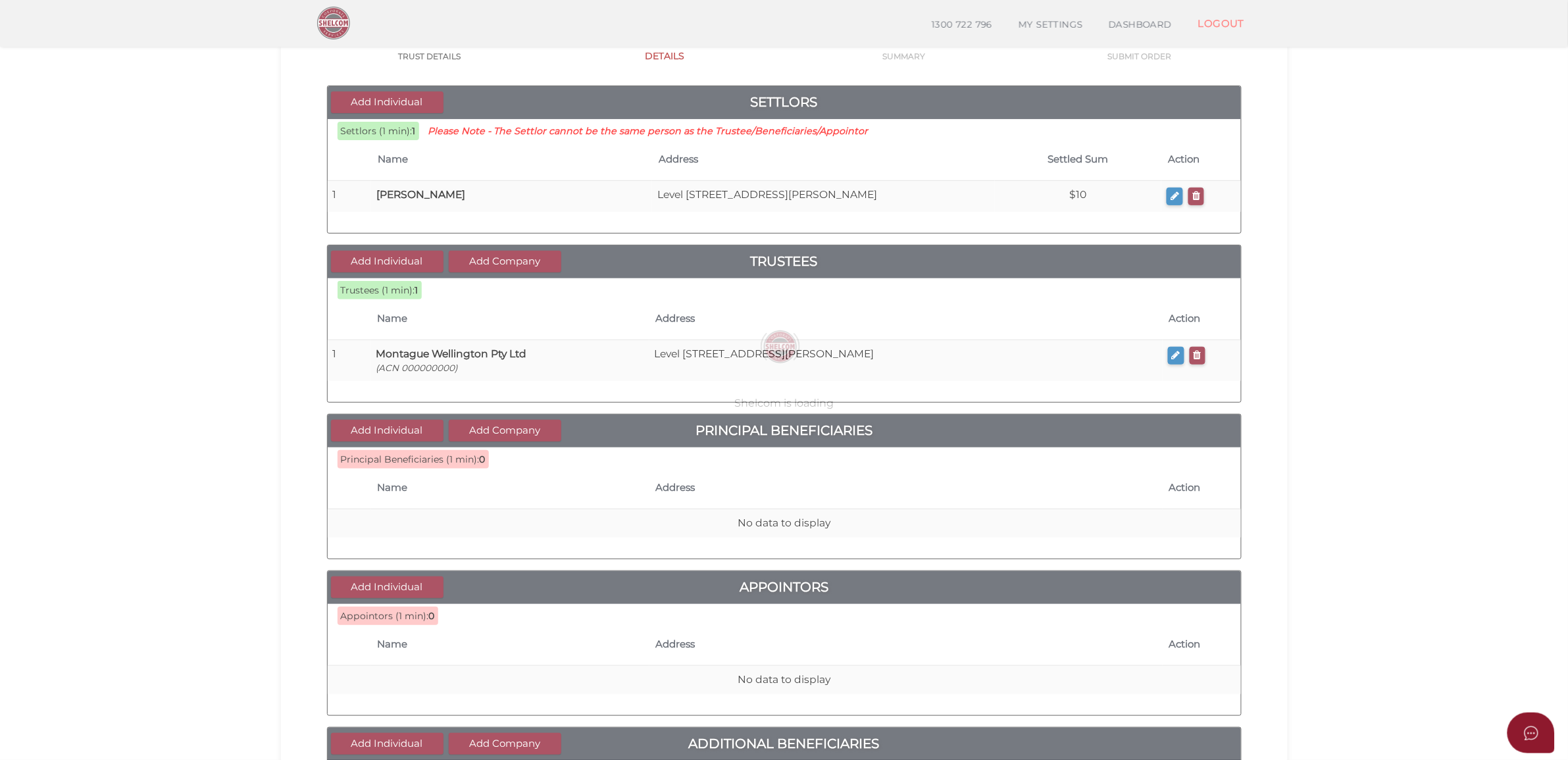
scroll to position [374, 0]
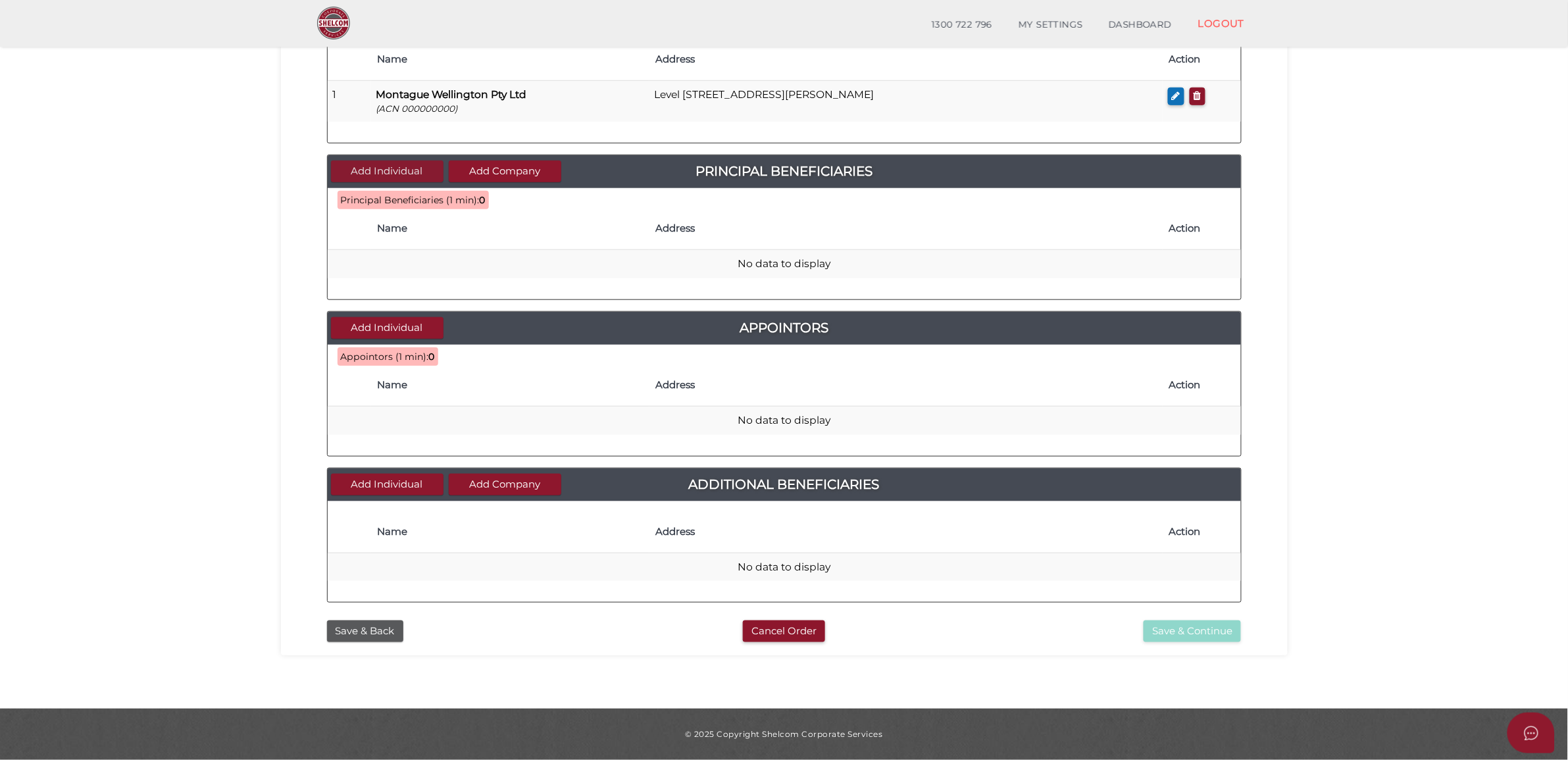
click at [415, 166] on button "Add Individual" at bounding box center [388, 172] width 113 height 22
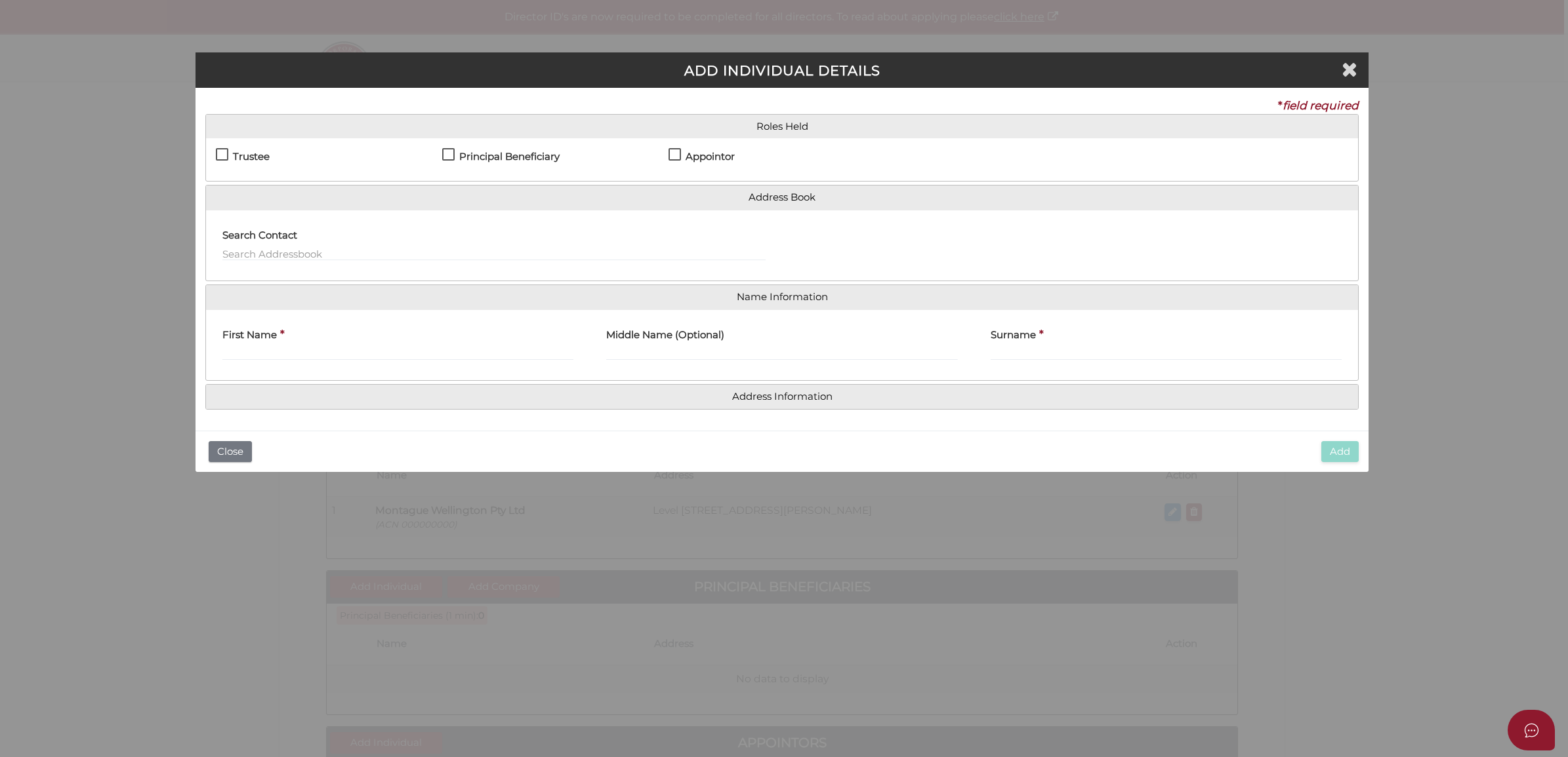
click at [284, 155] on div "Trustee" at bounding box center [329, 159] width 226 height 23
click at [263, 155] on h4 "Trustee" at bounding box center [251, 157] width 37 height 11
click at [264, 155] on h4 "Trustee" at bounding box center [251, 157] width 37 height 11
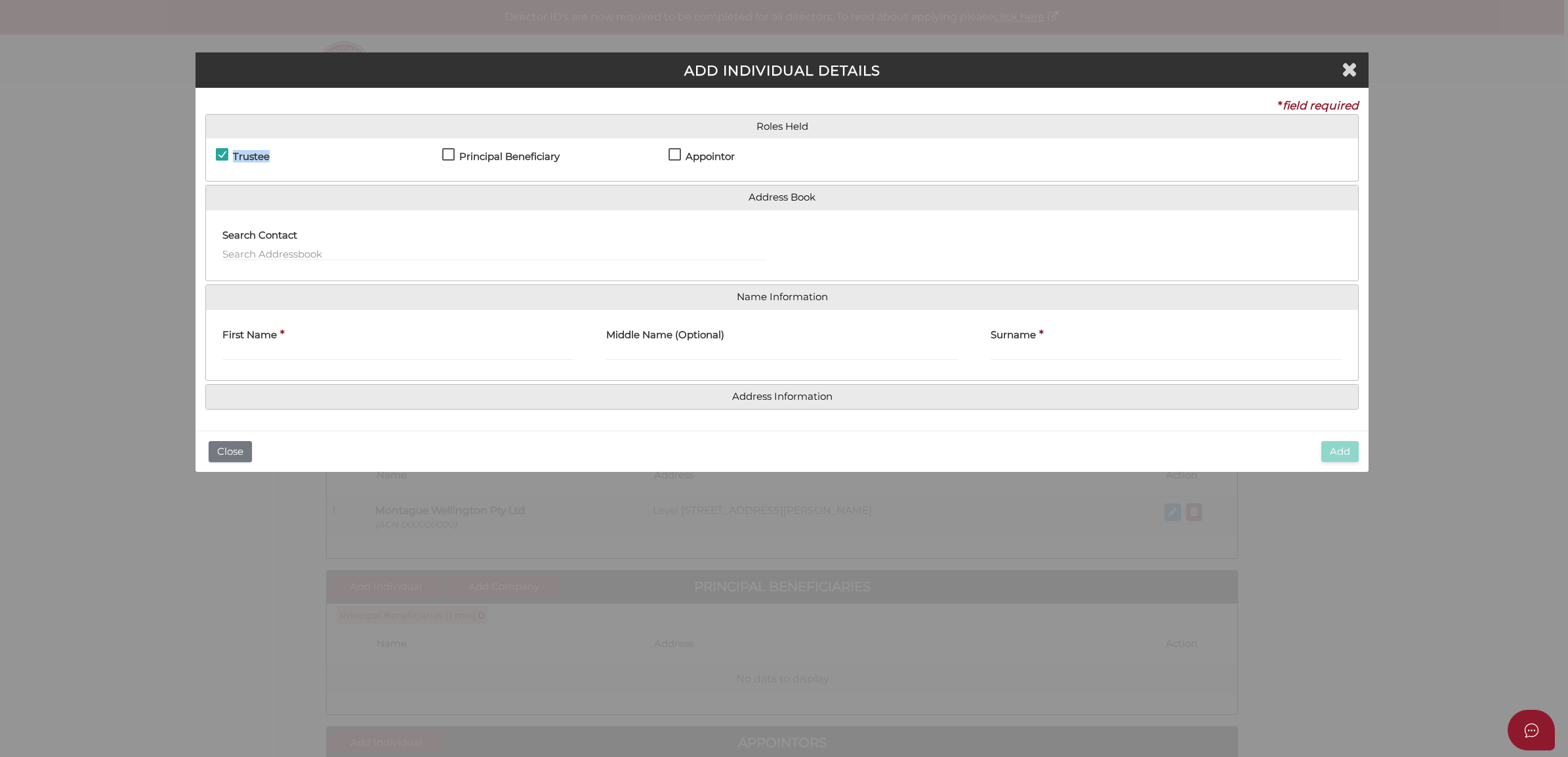
checkbox input "false"
drag, startPoint x: 264, startPoint y: 155, endPoint x: 493, endPoint y: 151, distance: 229.0
click at [476, 155] on h4 "Principal Beneficiary" at bounding box center [509, 157] width 101 height 11
checkbox input "true"
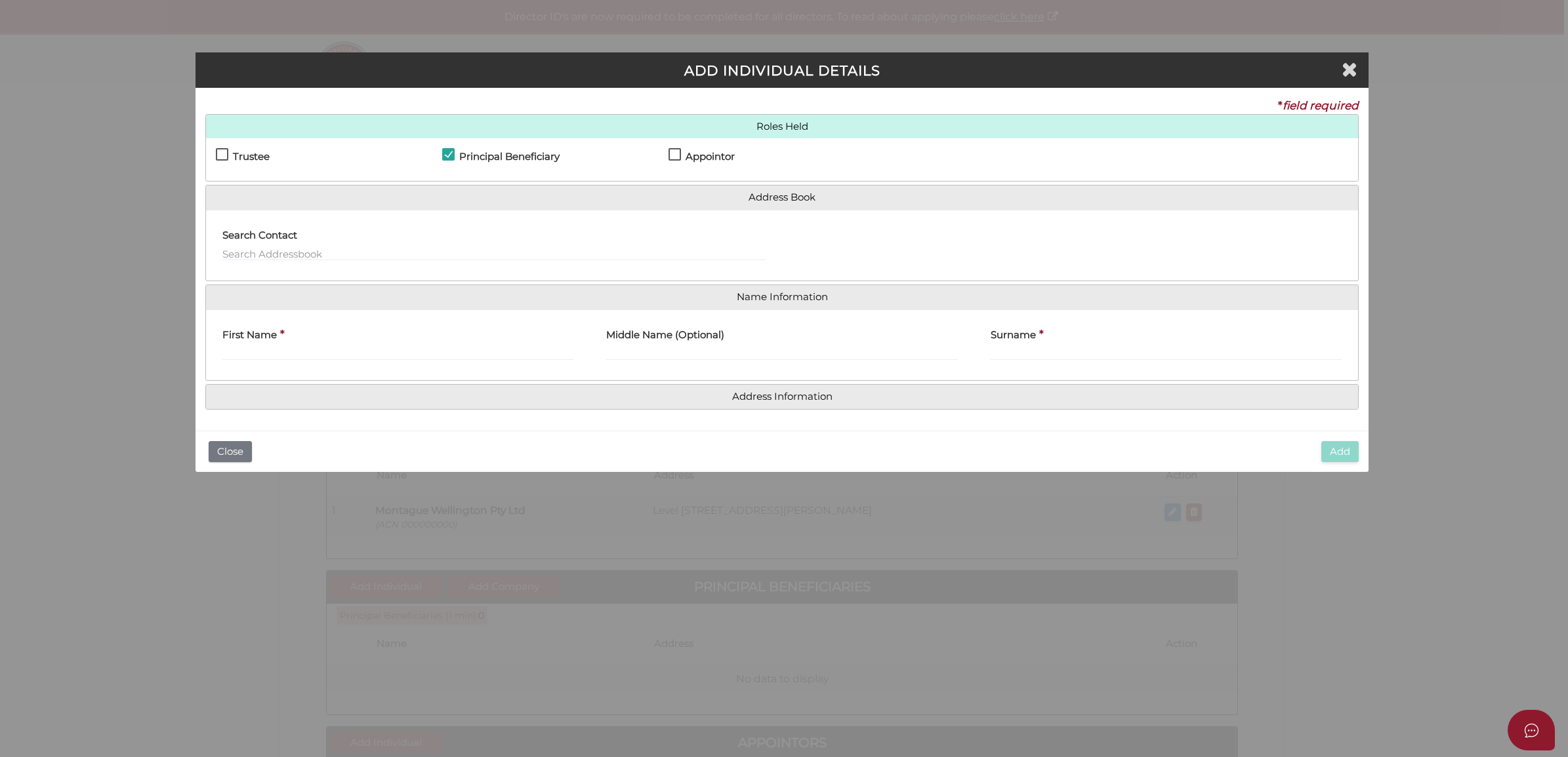
click at [690, 154] on h4 "Appointor" at bounding box center [710, 157] width 49 height 11
checkbox input "true"
drag, startPoint x: 380, startPoint y: 339, endPoint x: 375, endPoint y: 356, distance: 17.7
click at [376, 354] on div "First Name *" at bounding box center [397, 340] width 351 height 41
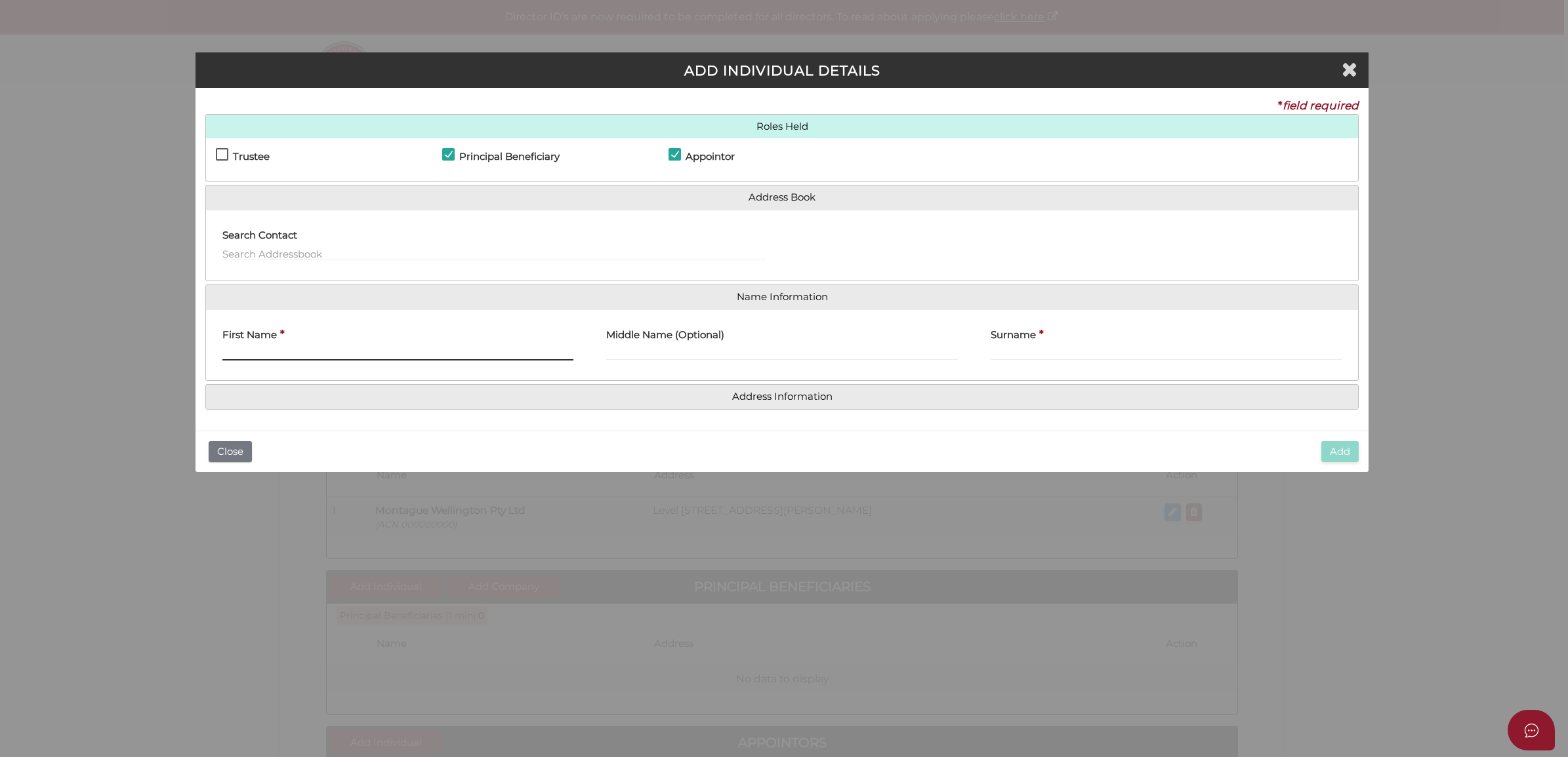
click at [375, 356] on input "First Name" at bounding box center [397, 354] width 351 height 14
type input "[PERSON_NAME]"
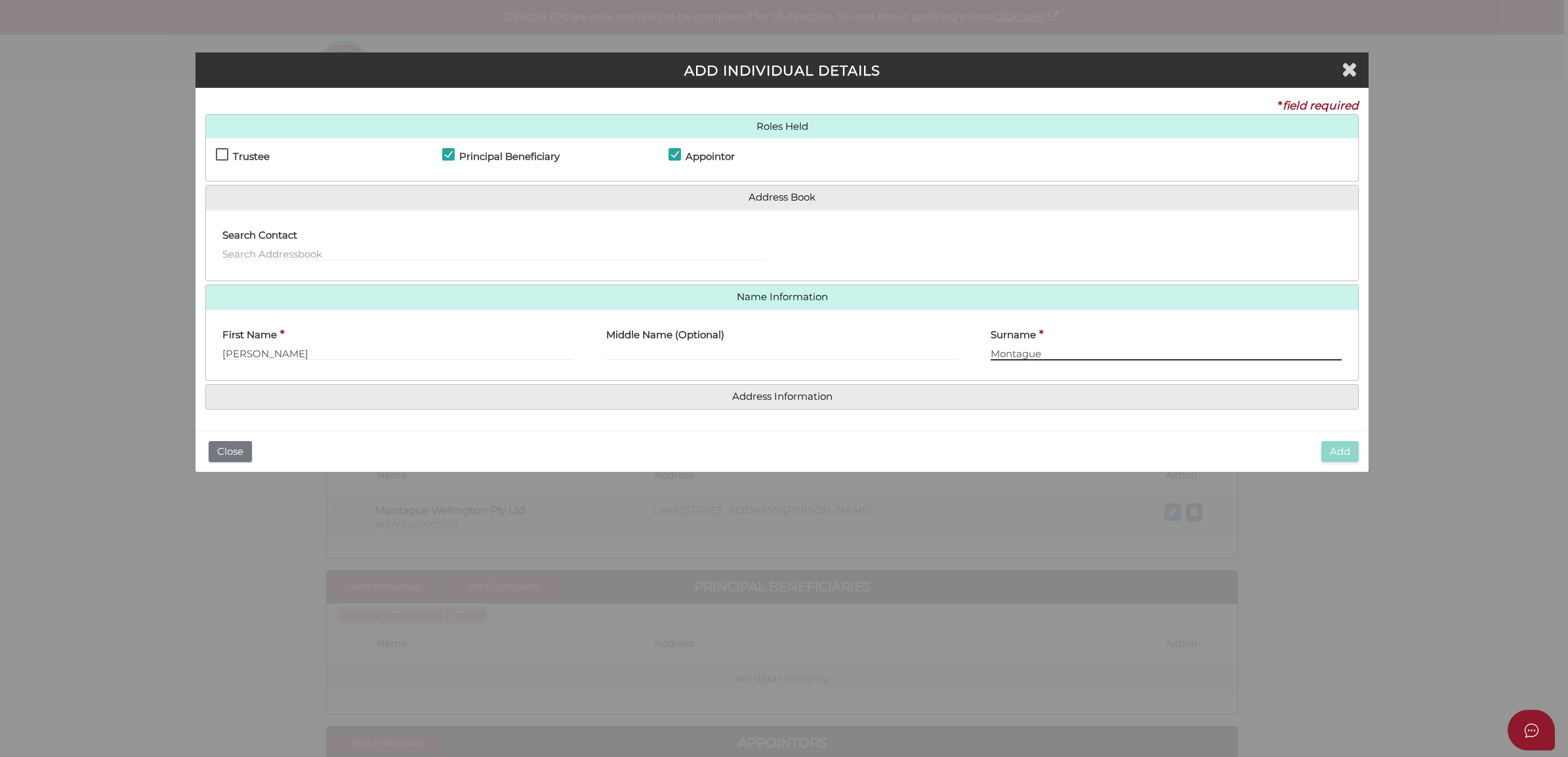
type input "Montague"
click at [614, 403] on h4 "Address Information" at bounding box center [782, 396] width 1152 height 24
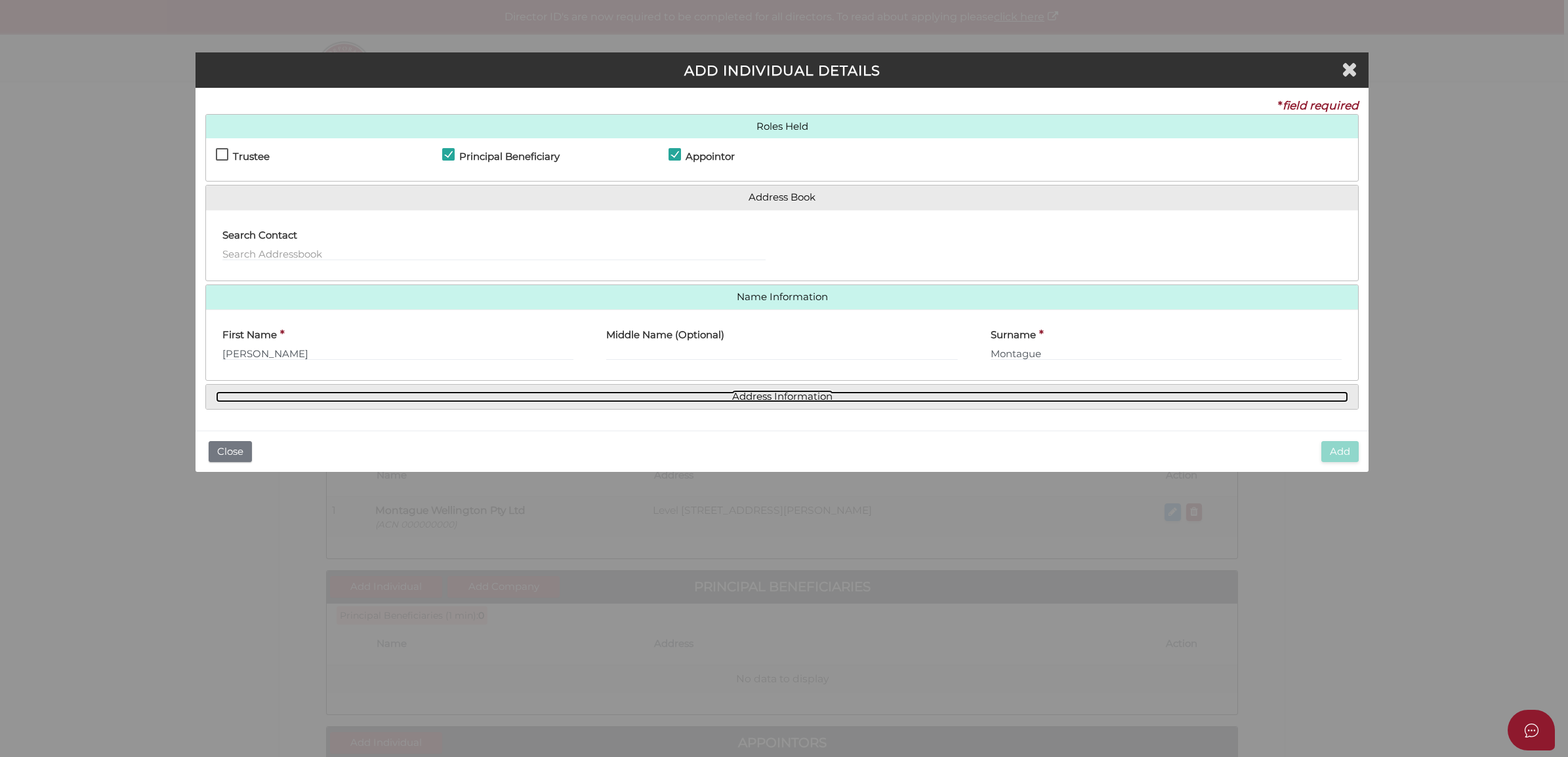
click at [617, 400] on link "Address Information" at bounding box center [782, 396] width 1132 height 11
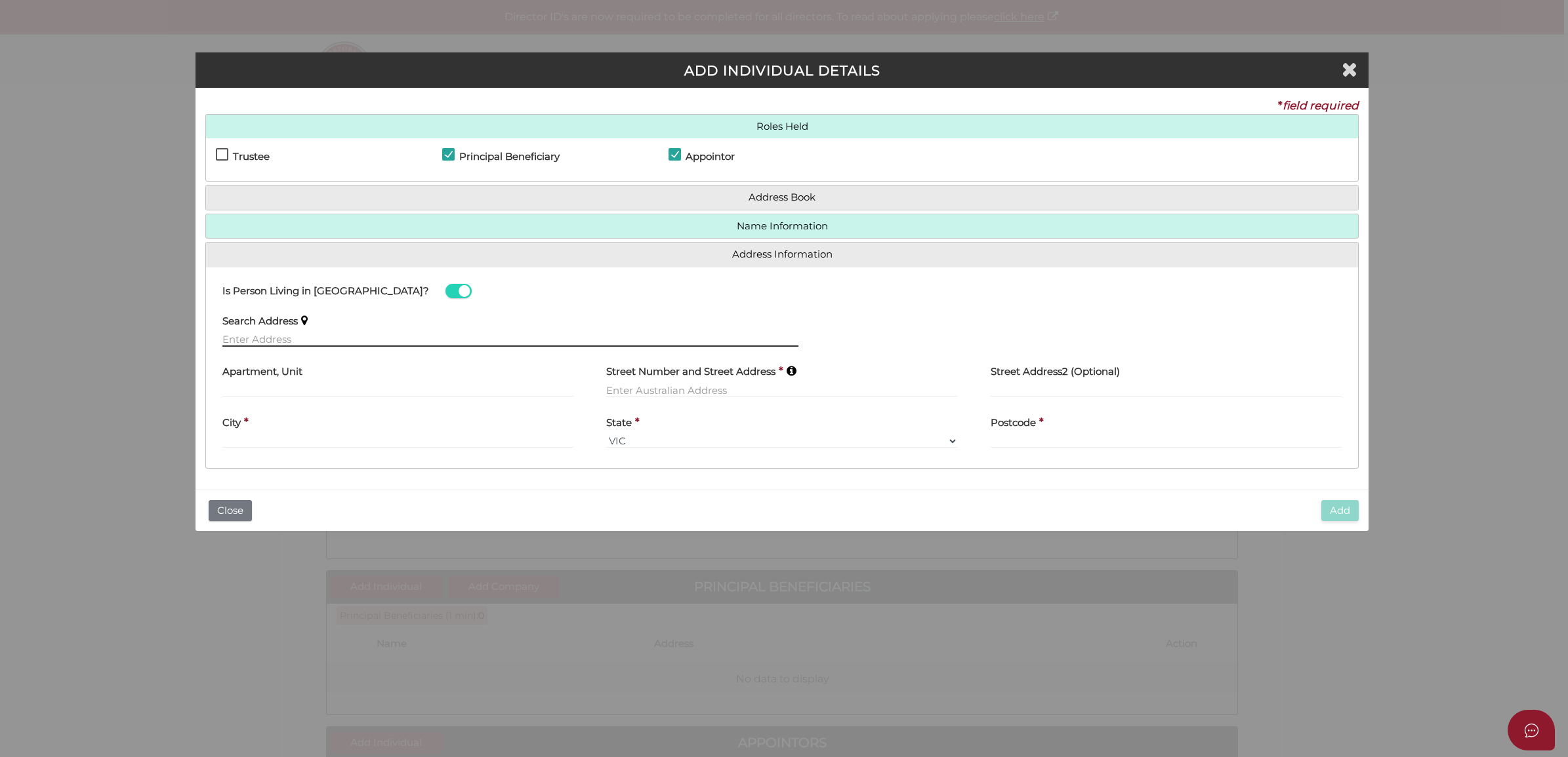
click at [389, 344] on input "text" at bounding box center [510, 339] width 576 height 14
paste input "[STREET_ADDRESS]"
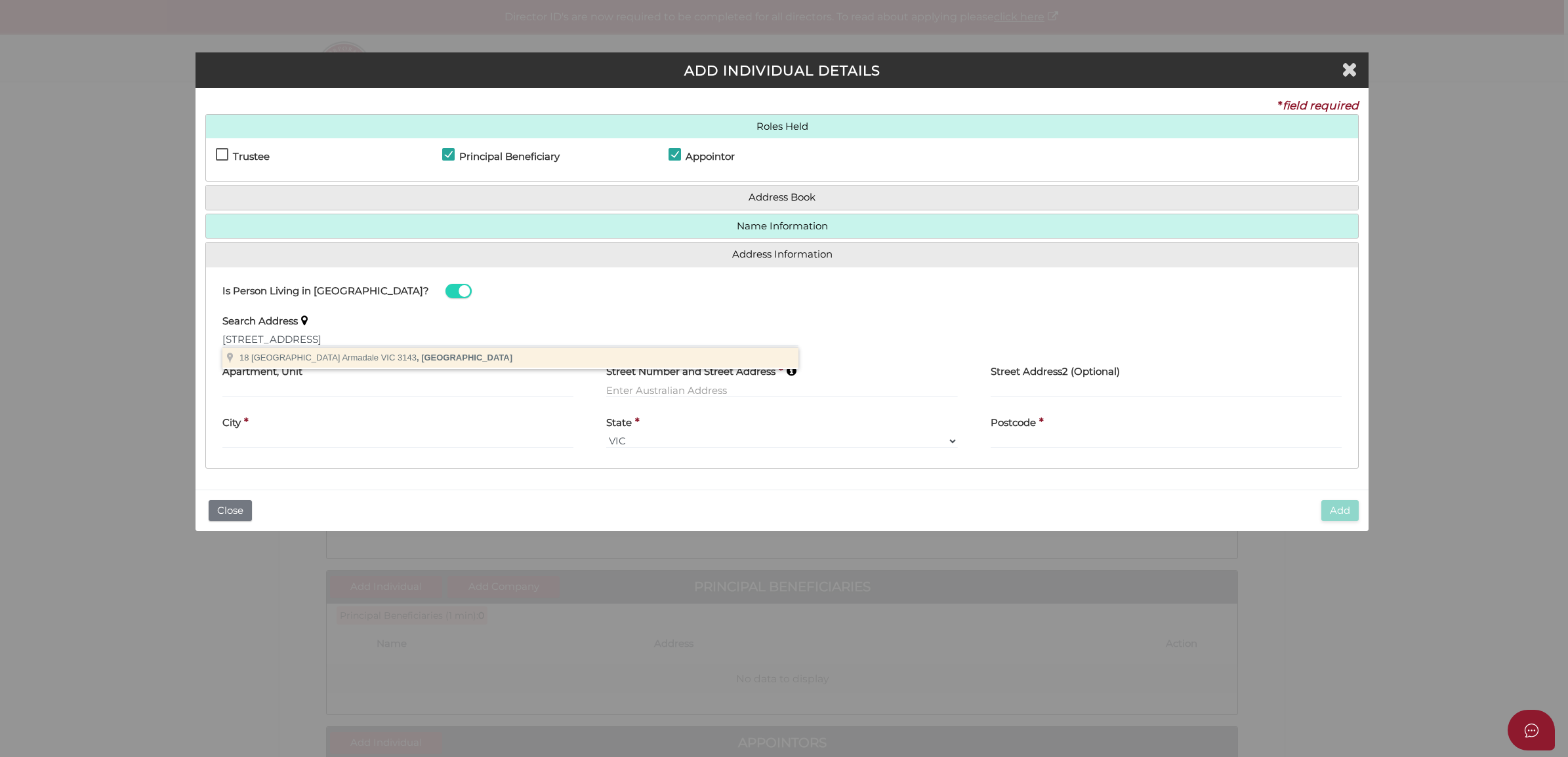
type input "[STREET_ADDRESS]"
type input "Armadale"
select select "VIC"
type input "3143"
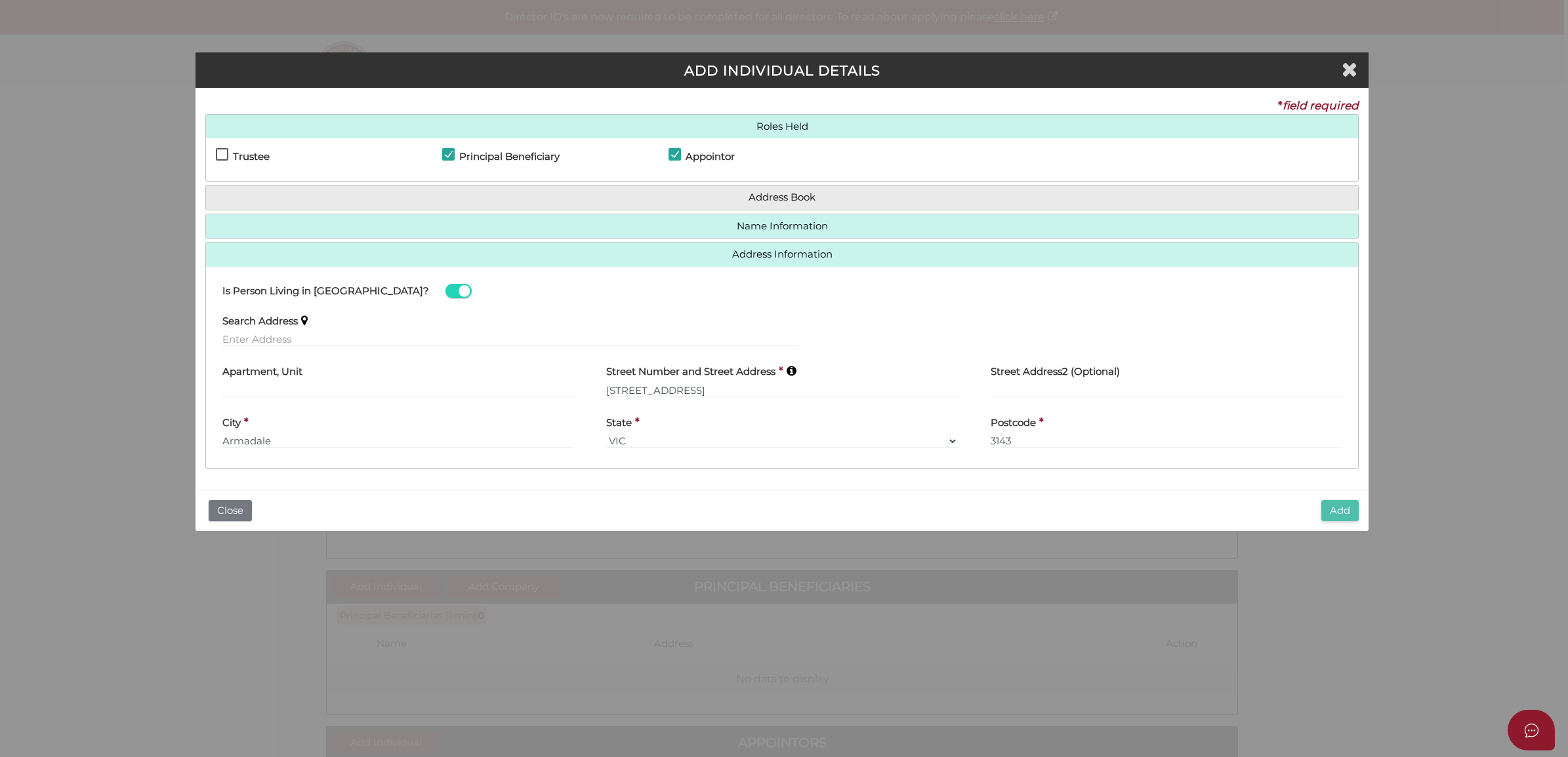
click at [1330, 512] on button "Add" at bounding box center [1340, 511] width 37 height 22
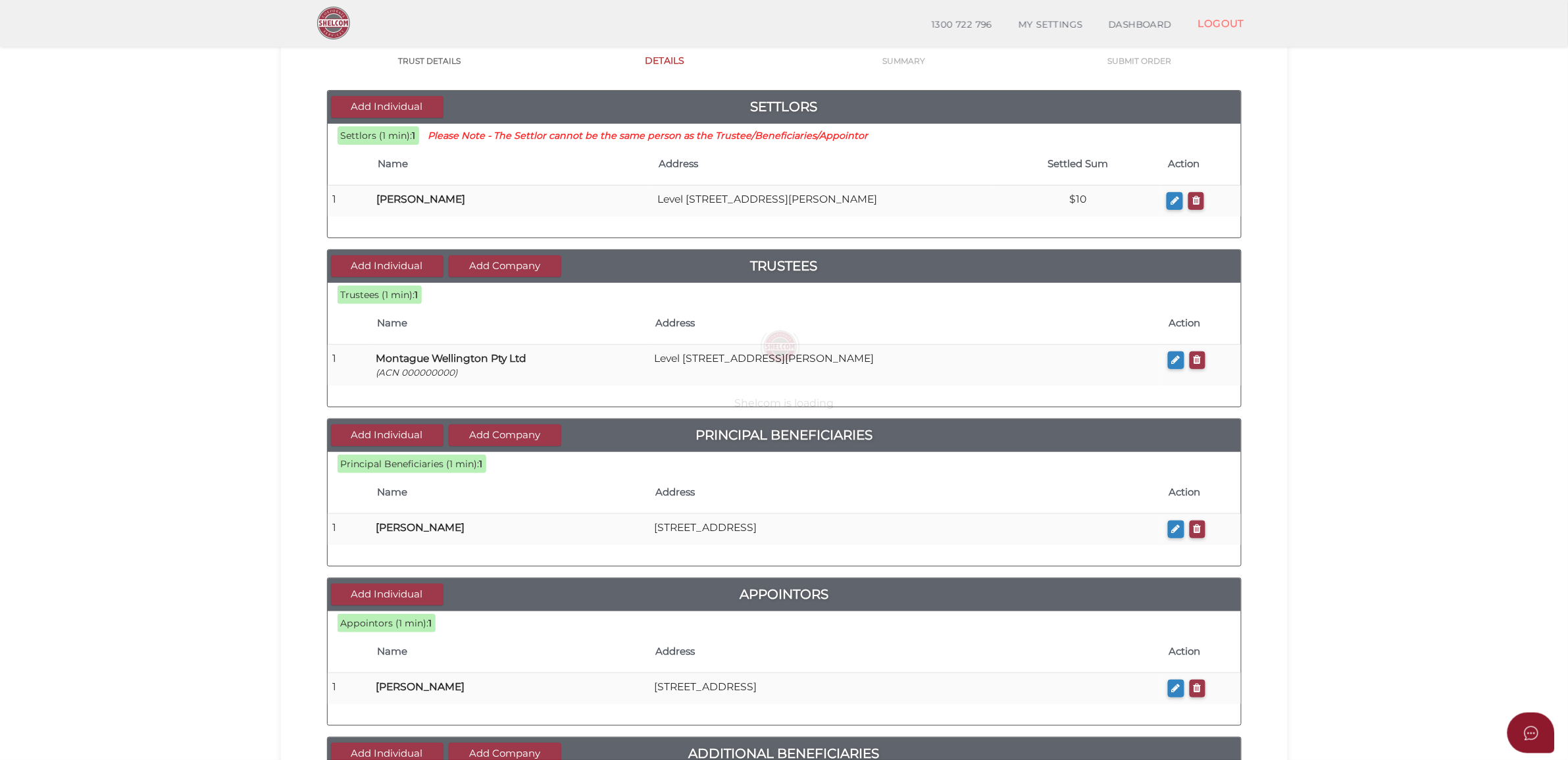
scroll to position [381, 0]
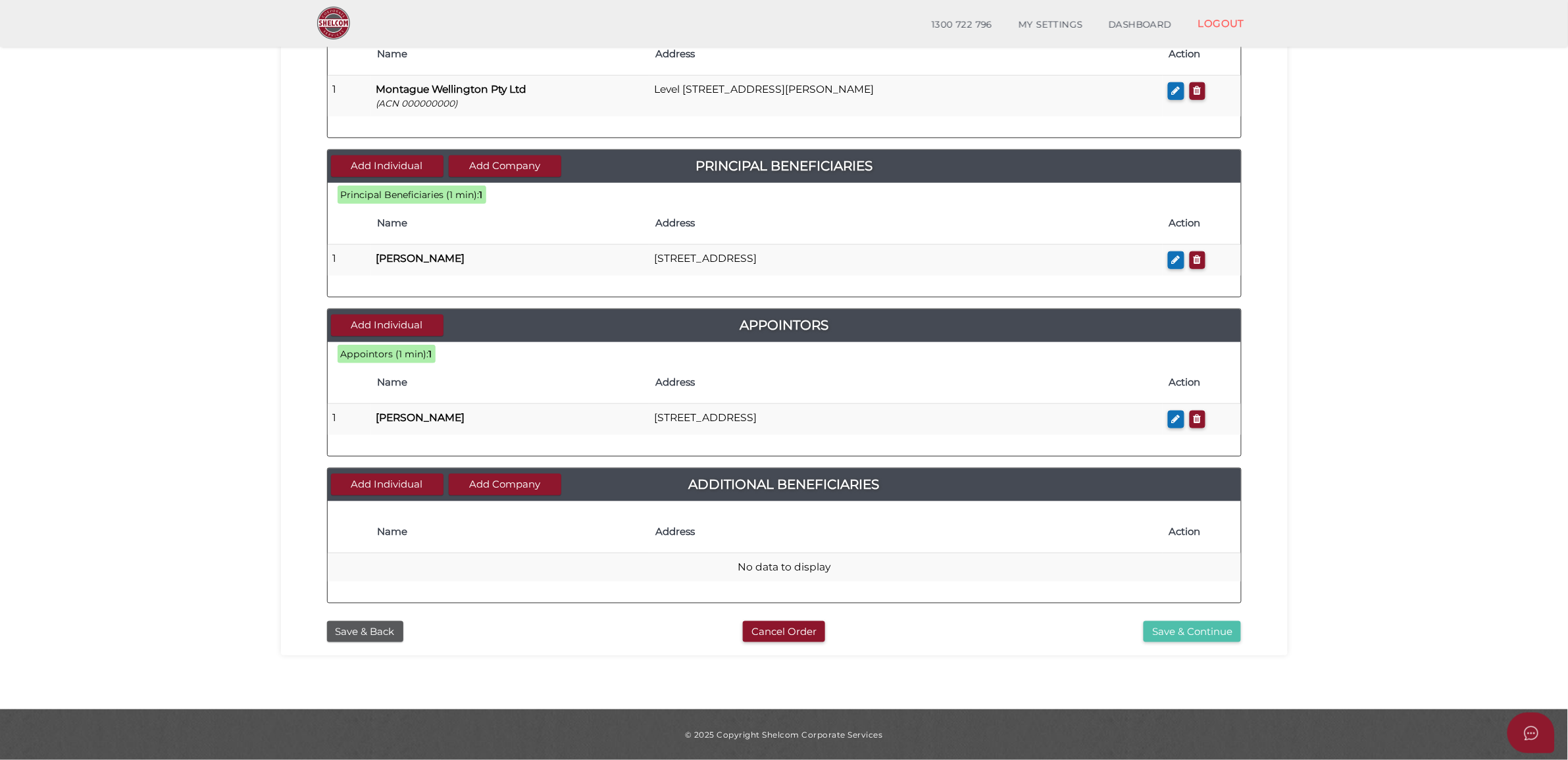
click at [1182, 639] on button "Save & Continue" at bounding box center [1192, 632] width 97 height 22
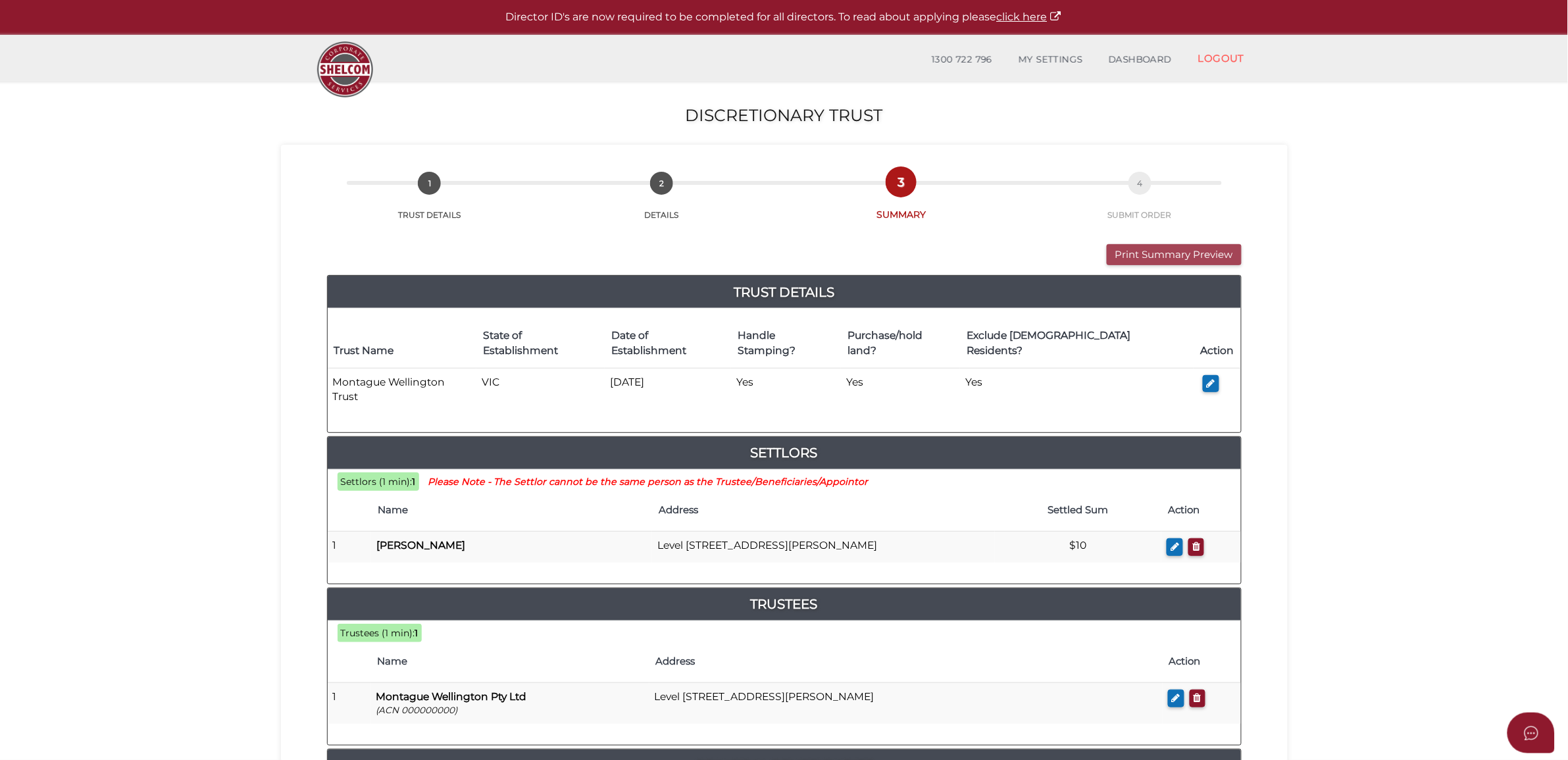
click at [1129, 253] on button "Print Summary Preview" at bounding box center [1174, 255] width 135 height 22
